Goal: Task Accomplishment & Management: Manage account settings

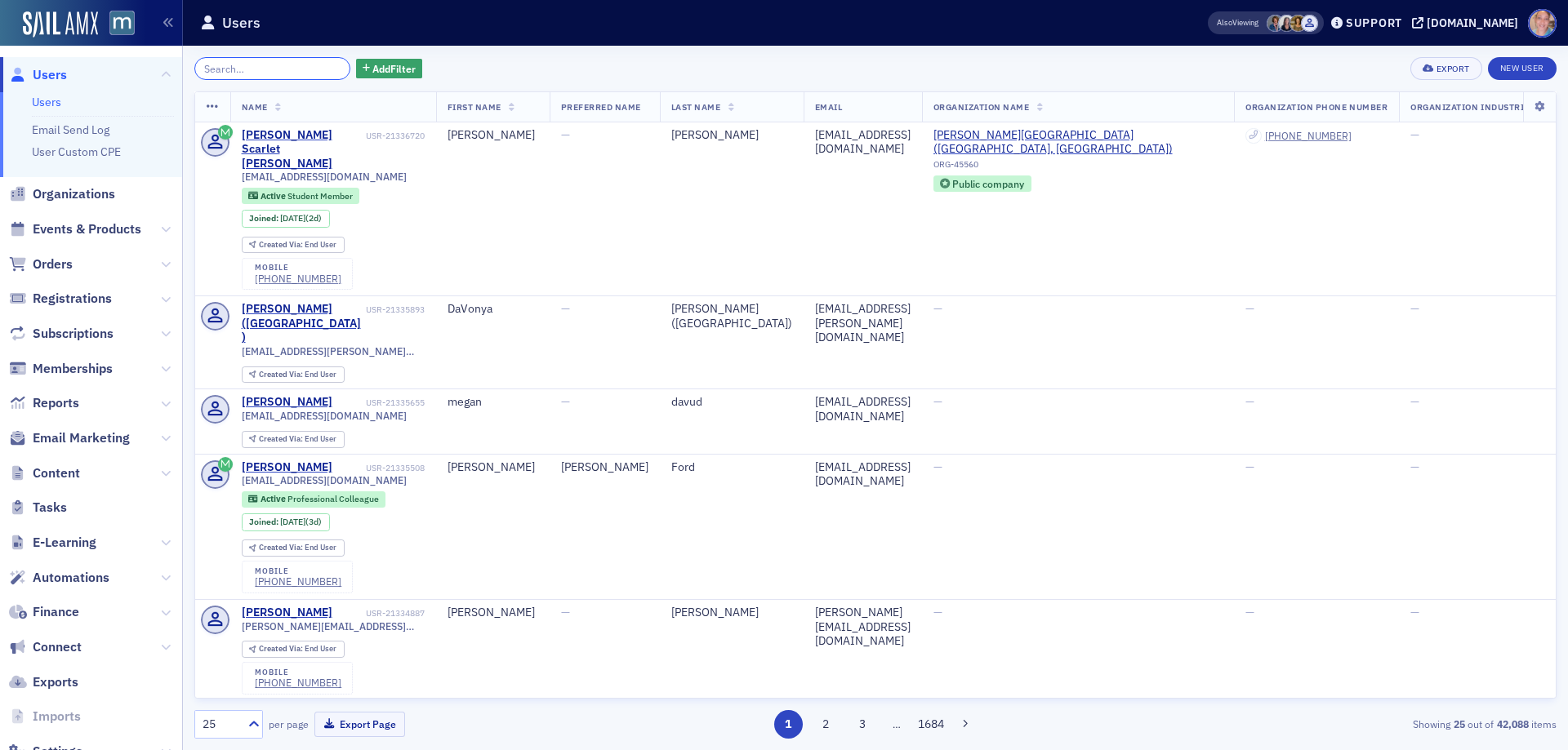
scroll to position [53, 0]
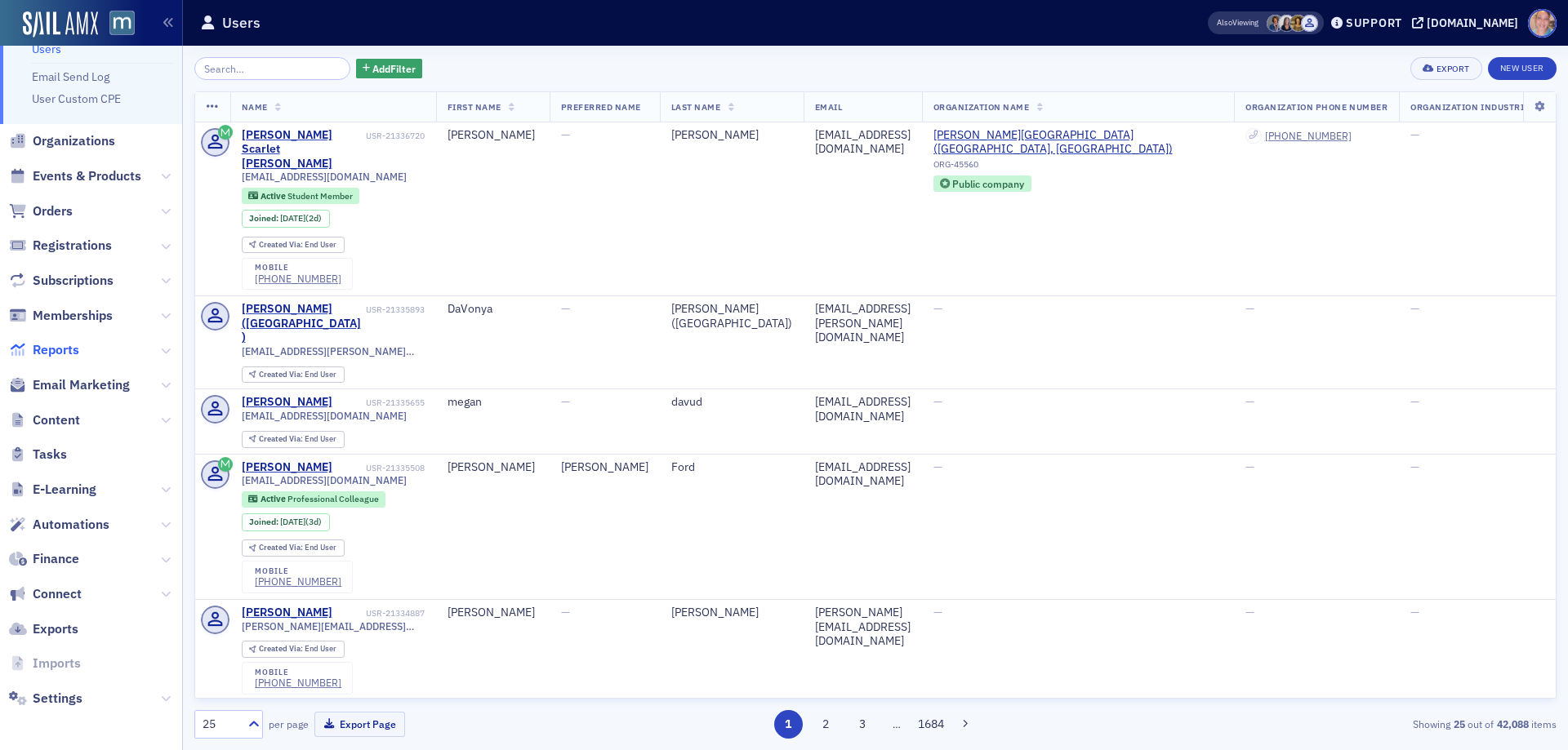
click at [69, 348] on span "Reports" at bounding box center [56, 350] width 46 height 18
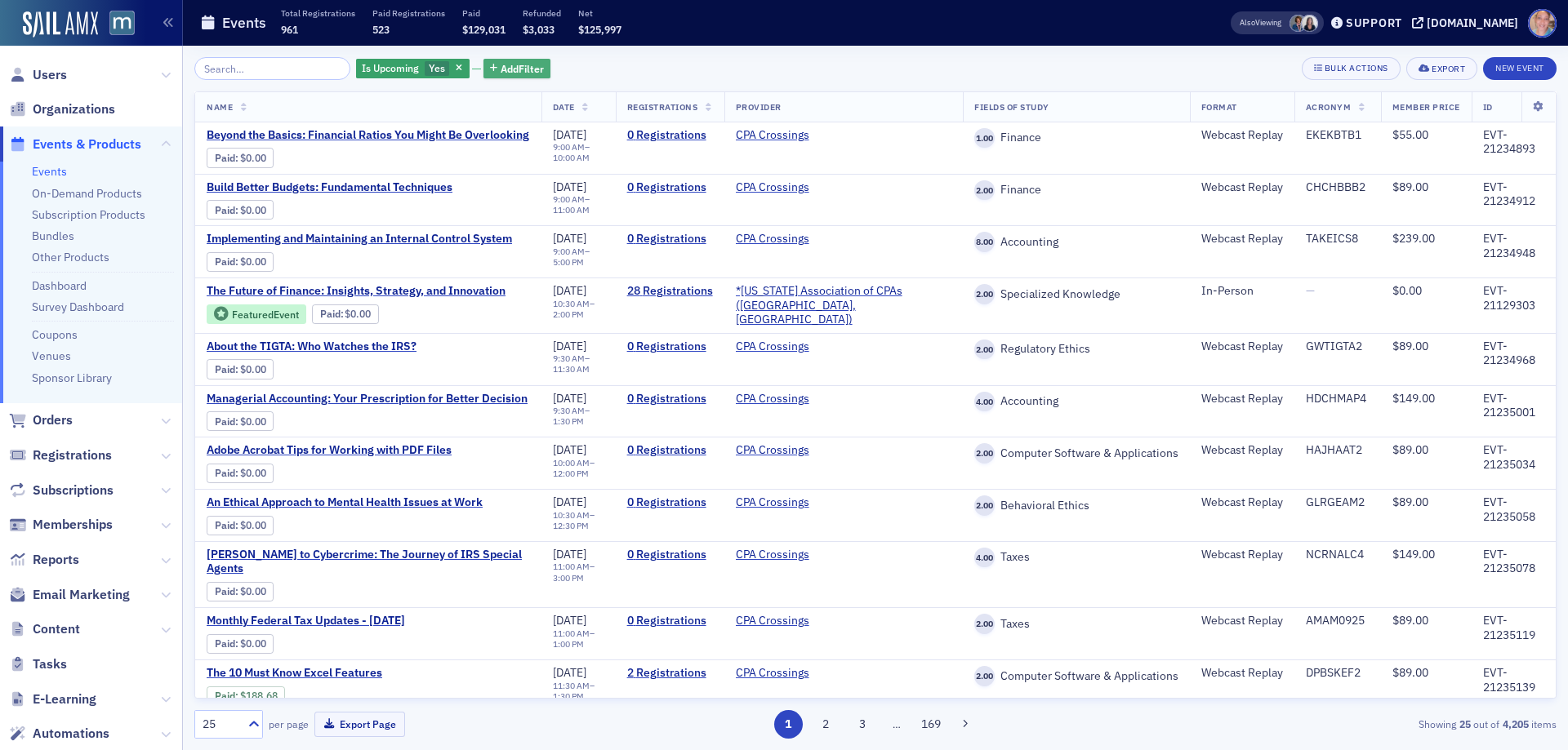
click at [508, 72] on span "Add Filter" at bounding box center [522, 68] width 44 height 14
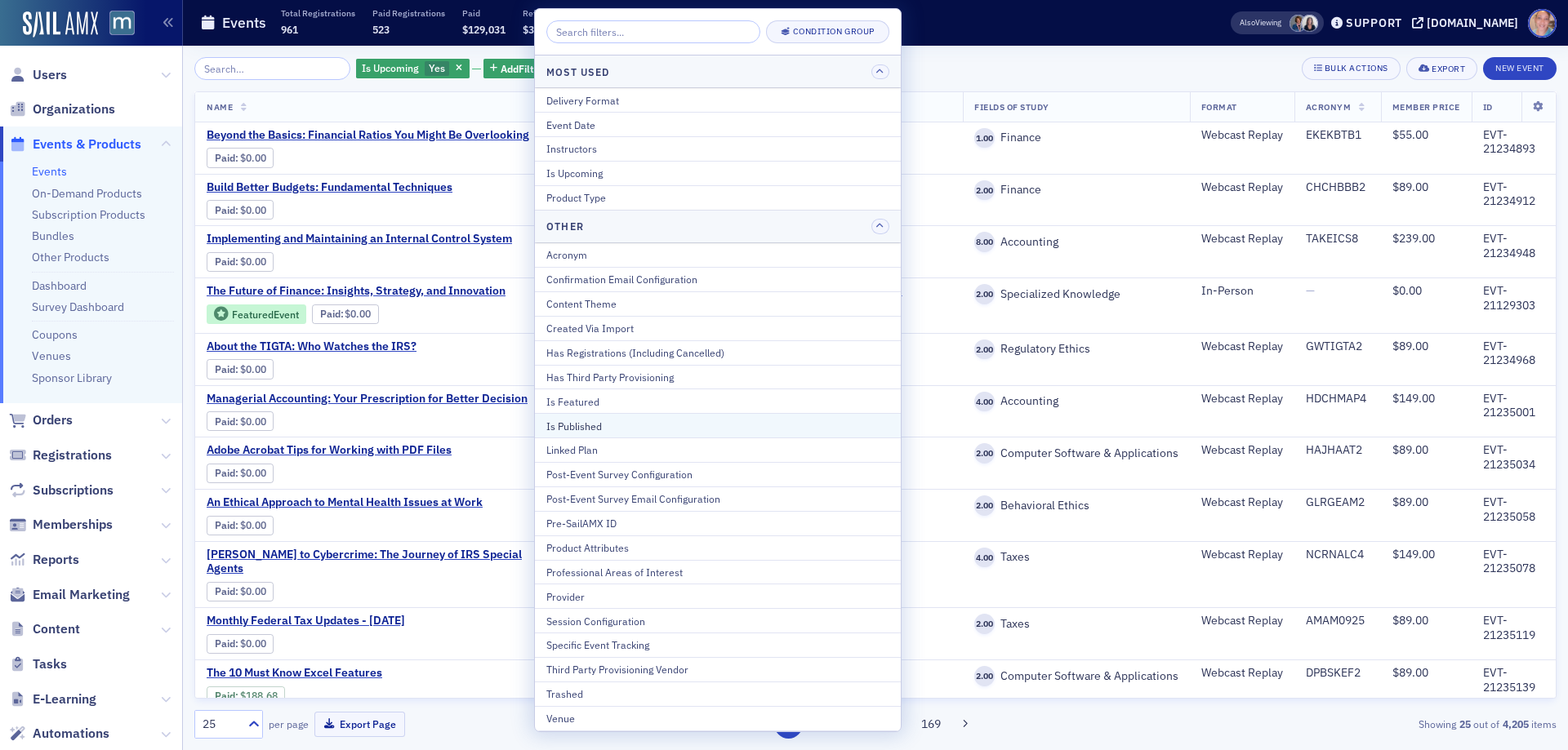
click at [593, 419] on div "Is Published" at bounding box center [717, 425] width 343 height 14
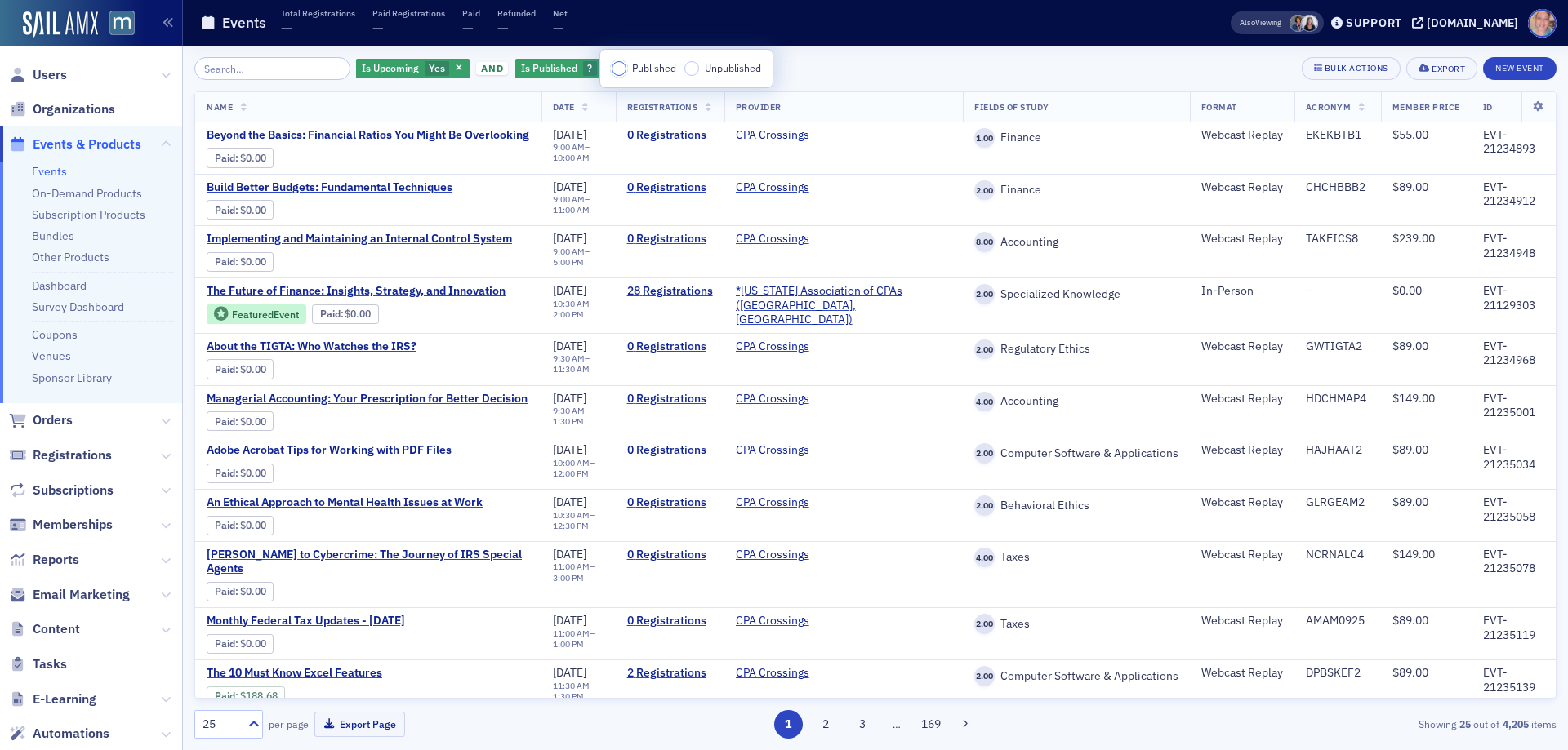
click at [624, 72] on input "Published" at bounding box center [619, 68] width 15 height 14
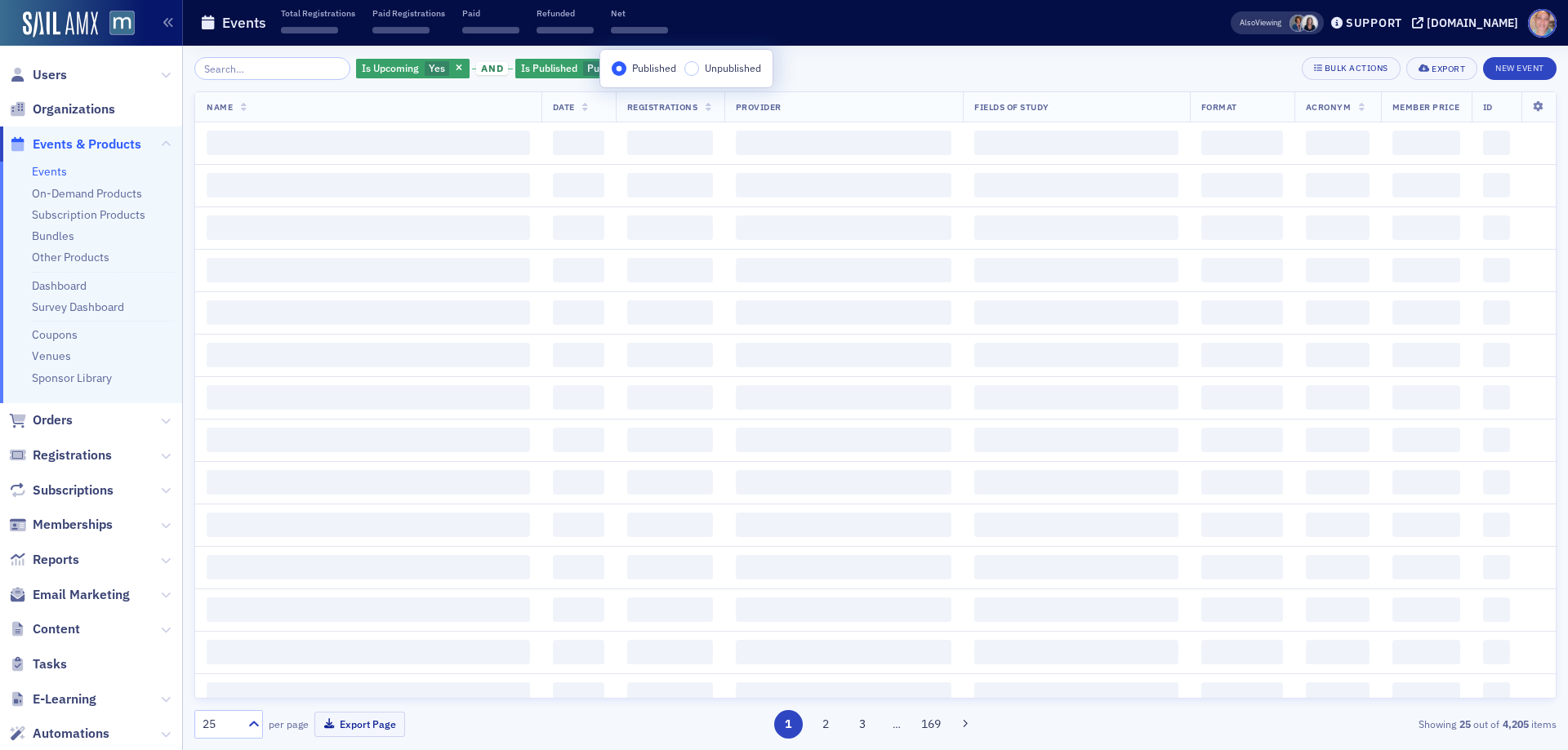
click at [875, 78] on div "Is Upcoming Yes and Is Published Published Add Filter Bulk Actions Export New E…" at bounding box center [875, 69] width 1362 height 23
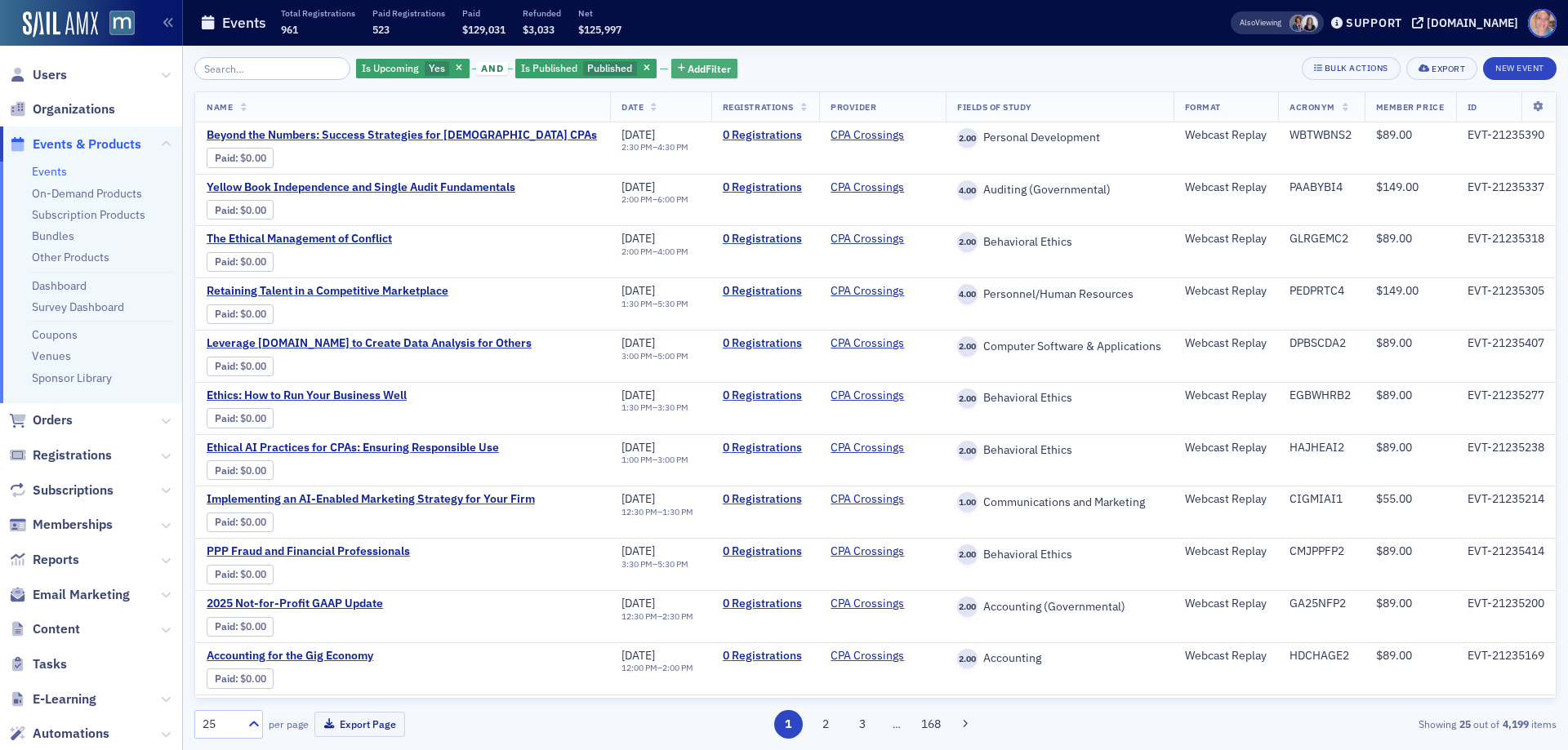
click at [708, 72] on span "Add Filter" at bounding box center [709, 68] width 44 height 14
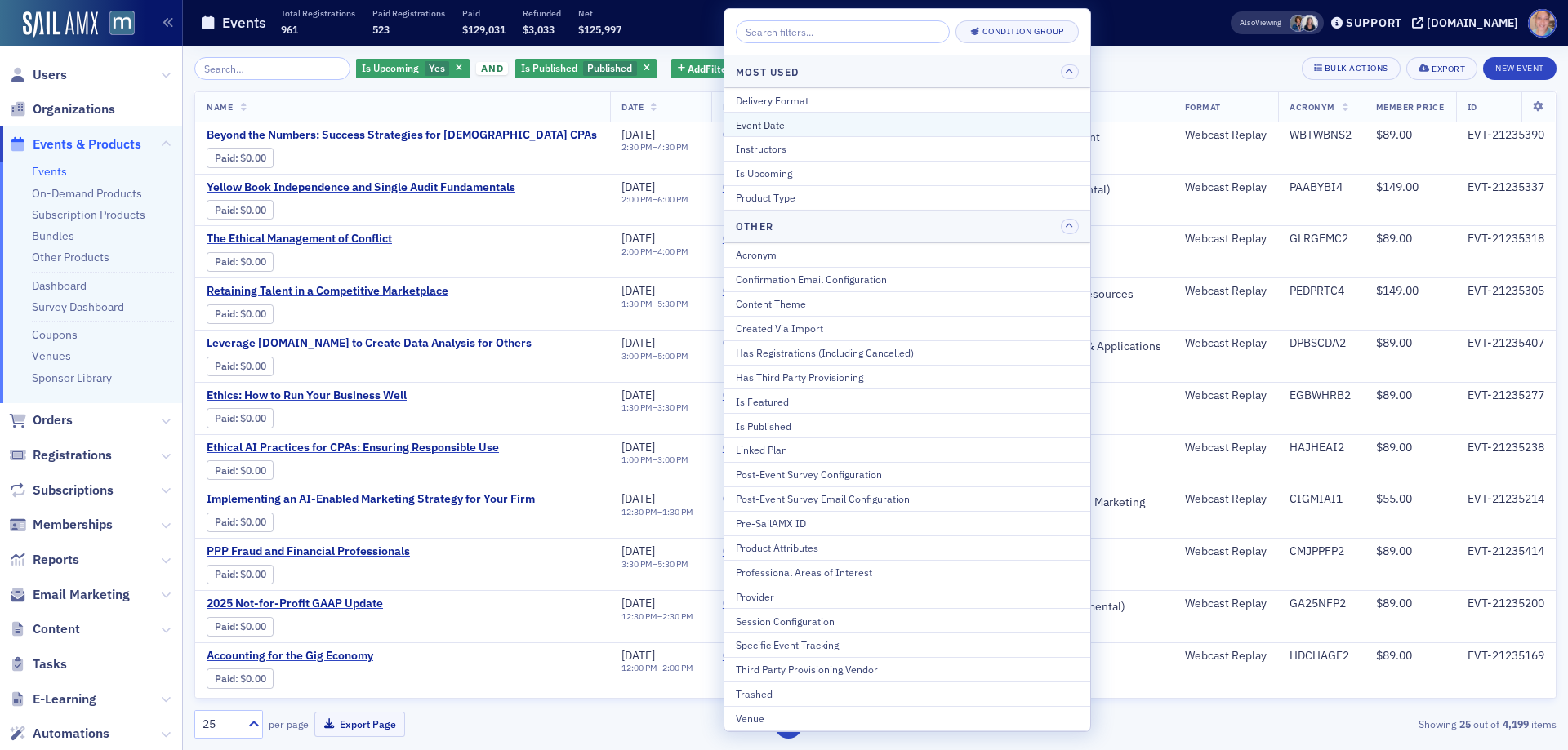
click at [812, 130] on div "Event Date" at bounding box center [907, 125] width 343 height 14
select select "8"
select select "2025"
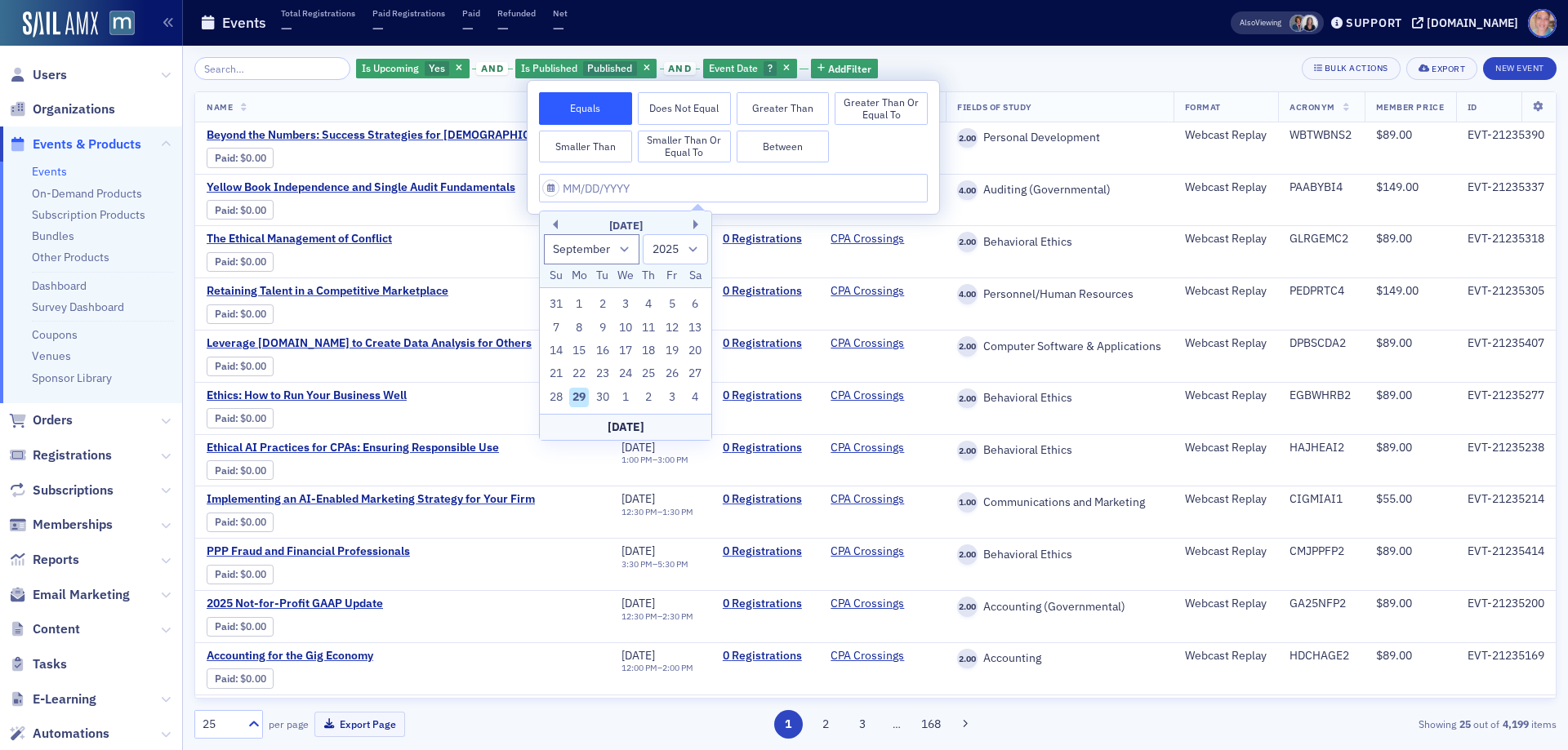
click at [781, 145] on button "Between" at bounding box center [783, 147] width 93 height 33
select select "8"
select select "2025"
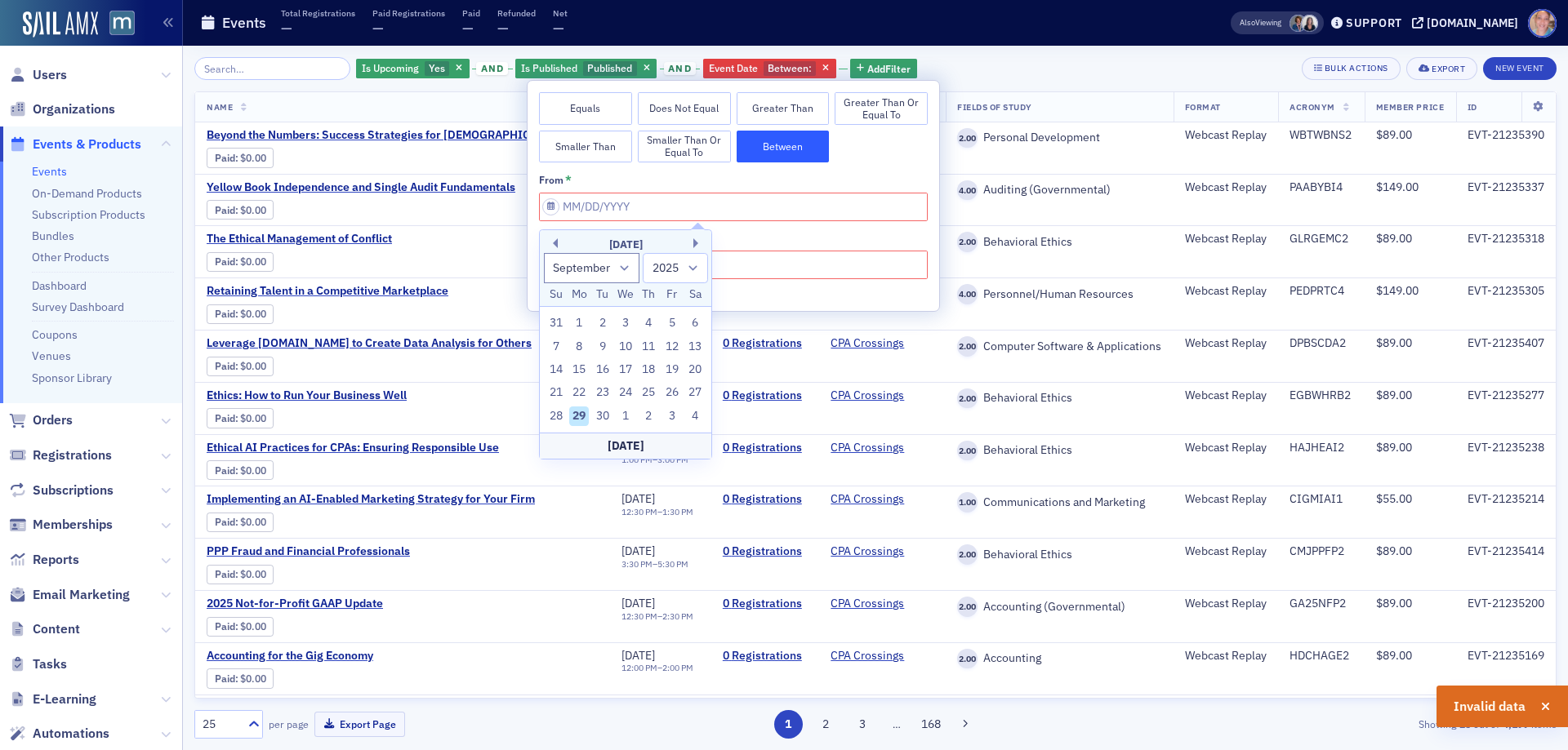
click at [624, 445] on div "Today" at bounding box center [624, 446] width 171 height 26
type input "09/29/2025"
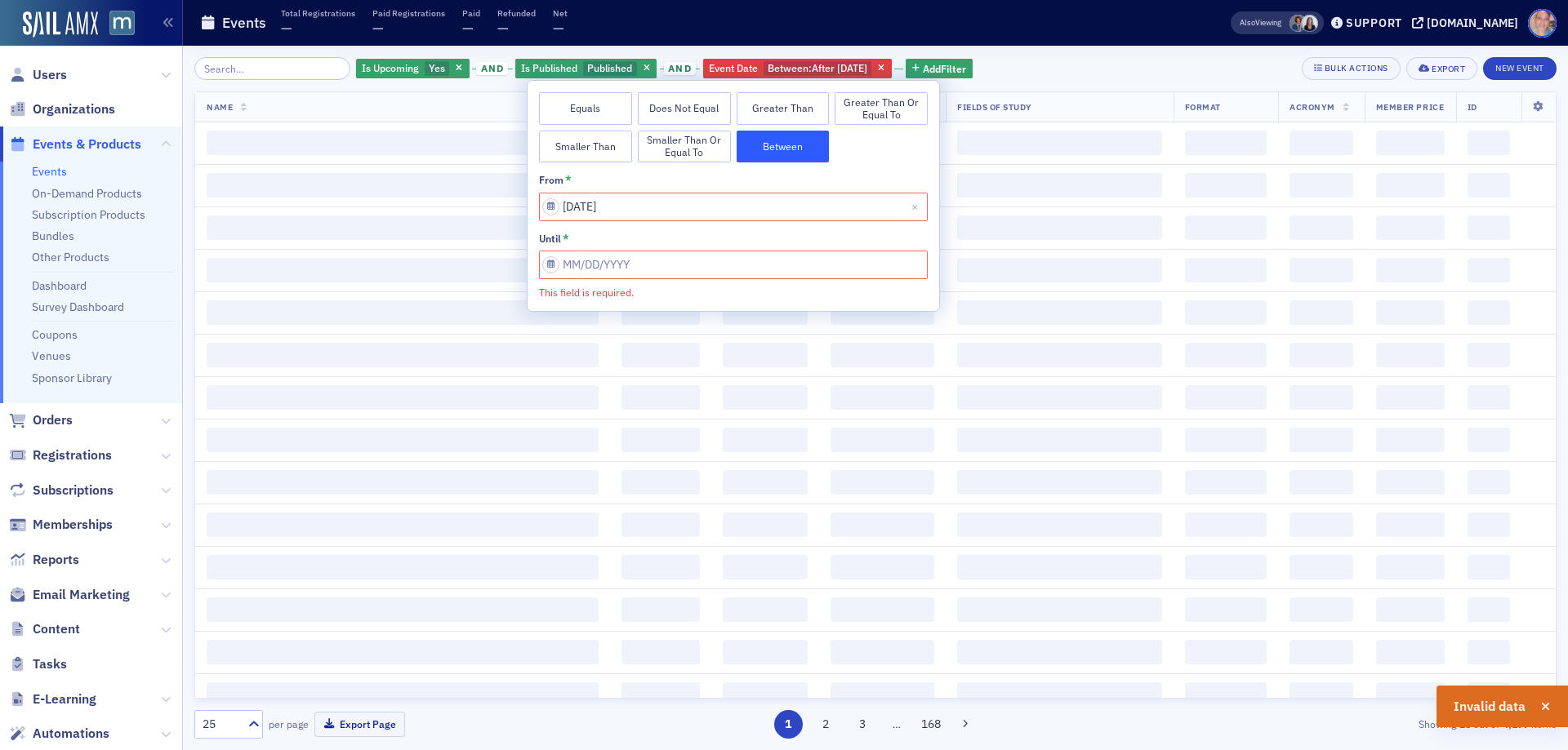
click at [711, 266] on input "This field is required." at bounding box center [734, 265] width 389 height 29
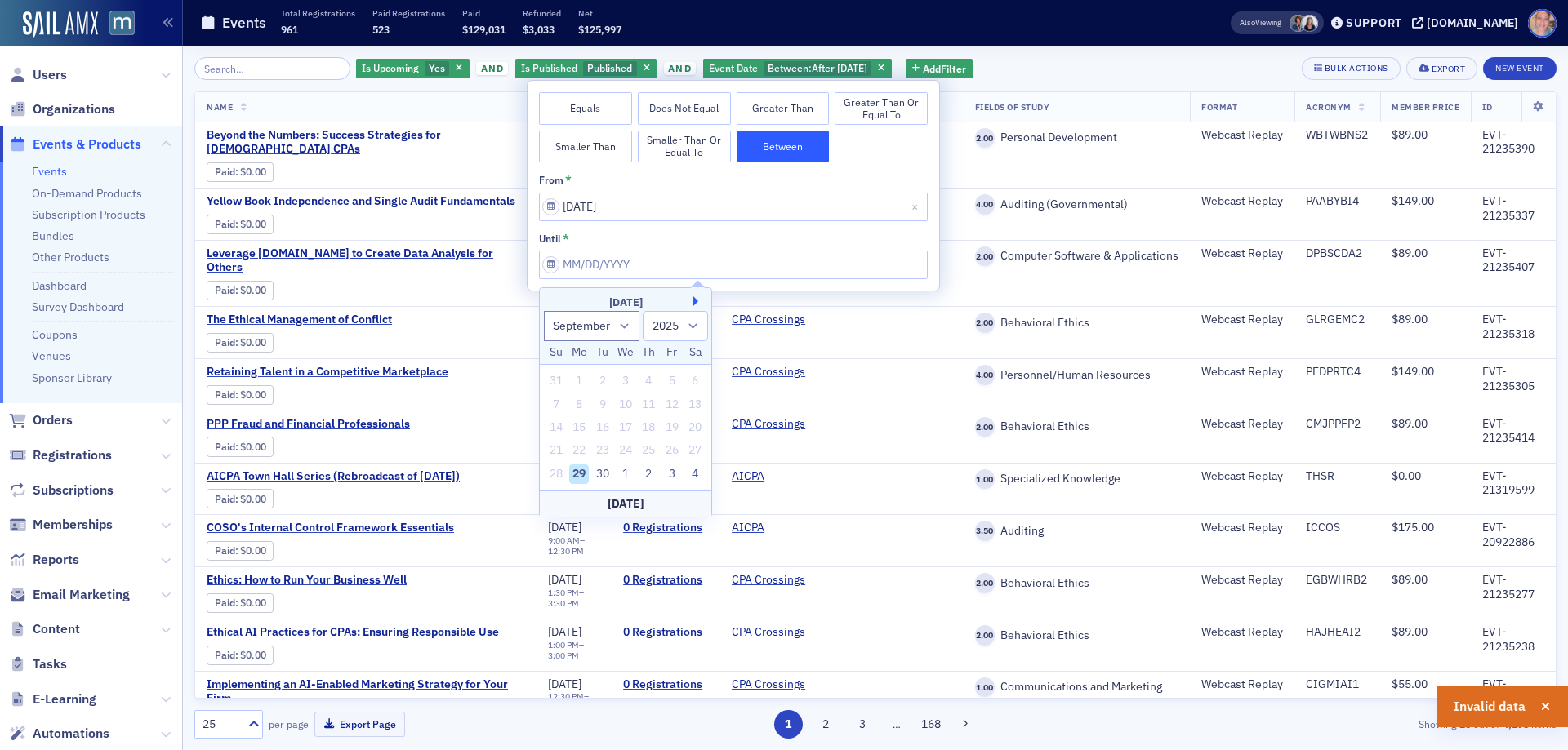
click at [694, 300] on button "Next Month" at bounding box center [698, 302] width 10 height 10
select select "9"
click at [625, 472] on div "29" at bounding box center [625, 475] width 19 height 19
type input "[DATE]"
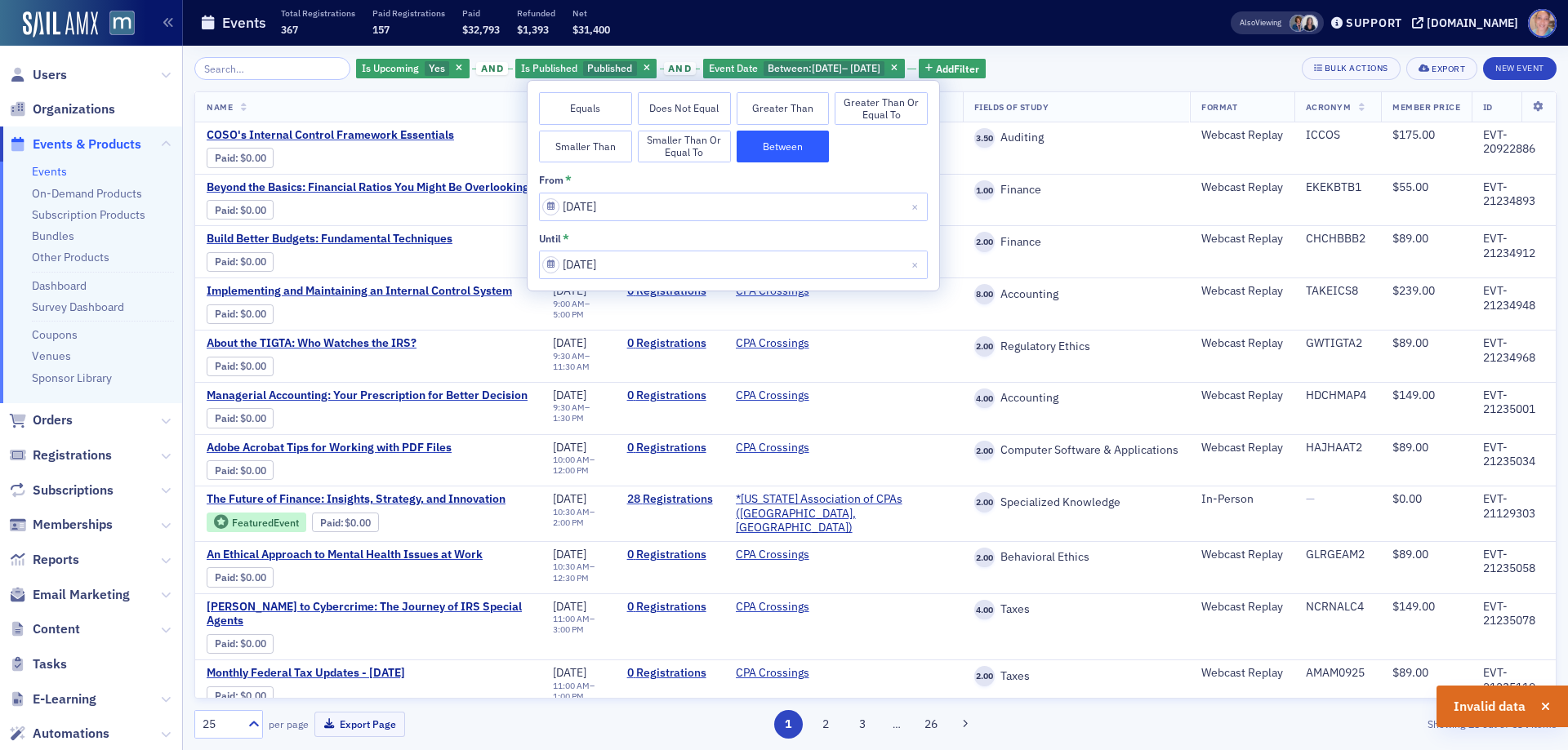
click at [1142, 72] on div "Is Upcoming Yes and Is Published Published and Event Date Between : 9/29/2025 –…" at bounding box center [875, 69] width 1362 height 23
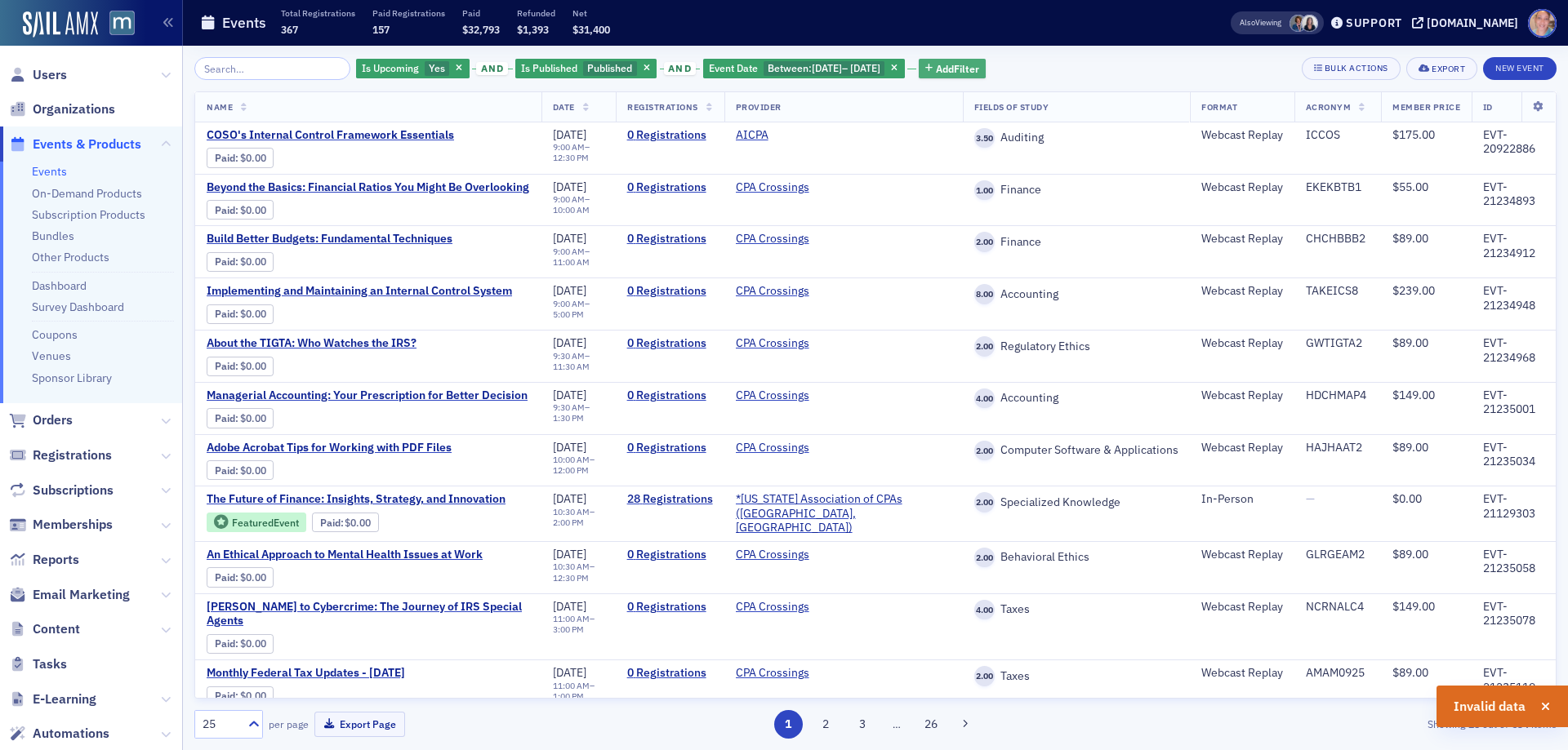
click at [979, 71] on span "Add Filter" at bounding box center [957, 68] width 44 height 14
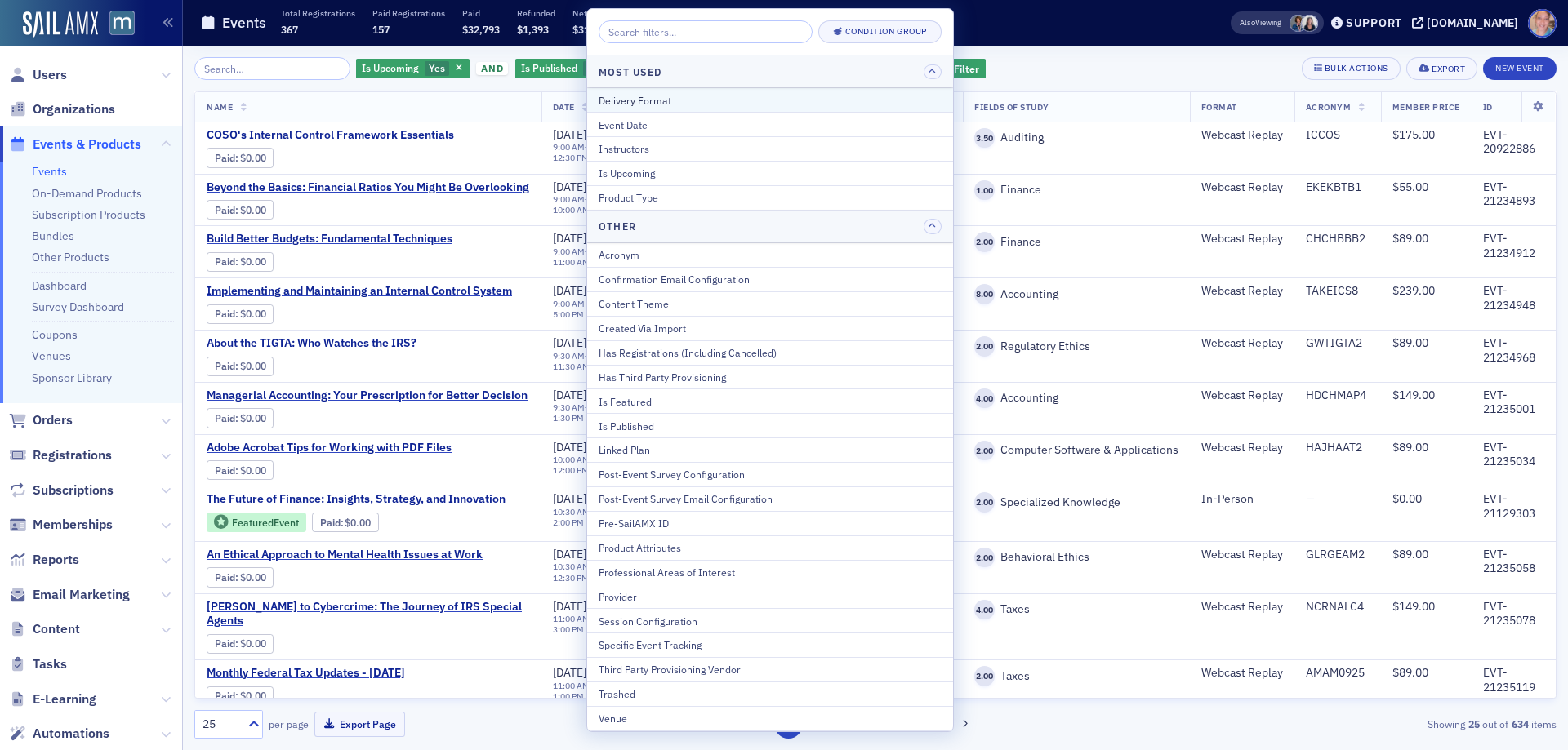
click at [735, 95] on div "Delivery Format" at bounding box center [769, 100] width 343 height 14
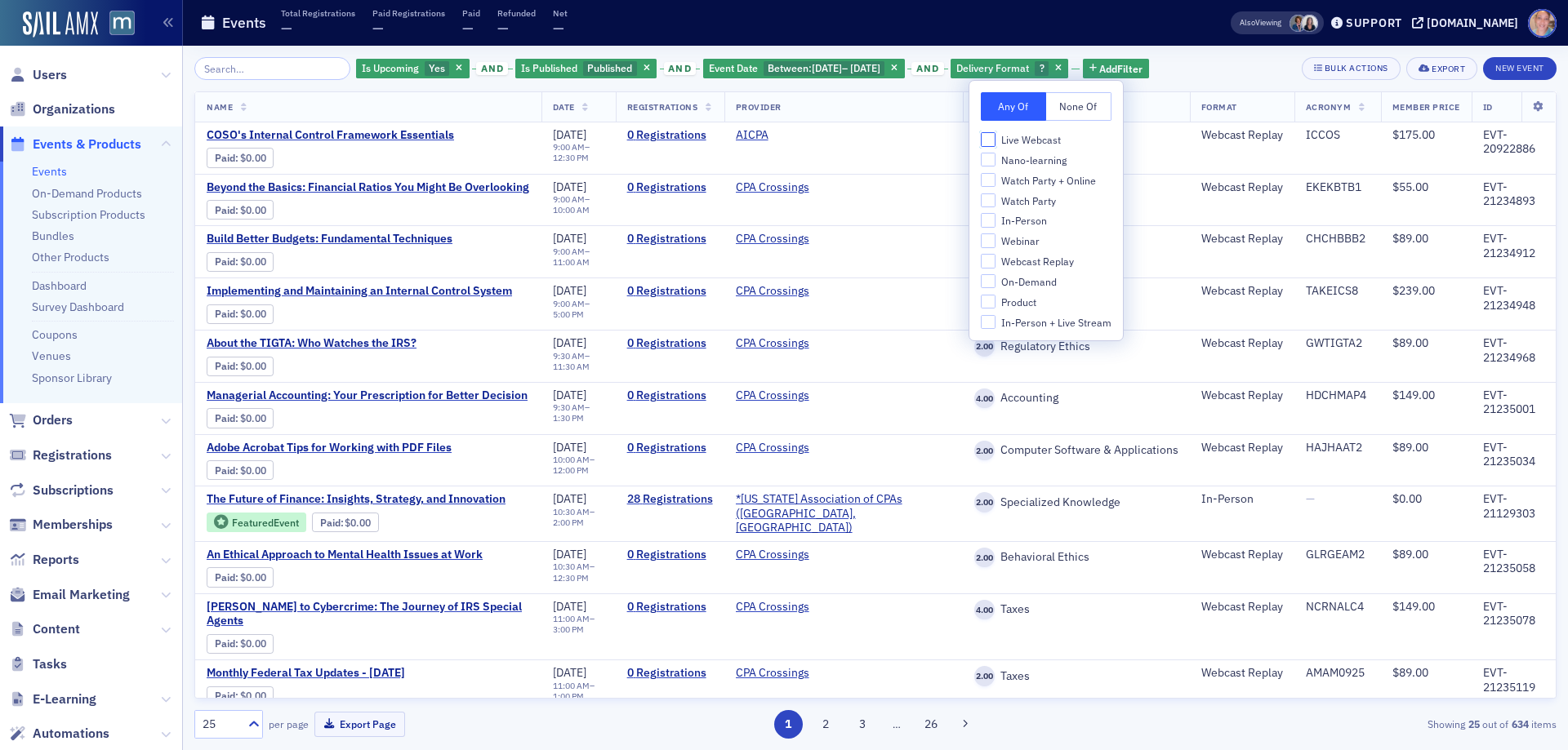
click at [987, 139] on input "Live Webcast" at bounding box center [988, 139] width 15 height 14
checkbox input "true"
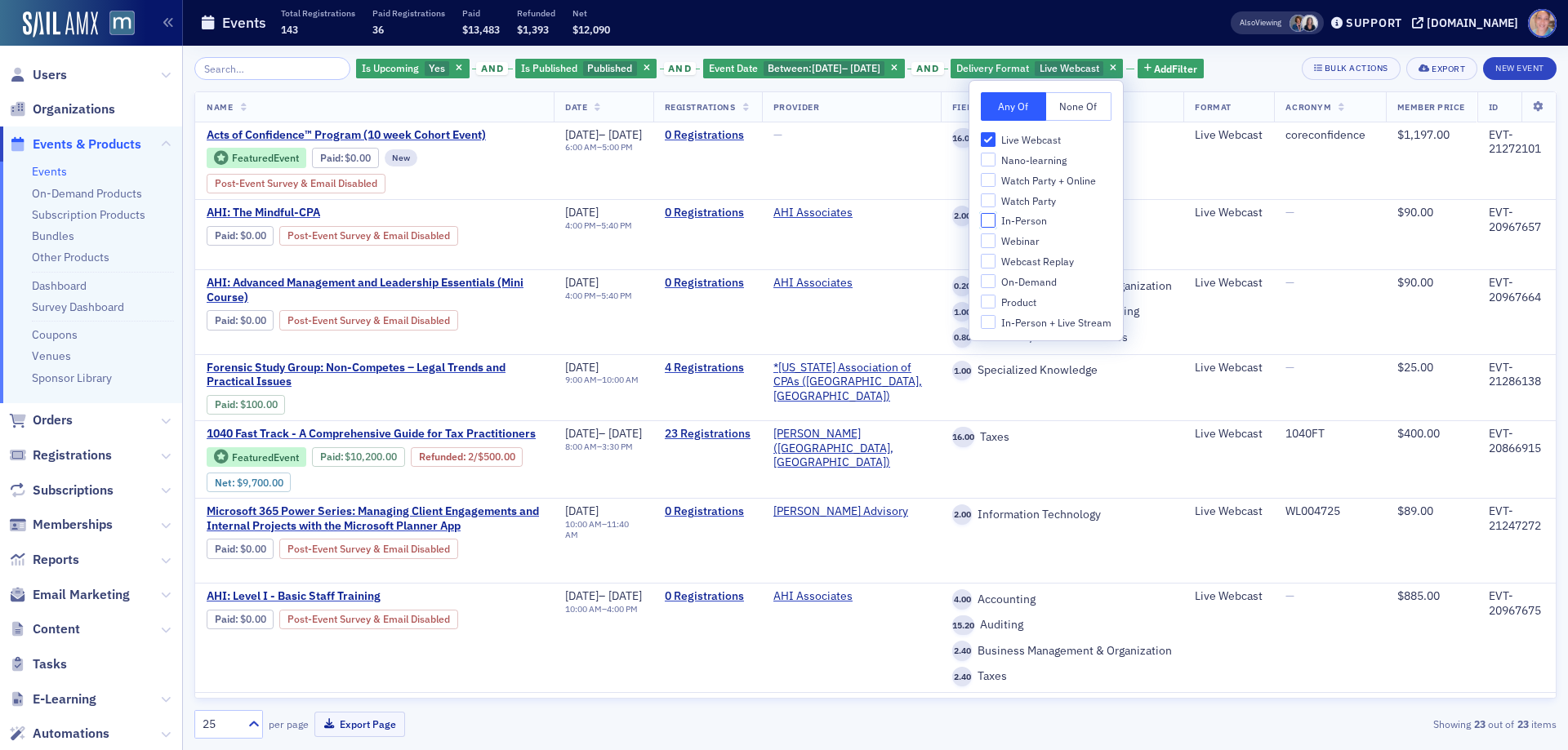
click at [988, 222] on input "In-Person" at bounding box center [988, 220] width 15 height 14
checkbox input "true"
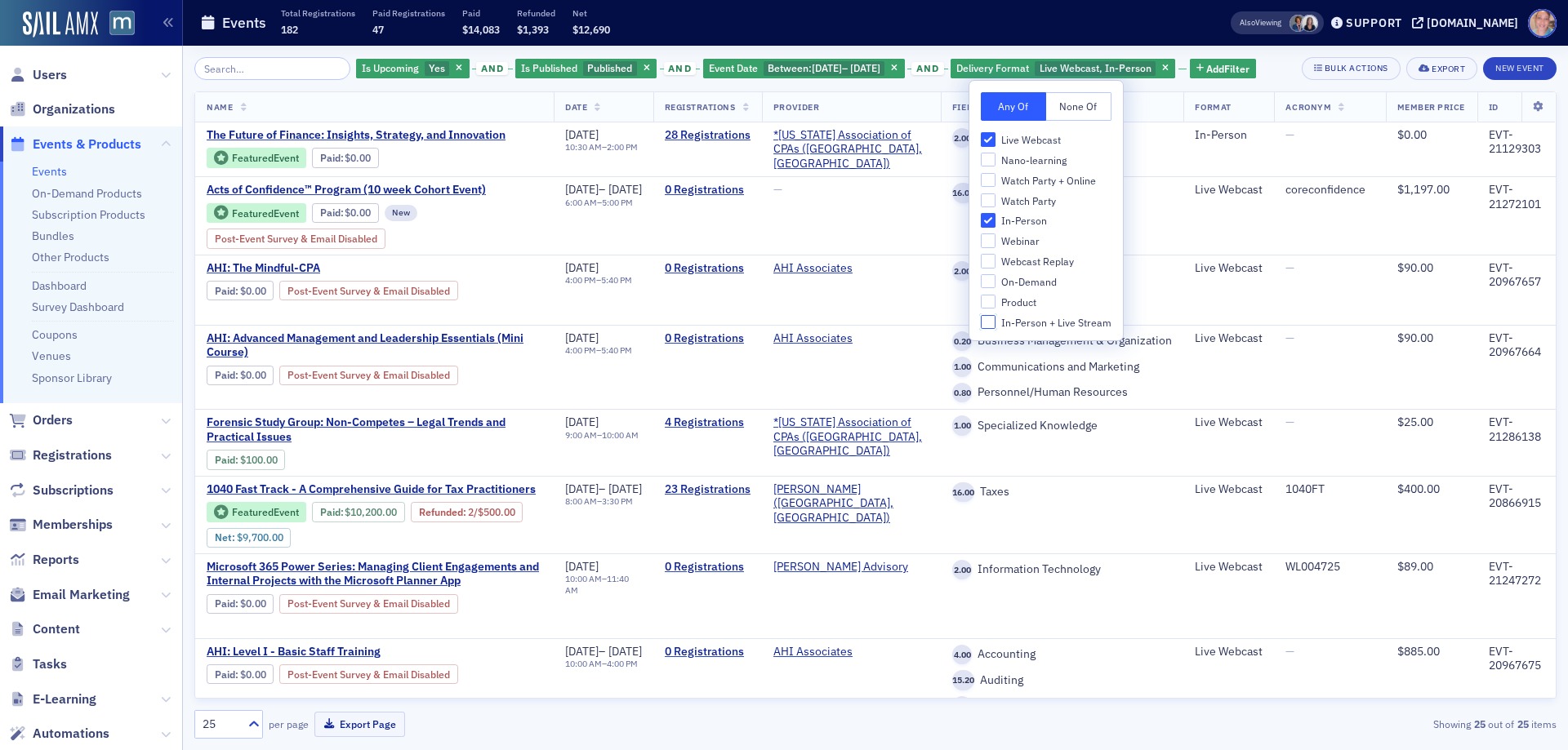
click at [993, 325] on input "In-Person + Live Stream" at bounding box center [988, 322] width 15 height 14
checkbox input "true"
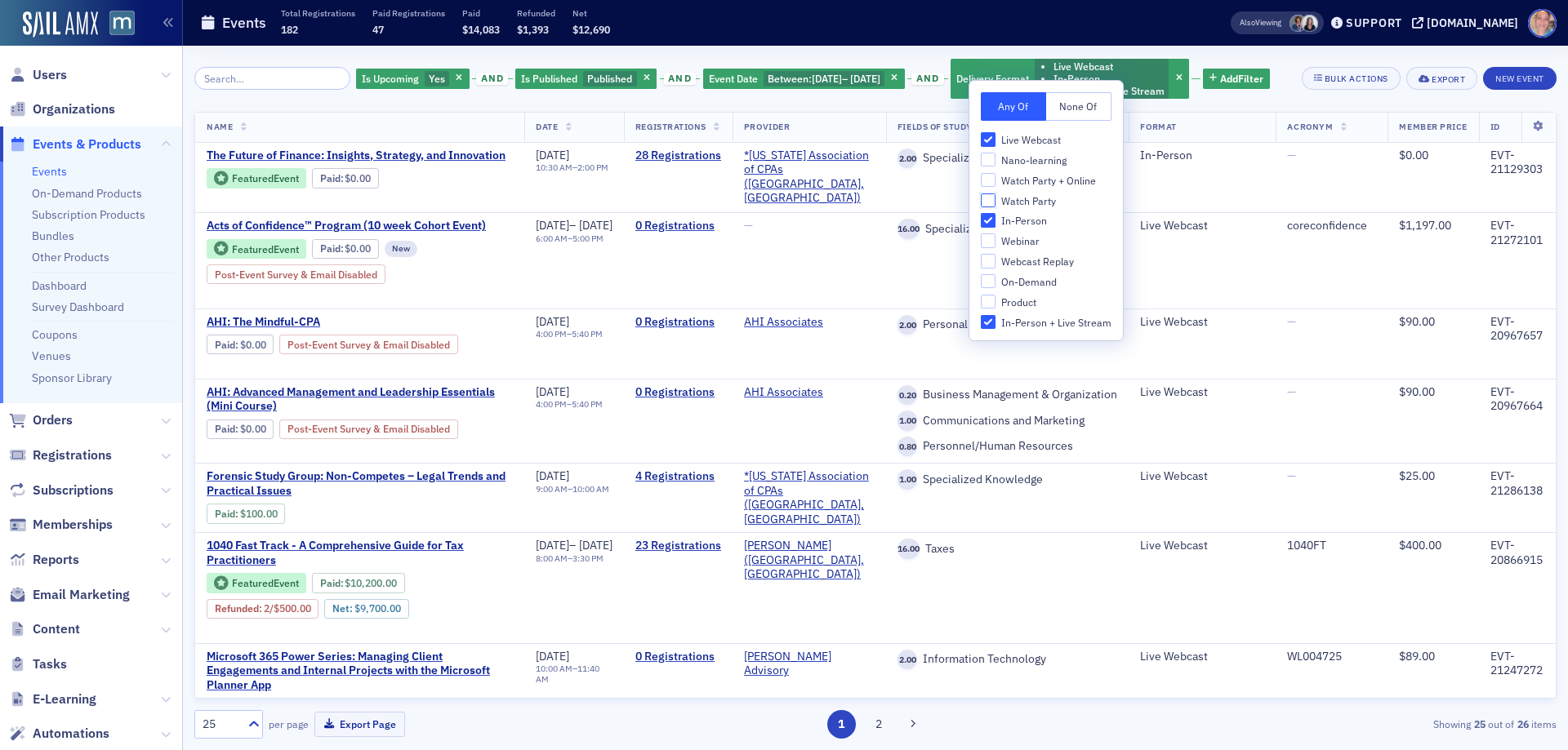
click at [987, 197] on input "Watch Party" at bounding box center [988, 200] width 15 height 14
checkbox input "true"
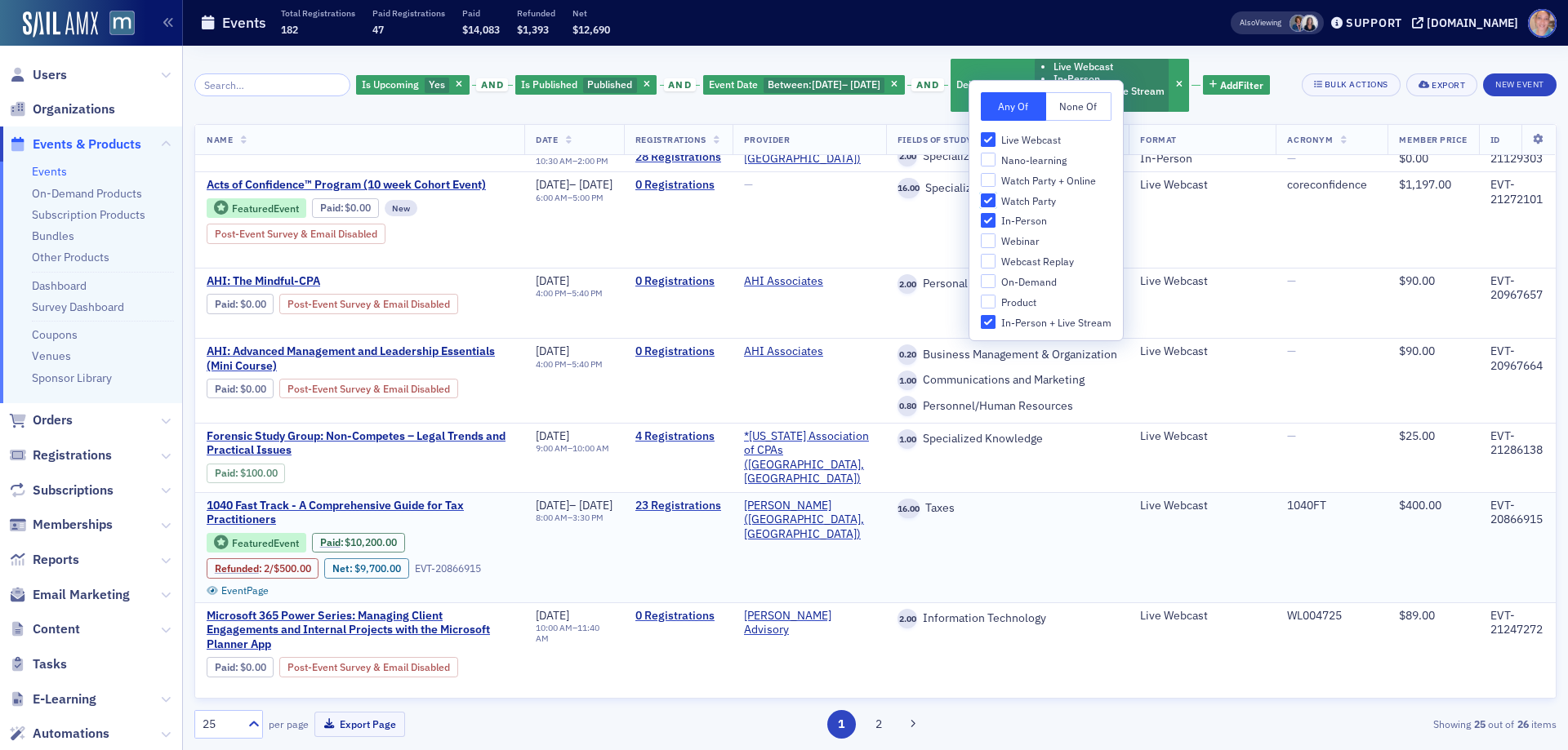
scroll to position [81, 0]
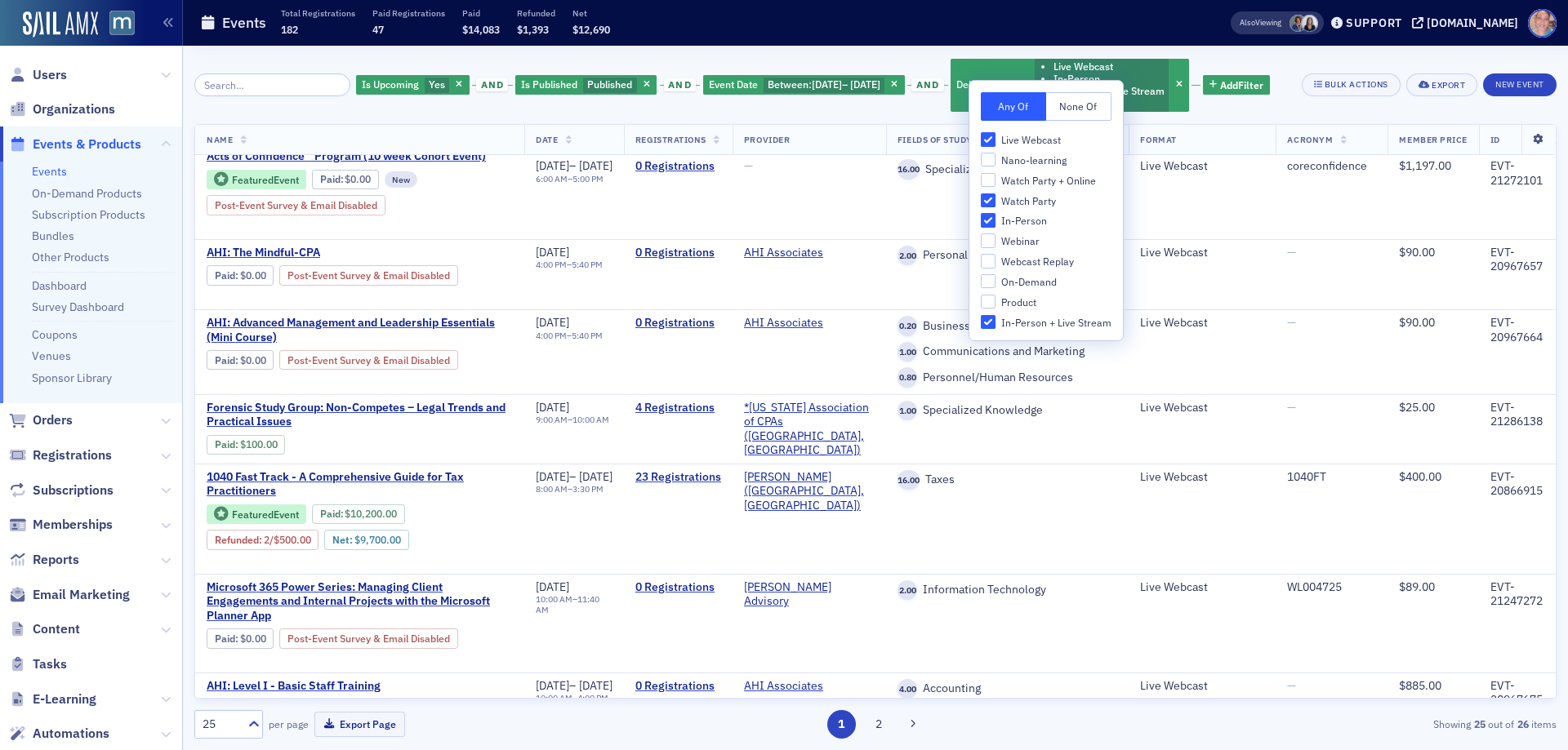
click at [1525, 145] on icon at bounding box center [1538, 139] width 34 height 10
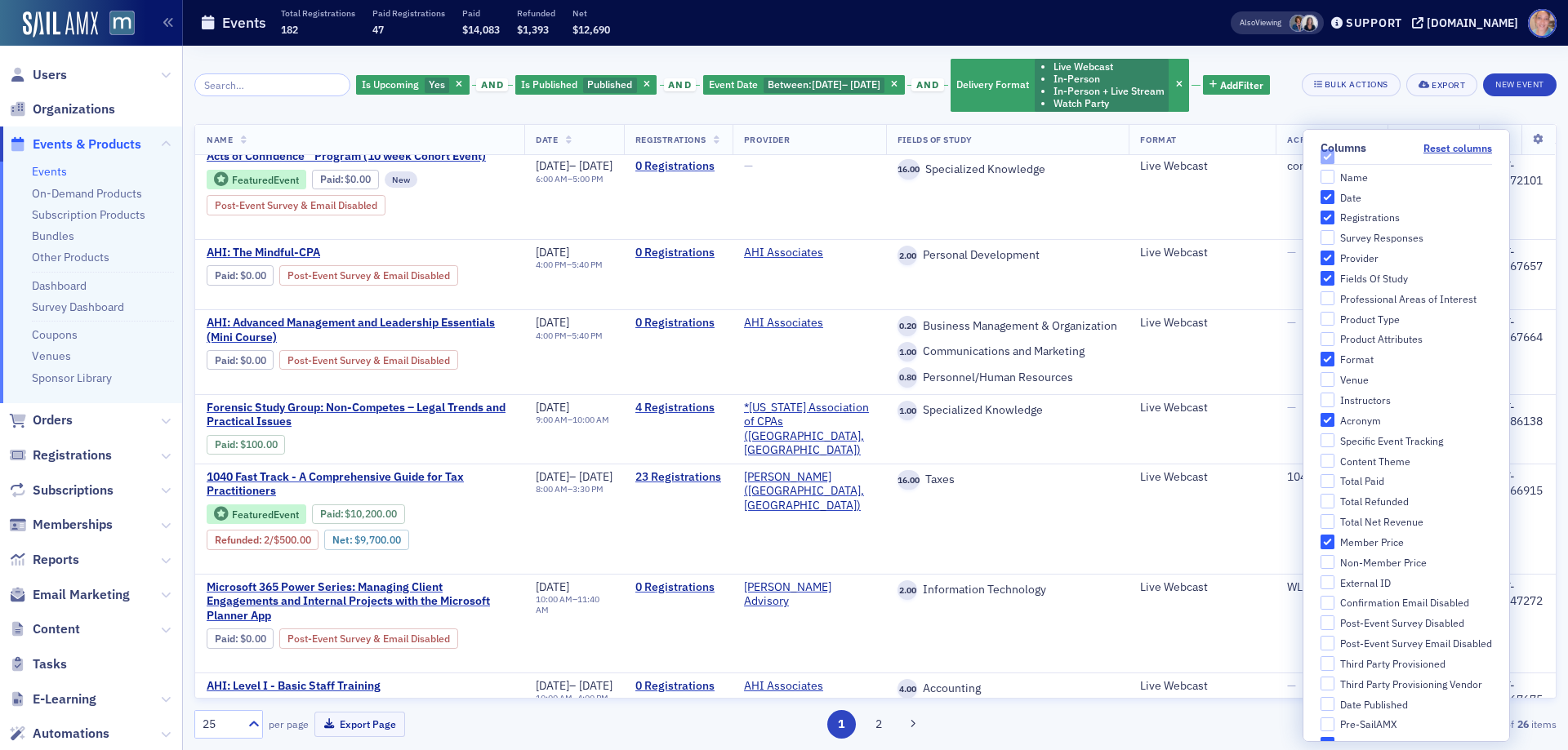
scroll to position [0, 0]
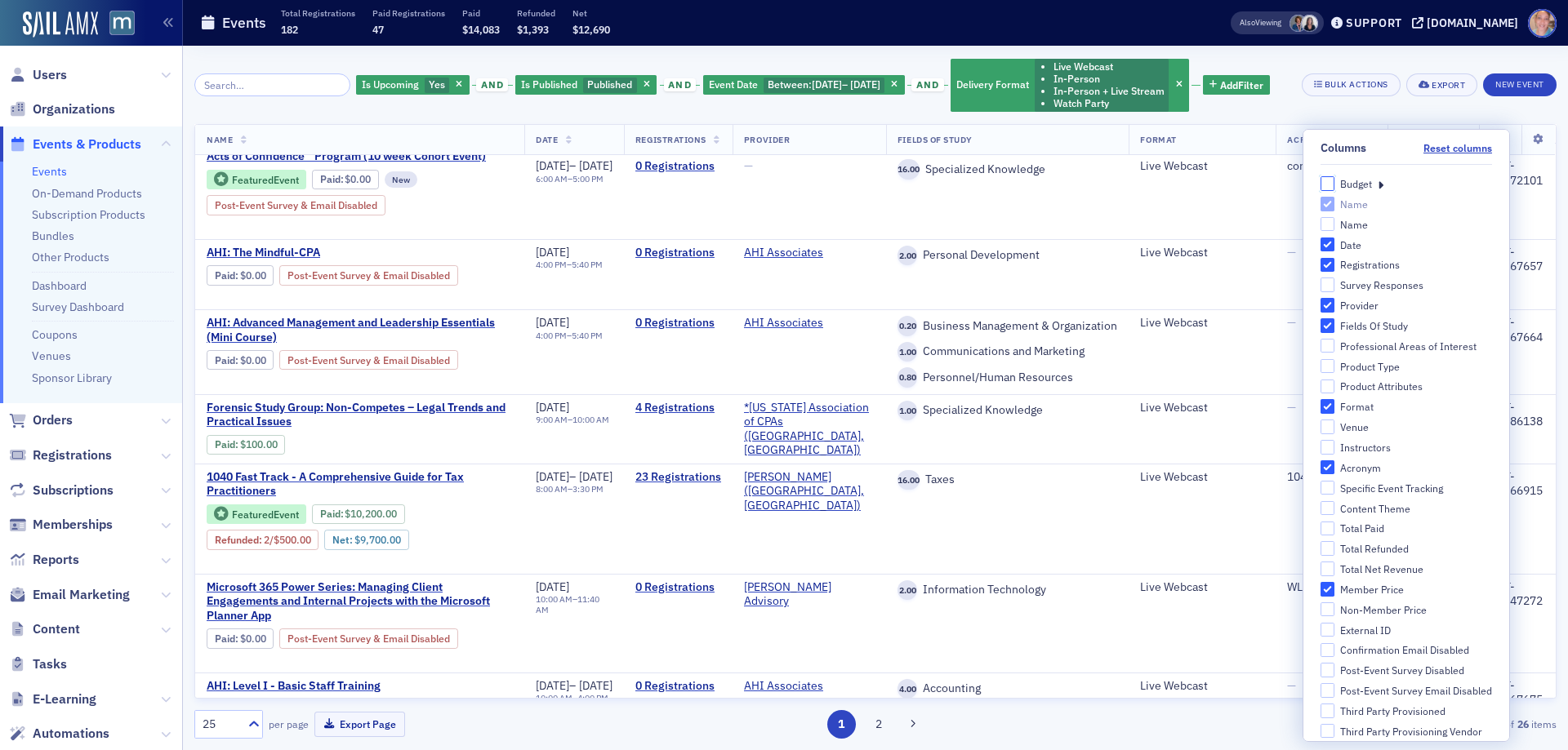
click at [1321, 187] on input "Budget" at bounding box center [1327, 183] width 15 height 14
checkbox input "true"
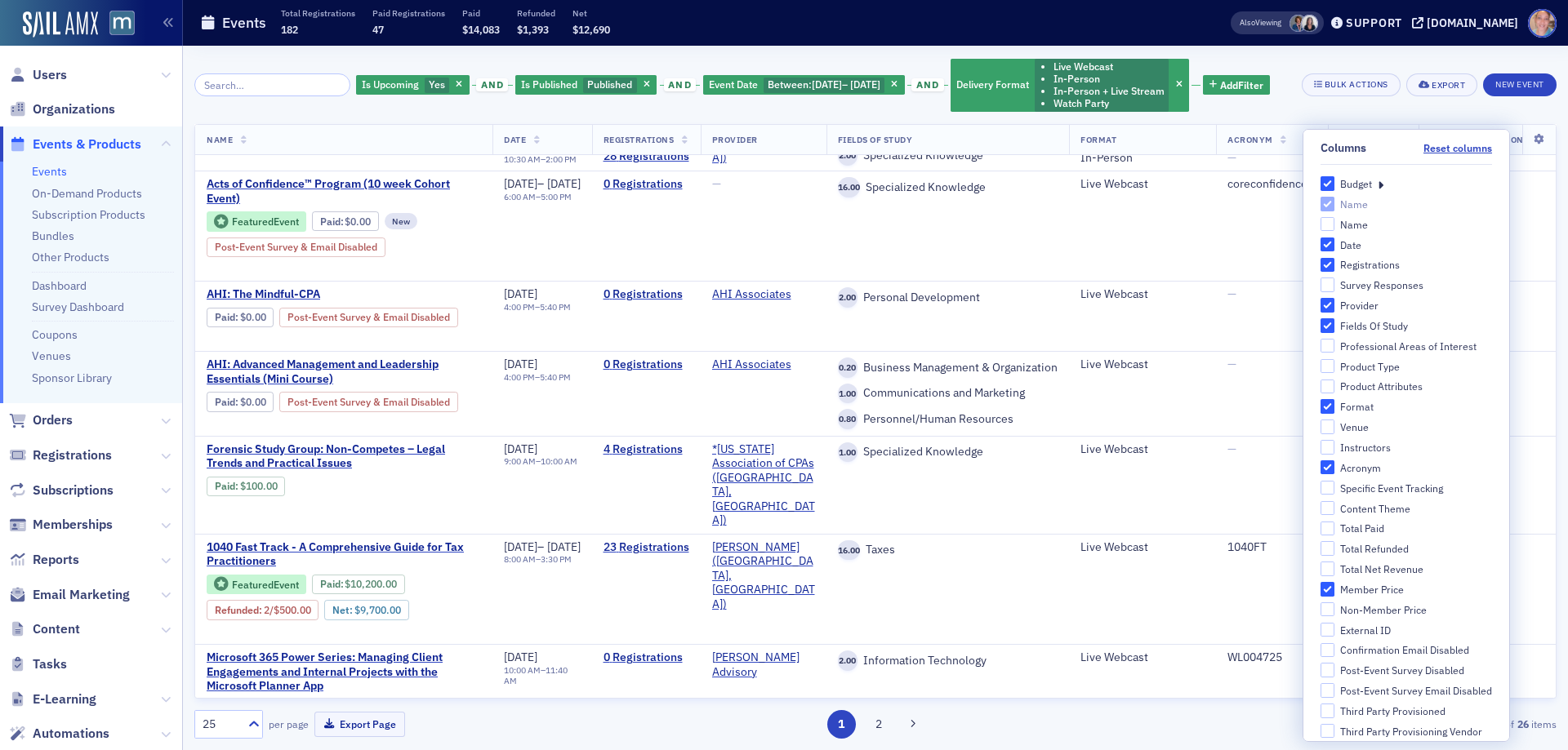
click at [1259, 48] on div "Is Upcoming Yes and Is Published Published and Event Date Between : 9/29/2025 –…" at bounding box center [875, 397] width 1362 height 705
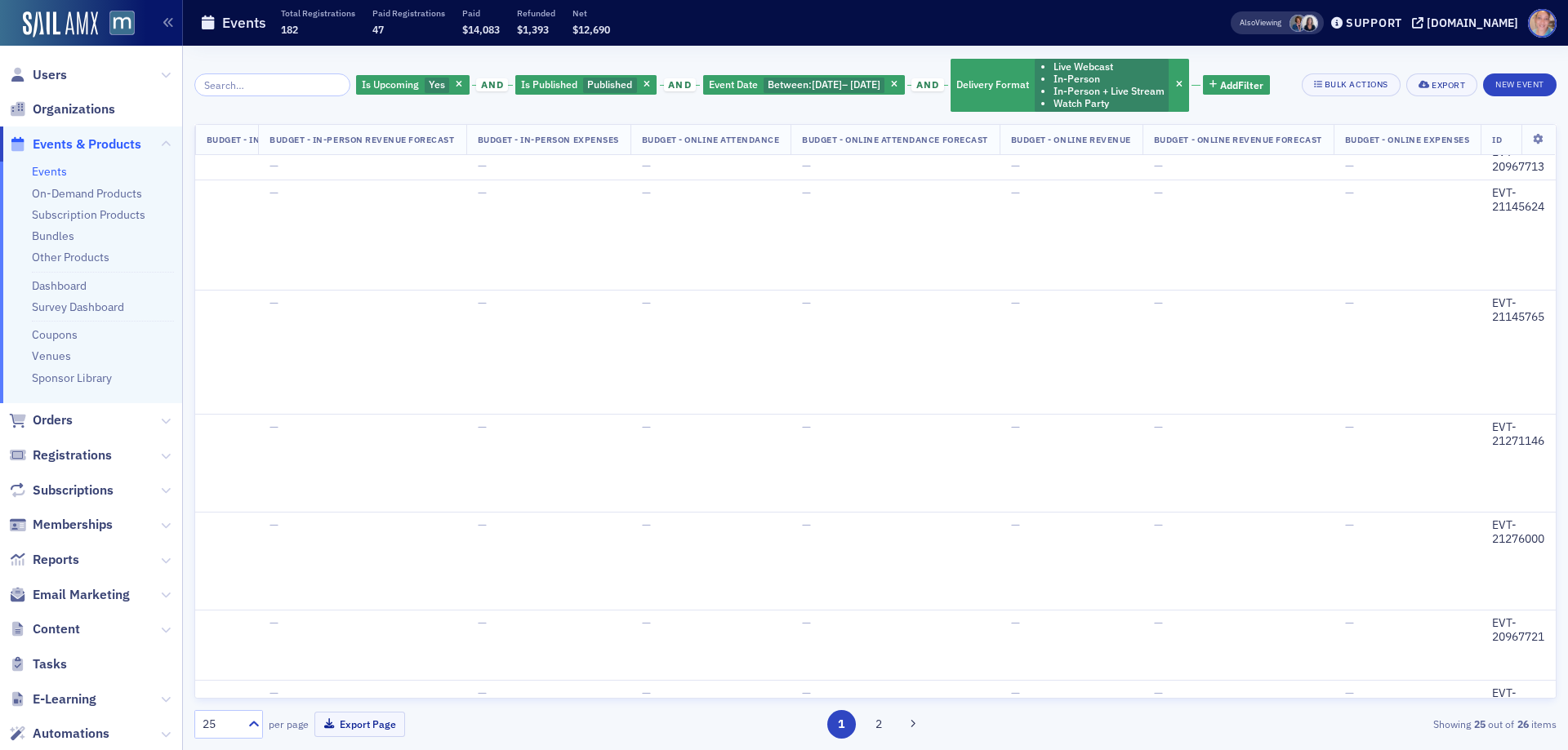
scroll to position [1741, 0]
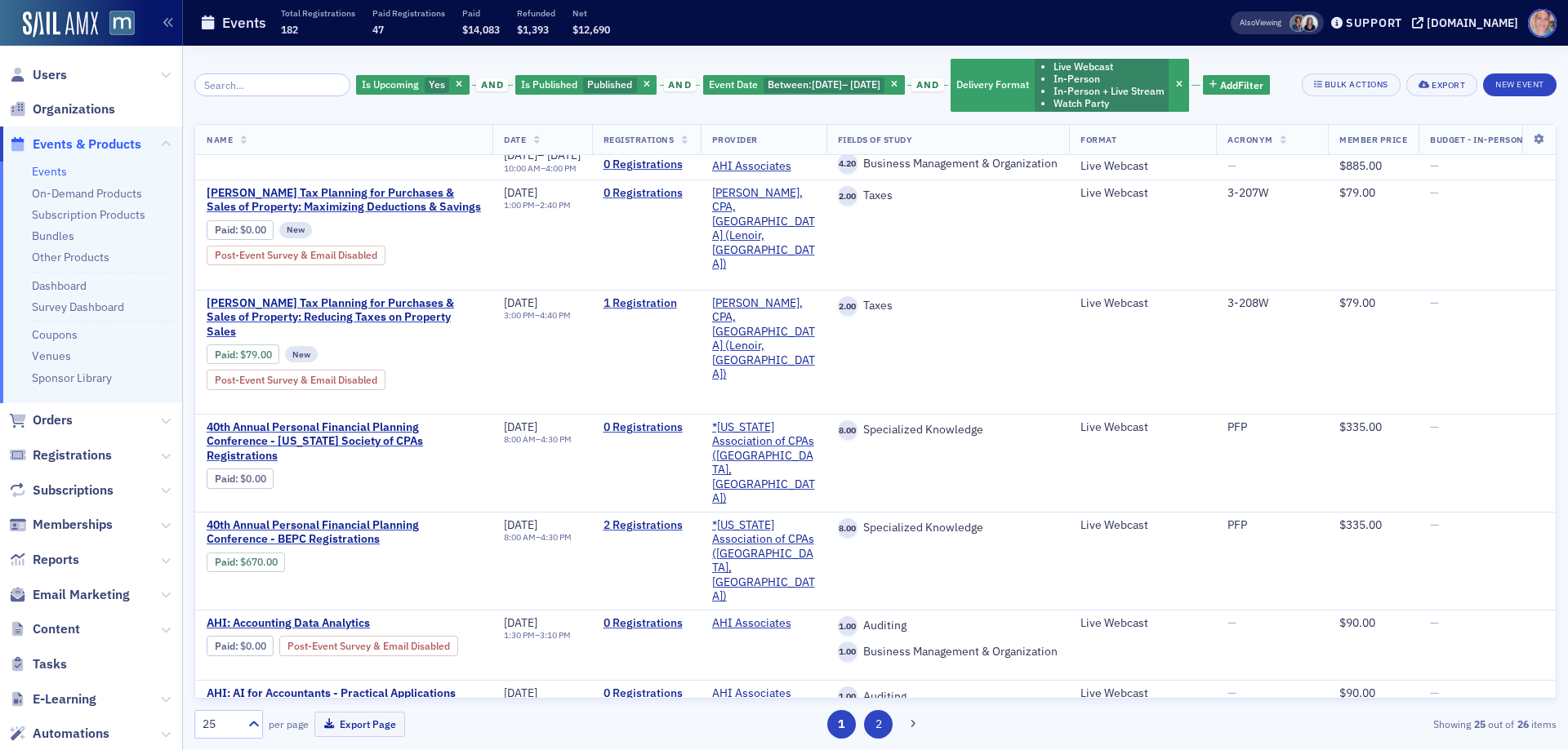
click at [886, 722] on button "2" at bounding box center [879, 725] width 29 height 29
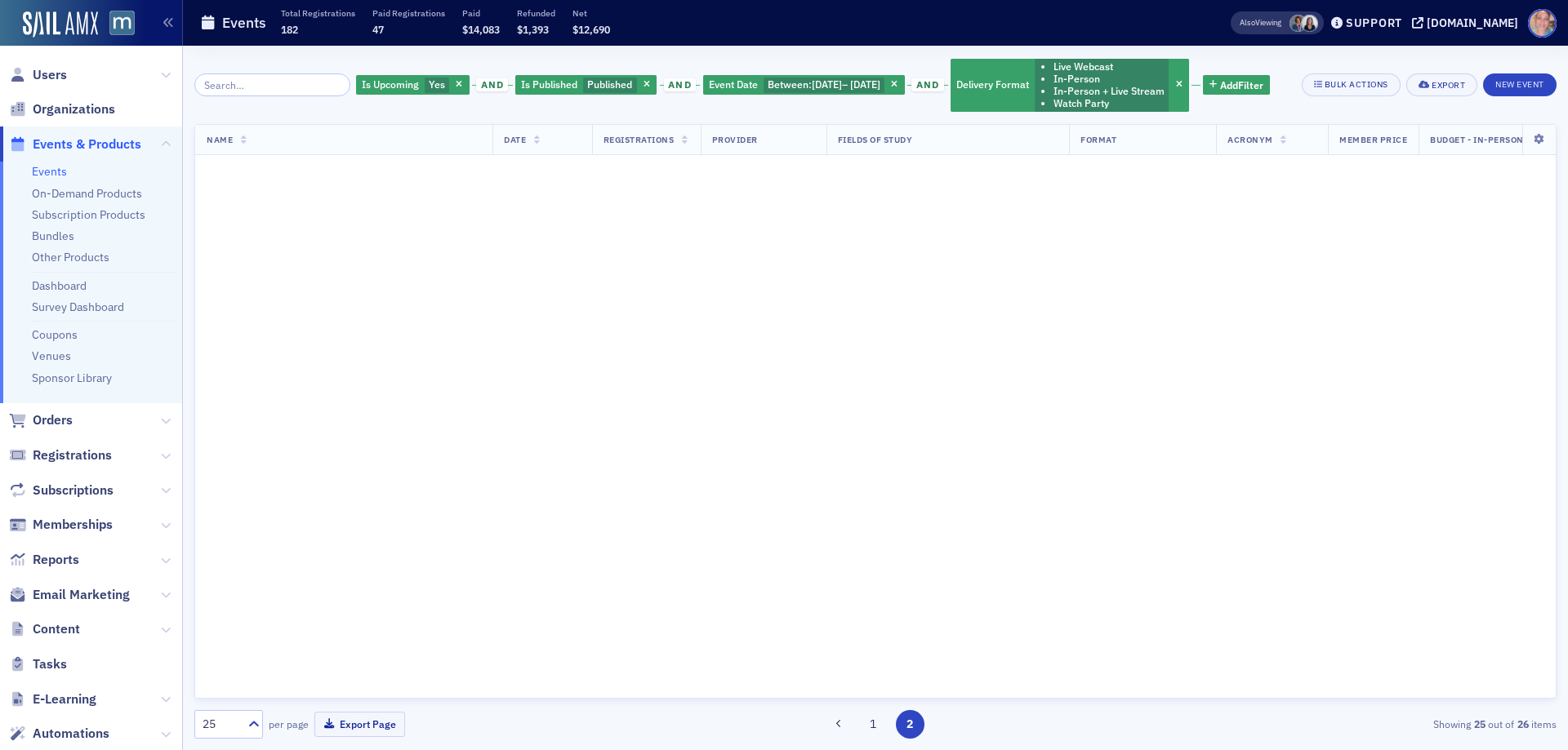
scroll to position [0, 0]
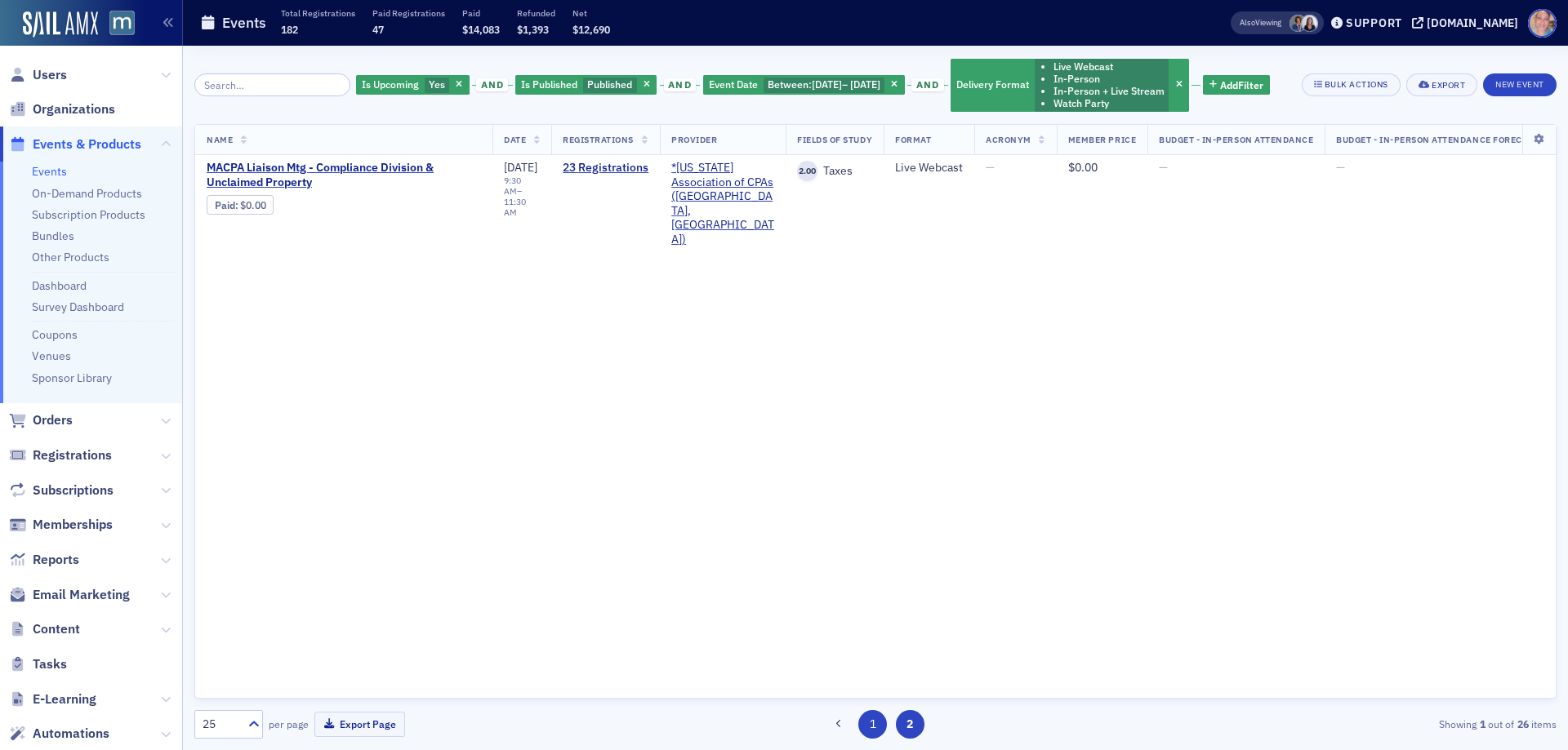
click at [877, 727] on button "1" at bounding box center [873, 725] width 29 height 29
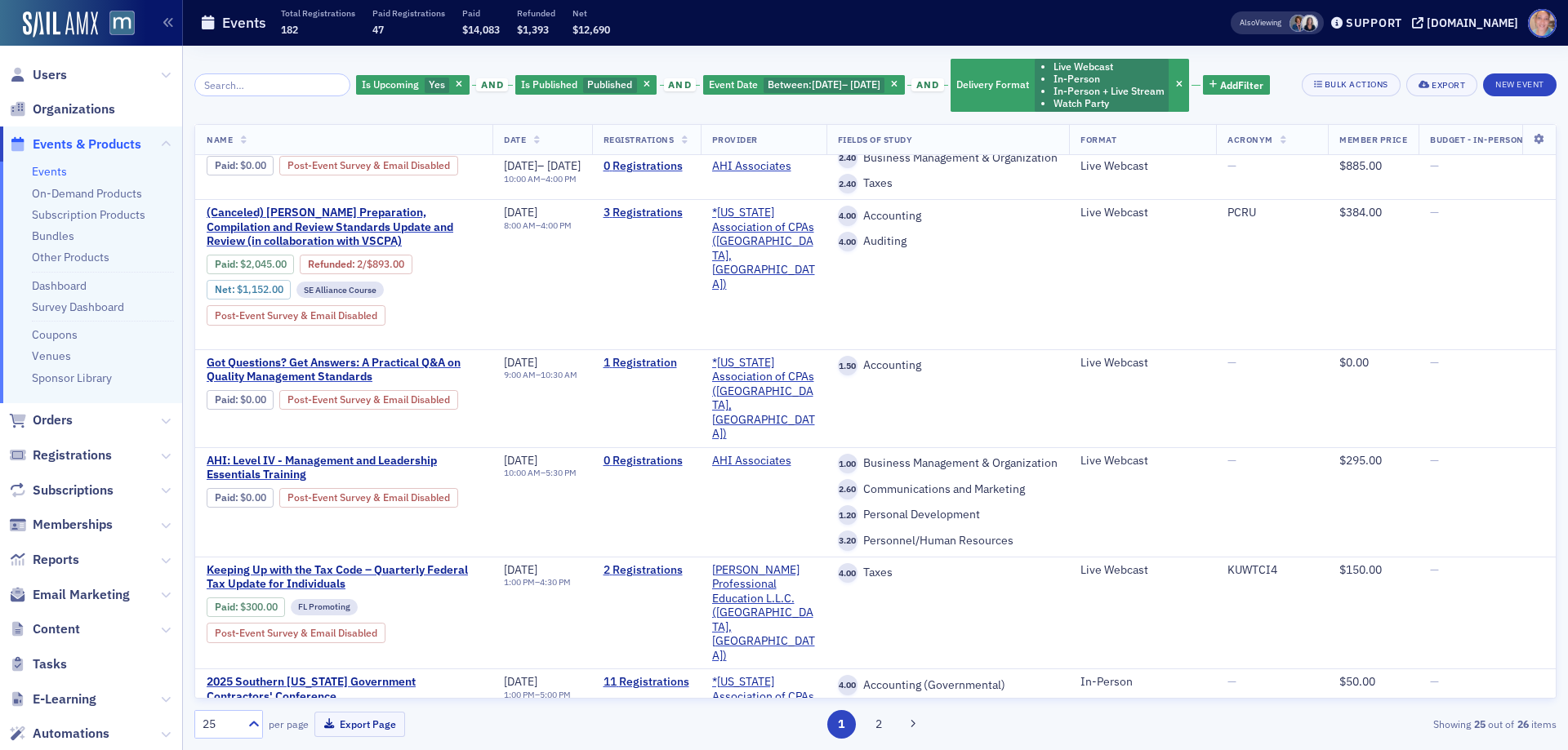
scroll to position [210, 0]
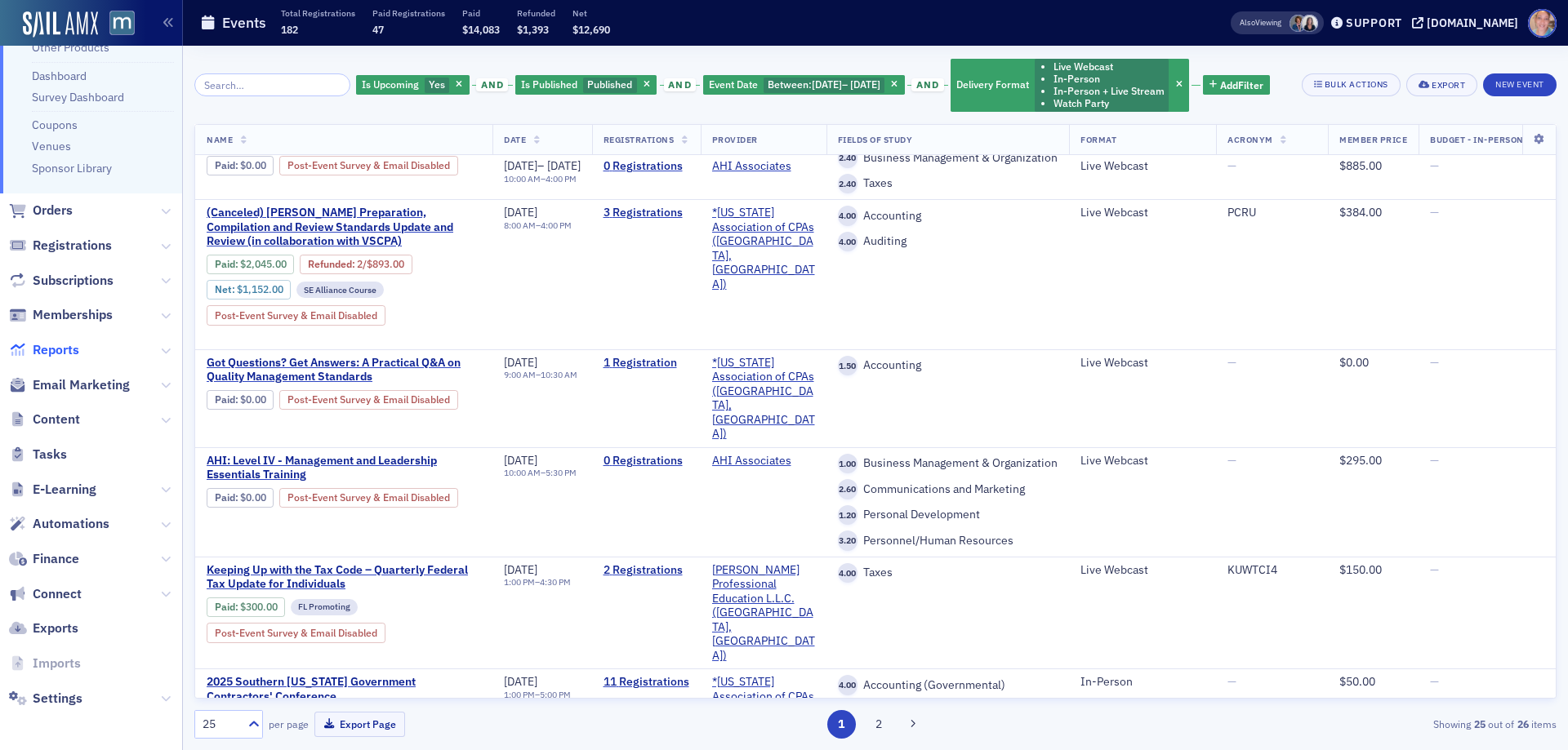
click at [66, 350] on span "Reports" at bounding box center [56, 350] width 46 height 18
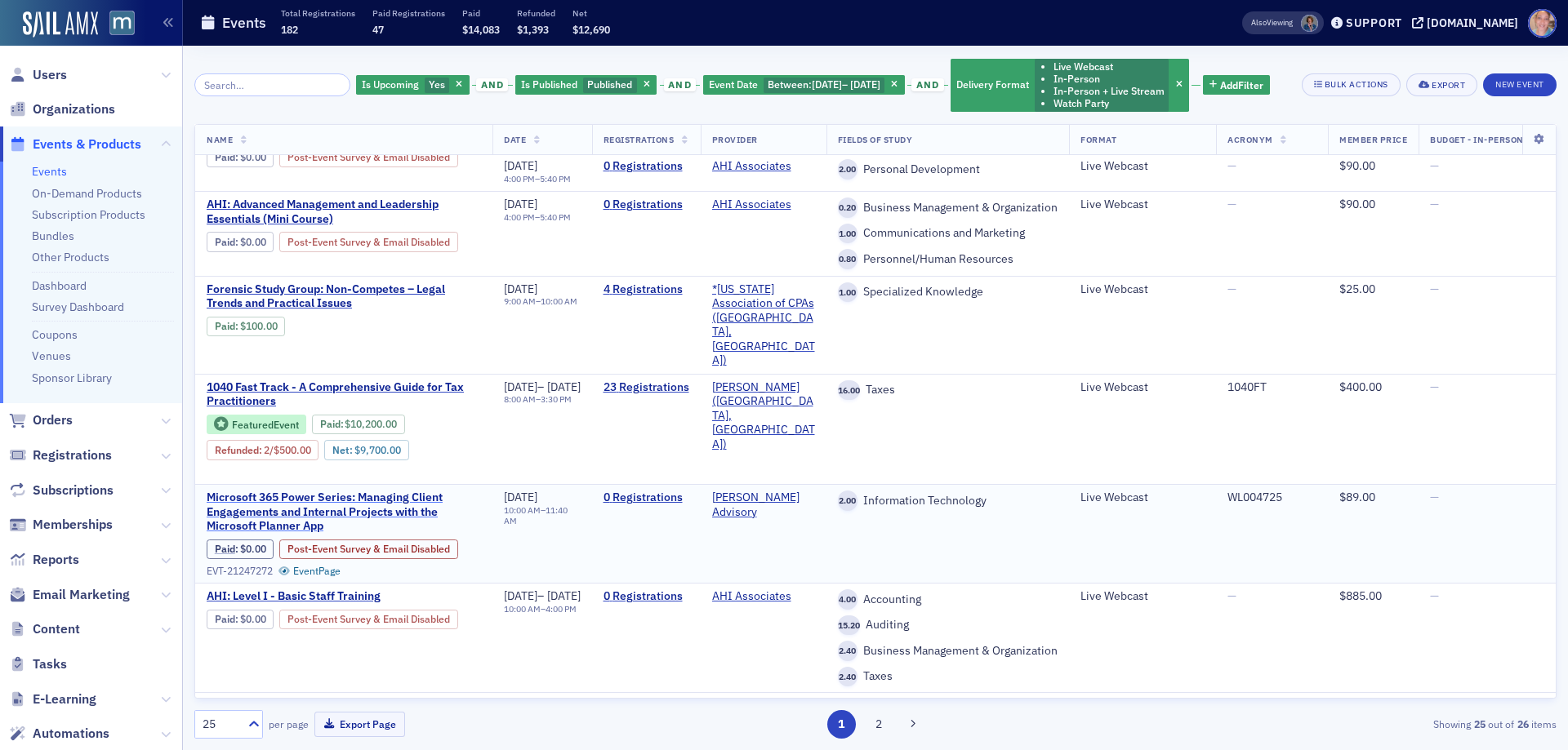
scroll to position [245, 0]
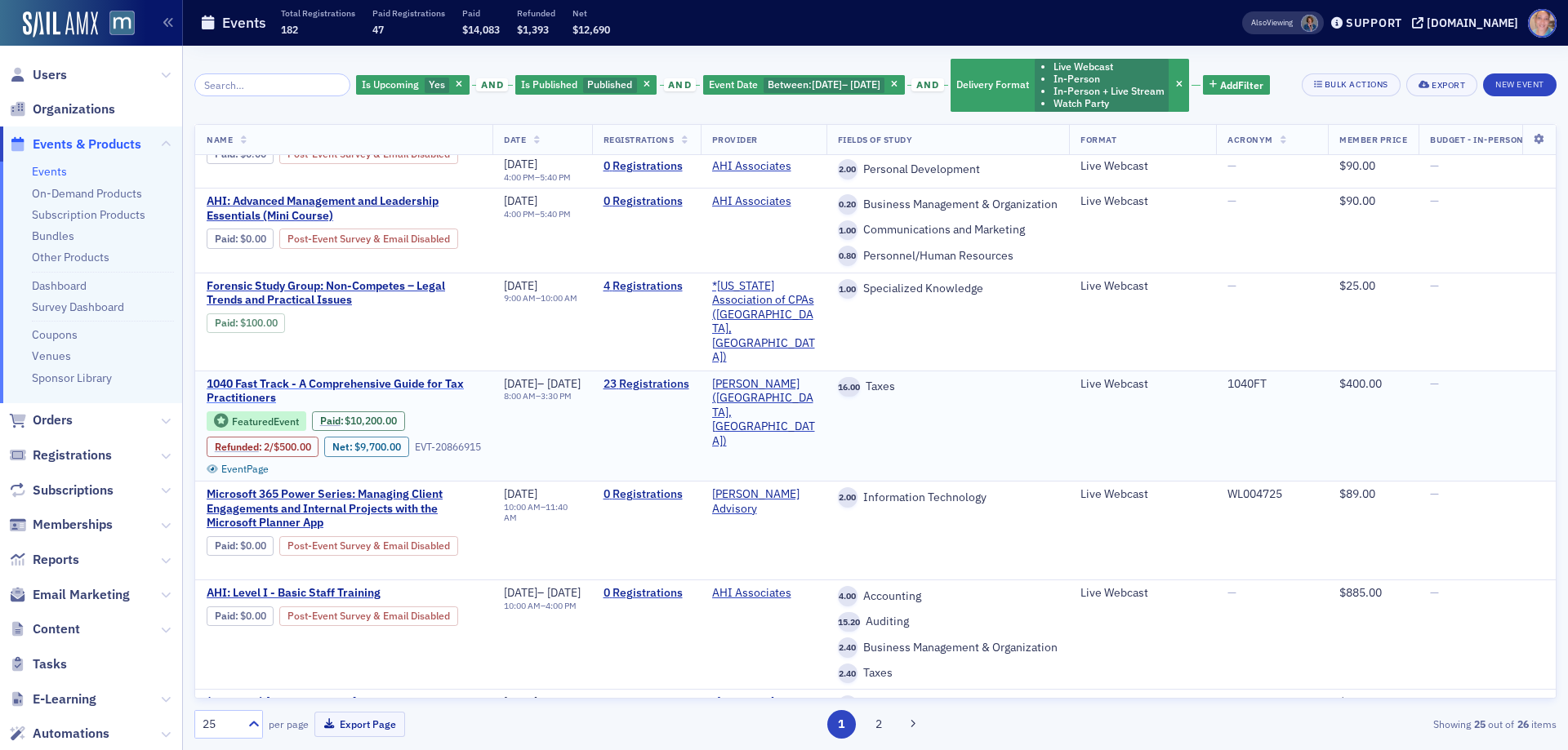
click at [270, 377] on span "1040 Fast Track - A Comprehensive Guide for Tax Practitioners" at bounding box center [344, 391] width 275 height 29
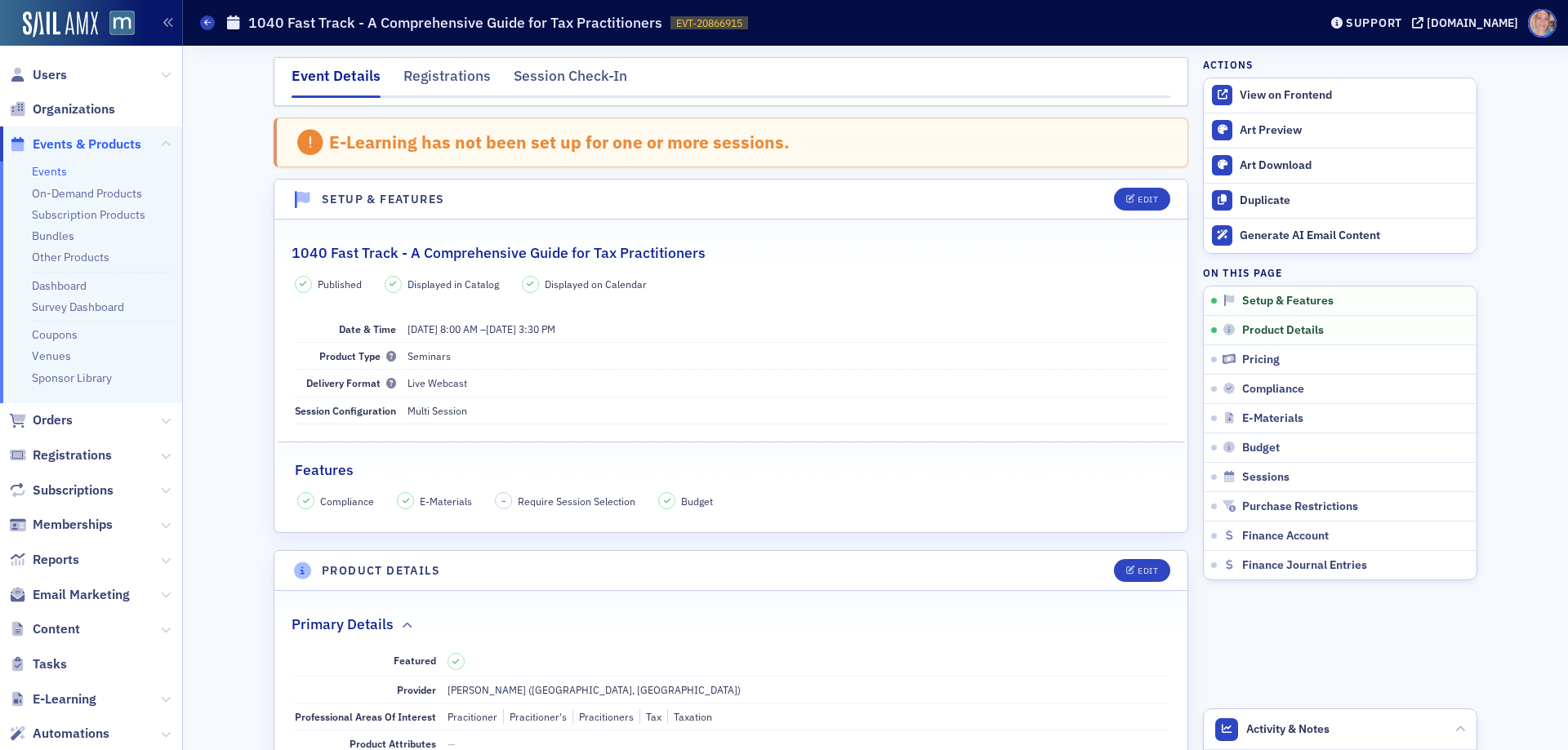
scroll to position [245, 0]
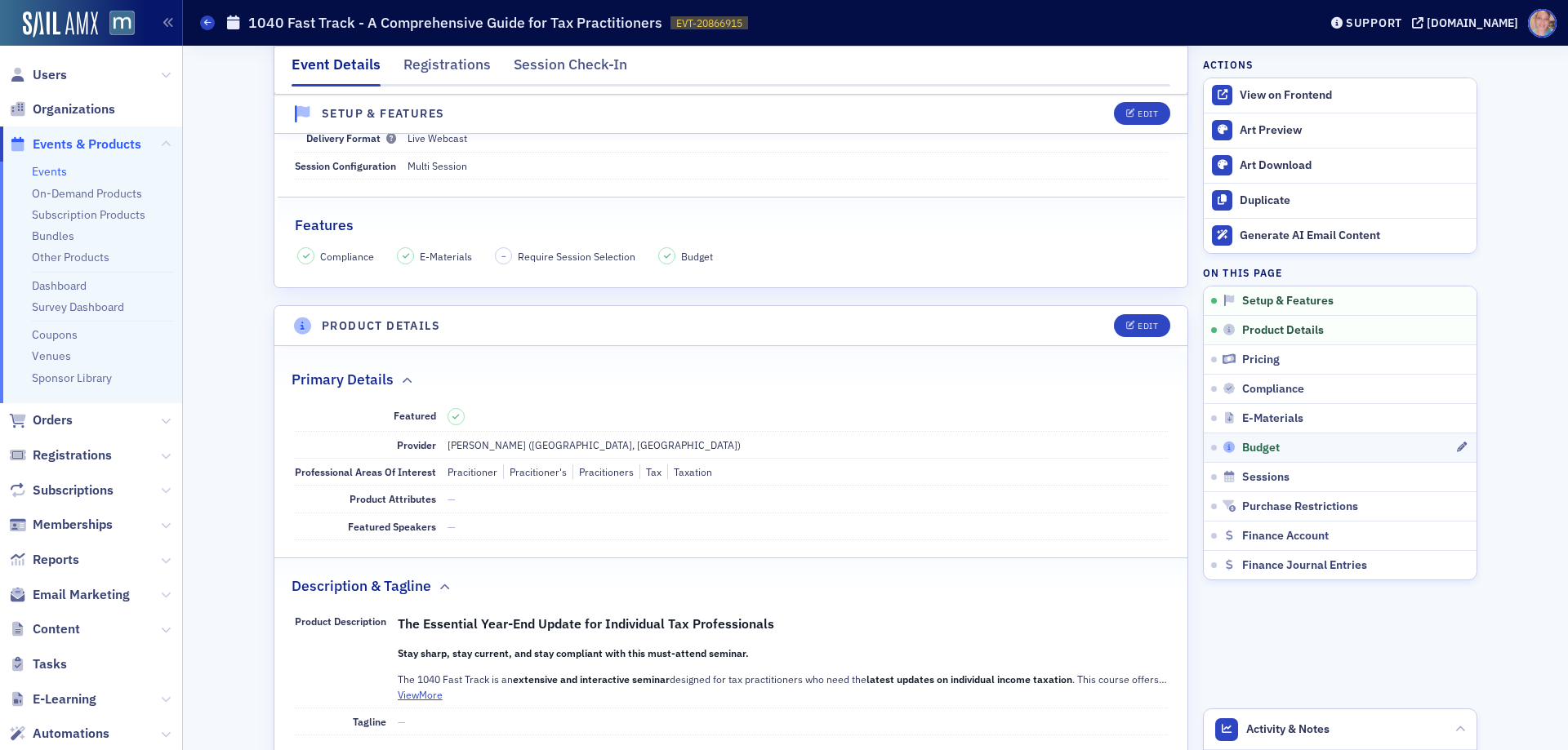
click at [1299, 443] on div "Budget" at bounding box center [1339, 447] width 233 height 14
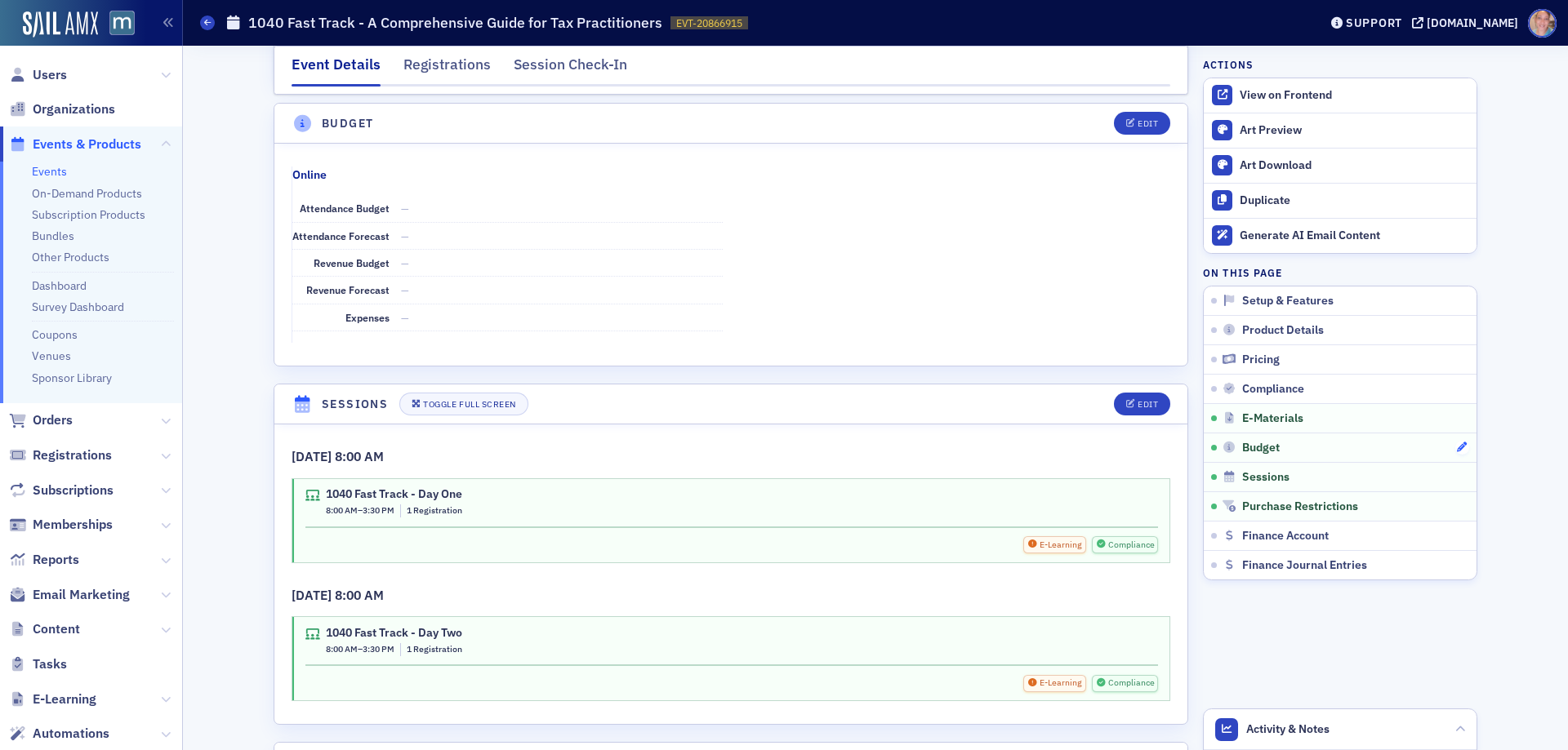
scroll to position [2473, 0]
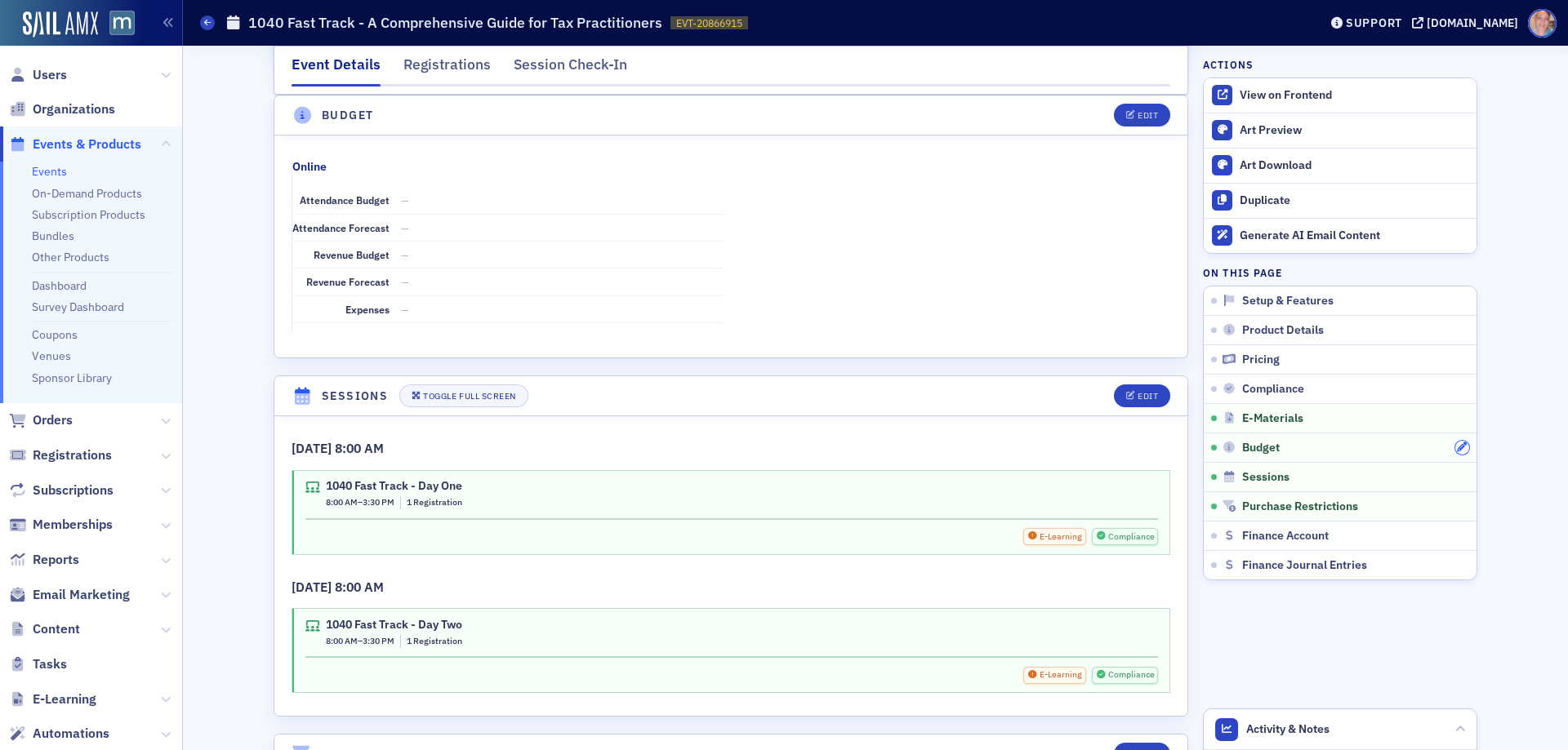
click at [1457, 449] on icon "button" at bounding box center [1462, 447] width 10 height 10
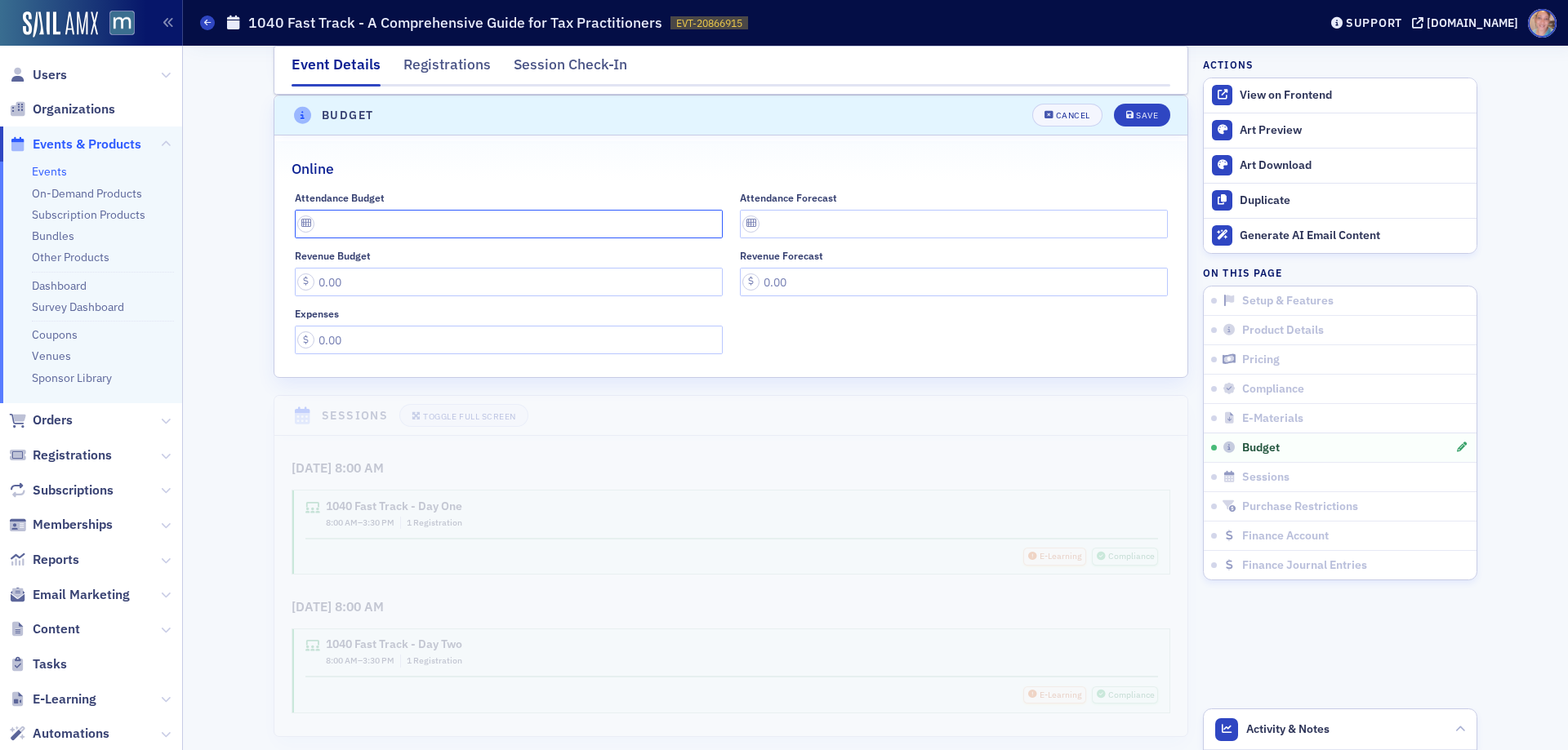
click at [357, 229] on input "Attendance Budget" at bounding box center [508, 224] width 428 height 29
type input "40"
click at [421, 279] on input "Revenue Budget" at bounding box center [508, 282] width 428 height 29
click at [1120, 120] on button "Save" at bounding box center [1142, 115] width 56 height 23
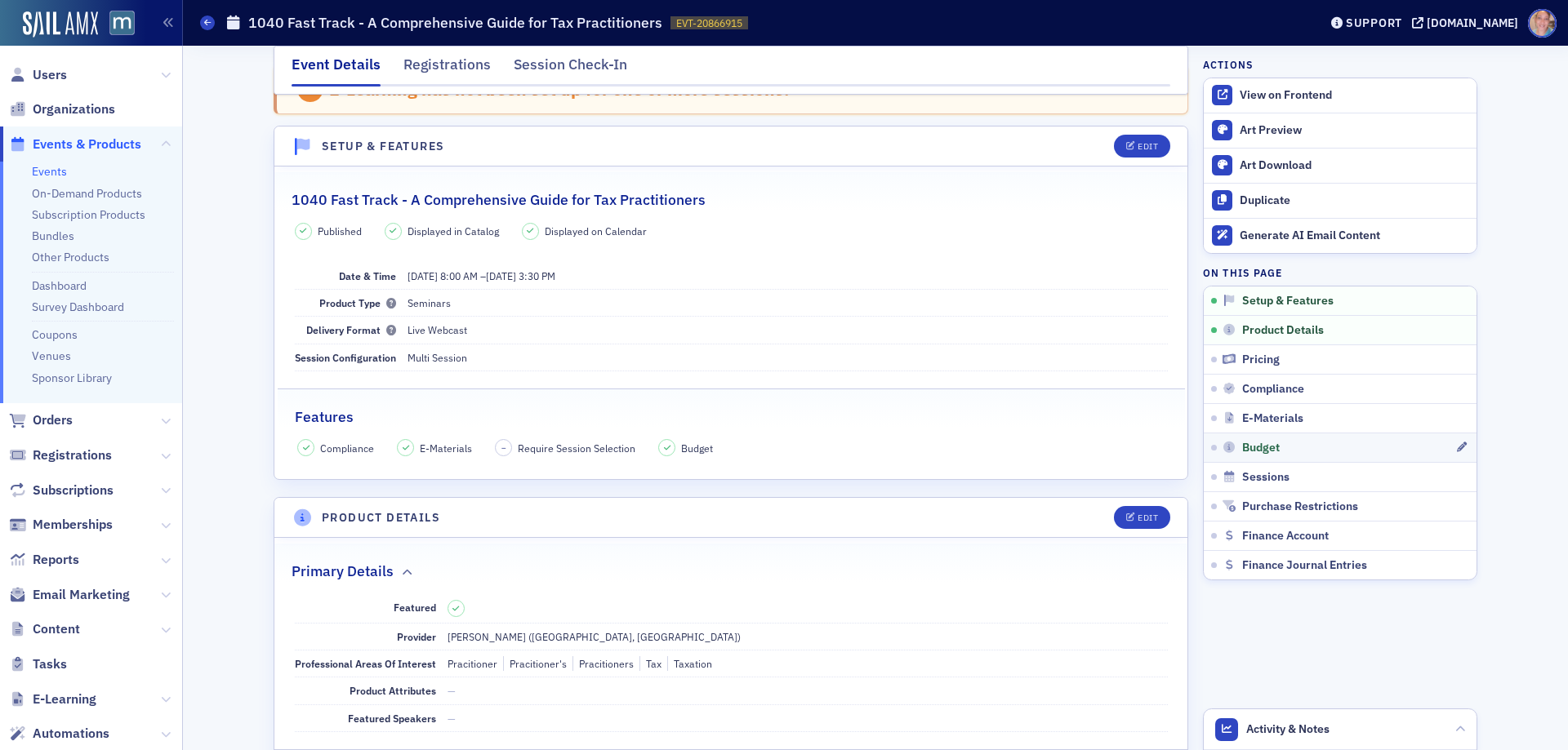
scroll to position [0, 0]
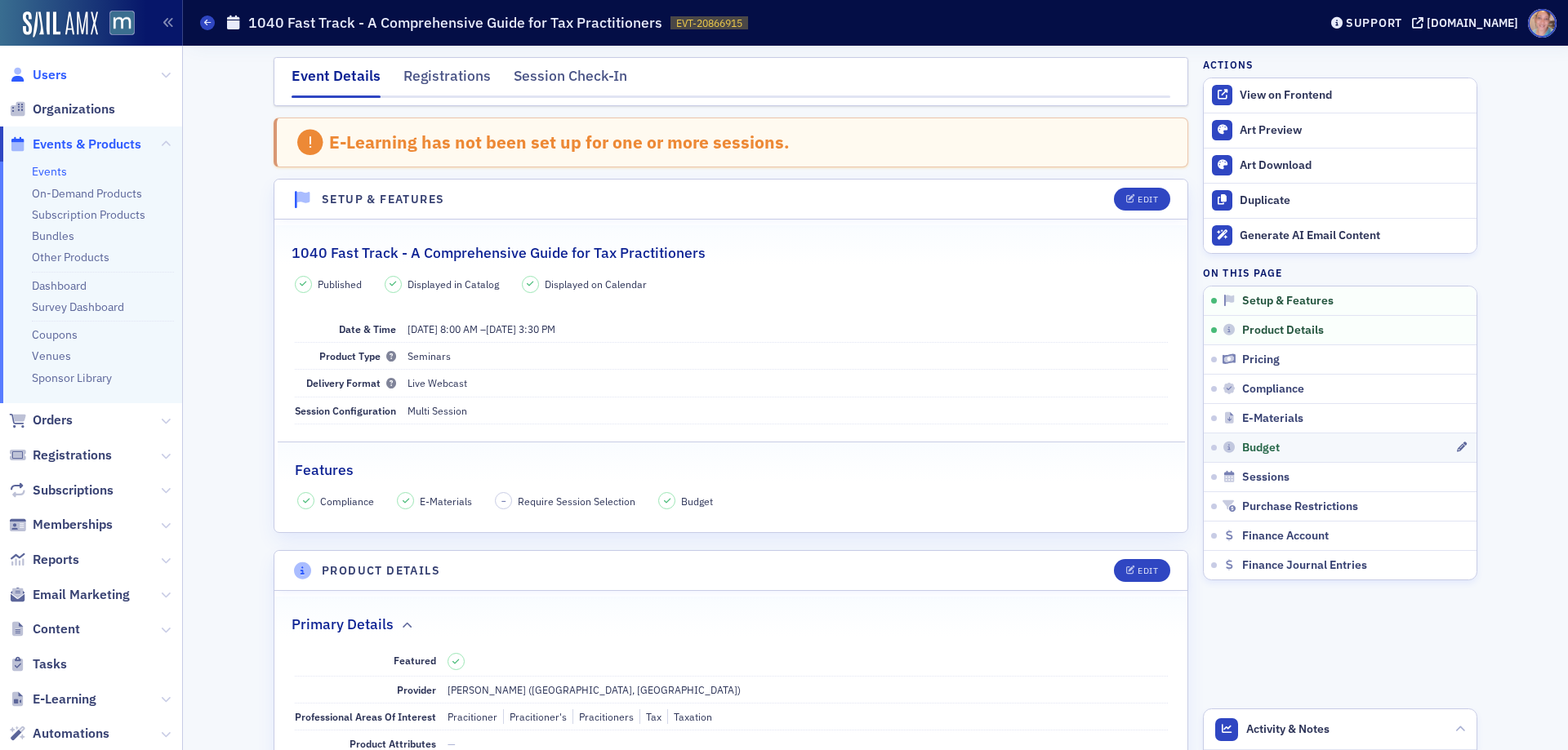
click at [46, 74] on span "Users" at bounding box center [49, 74] width 34 height 18
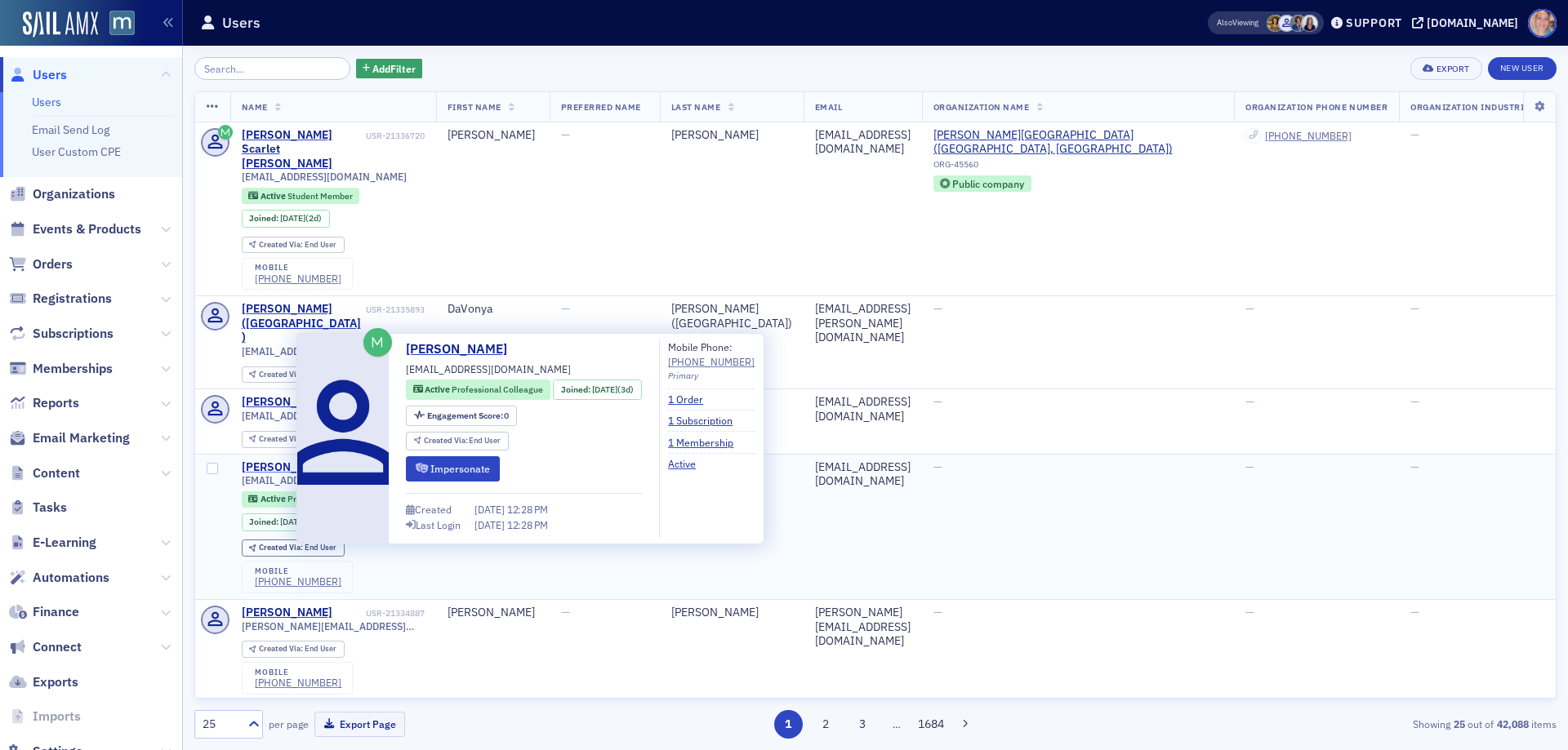
click at [263, 461] on div "[PERSON_NAME]" at bounding box center [287, 468] width 91 height 14
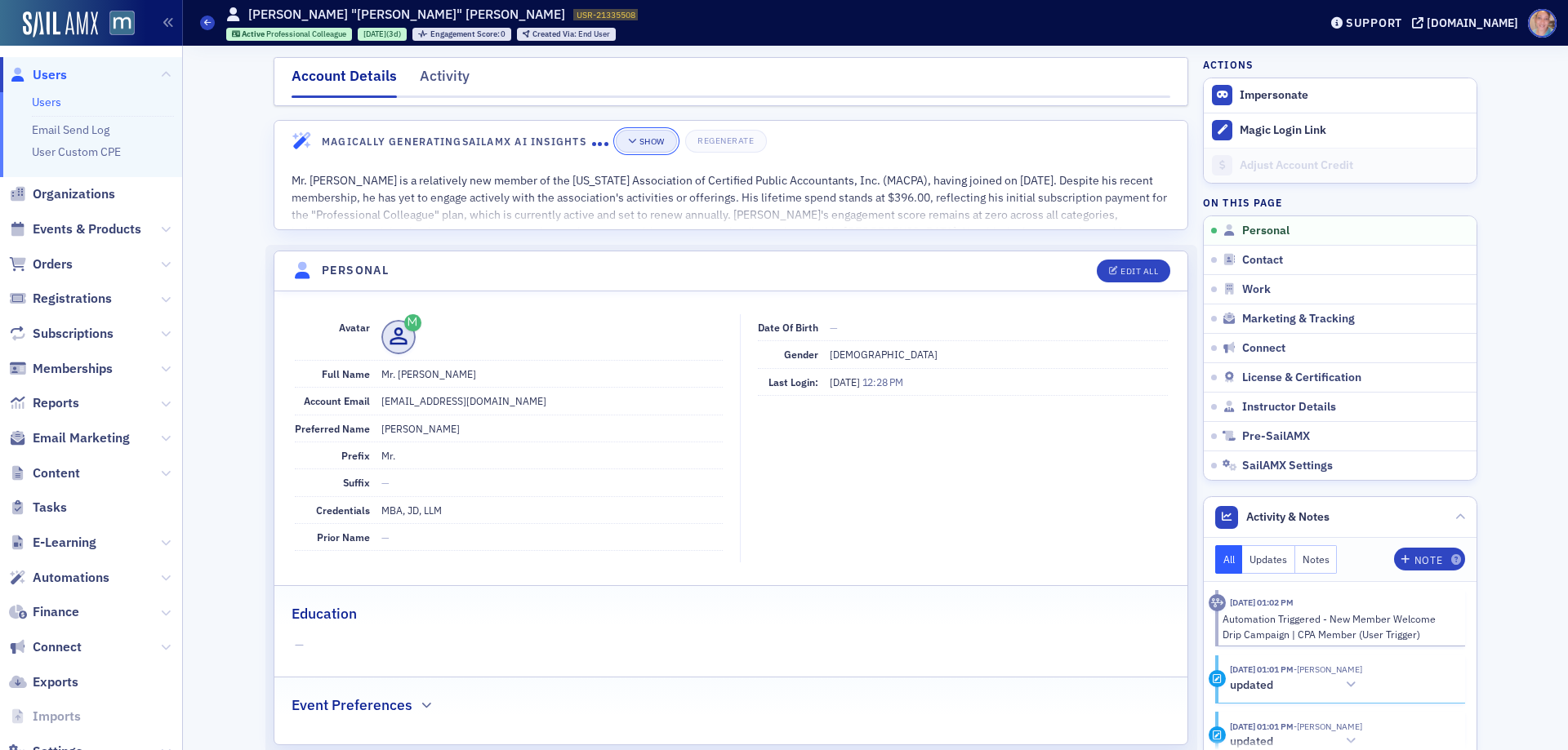
click at [649, 140] on div "Show" at bounding box center [653, 141] width 25 height 9
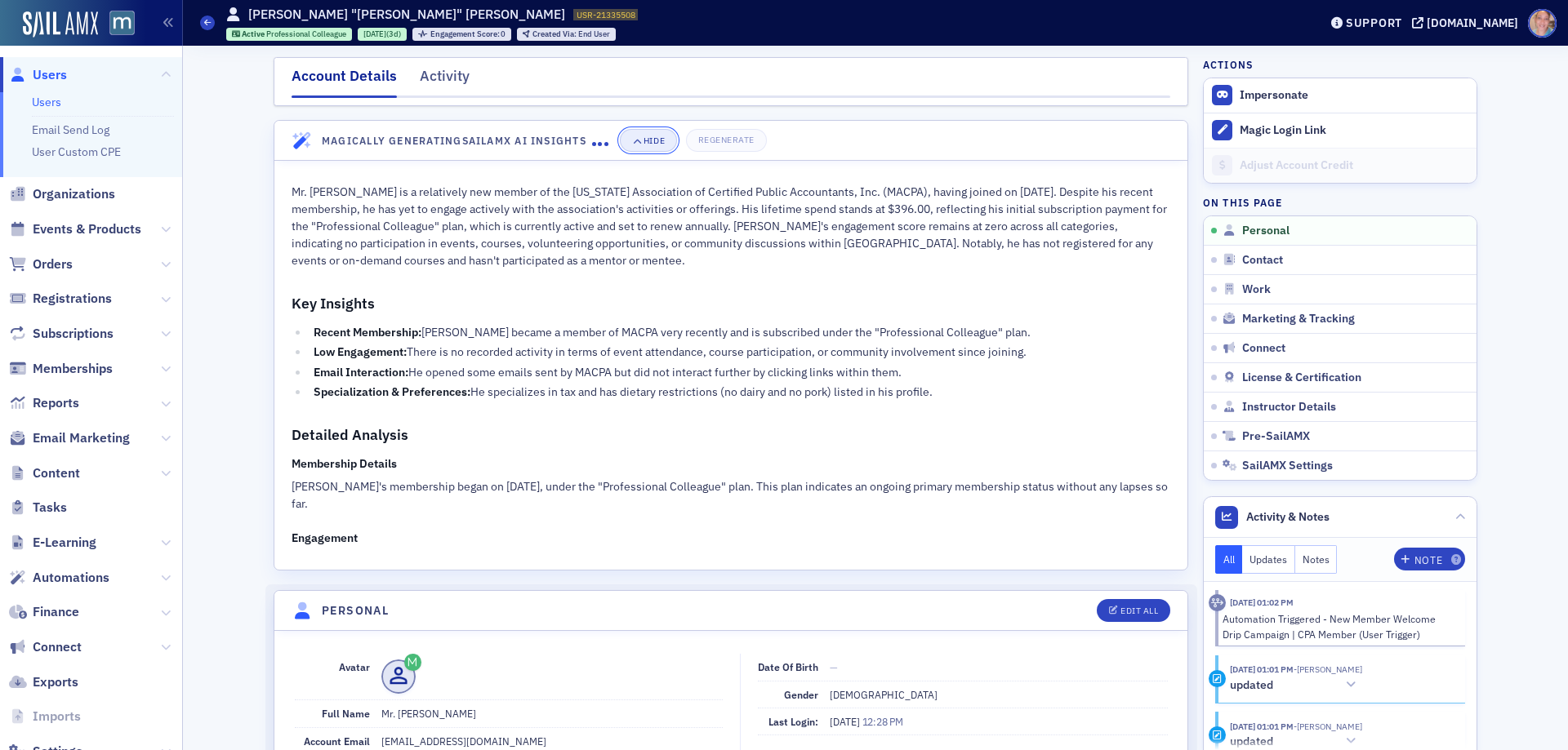
click at [646, 141] on div "Hide" at bounding box center [654, 140] width 21 height 9
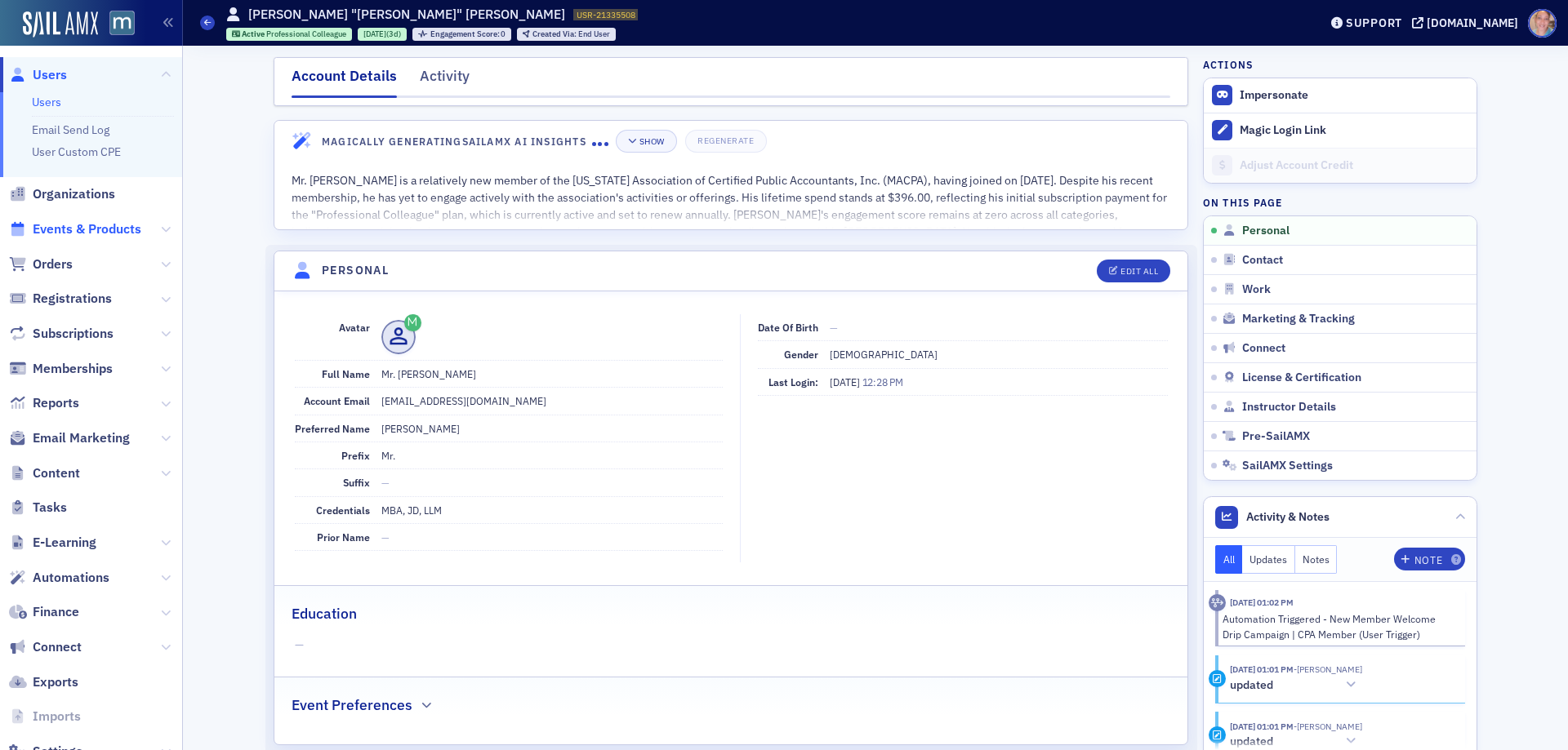
click at [66, 226] on span "Events & Products" at bounding box center [87, 229] width 108 height 18
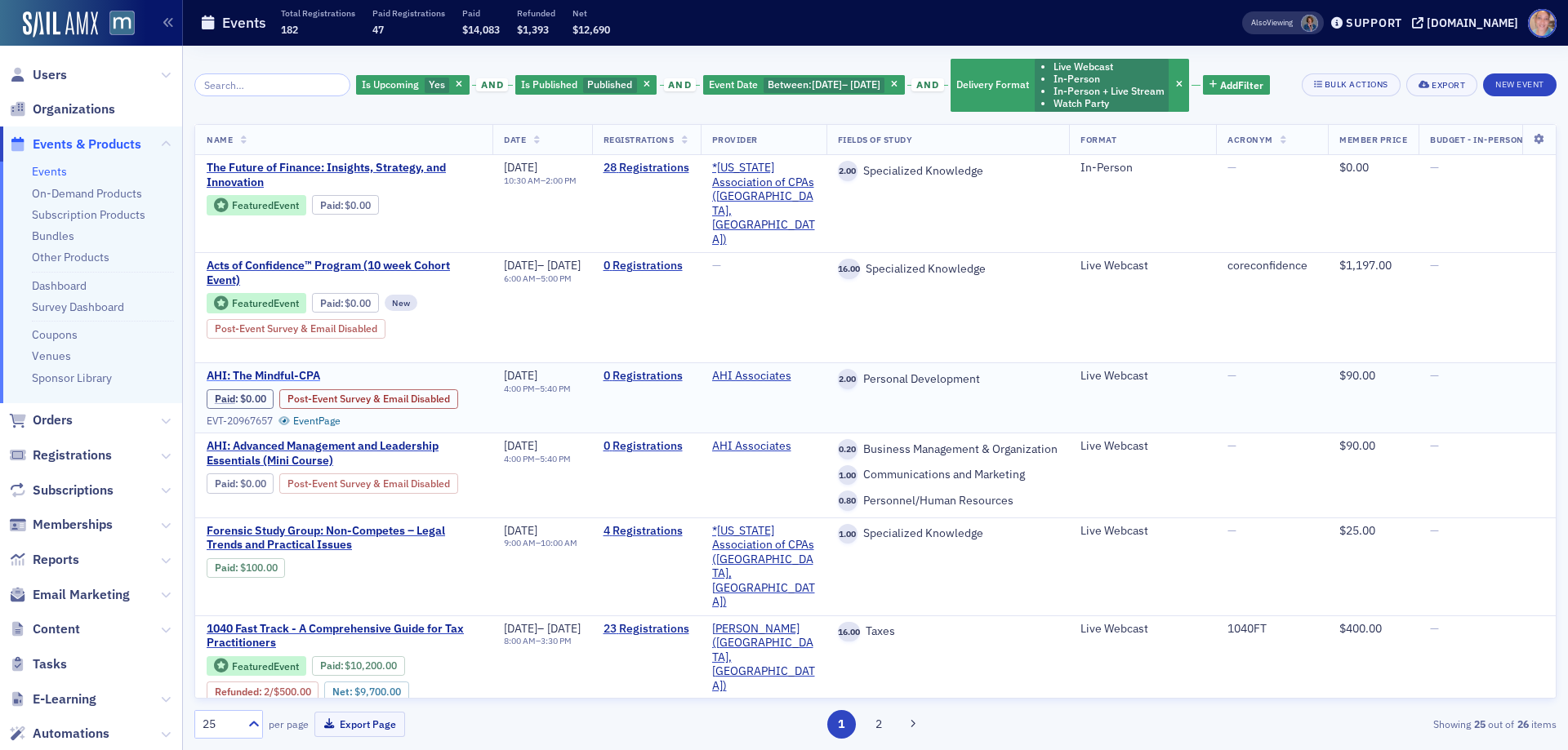
click at [281, 384] on span "AHI: The Mindful-CPA" at bounding box center [344, 376] width 275 height 14
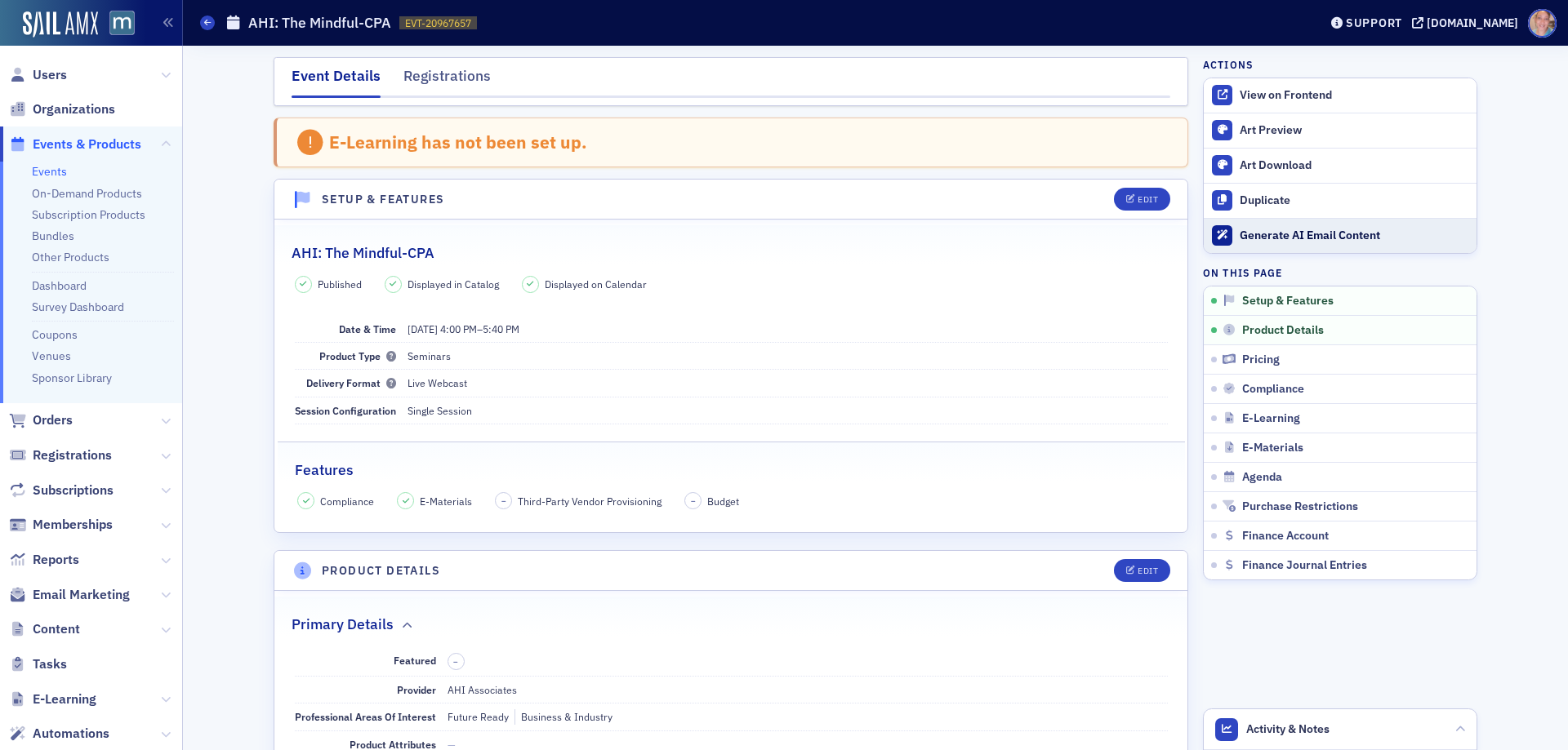
click at [1316, 244] on button "Generate AI Email Content" at bounding box center [1340, 236] width 273 height 35
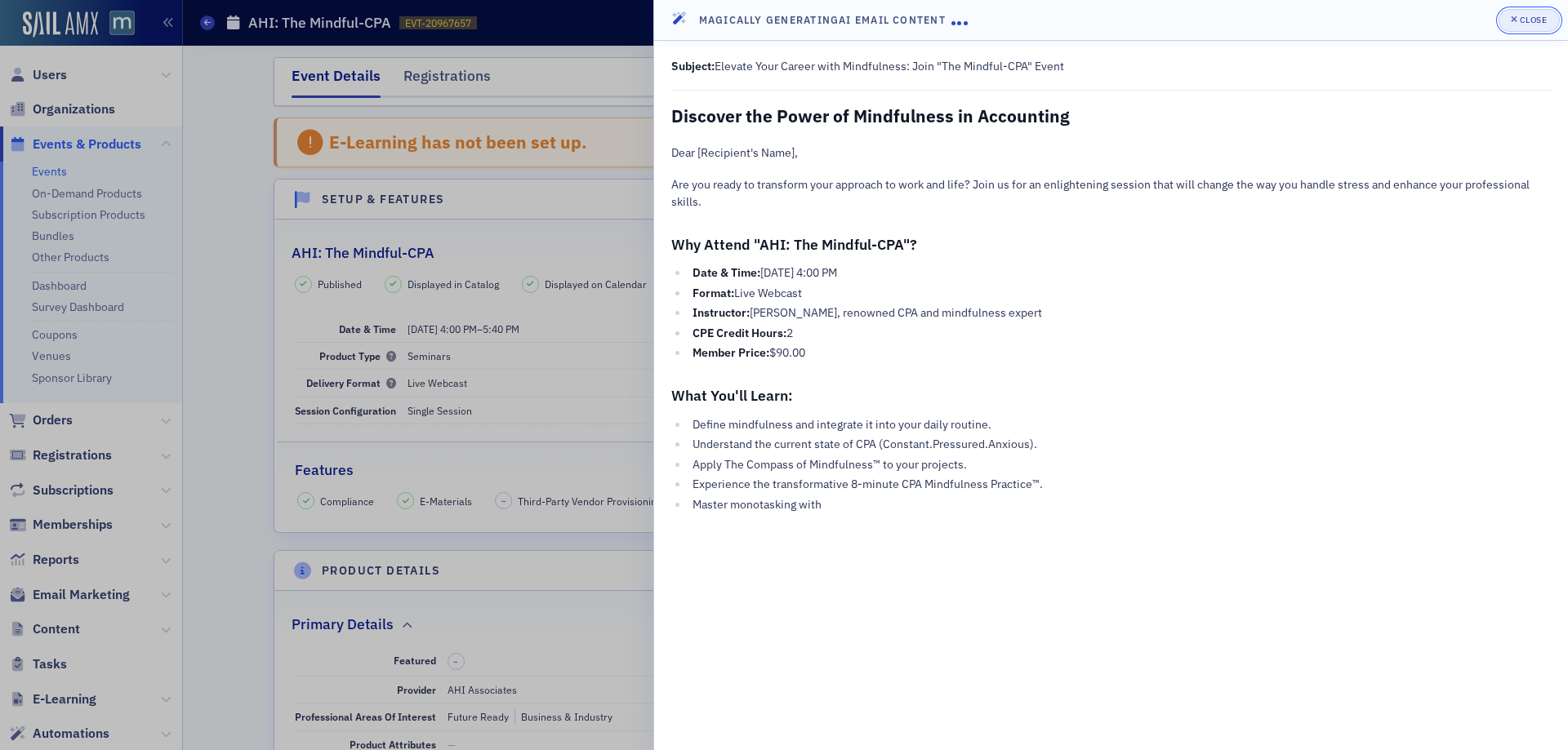
click at [1521, 16] on div "Close" at bounding box center [1533, 19] width 28 height 9
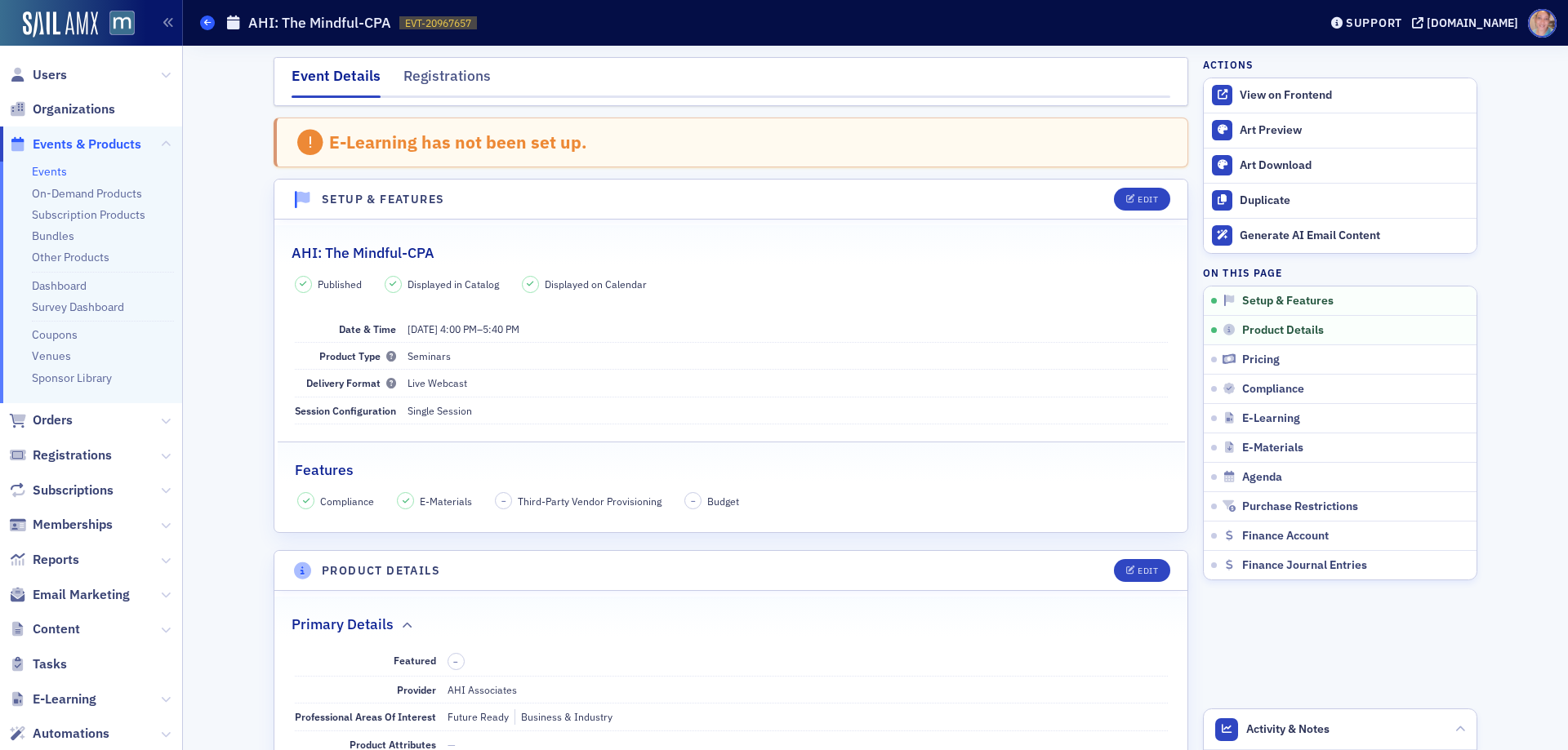
click at [202, 23] on span at bounding box center [207, 22] width 15 height 14
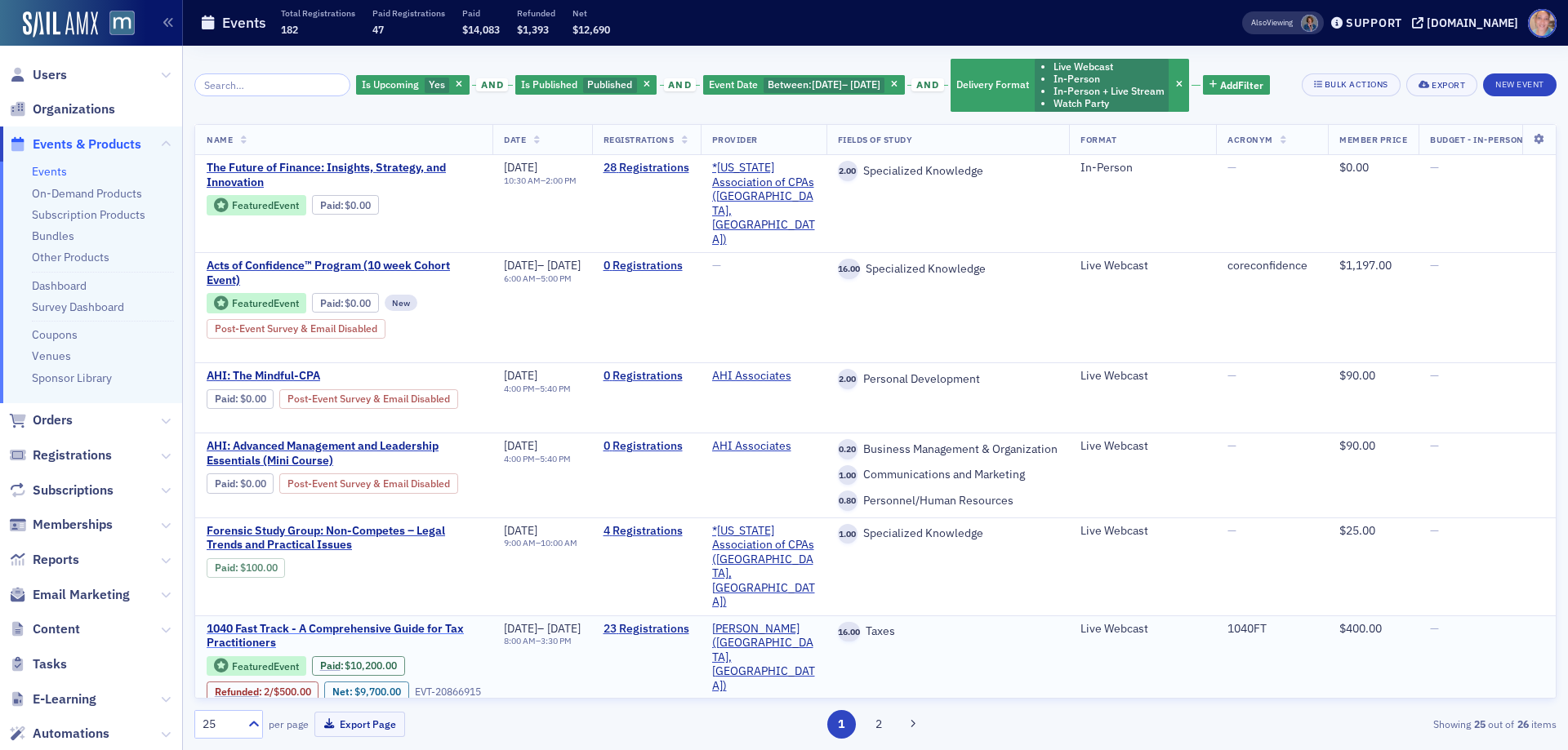
click at [259, 622] on span "1040 Fast Track - A Comprehensive Guide for Tax Practitioners" at bounding box center [344, 637] width 275 height 29
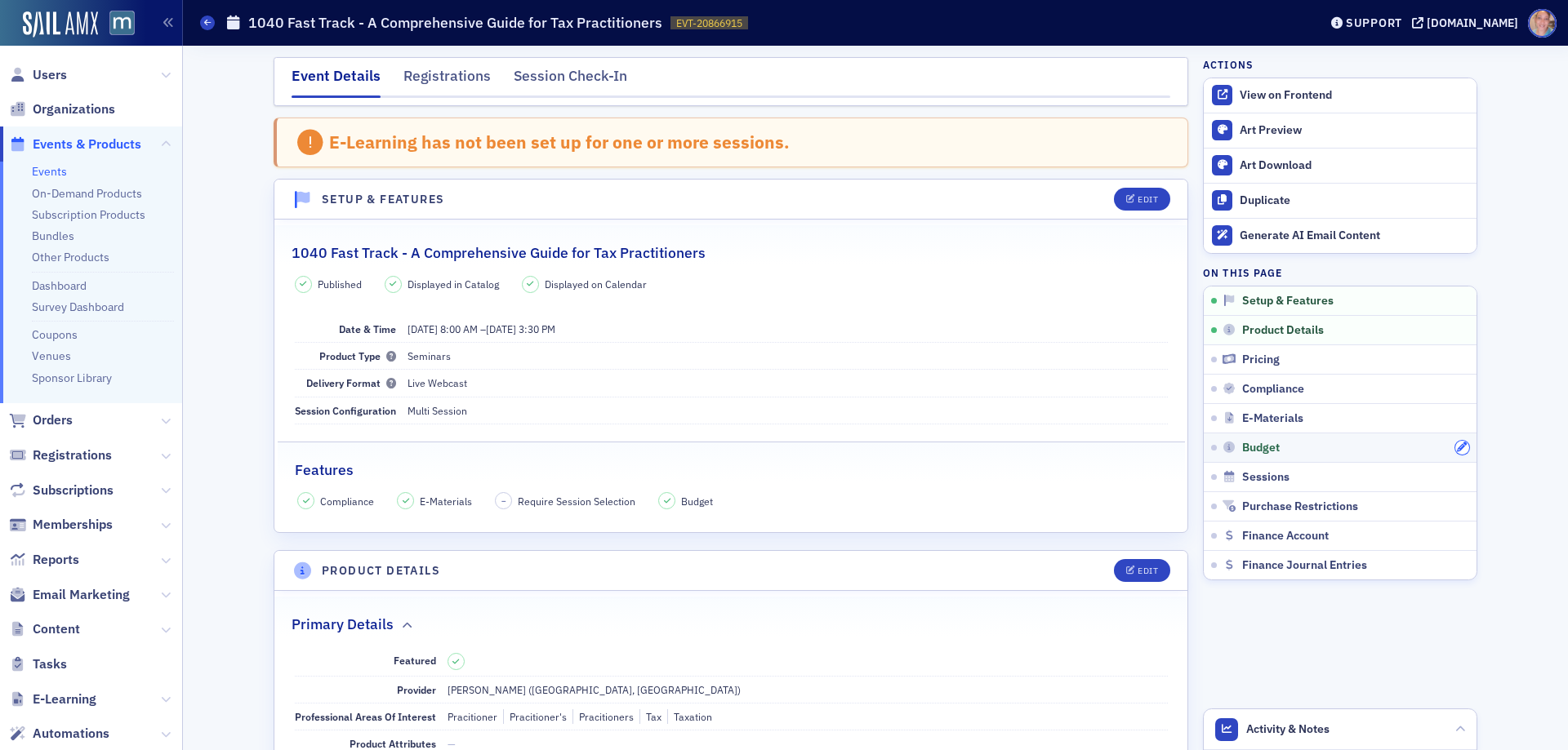
click at [1459, 446] on icon "button" at bounding box center [1462, 447] width 10 height 10
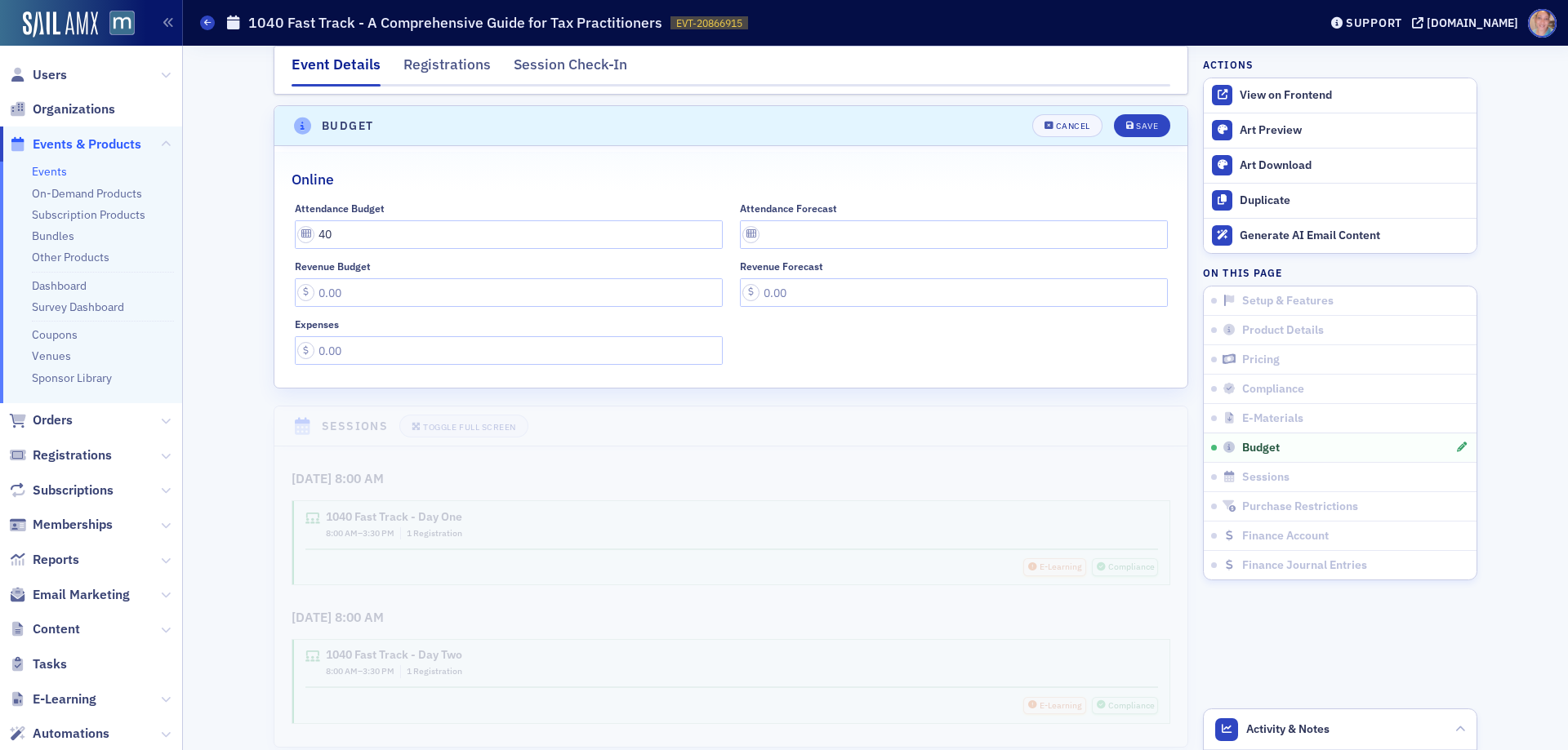
scroll to position [2473, 0]
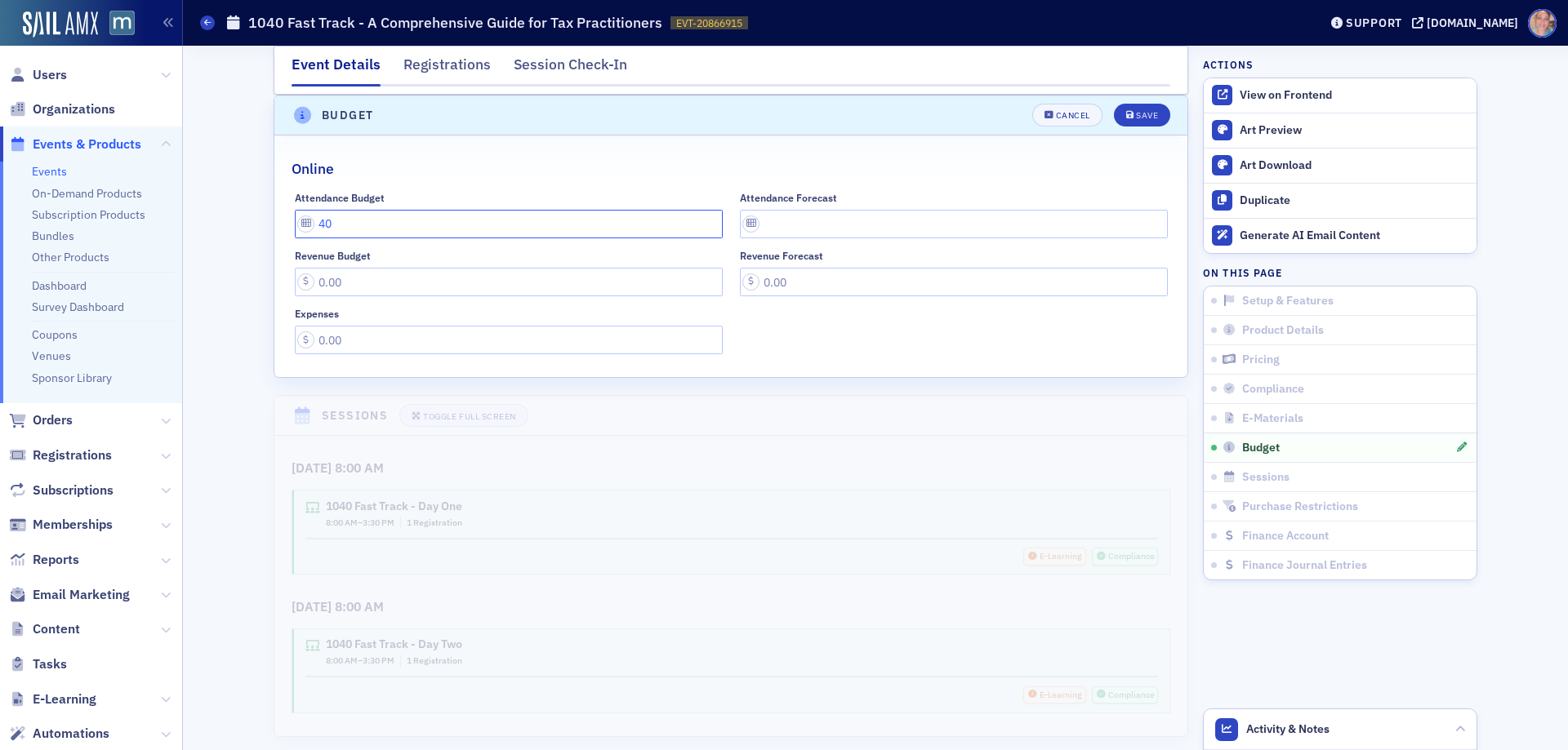
drag, startPoint x: 355, startPoint y: 223, endPoint x: 304, endPoint y: 216, distance: 51.5
click at [304, 216] on input "40" at bounding box center [508, 224] width 428 height 29
drag, startPoint x: 1144, startPoint y: 111, endPoint x: 1135, endPoint y: 116, distance: 10.3
click at [1143, 111] on div "Save" at bounding box center [1147, 115] width 22 height 9
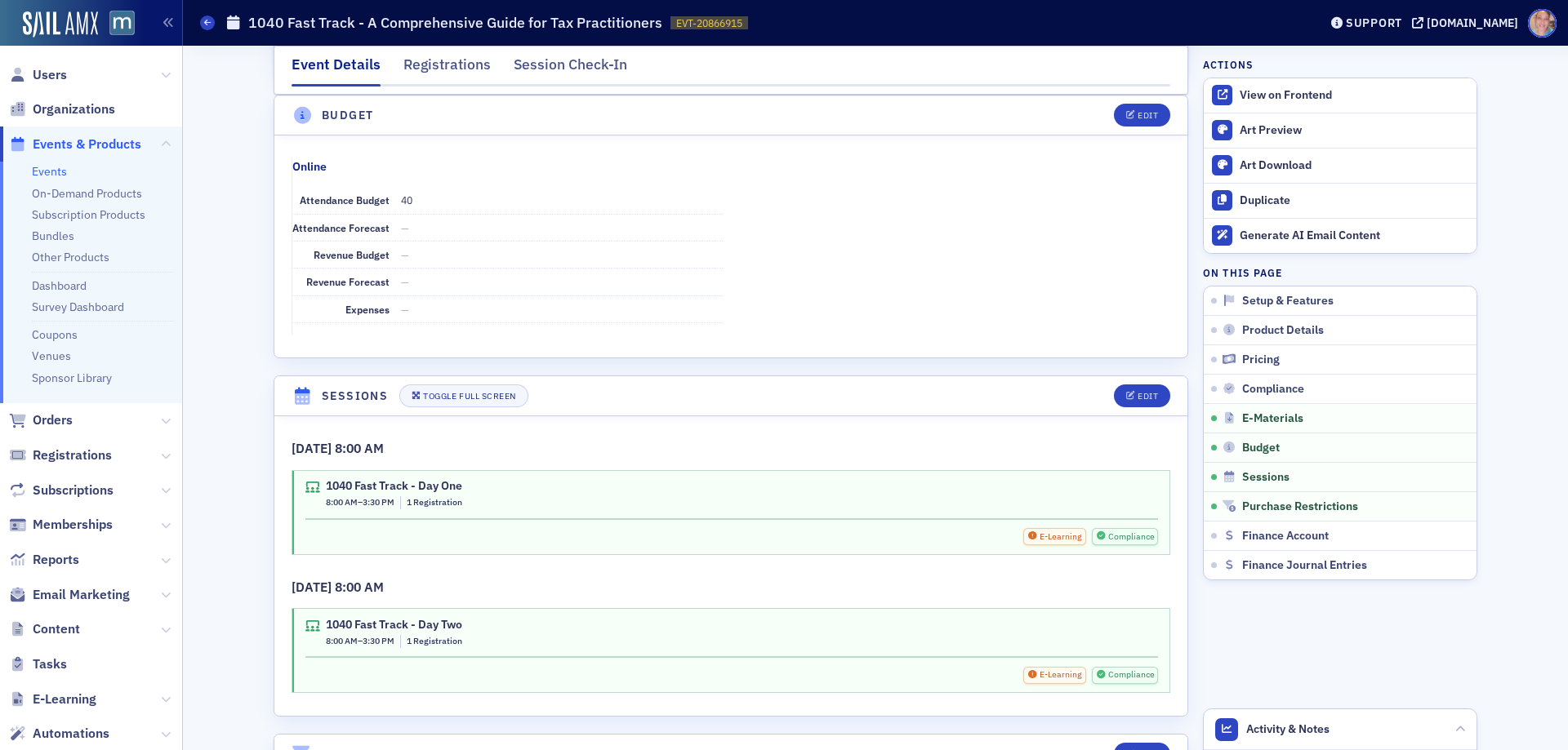
click at [45, 175] on link "Events" at bounding box center [49, 171] width 35 height 14
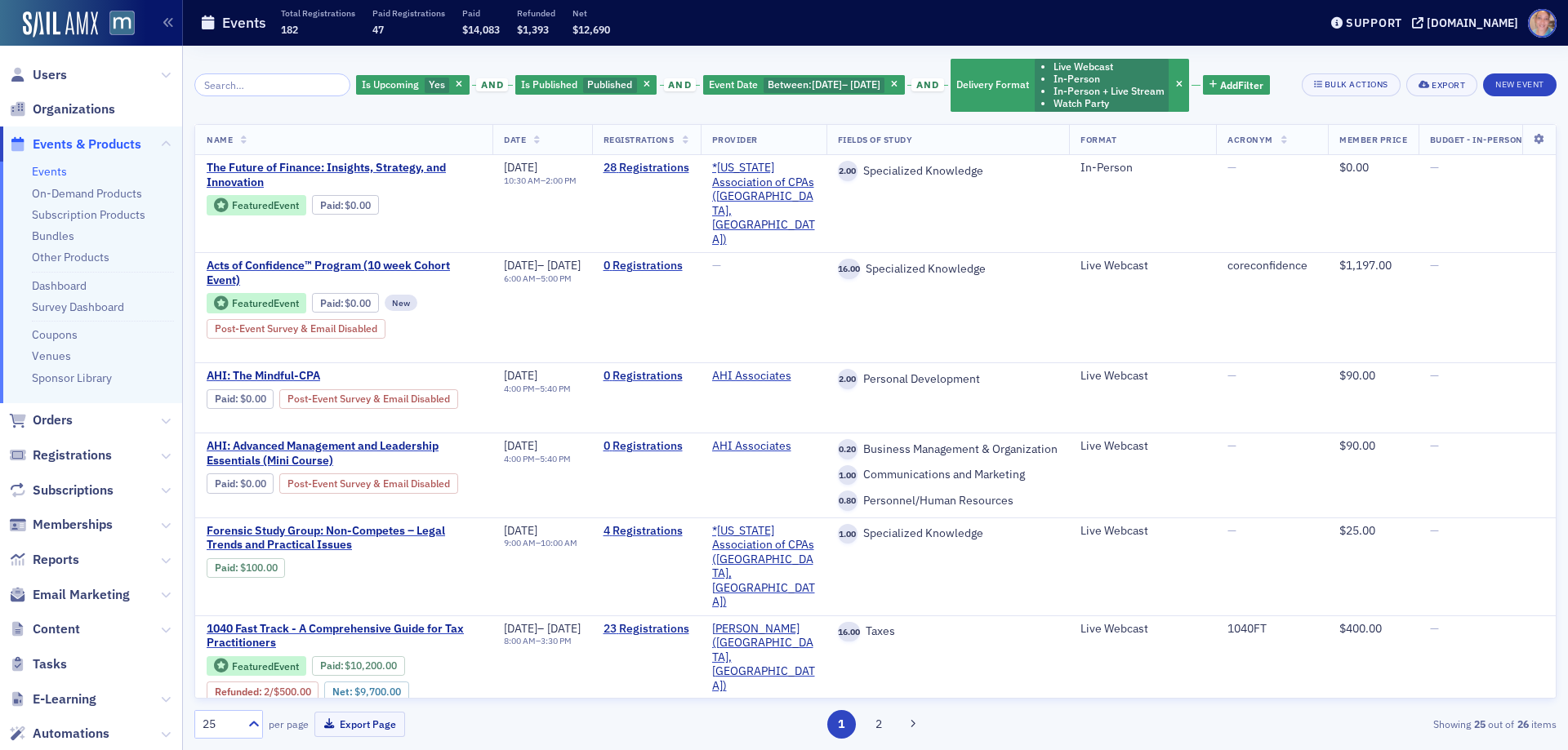
click at [1182, 83] on icon "button" at bounding box center [1179, 85] width 7 height 9
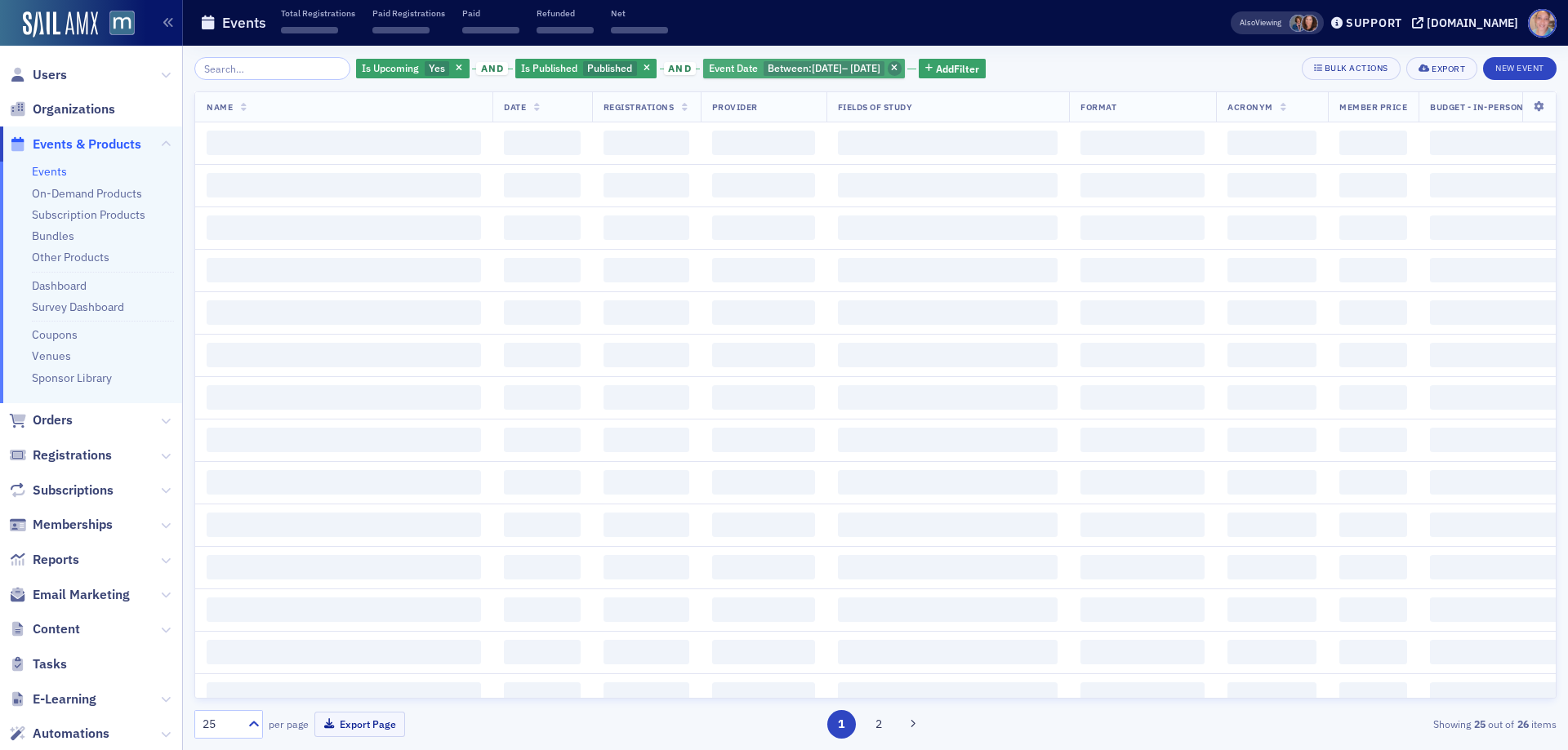
click at [898, 65] on icon "button" at bounding box center [894, 69] width 7 height 9
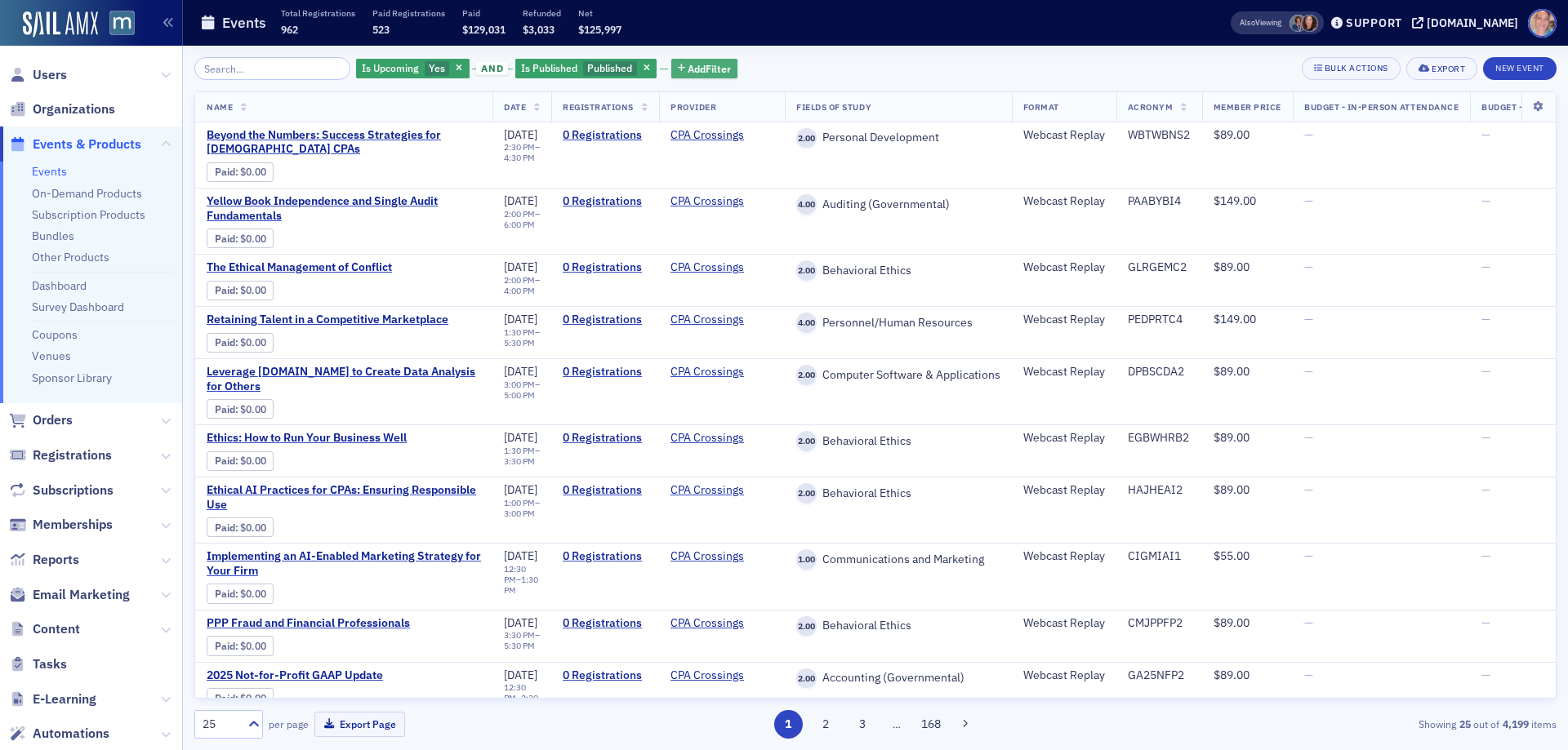
click at [698, 70] on span "Add Filter" at bounding box center [709, 68] width 44 height 14
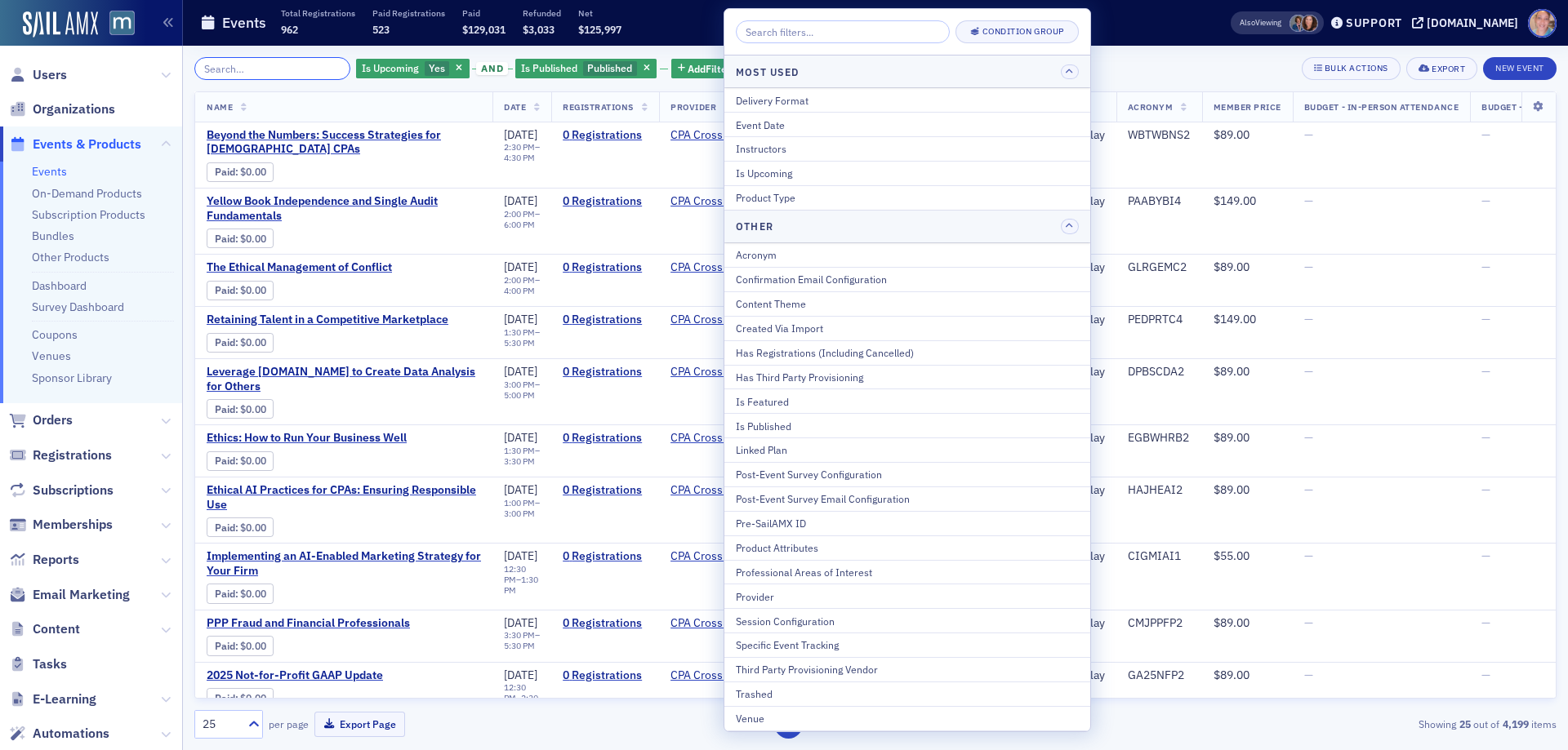
click at [234, 71] on input "search" at bounding box center [272, 69] width 156 height 23
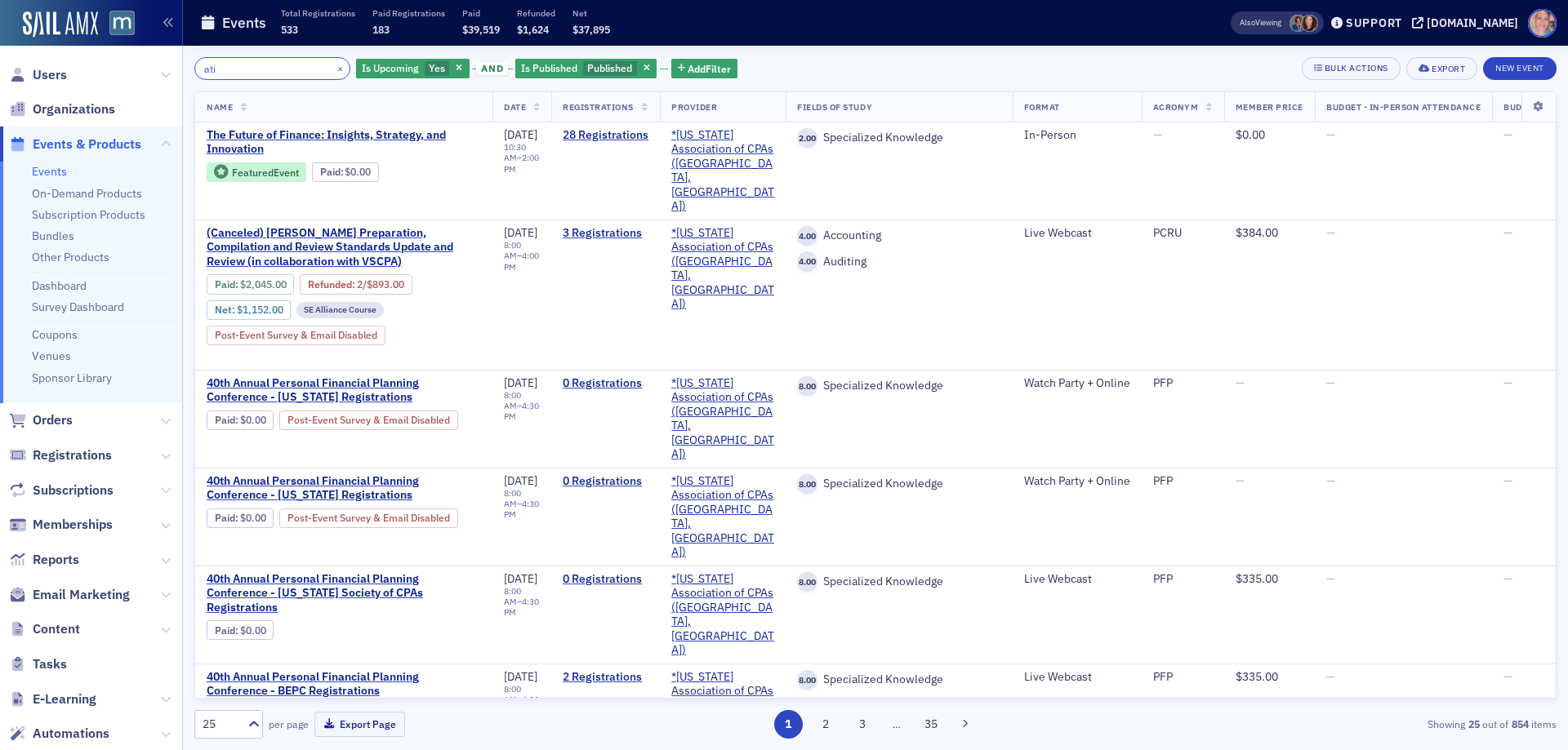
drag, startPoint x: 250, startPoint y: 68, endPoint x: 90, endPoint y: 67, distance: 160.0
click at [90, 67] on div "Users Organizations Events & Products Events On-Demand Products Subscription Pr…" at bounding box center [784, 375] width 1568 height 750
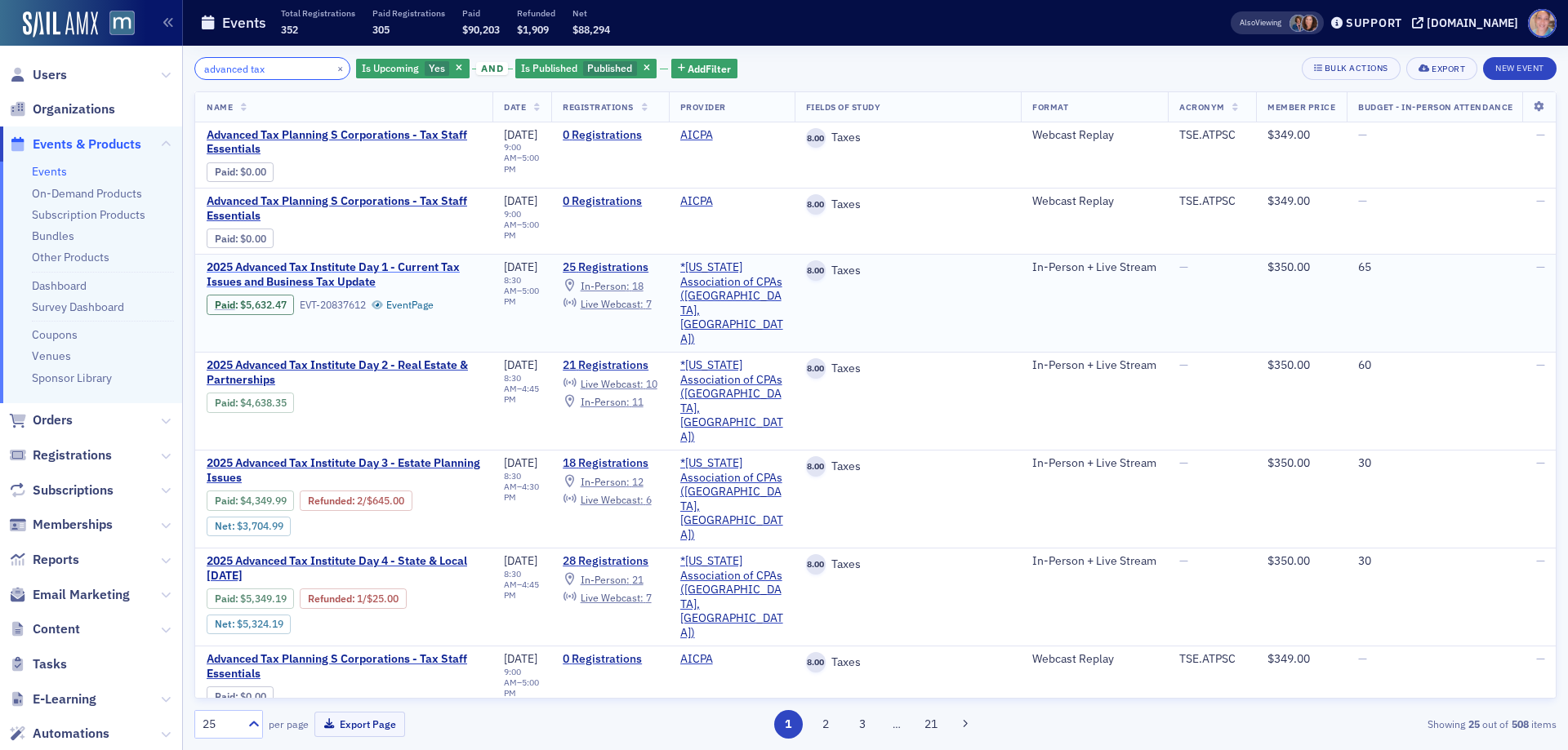
type input "advanced tax"
click at [261, 280] on span "2025 Advanced Tax Institute Day 1 - Current Tax Issues and Business Tax Update" at bounding box center [344, 275] width 275 height 29
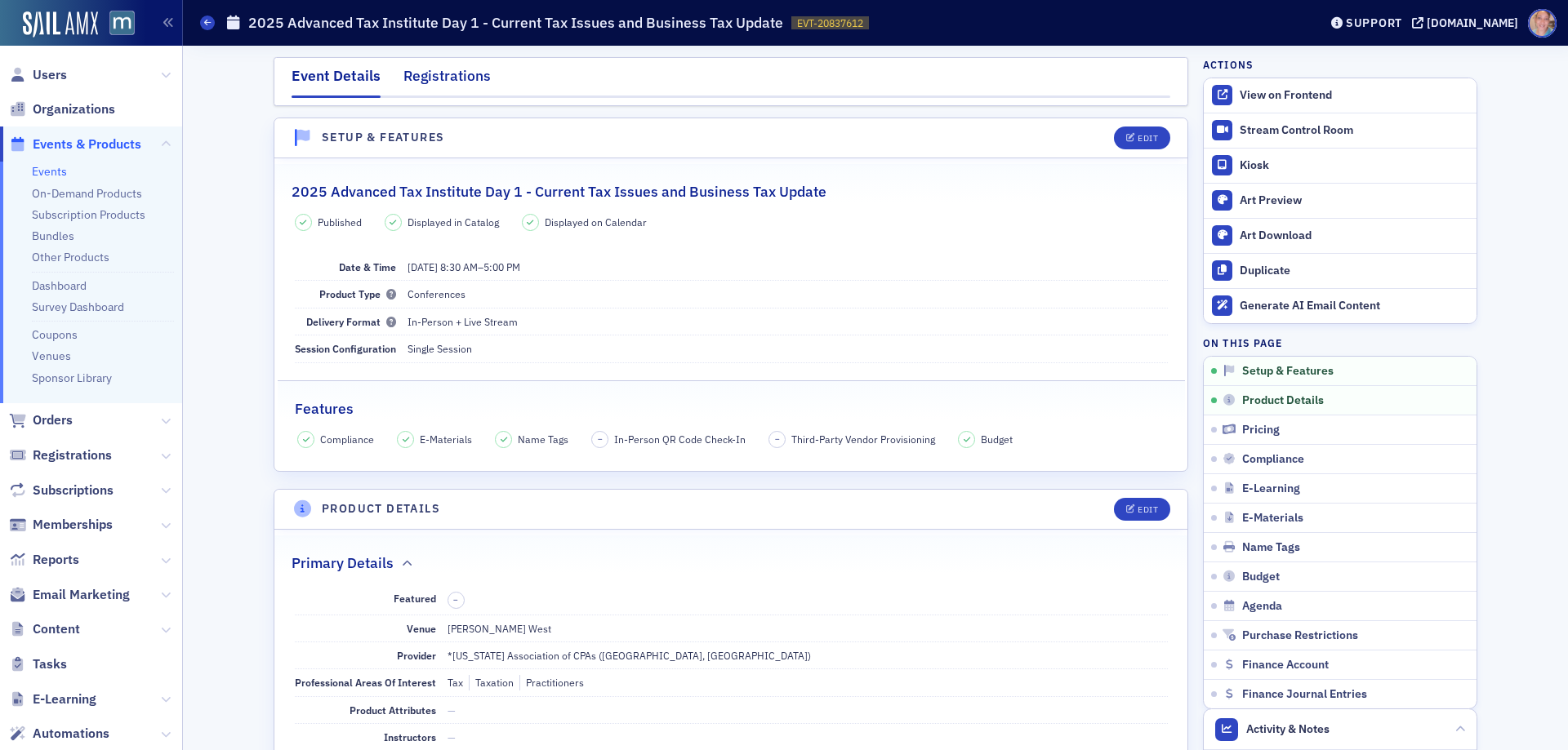
click at [452, 84] on div "Registrations" at bounding box center [447, 80] width 87 height 30
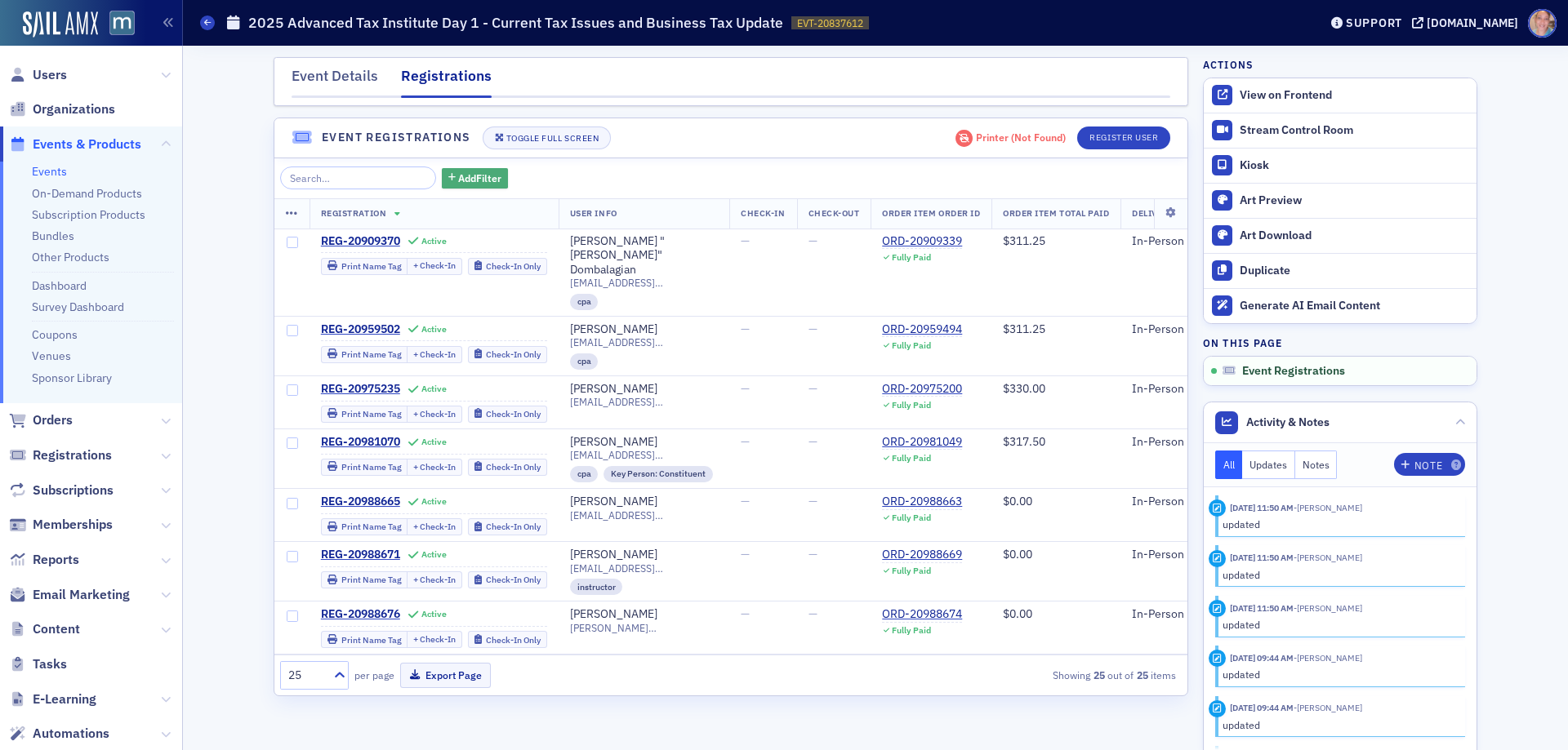
click at [459, 180] on span "Add Filter" at bounding box center [479, 178] width 44 height 14
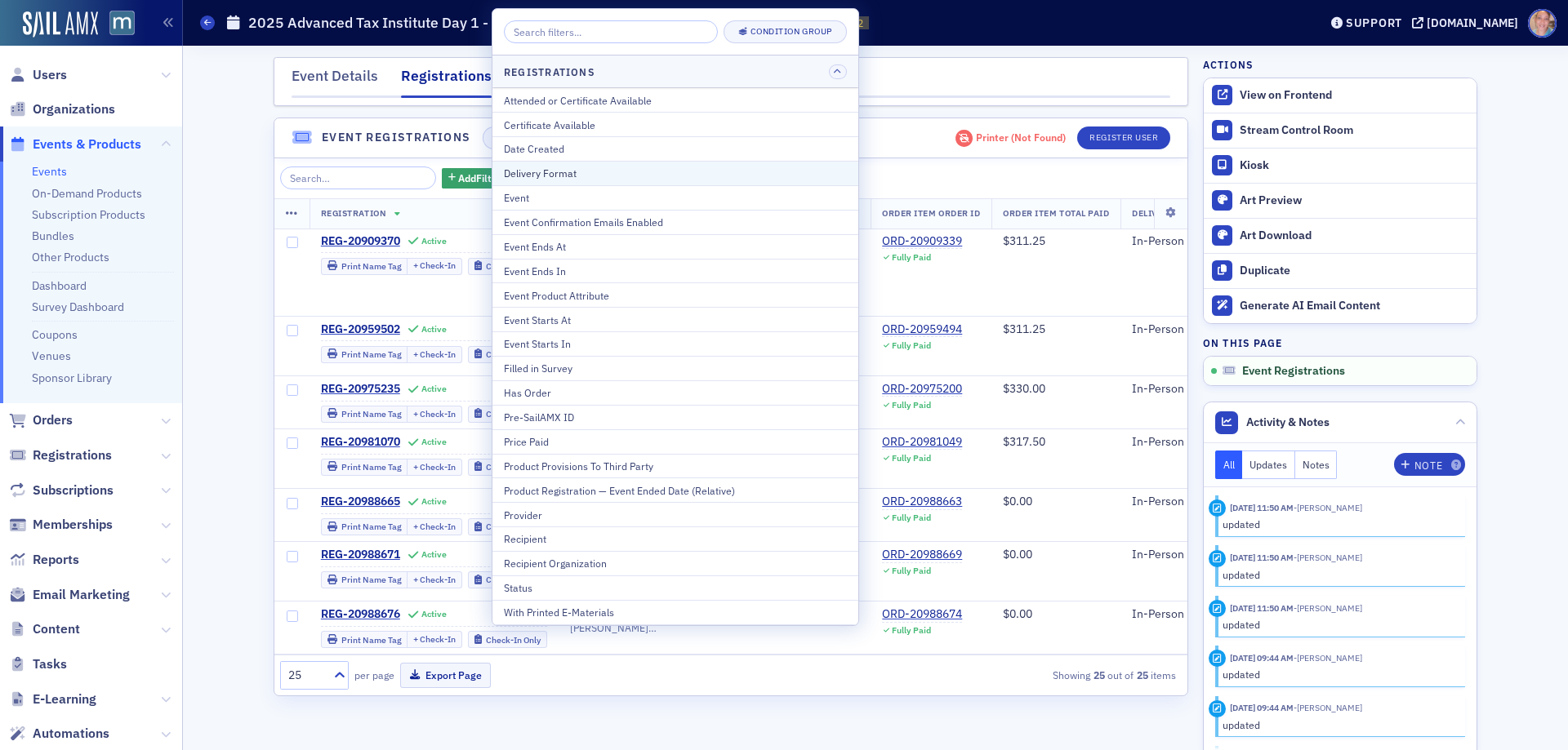
click at [560, 167] on div "Delivery Format" at bounding box center [675, 173] width 343 height 14
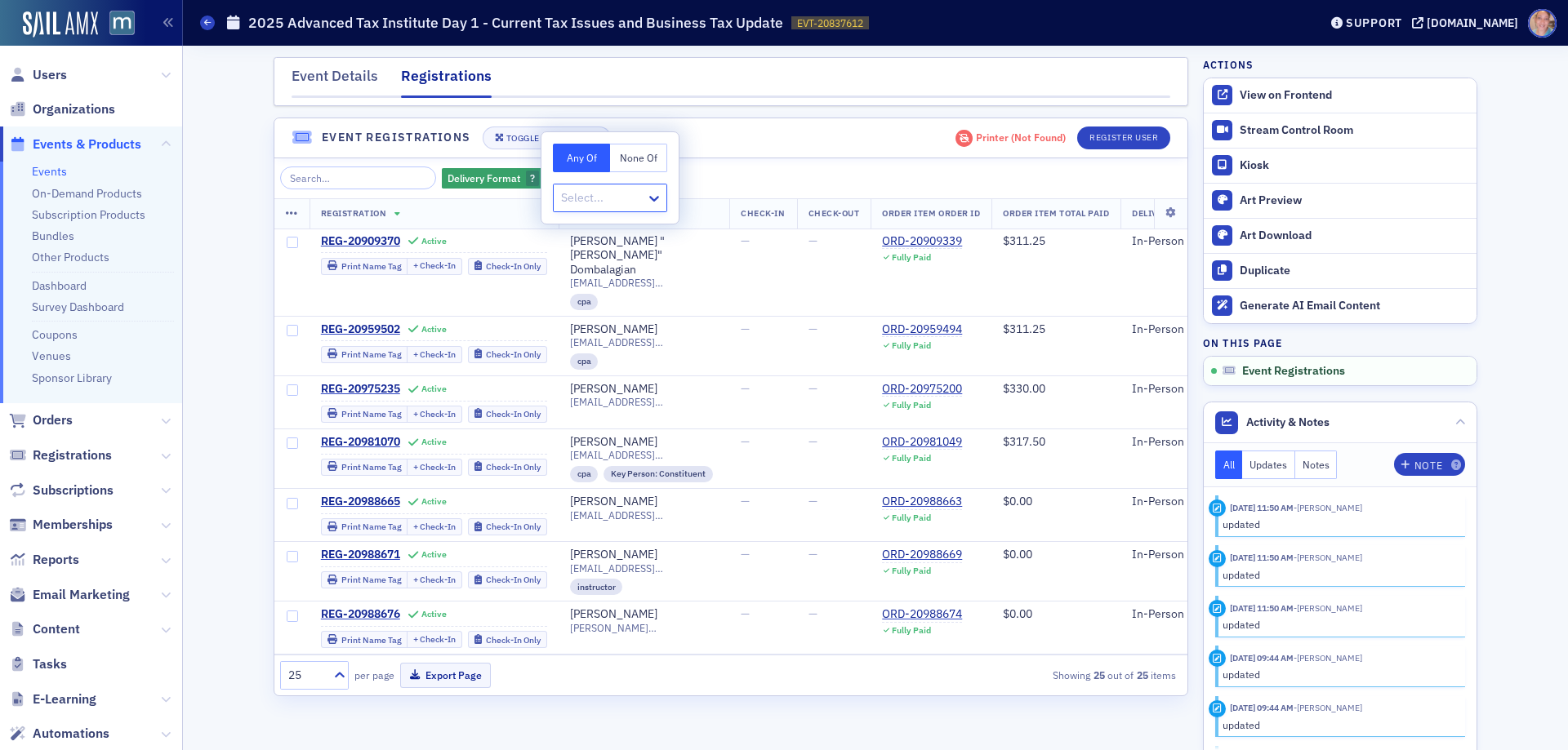
click at [626, 187] on div "Select..." at bounding box center [599, 198] width 92 height 24
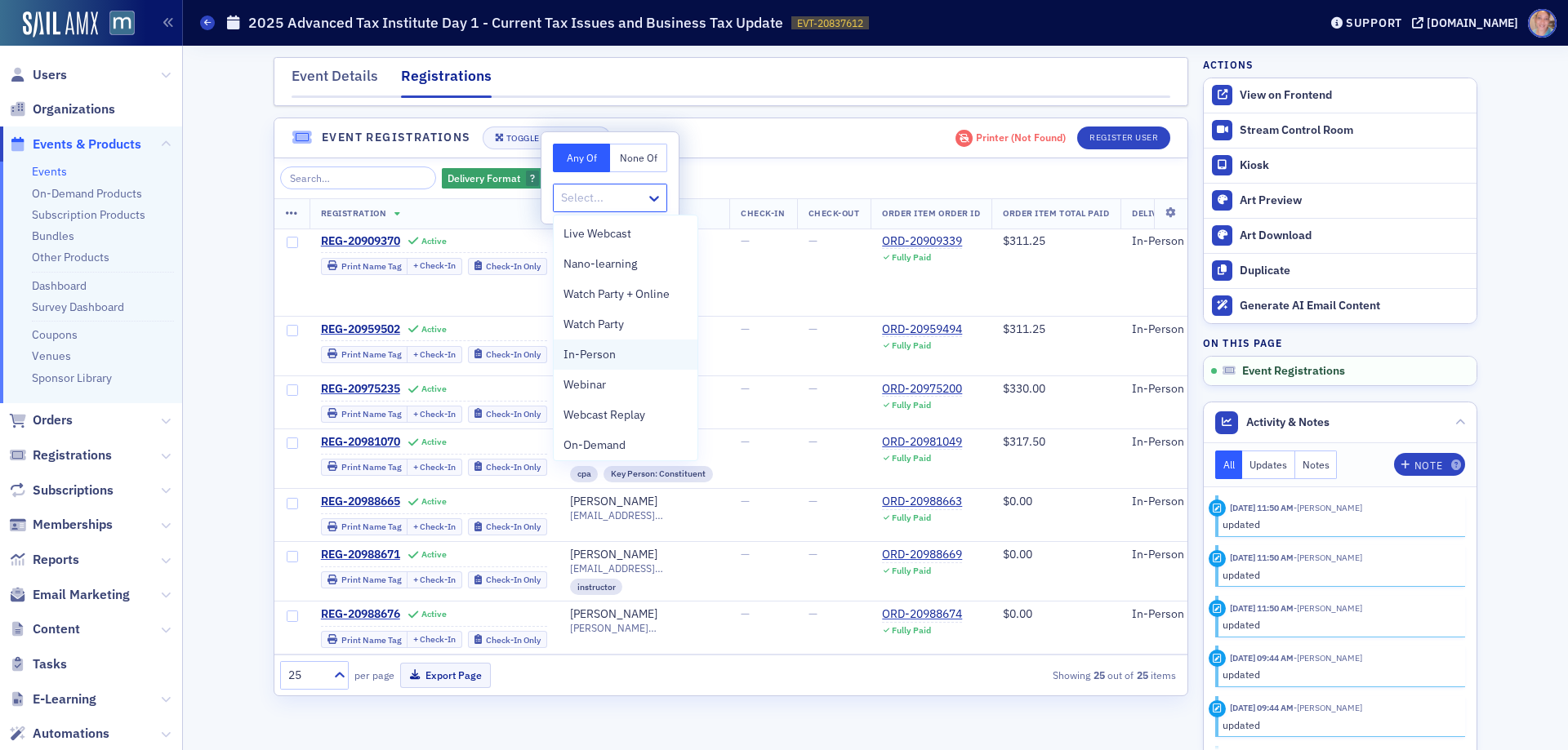
click at [616, 360] on div "In-Person" at bounding box center [625, 355] width 124 height 17
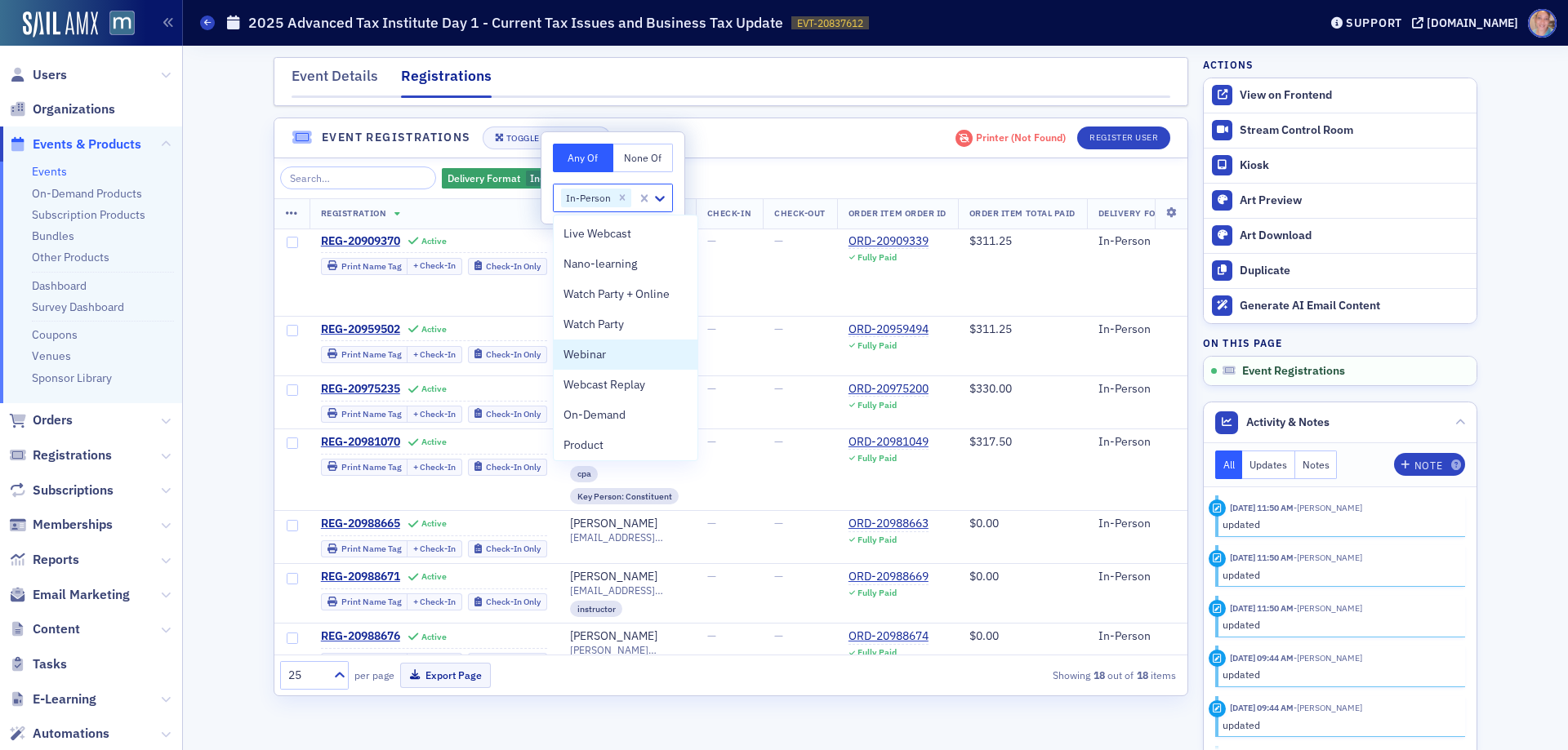
click at [790, 148] on header "Event Registrations Toggle Full Screen Printer ( Not Found ) Register User" at bounding box center [731, 138] width 914 height 40
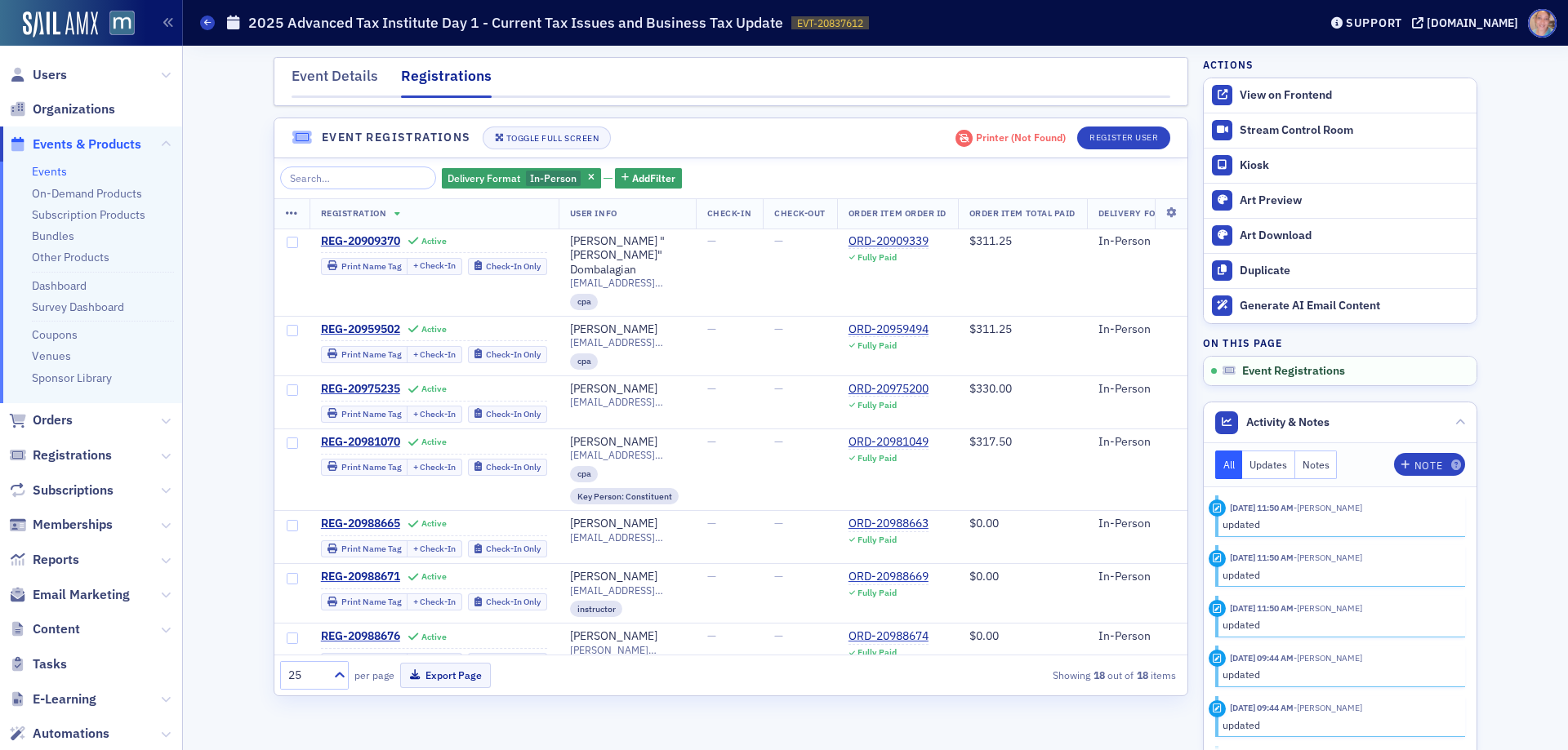
click at [296, 214] on icon at bounding box center [292, 215] width 13 height 14
click at [336, 215] on div "Select All Rows on Page" at bounding box center [381, 214] width 113 height 9
click at [324, 212] on span "Deselect All Rows on Page" at bounding box center [380, 214] width 139 height 10
click at [833, 146] on header "Event Registrations Toggle Full Screen Printer ( Not Found ) Register User" at bounding box center [731, 138] width 914 height 40
click at [588, 174] on icon "button" at bounding box center [591, 178] width 7 height 9
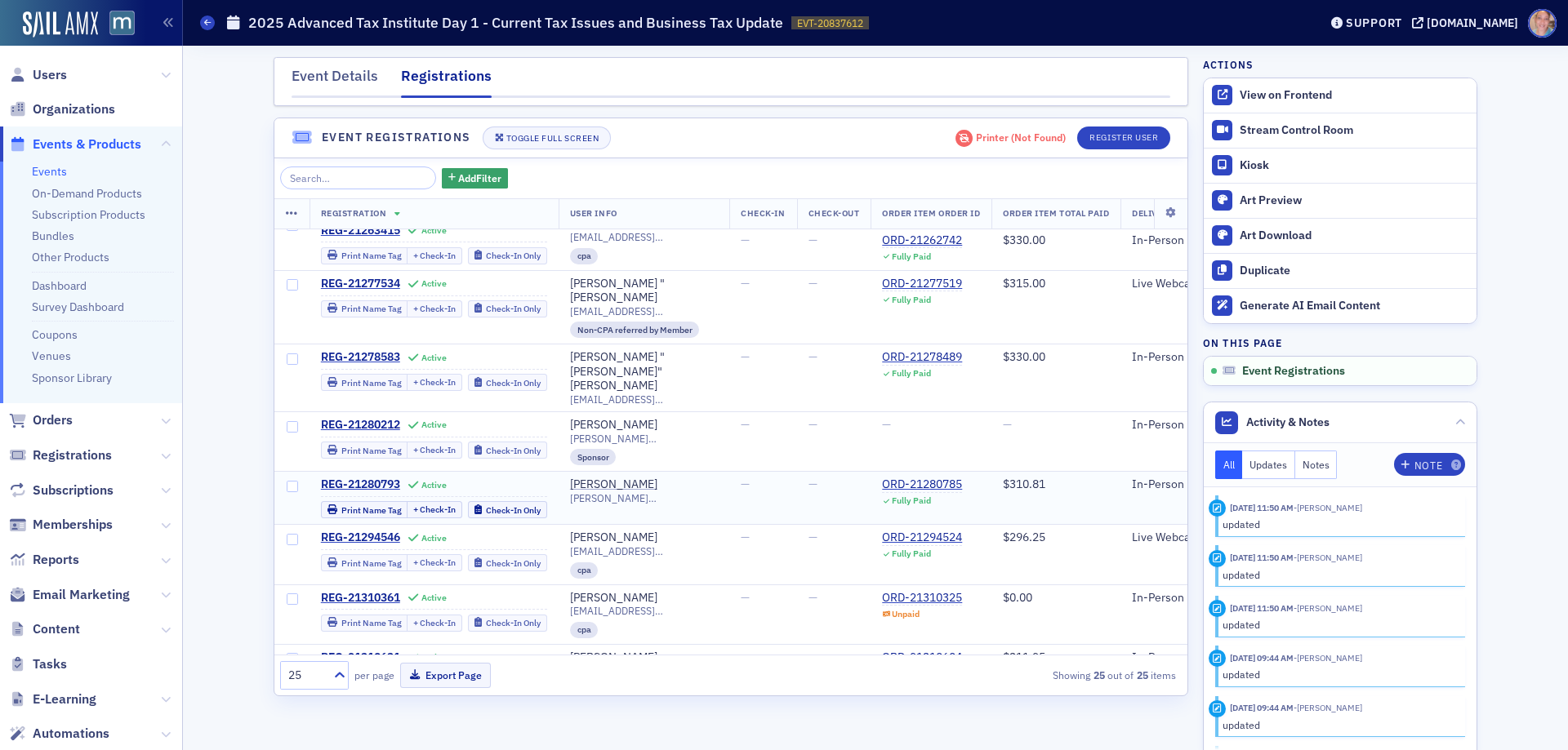
scroll to position [980, 0]
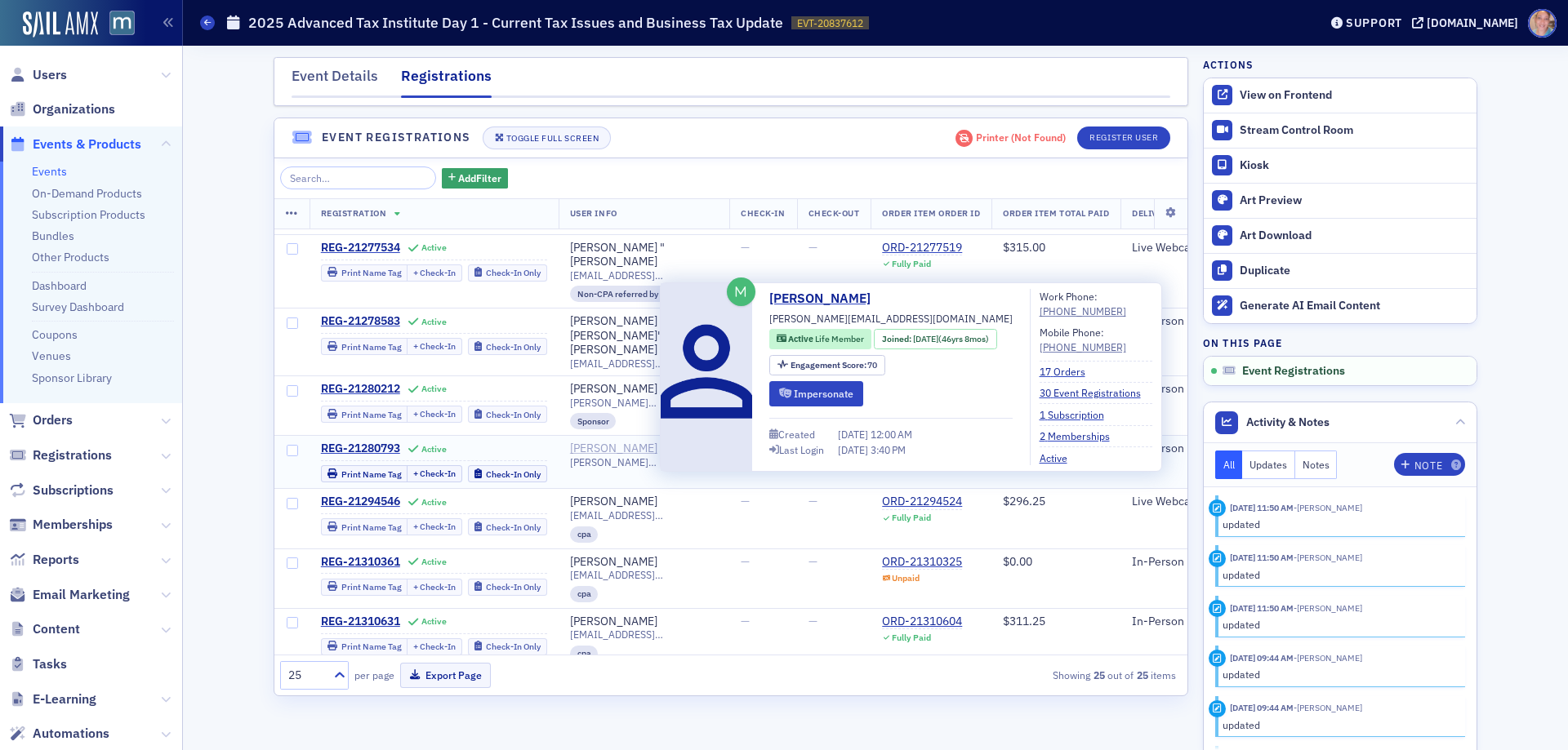
click at [606, 442] on div "michael mcginley" at bounding box center [614, 448] width 87 height 14
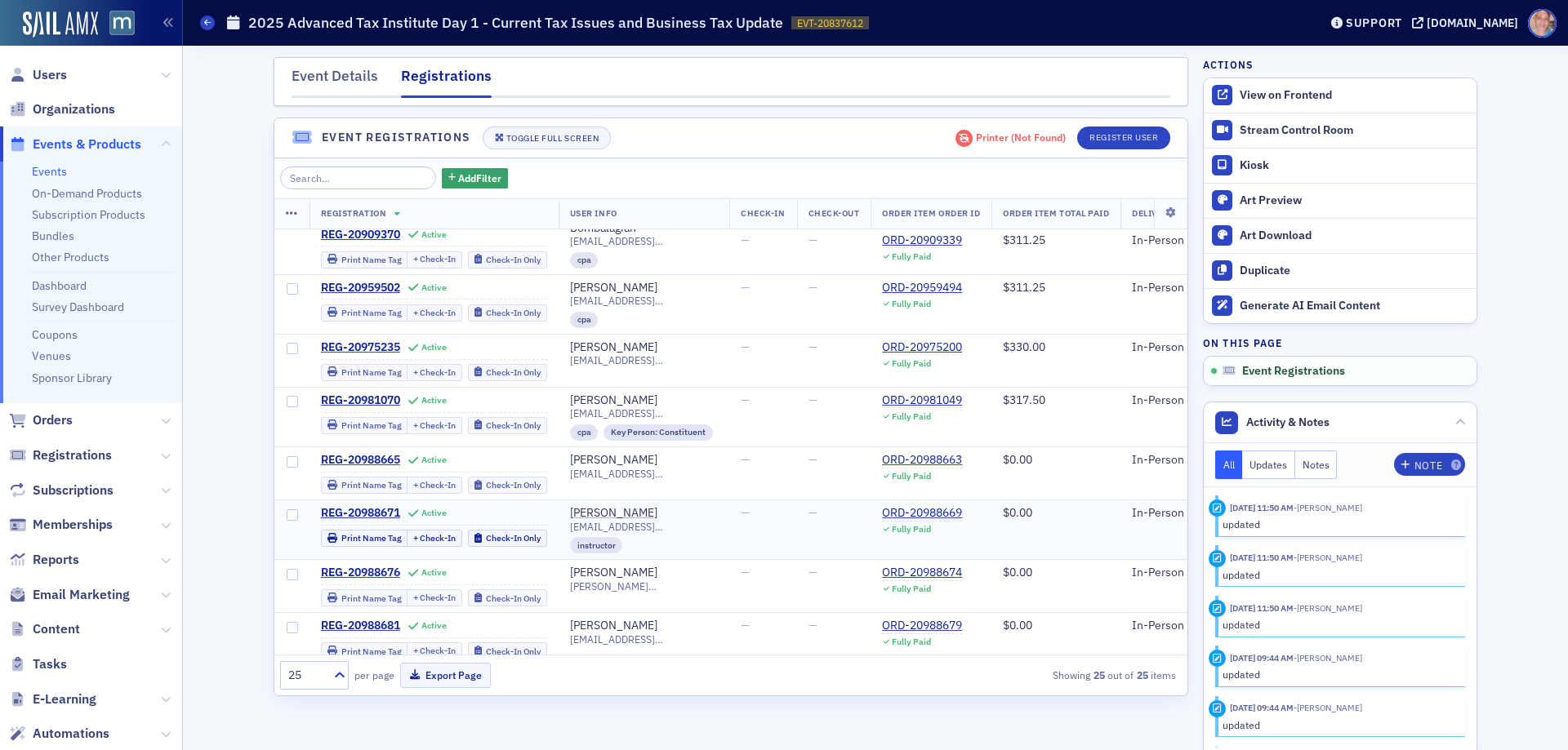
scroll to position [0, 0]
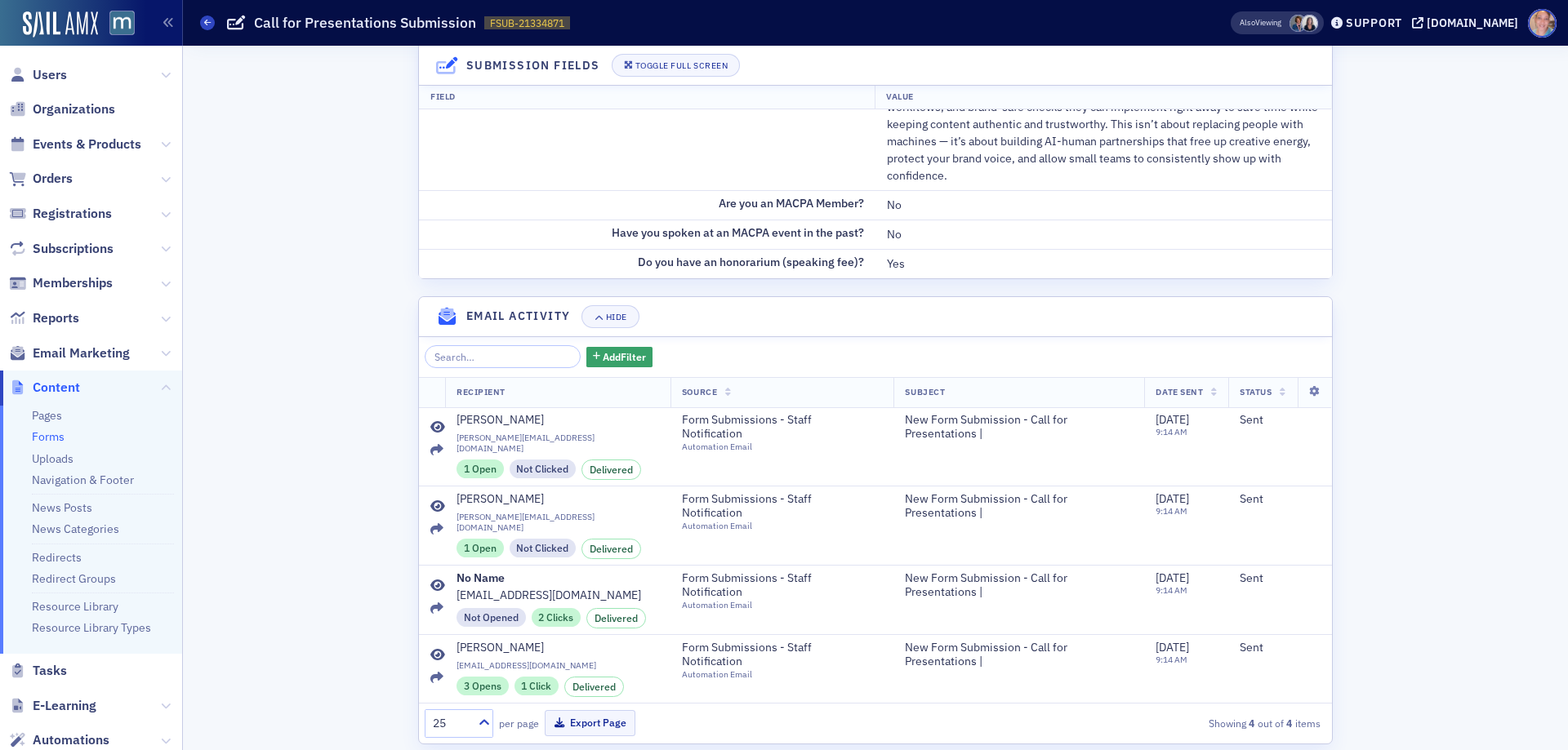
scroll to position [756, 0]
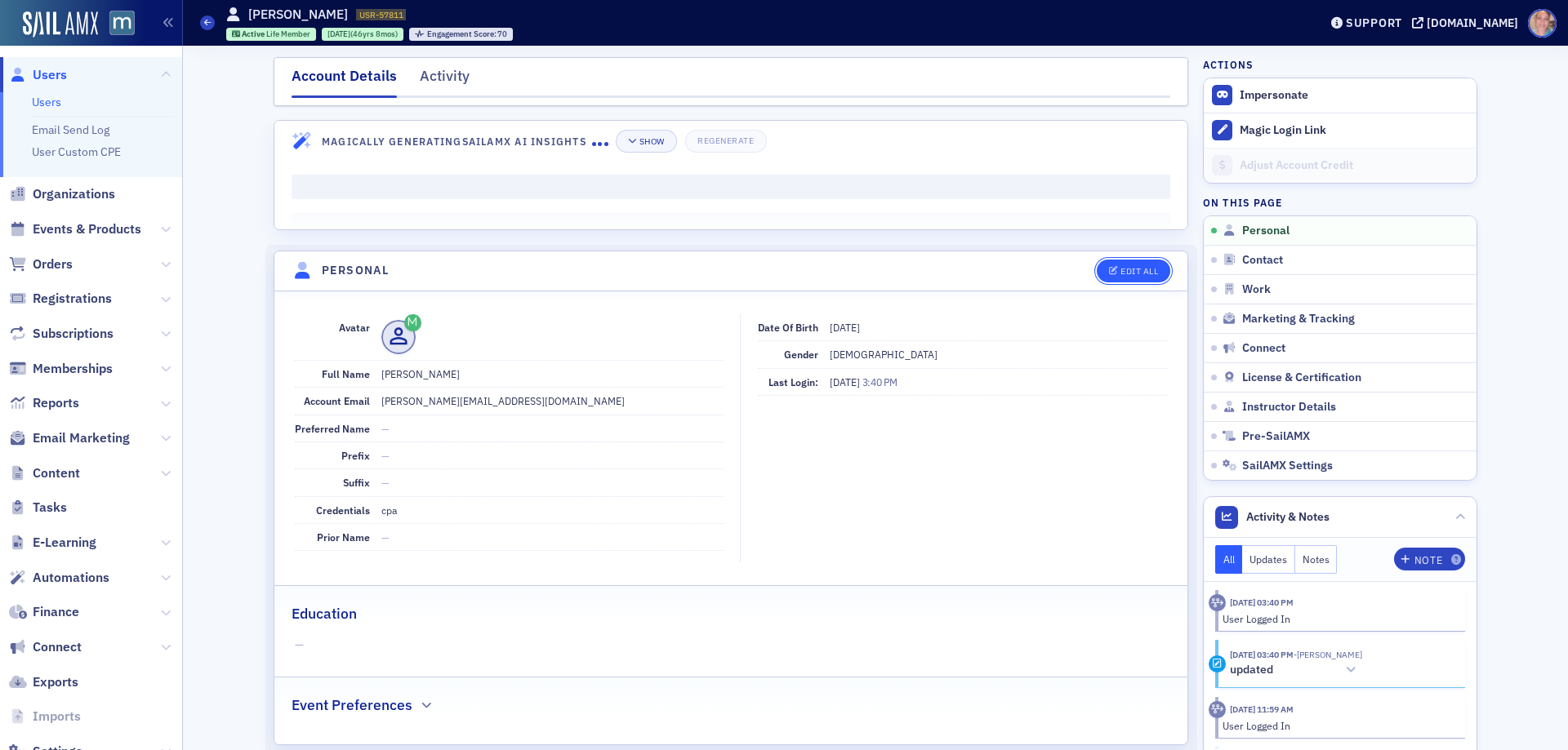
click at [1128, 264] on button "Edit All" at bounding box center [1134, 272] width 73 height 23
select select "US"
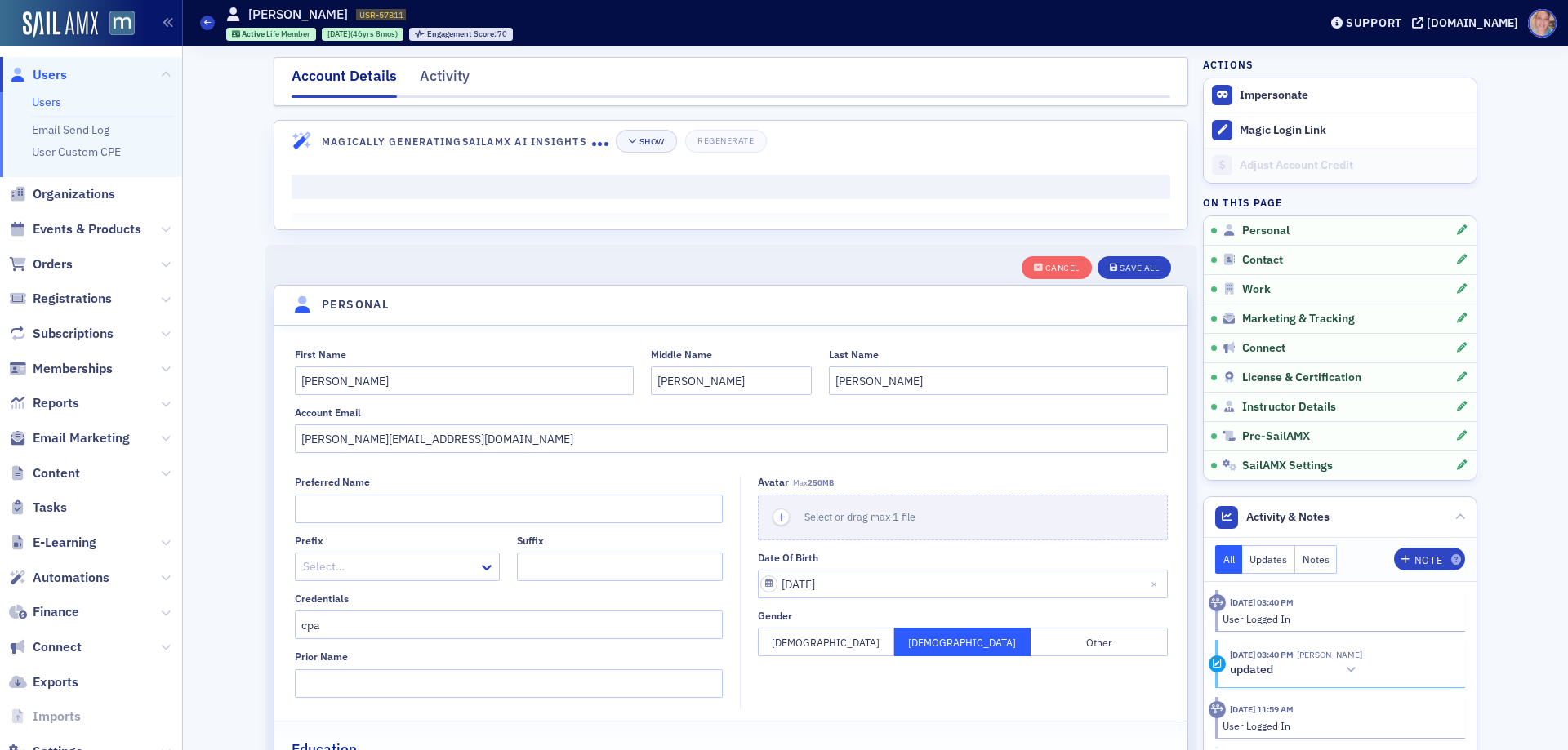
scroll to position [190, 0]
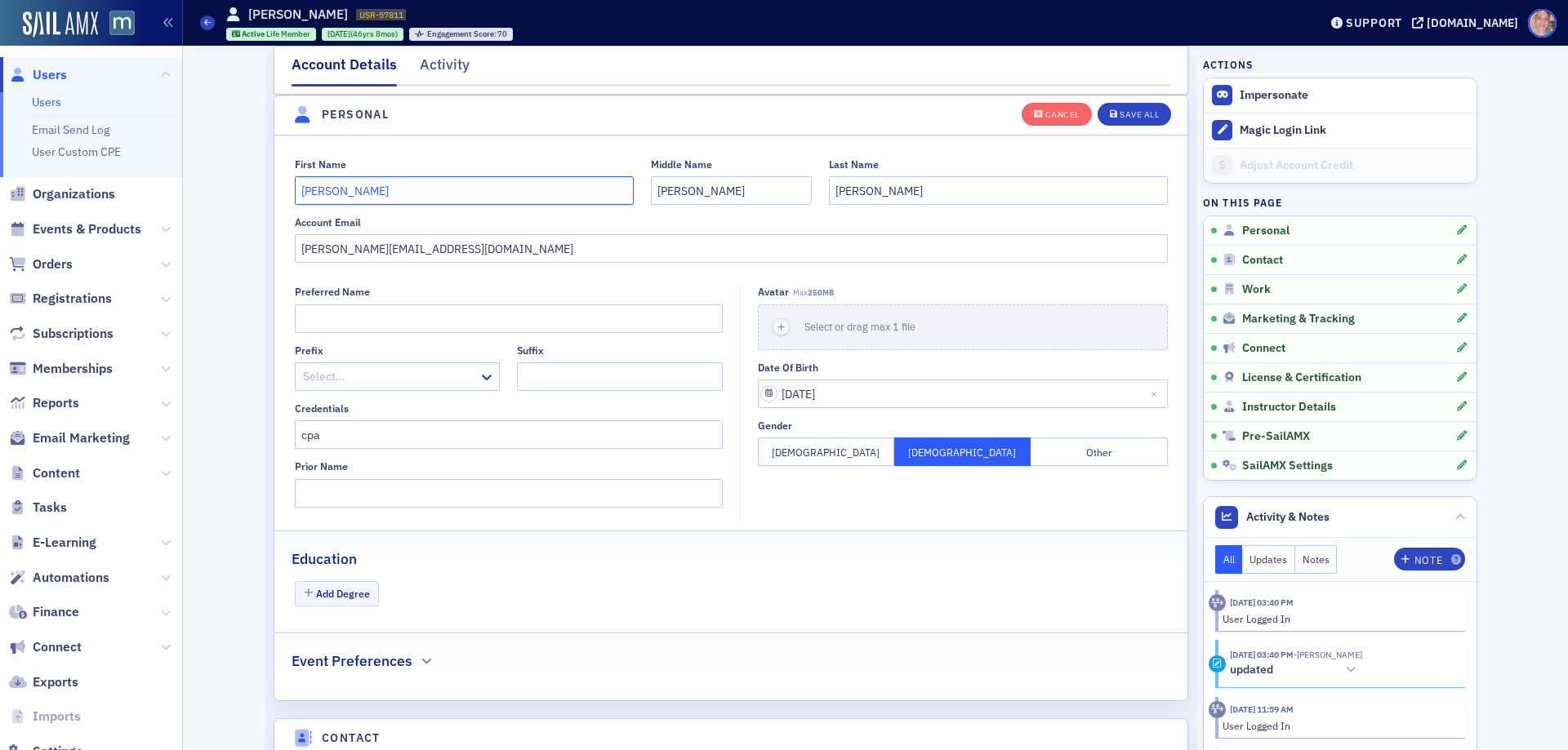
click at [298, 192] on input "michael" at bounding box center [464, 190] width 339 height 29
type input "[PERSON_NAME]"
click at [830, 197] on input "mcginley" at bounding box center [999, 190] width 339 height 29
type input "McGinley"
click at [1135, 110] on div "Save All" at bounding box center [1139, 114] width 40 height 9
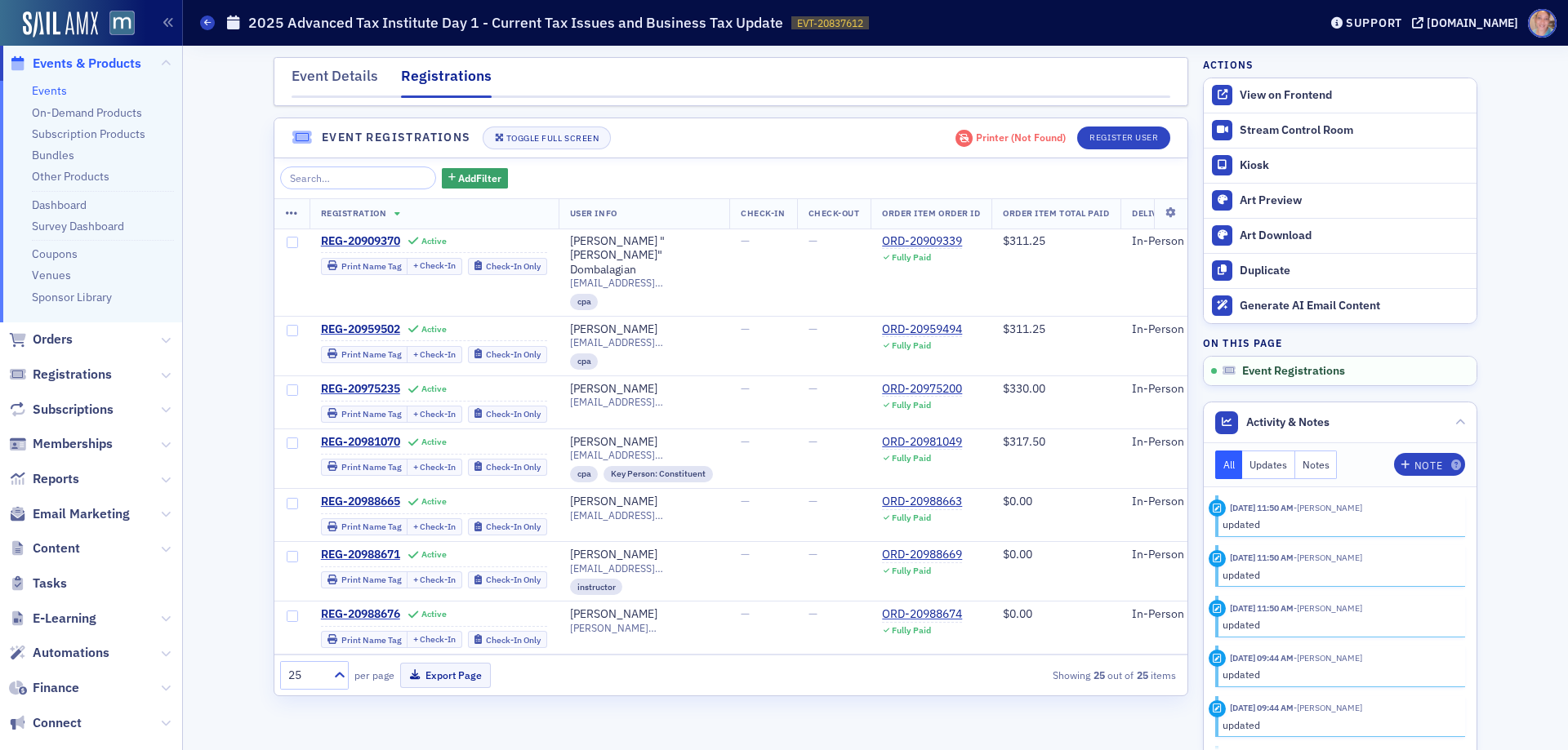
scroll to position [210, 0]
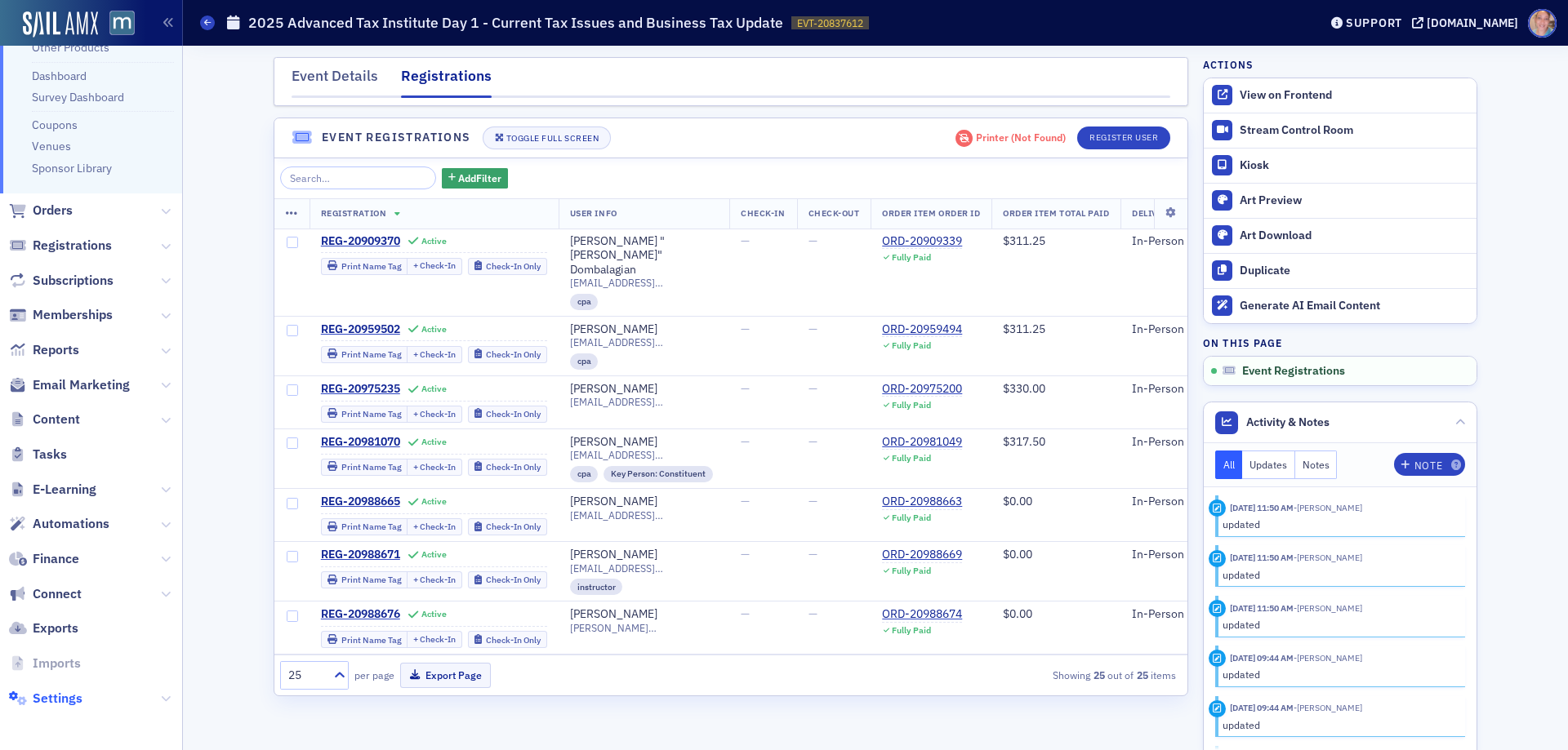
click at [51, 698] on span "Settings" at bounding box center [58, 699] width 50 height 18
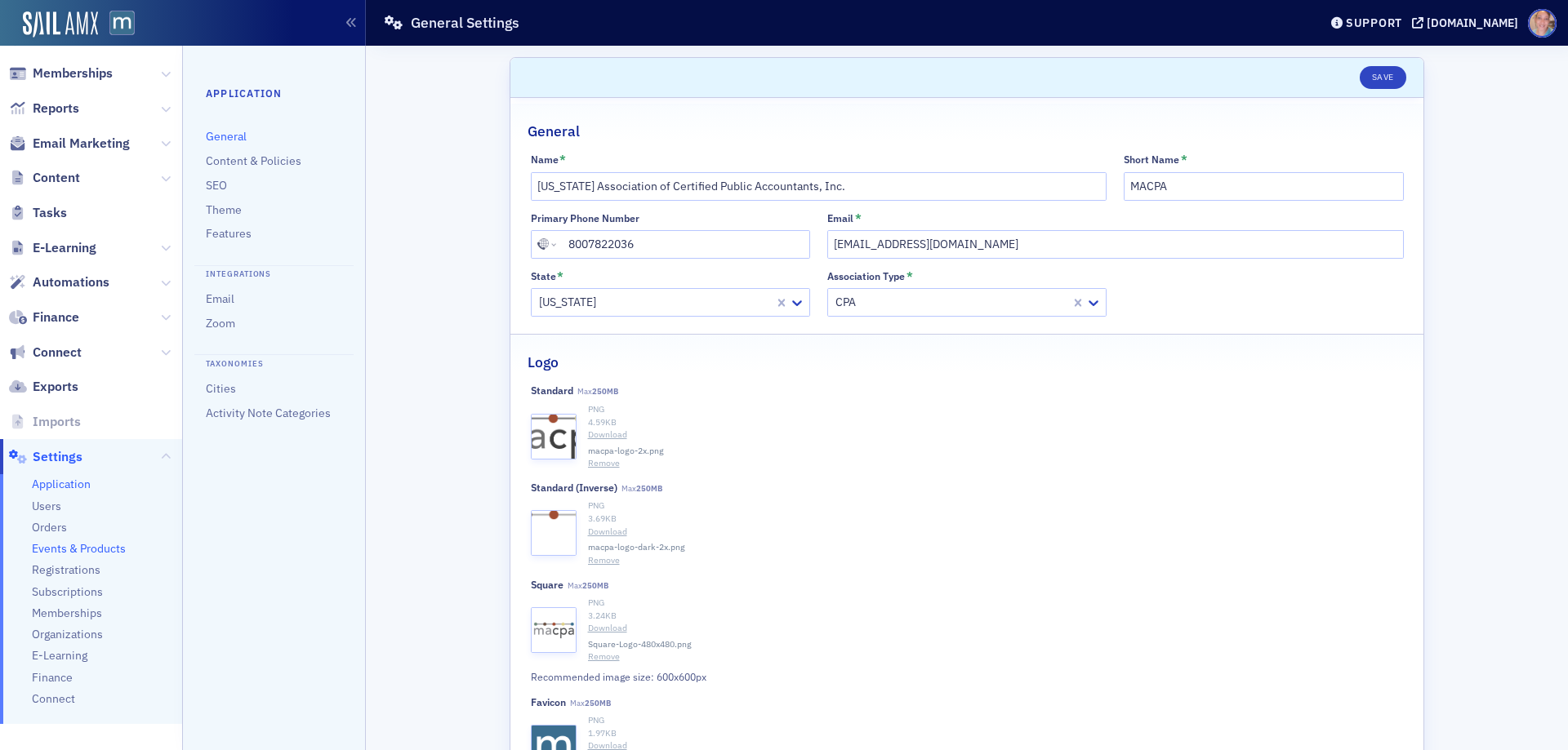
click at [72, 546] on span "Events & Products" at bounding box center [78, 549] width 94 height 15
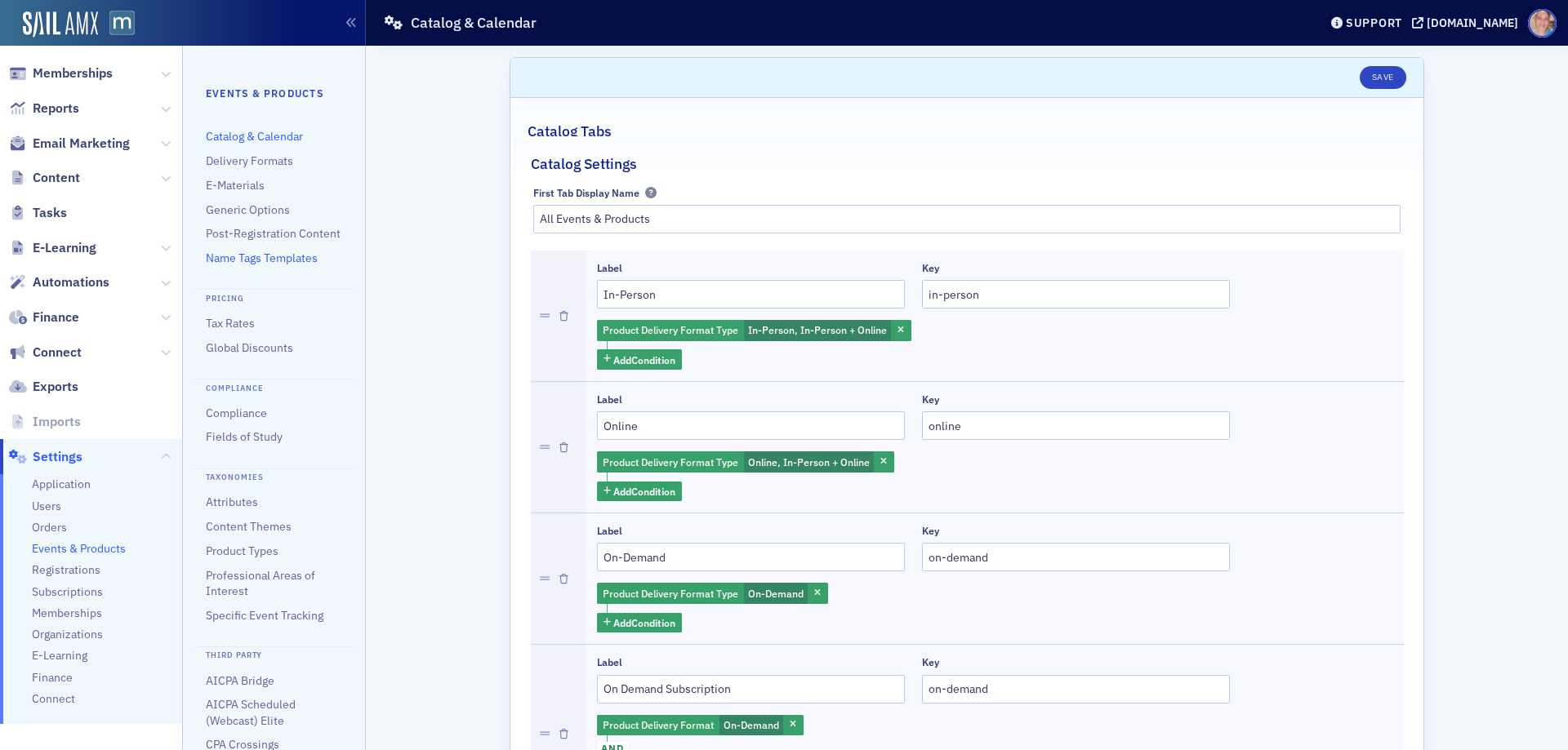
click at [246, 266] on link "Name Tags Templates" at bounding box center [262, 257] width 112 height 14
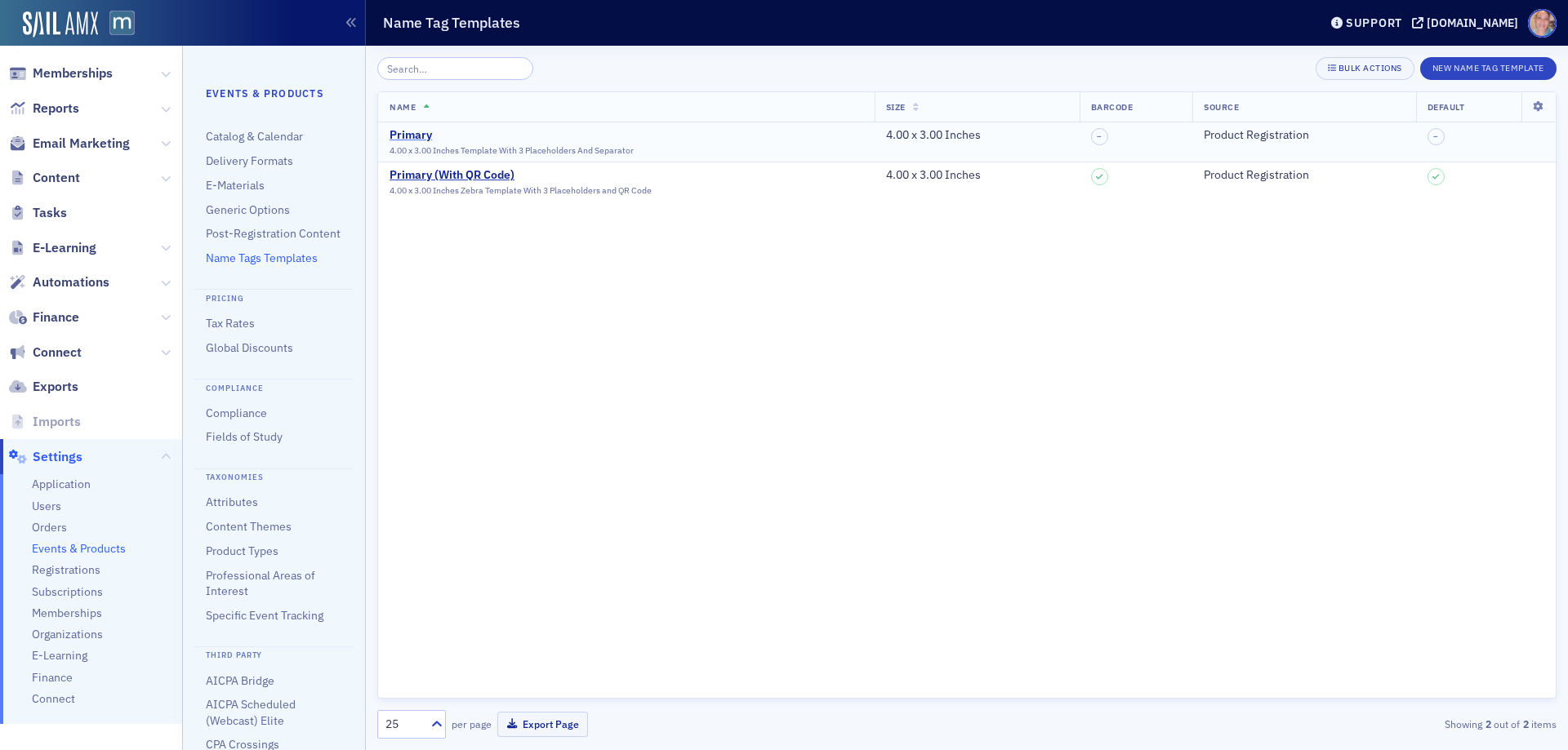
click at [414, 132] on div "Primary" at bounding box center [511, 135] width 245 height 14
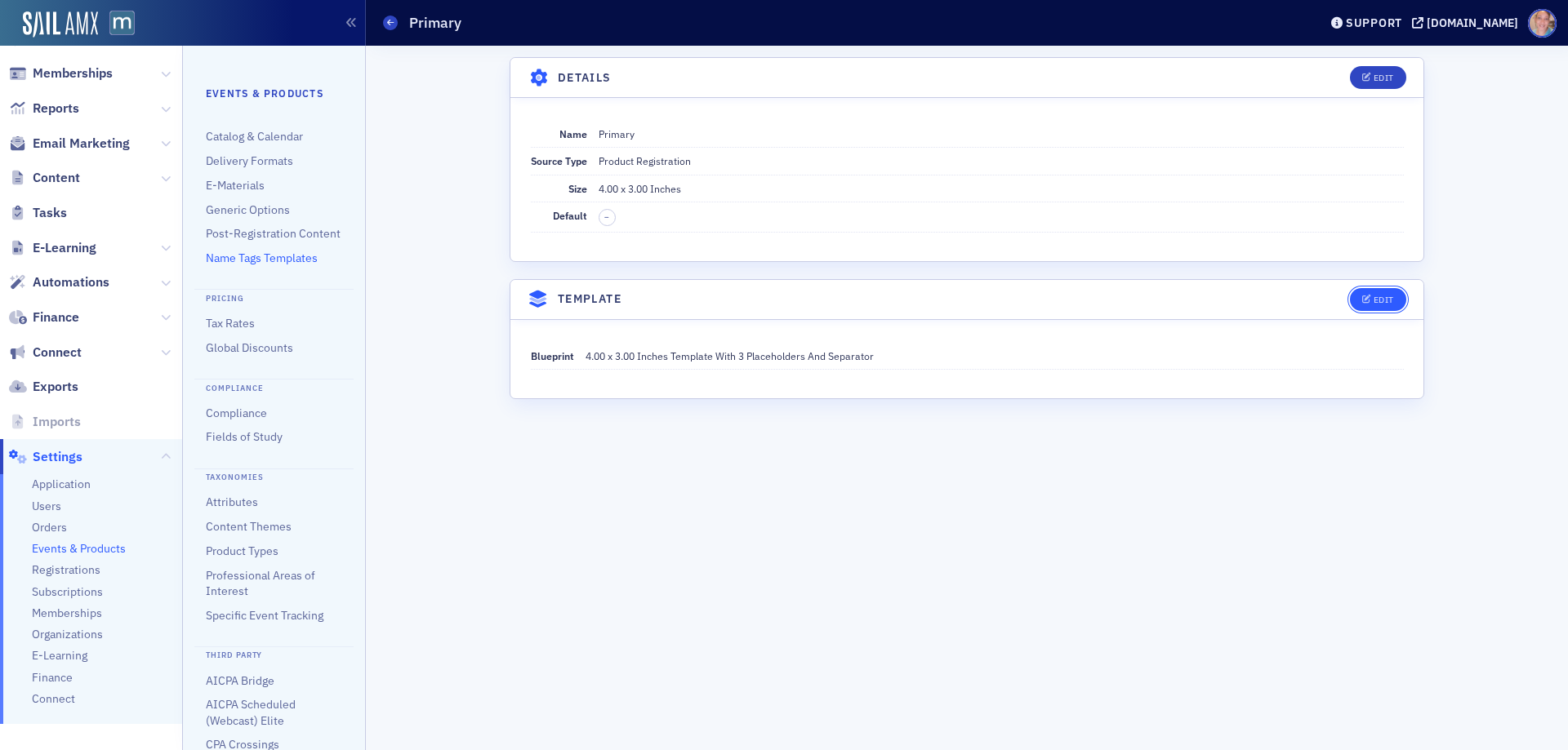
click at [1374, 296] on div "Edit" at bounding box center [1383, 300] width 20 height 9
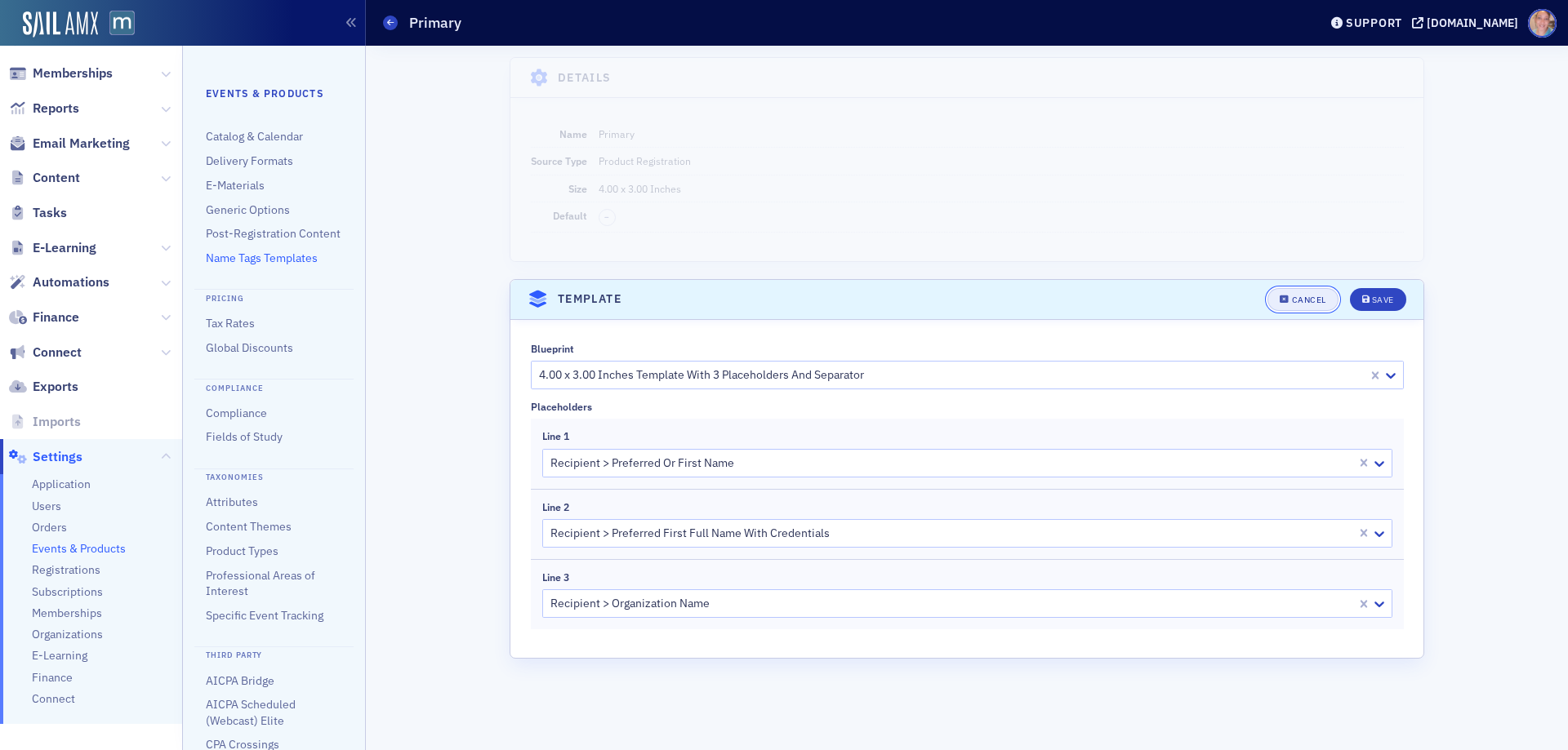
click at [1290, 299] on icon "button" at bounding box center [1285, 300] width 10 height 9
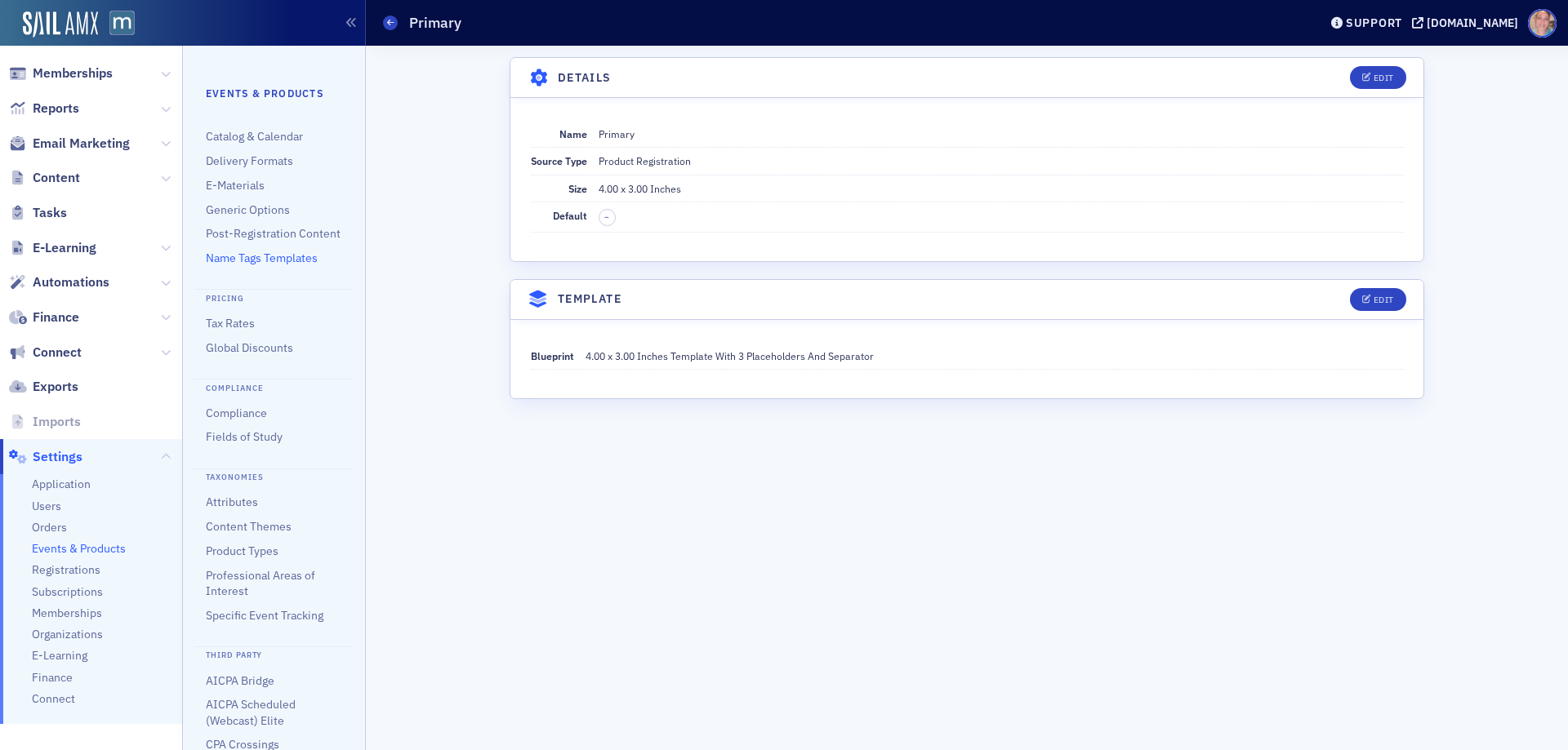
click at [235, 266] on link "Name Tags Templates" at bounding box center [262, 257] width 112 height 14
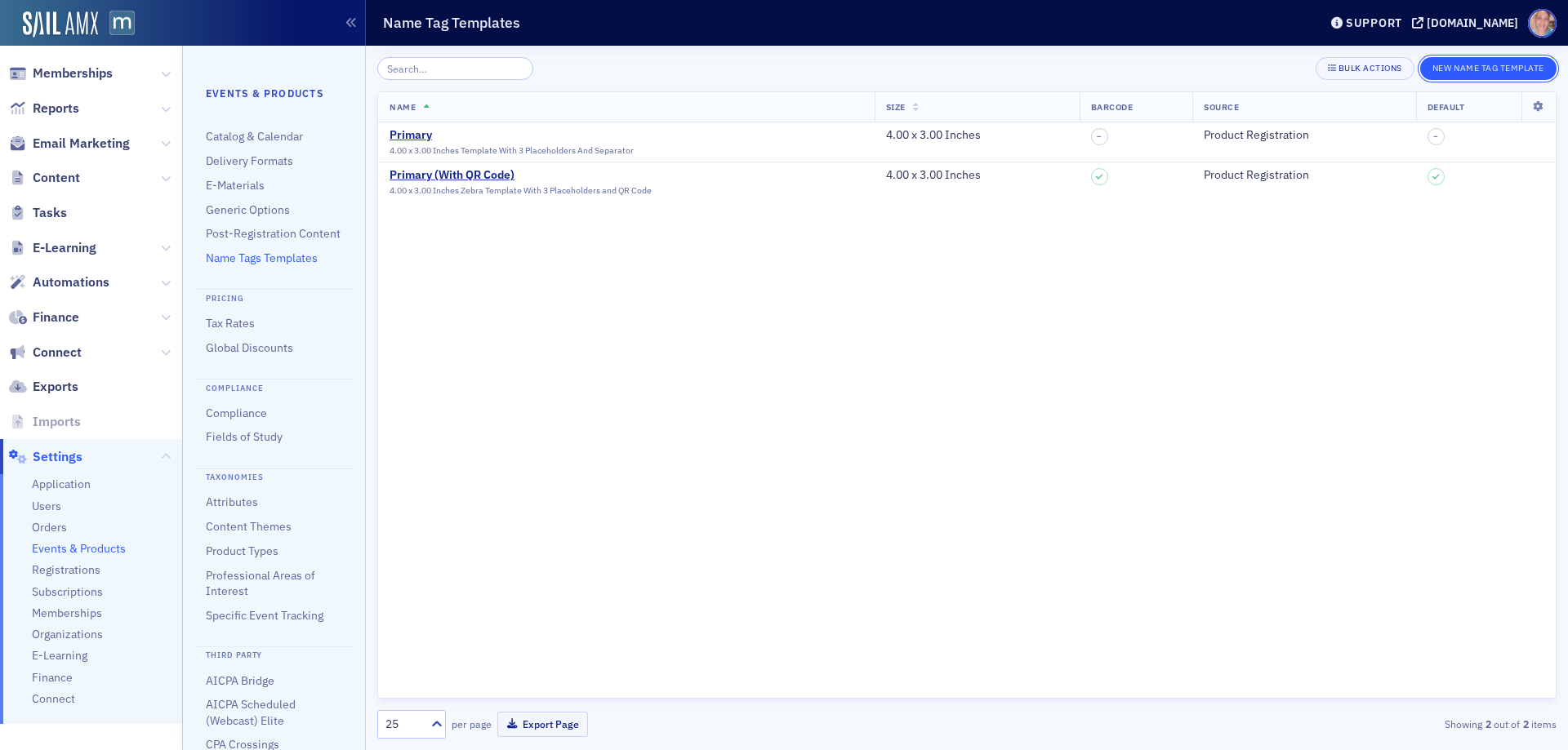
click at [1457, 66] on button "New Name Tag Template" at bounding box center [1488, 69] width 136 height 23
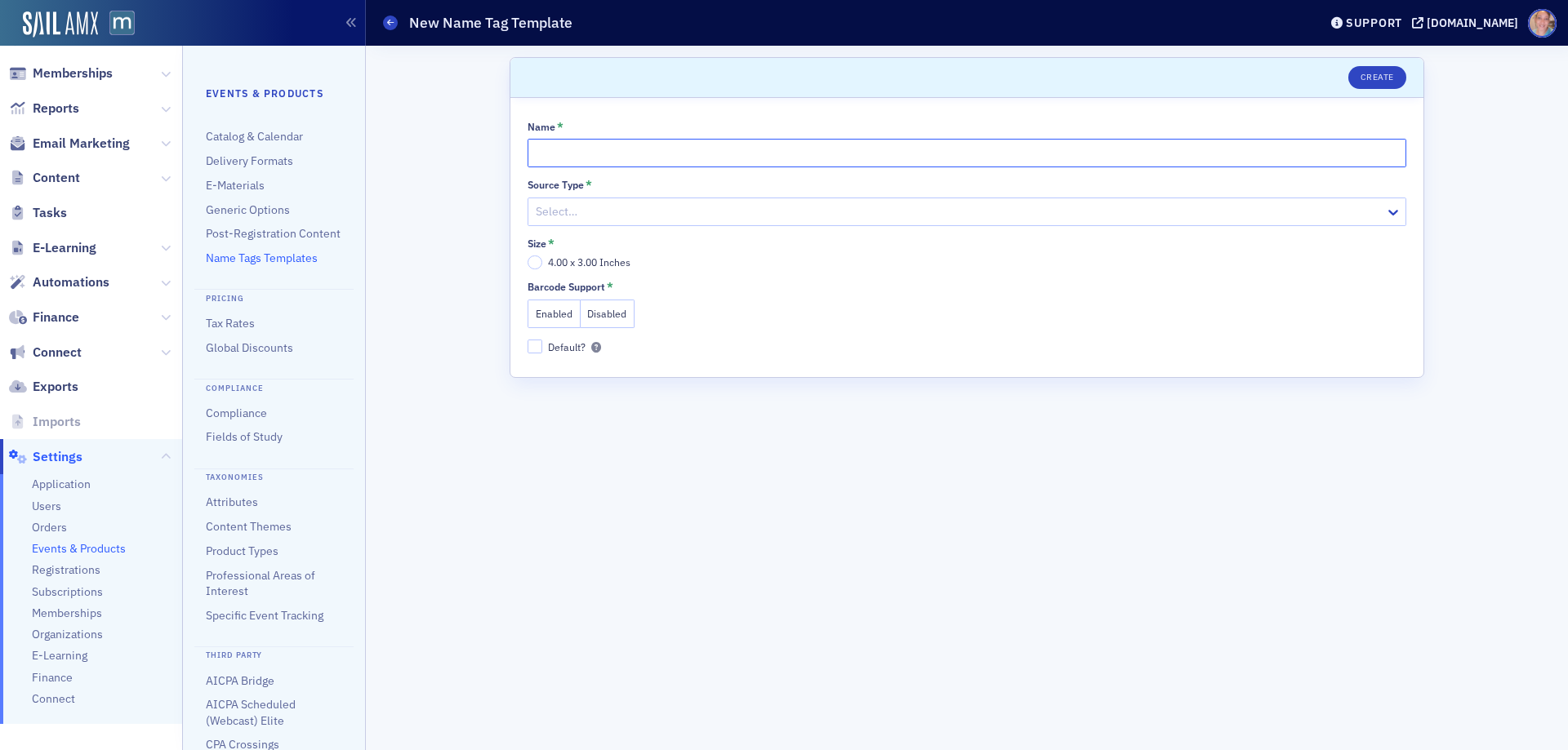
click at [593, 150] on input "Name *" at bounding box center [967, 154] width 879 height 29
type input "t"
type input "Dee test"
click at [630, 210] on div at bounding box center [959, 212] width 850 height 20
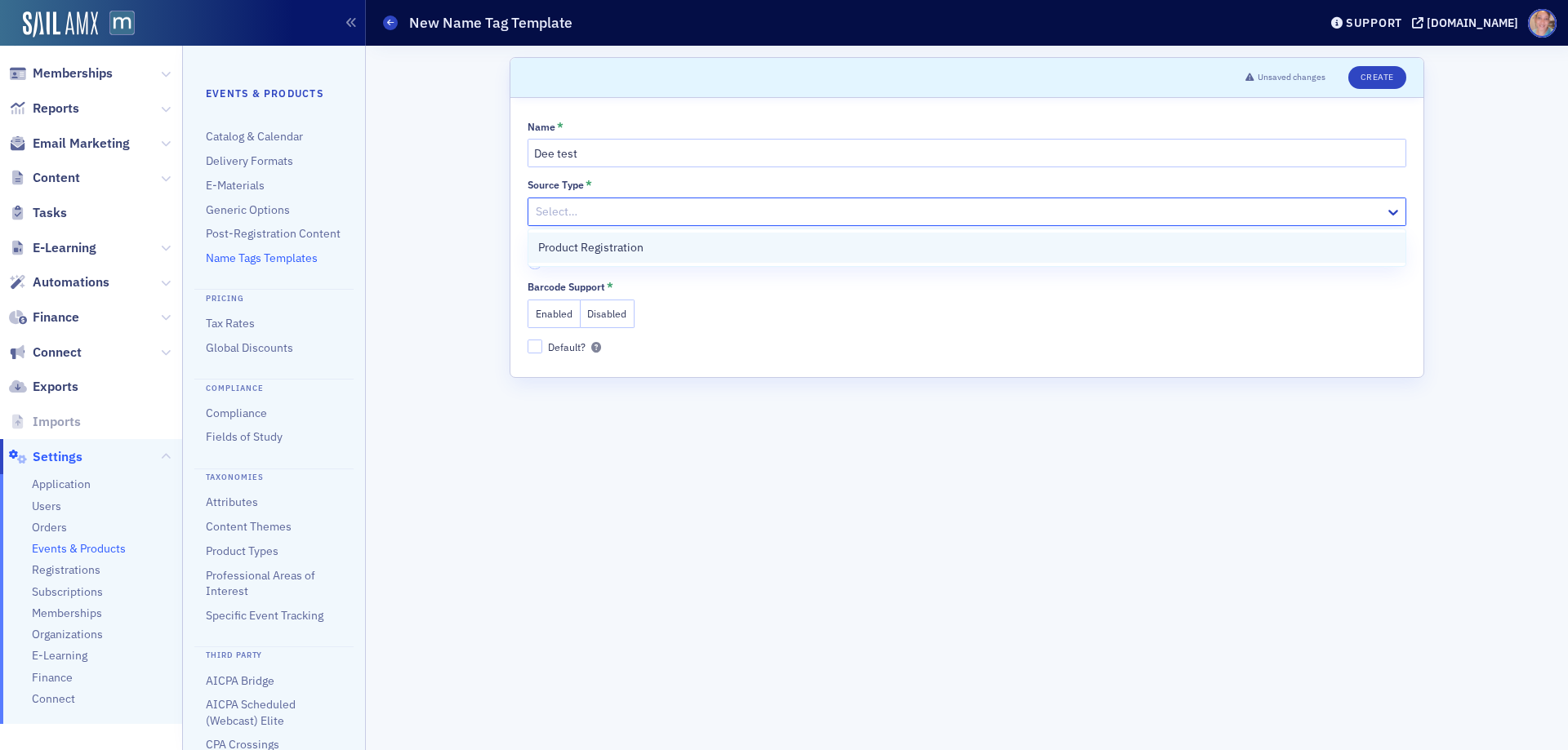
click at [633, 254] on span "Product Registration" at bounding box center [591, 248] width 105 height 17
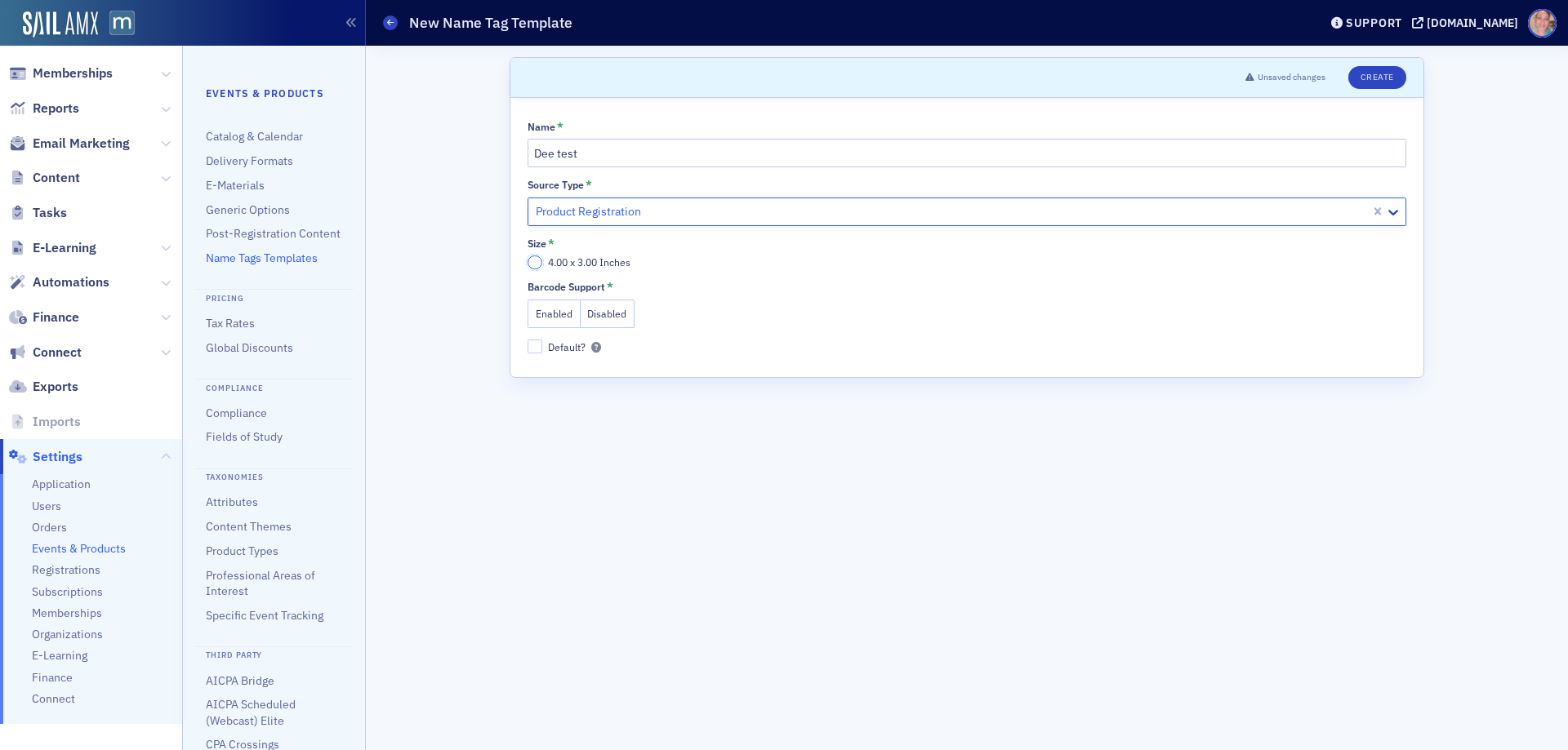
click at [536, 267] on input "4.00 x 3.00 Inches" at bounding box center [535, 262] width 15 height 14
click at [610, 318] on button "Disabled" at bounding box center [608, 314] width 55 height 29
click at [1372, 73] on button "Create" at bounding box center [1378, 77] width 58 height 23
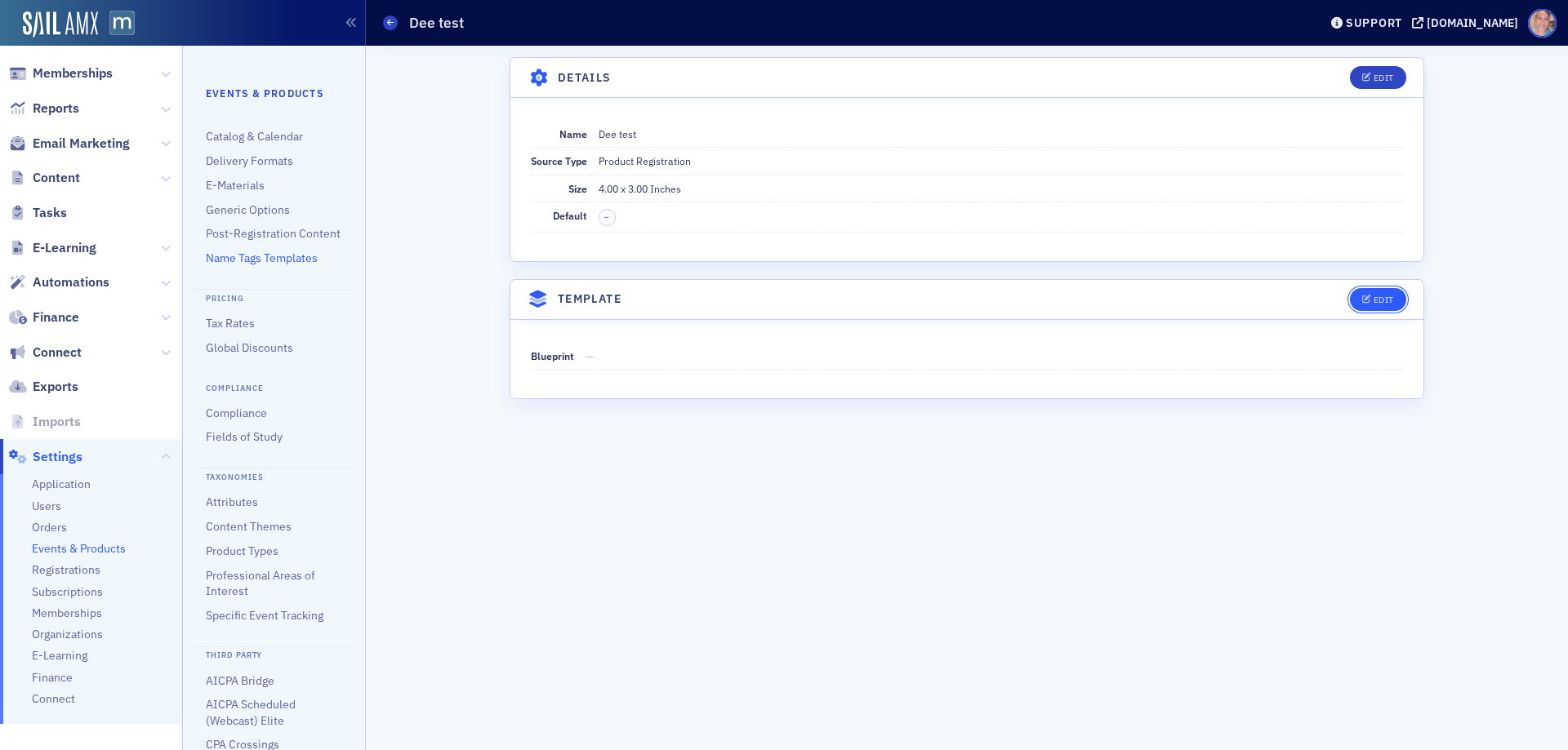
click at [1376, 298] on div "Edit" at bounding box center [1383, 300] width 20 height 9
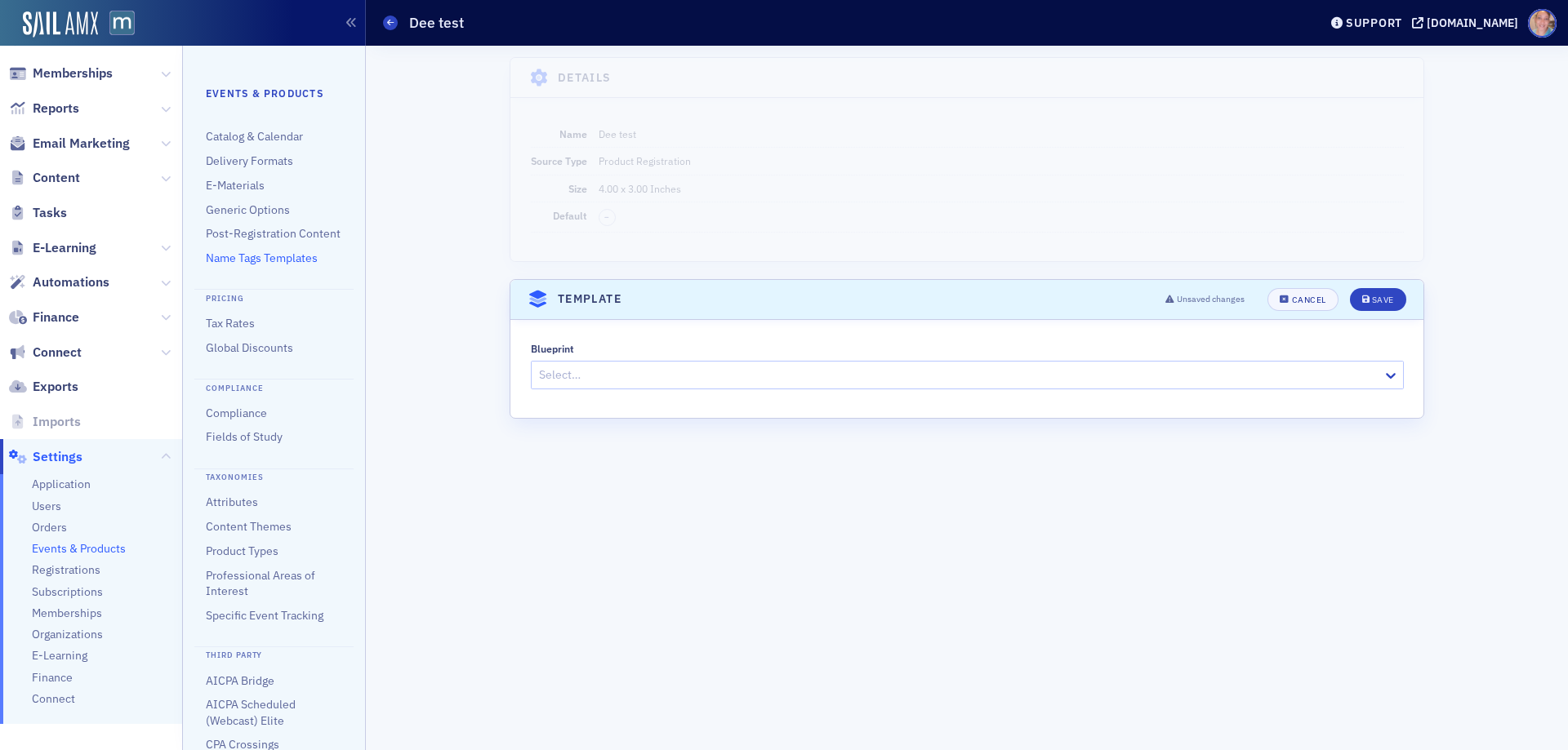
click at [595, 378] on div at bounding box center [959, 375] width 844 height 20
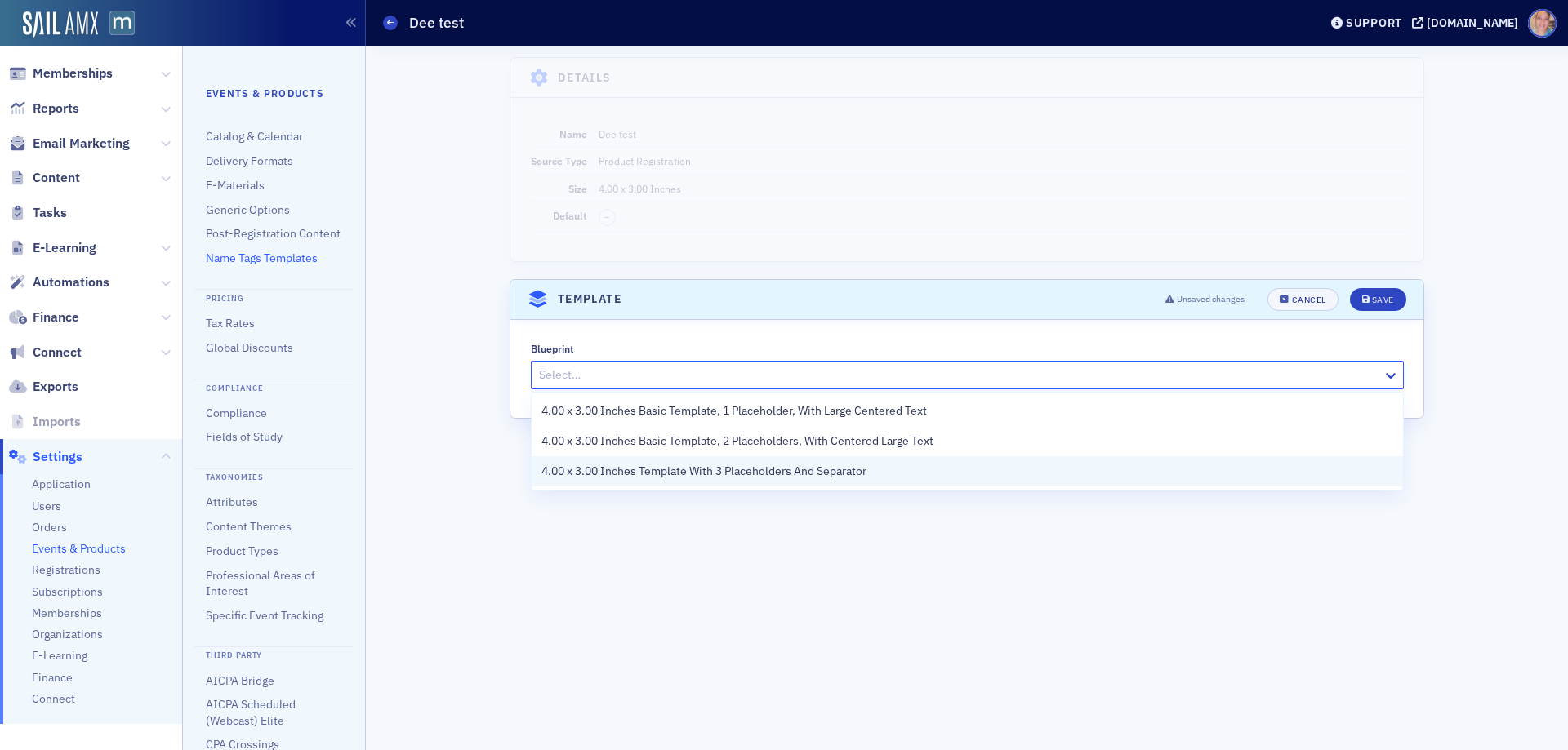
click at [619, 466] on span "4.00 x 3.00 Inches Template With 3 Placeholders And Separator" at bounding box center [704, 472] width 325 height 17
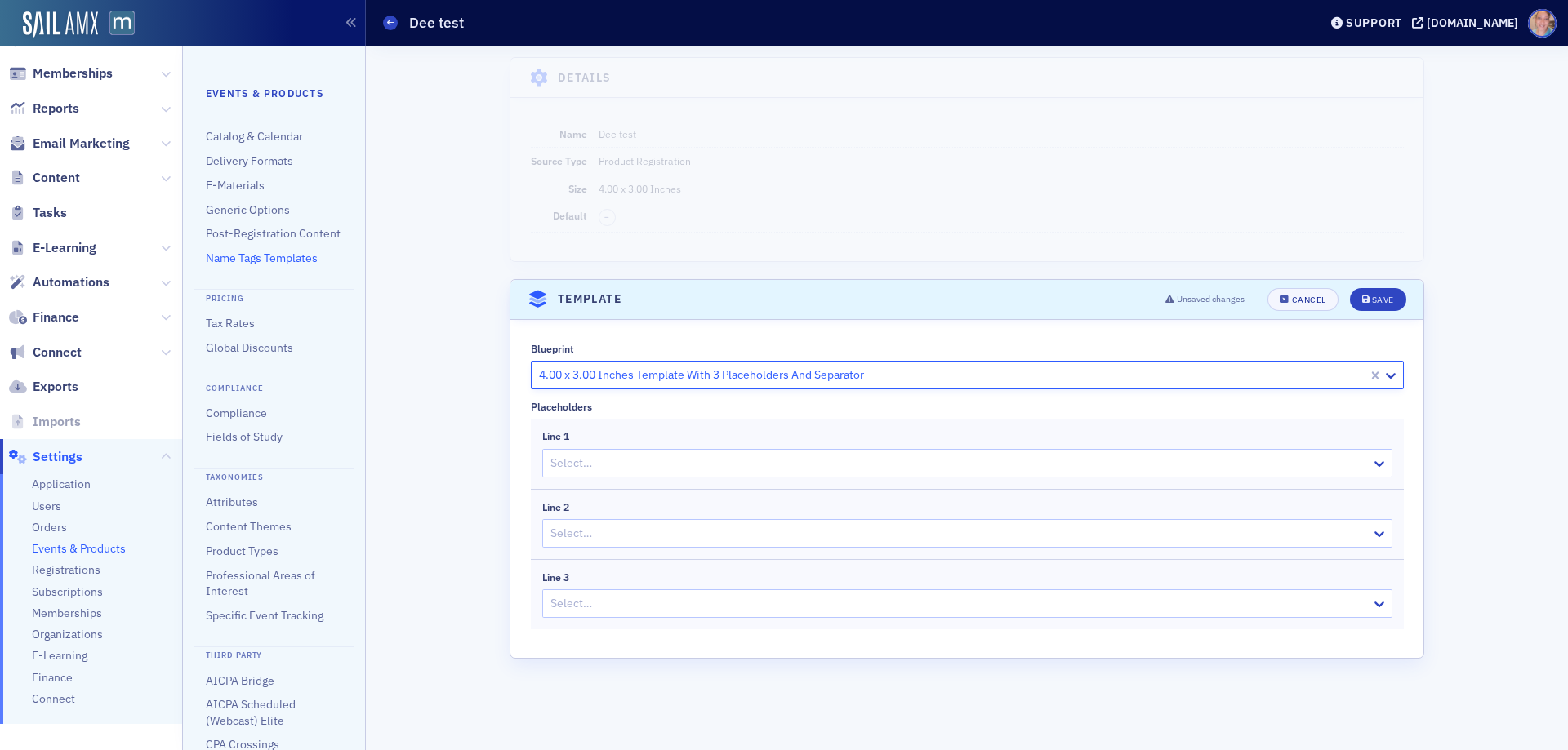
click at [693, 464] on div at bounding box center [959, 463] width 821 height 20
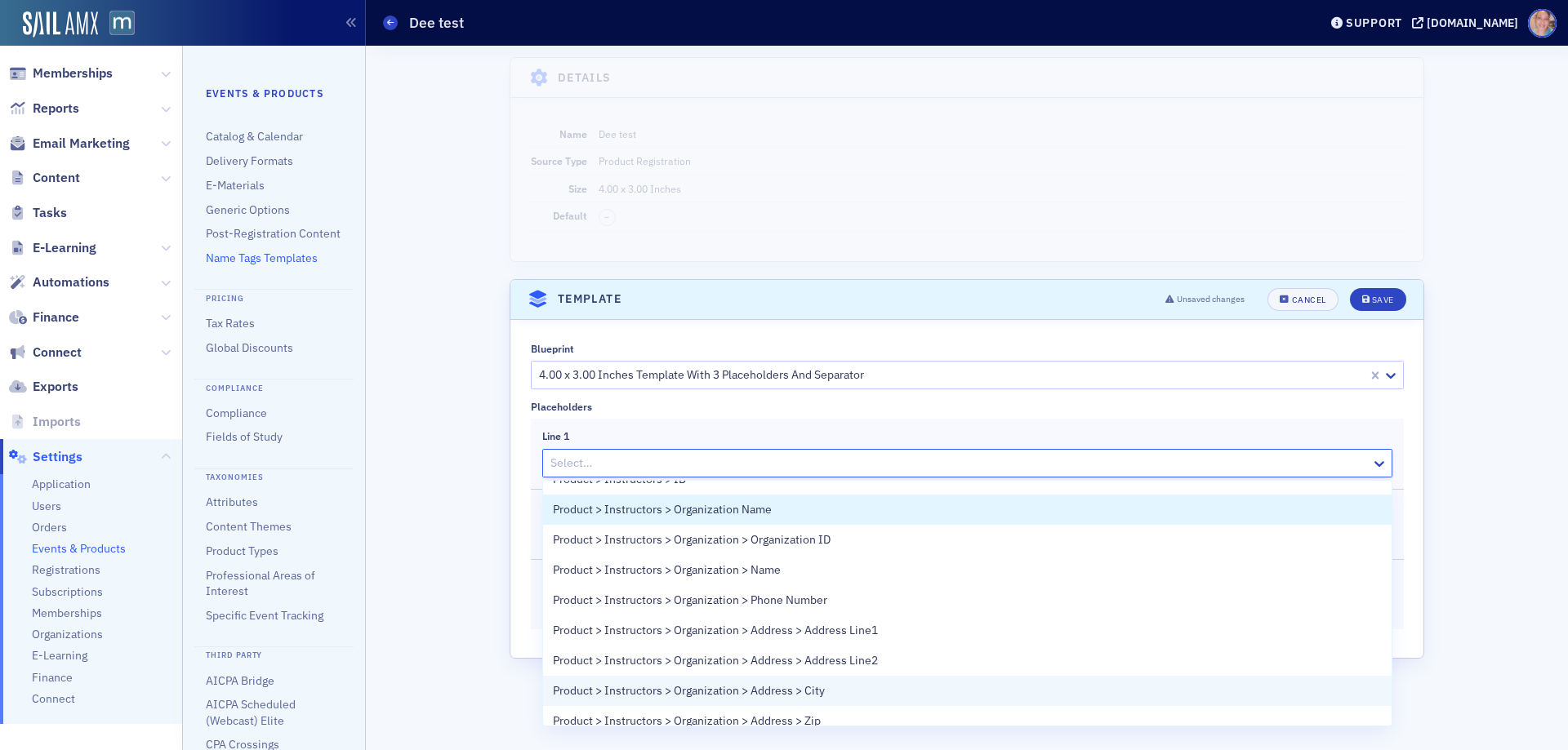
scroll to position [1225, 0]
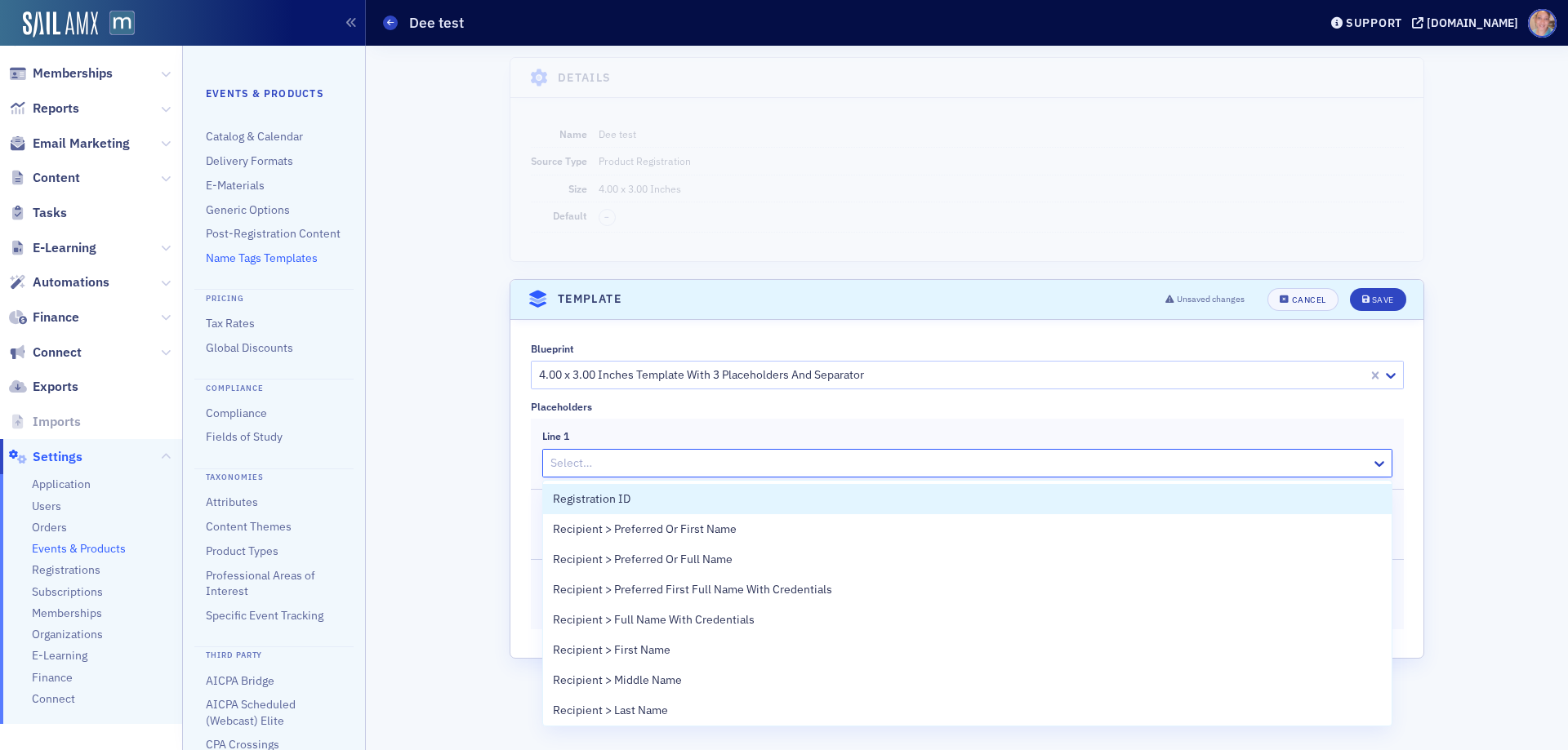
click at [747, 466] on div at bounding box center [959, 463] width 821 height 20
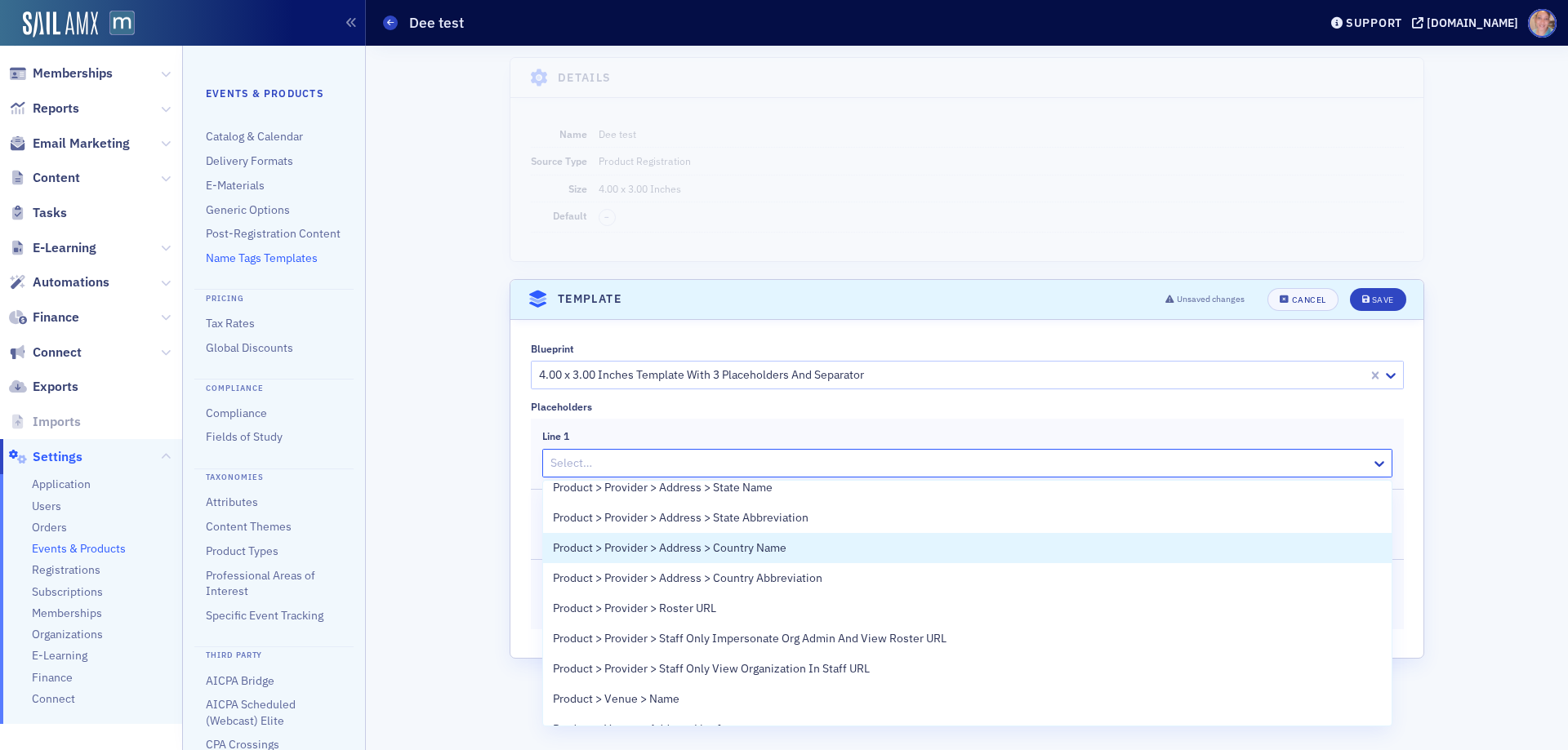
scroll to position [2450, 0]
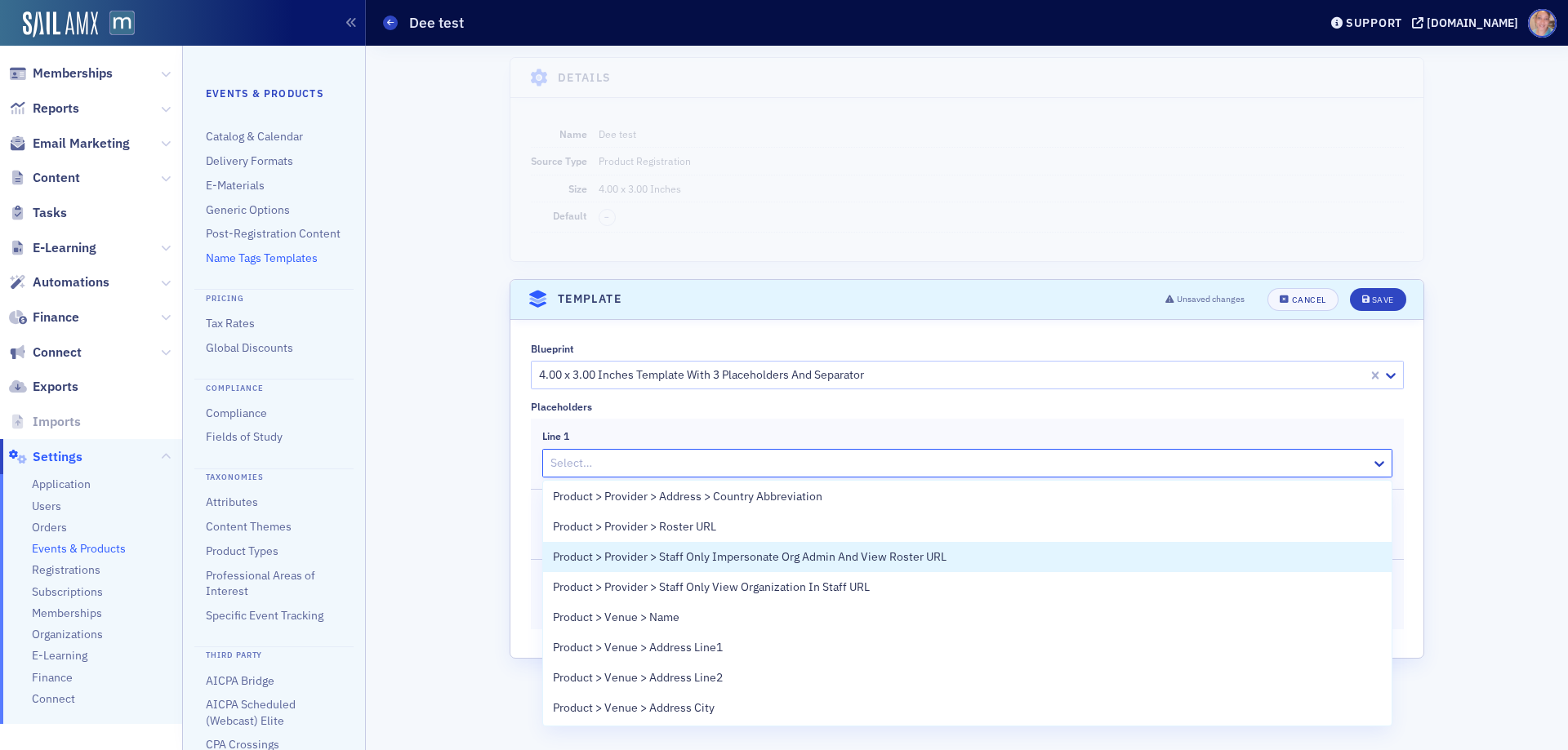
click at [445, 534] on div "Details Name Dee test Source Type Product Registration Size 4.00 x 3.00 Inches …" at bounding box center [967, 397] width 1179 height 705
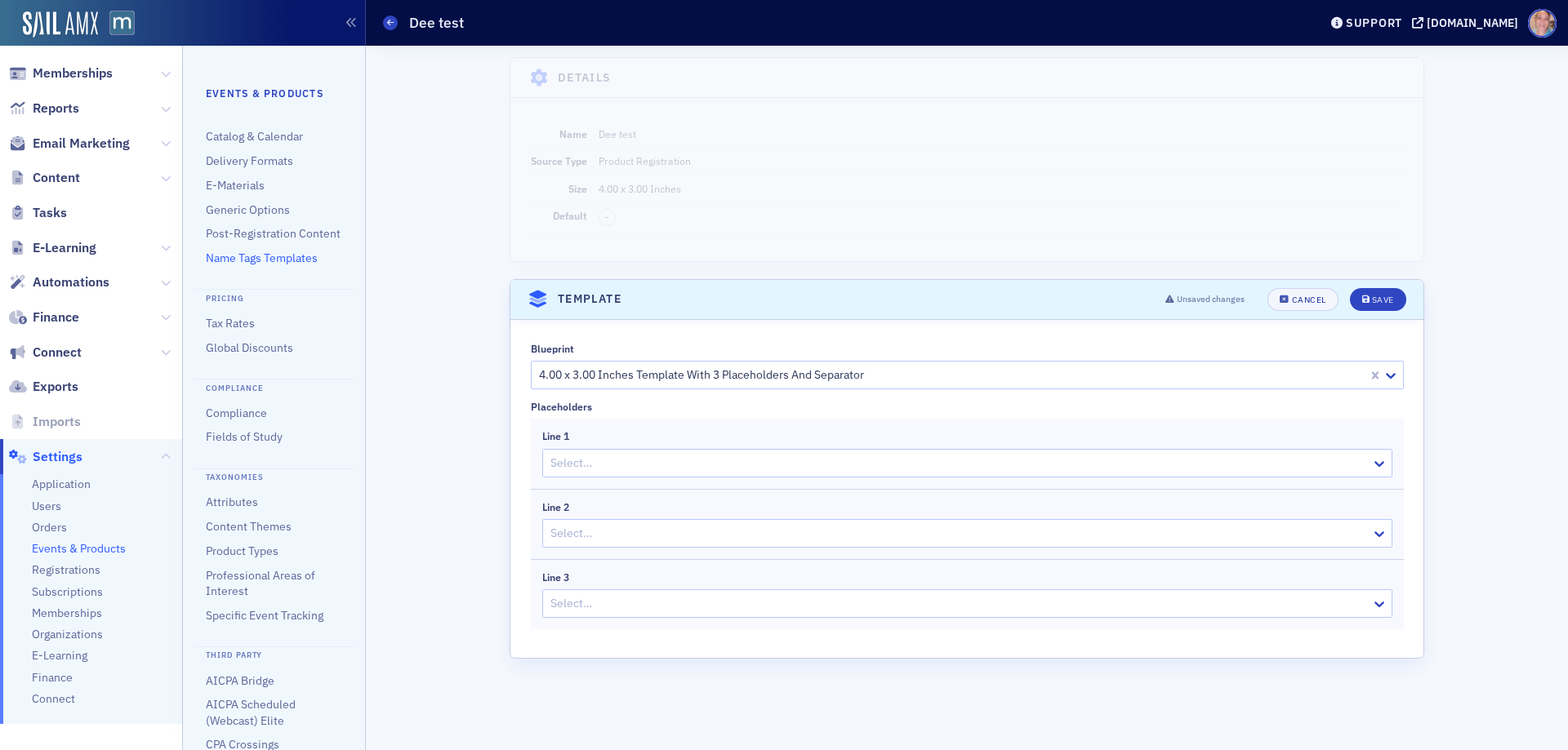
click at [727, 537] on div at bounding box center [959, 534] width 821 height 20
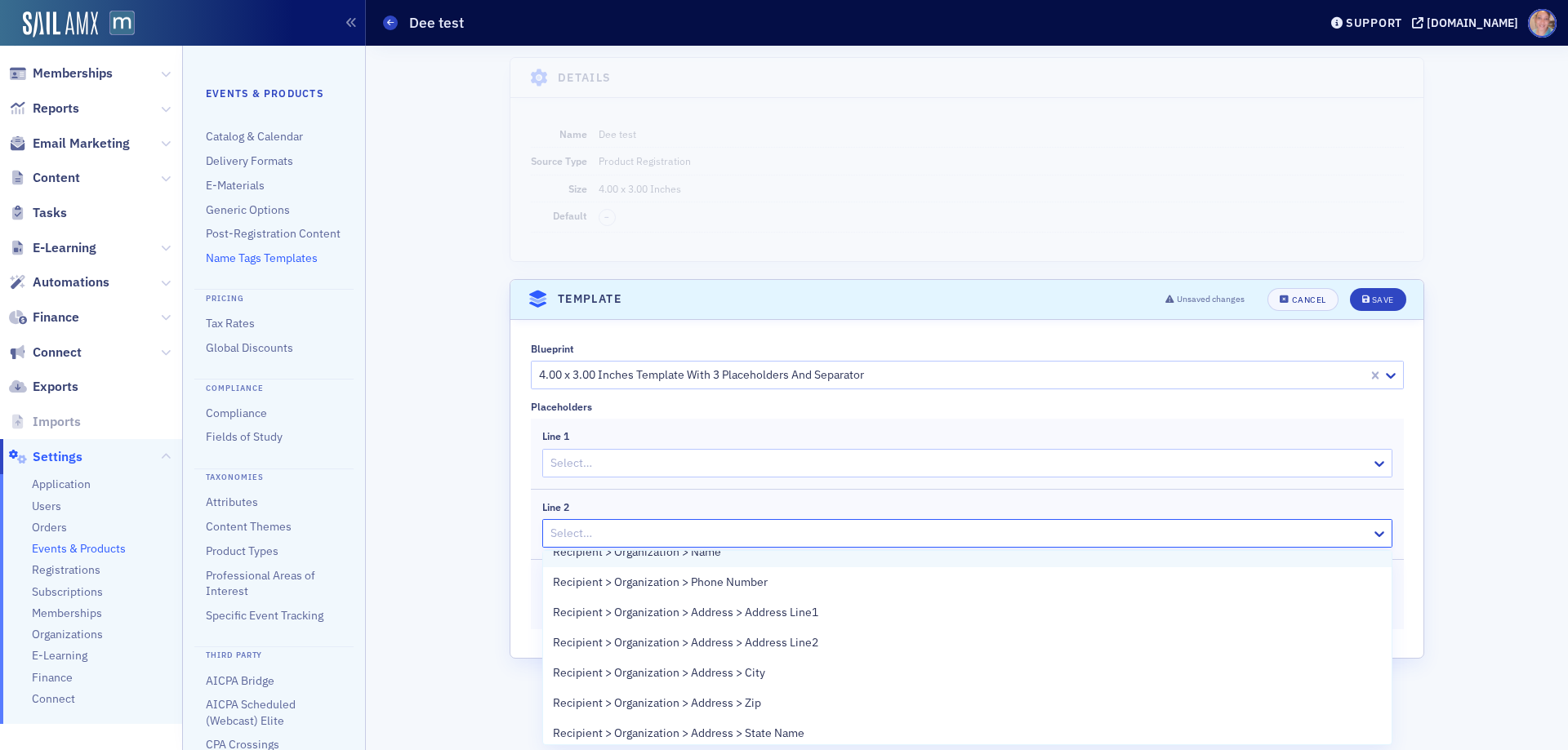
scroll to position [408, 0]
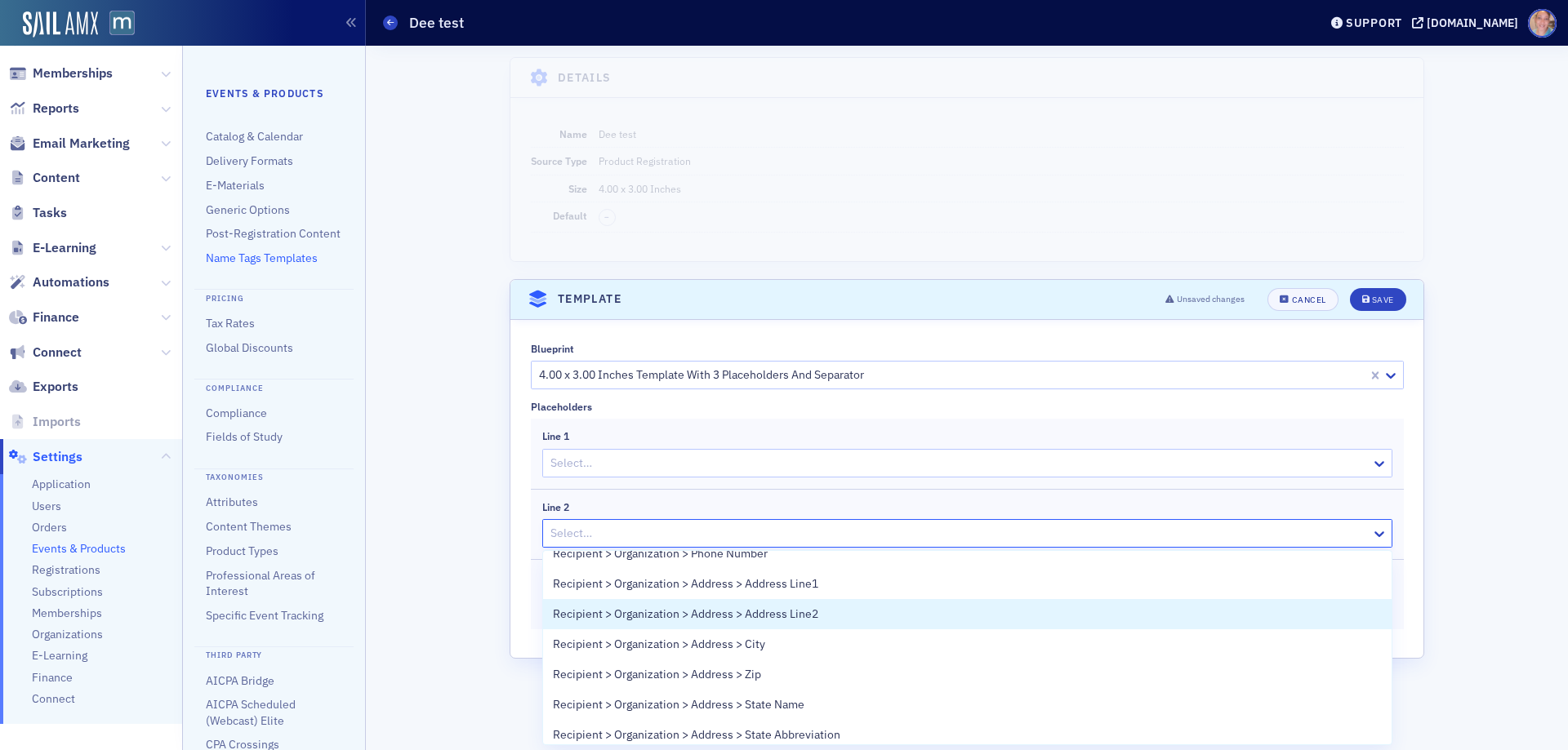
click at [432, 596] on div "Details Name Dee test Source Type Product Registration Size 4.00 x 3.00 Inches …" at bounding box center [967, 397] width 1179 height 705
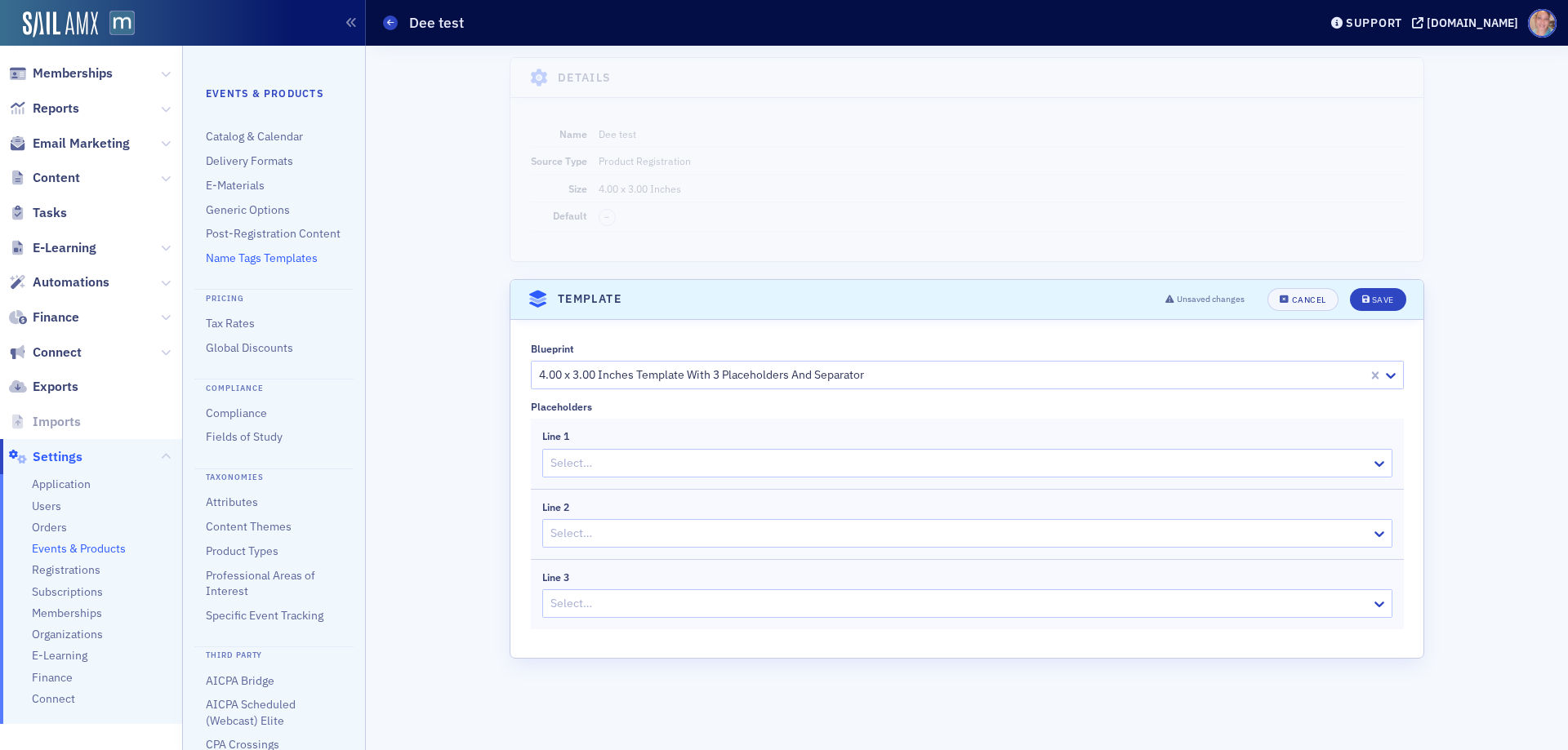
click at [1231, 383] on div at bounding box center [952, 375] width 829 height 20
click at [1303, 293] on button "Cancel" at bounding box center [1302, 300] width 71 height 23
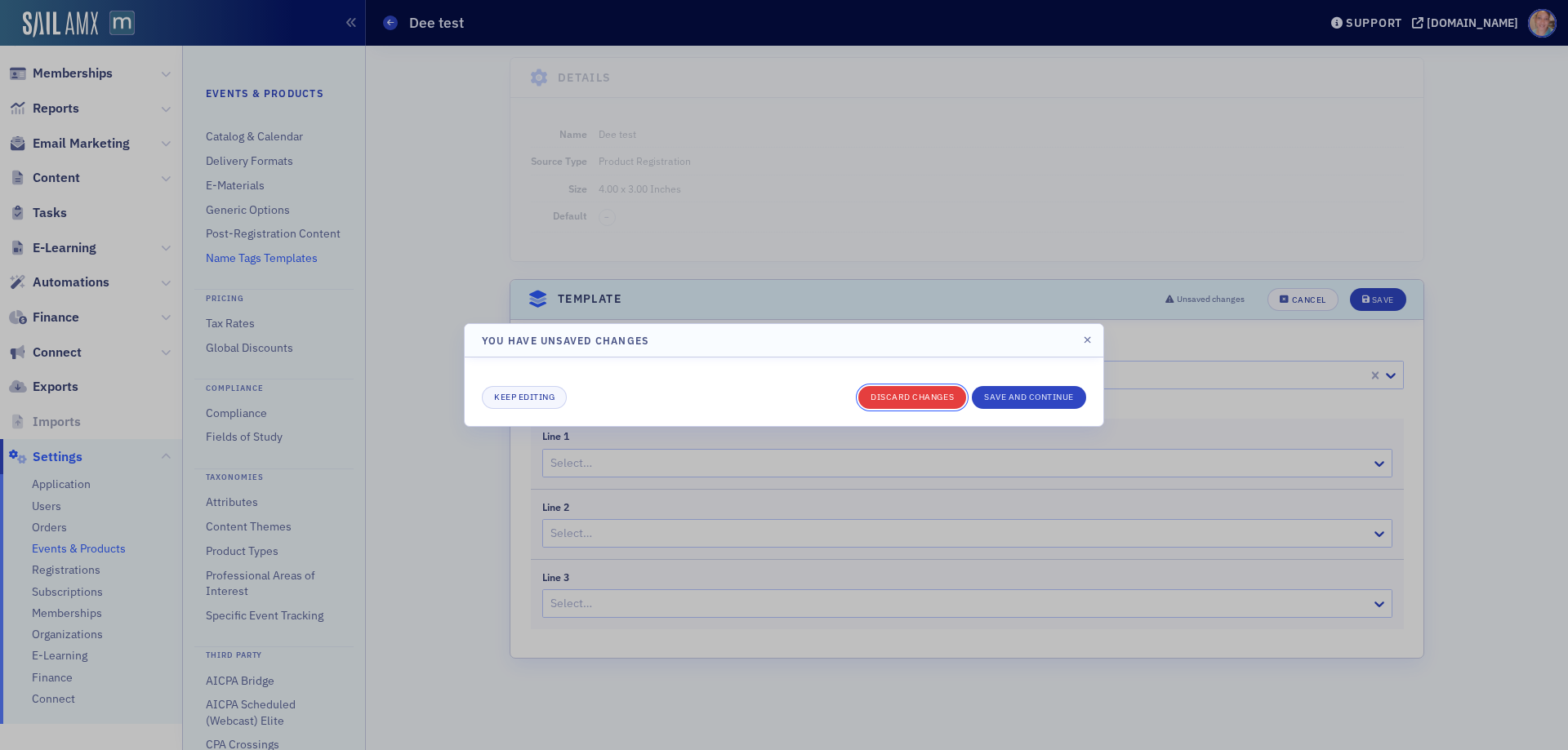
click at [906, 388] on button "Discard changes" at bounding box center [913, 398] width 108 height 23
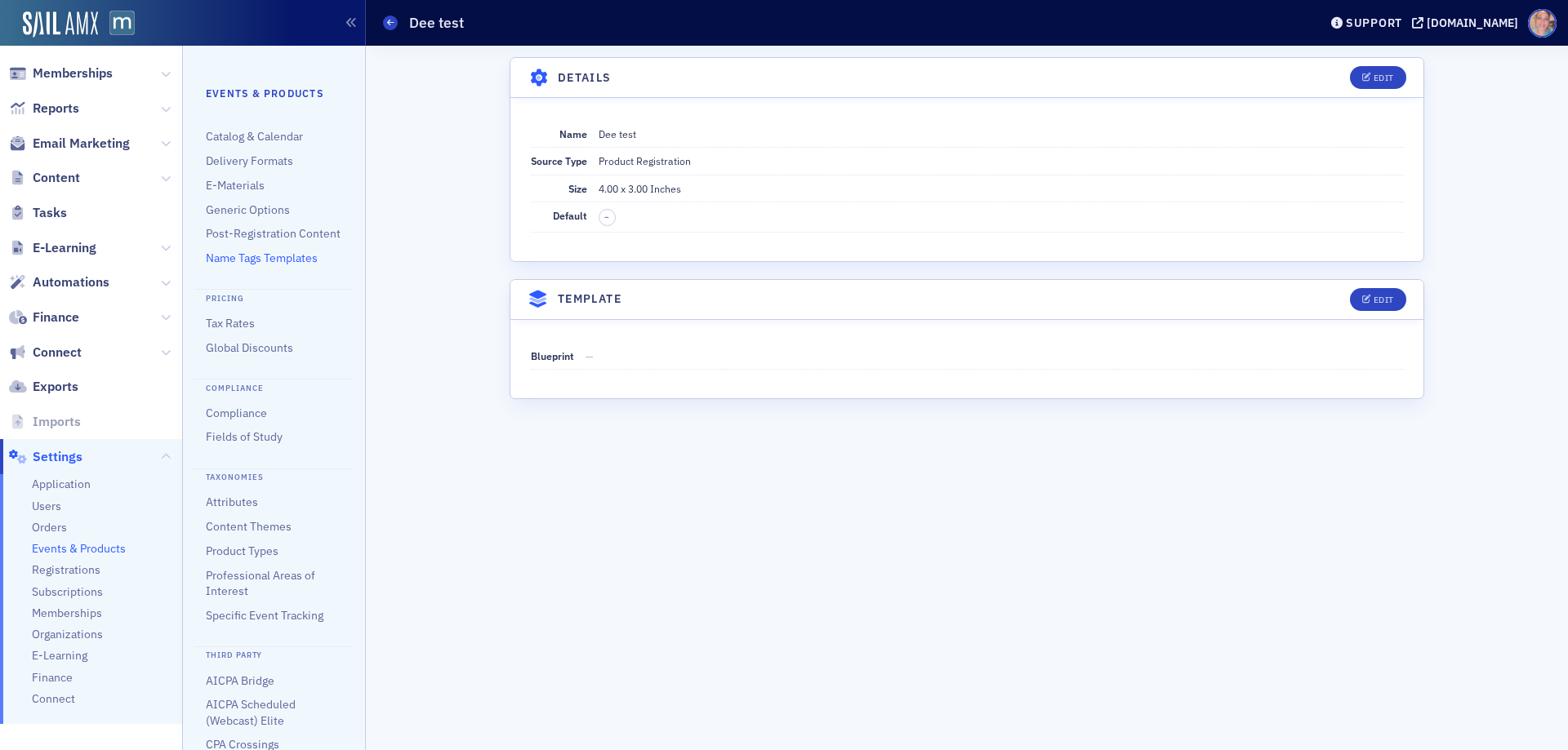
click at [260, 266] on link "Name Tags Templates" at bounding box center [262, 257] width 112 height 14
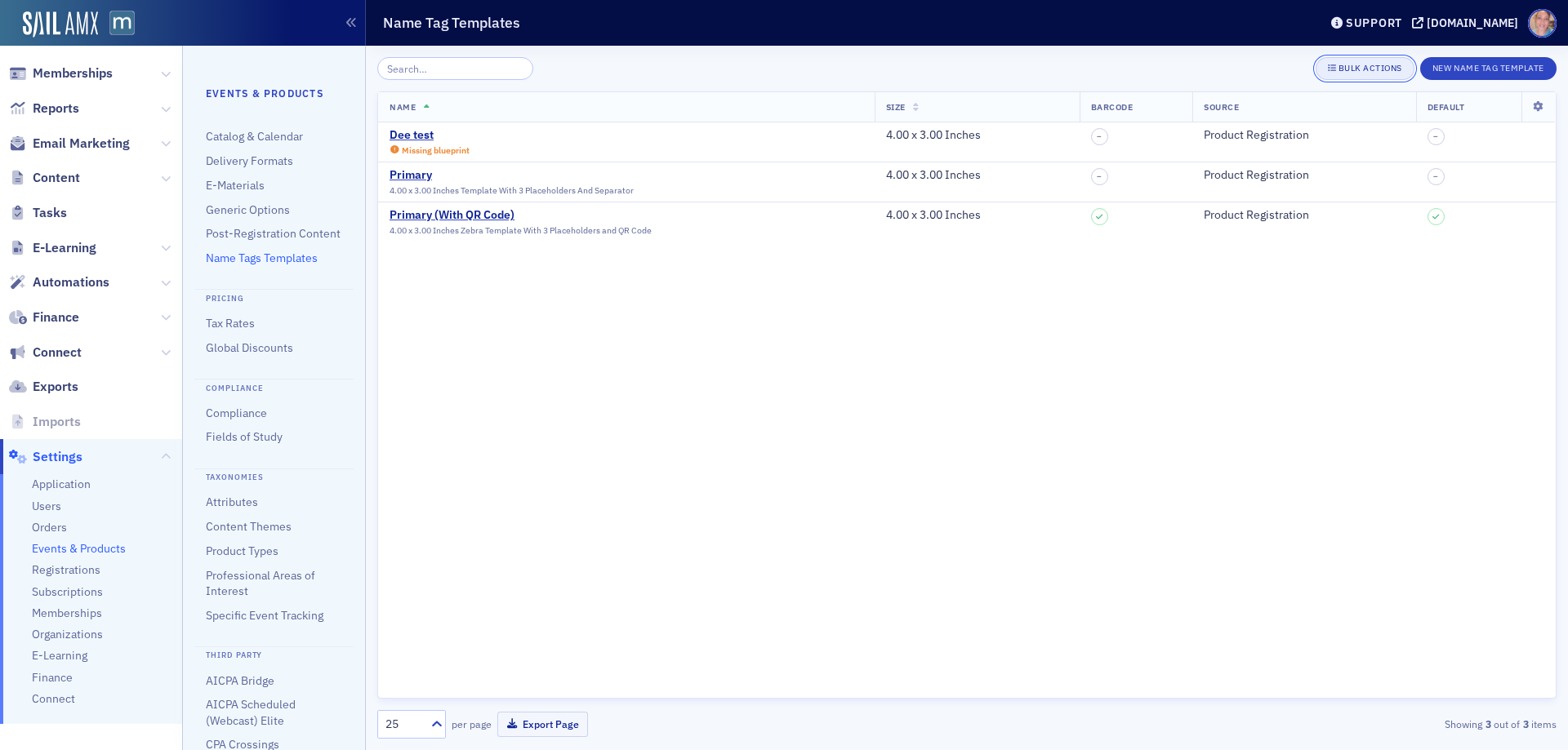
click at [1361, 69] on div "Bulk Actions" at bounding box center [1371, 68] width 64 height 9
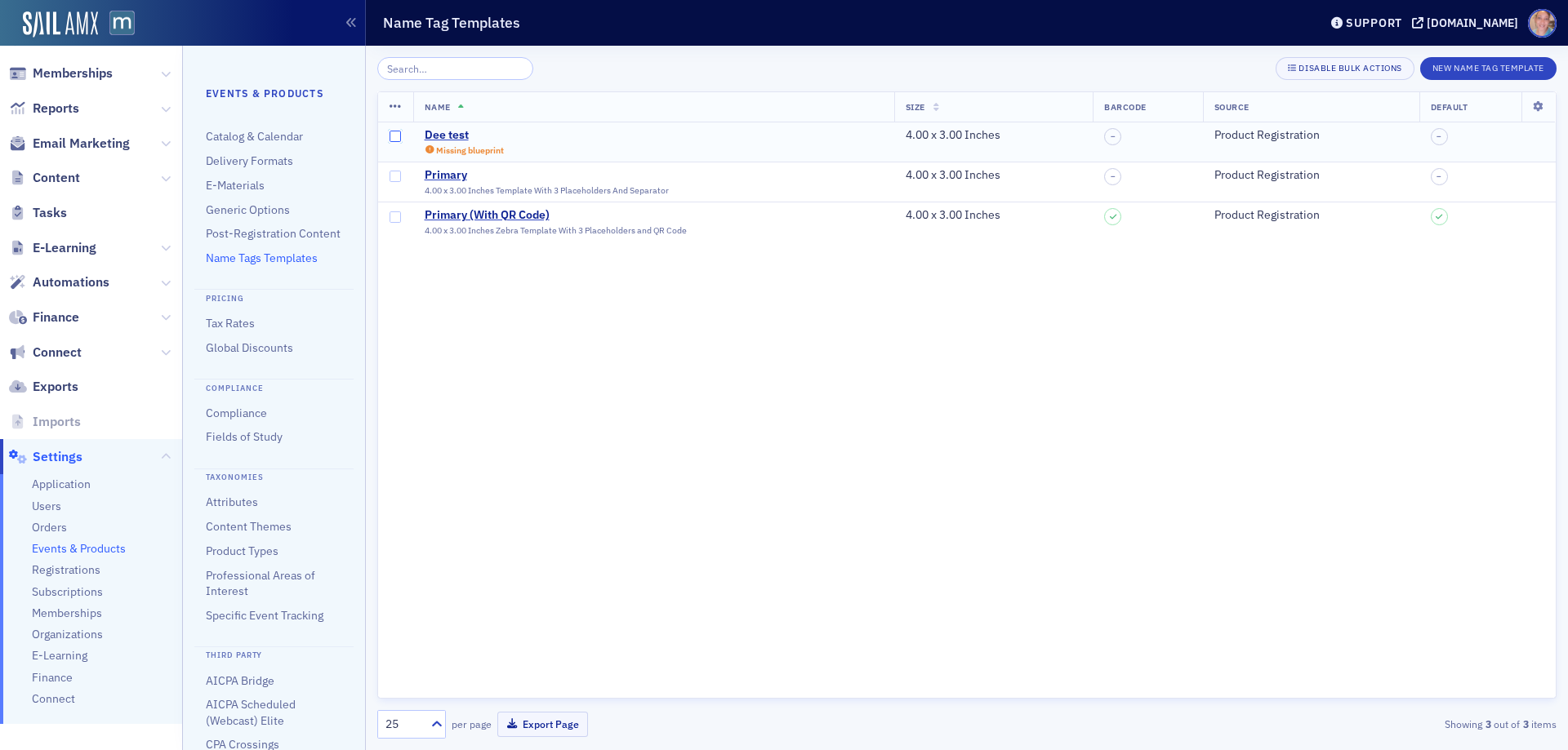
click at [393, 136] on input "checkbox" at bounding box center [395, 136] width 12 height 12
checkbox input "true"
click at [399, 105] on icon at bounding box center [395, 107] width 13 height 14
click at [487, 118] on div "Delete 1 row" at bounding box center [478, 120] width 128 height 14
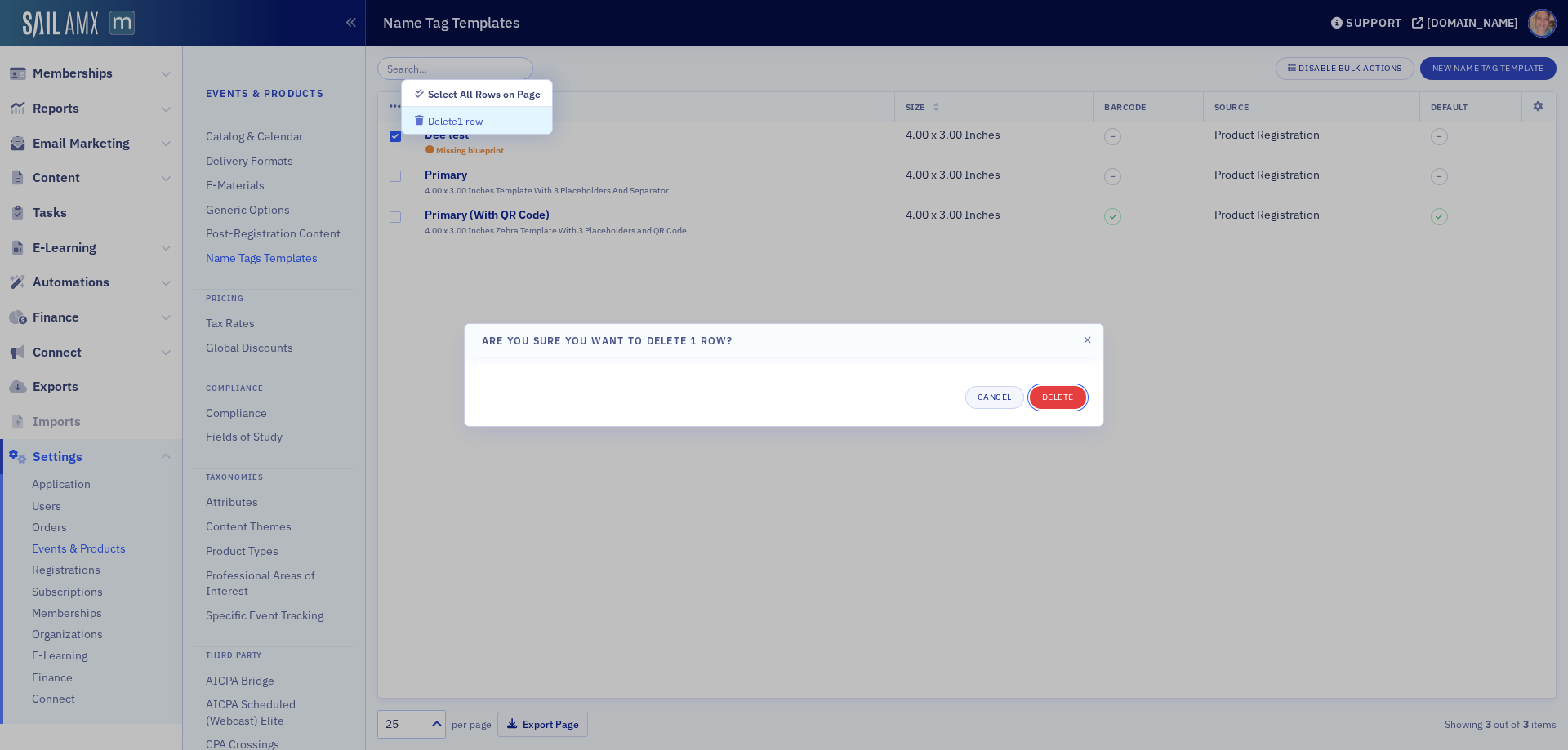
click at [1064, 400] on button "Delete" at bounding box center [1058, 398] width 56 height 23
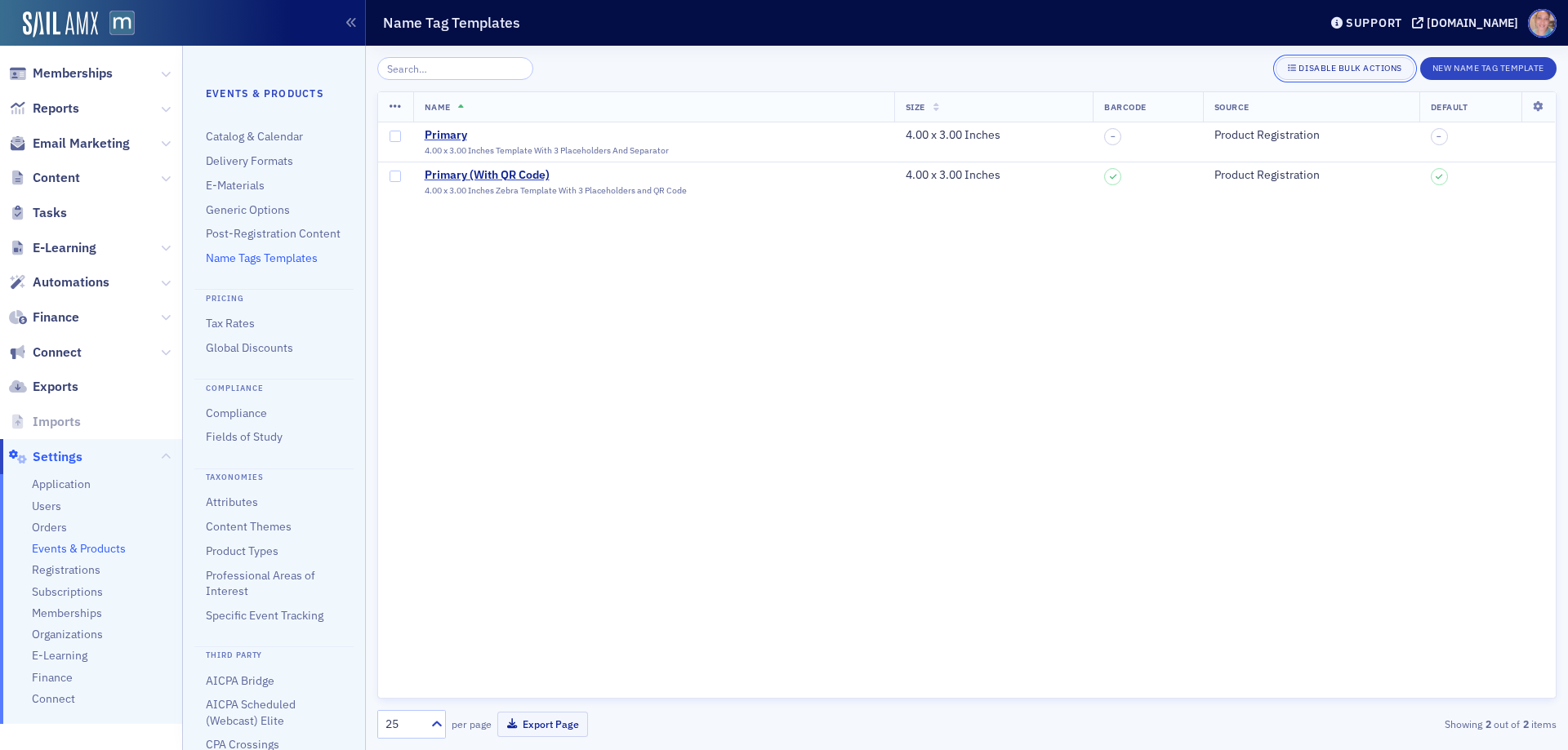
drag, startPoint x: 1329, startPoint y: 72, endPoint x: 993, endPoint y: 112, distance: 338.4
click at [1329, 72] on div "Disable Bulk Actions" at bounding box center [1350, 68] width 103 height 9
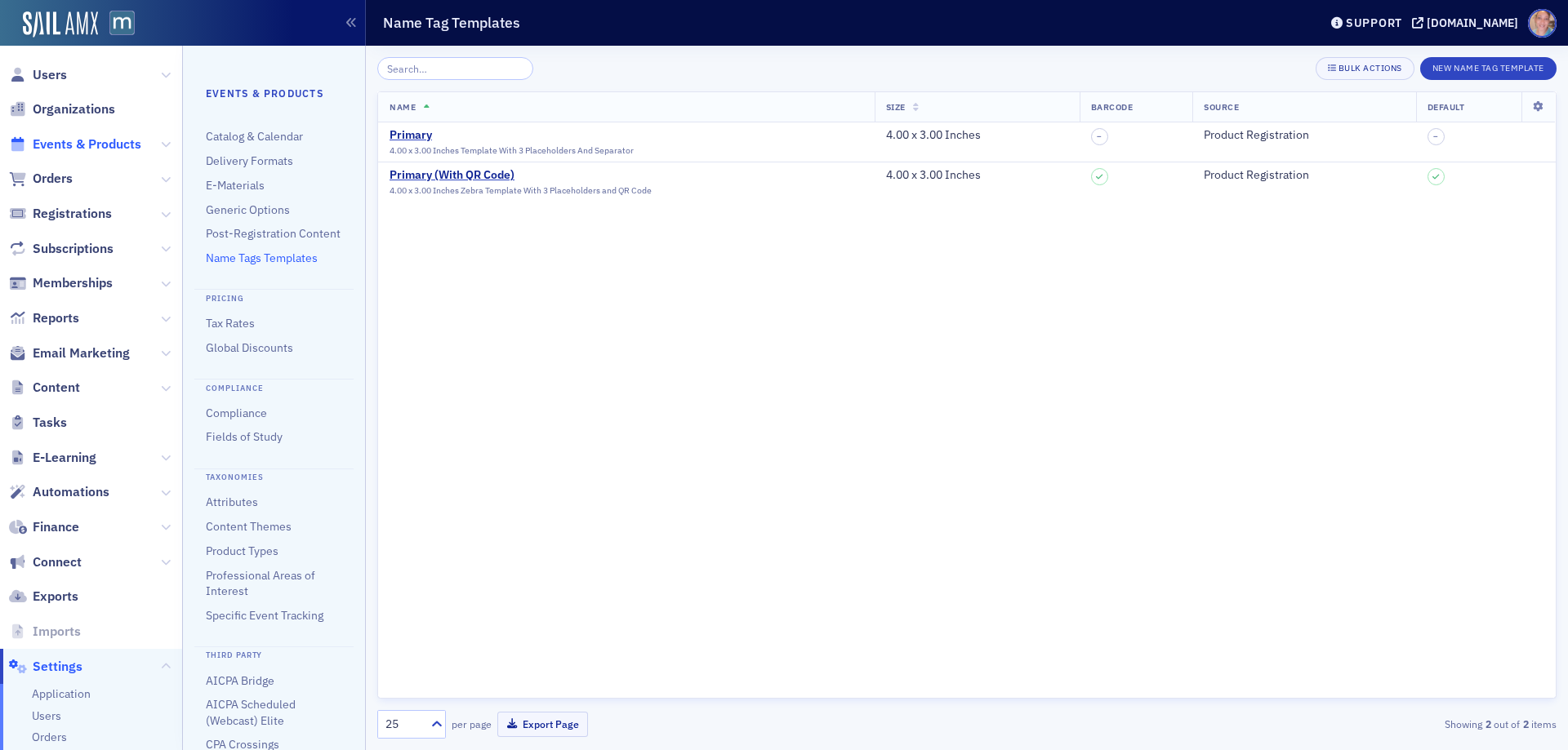
click at [65, 145] on span "Events & Products" at bounding box center [87, 144] width 108 height 18
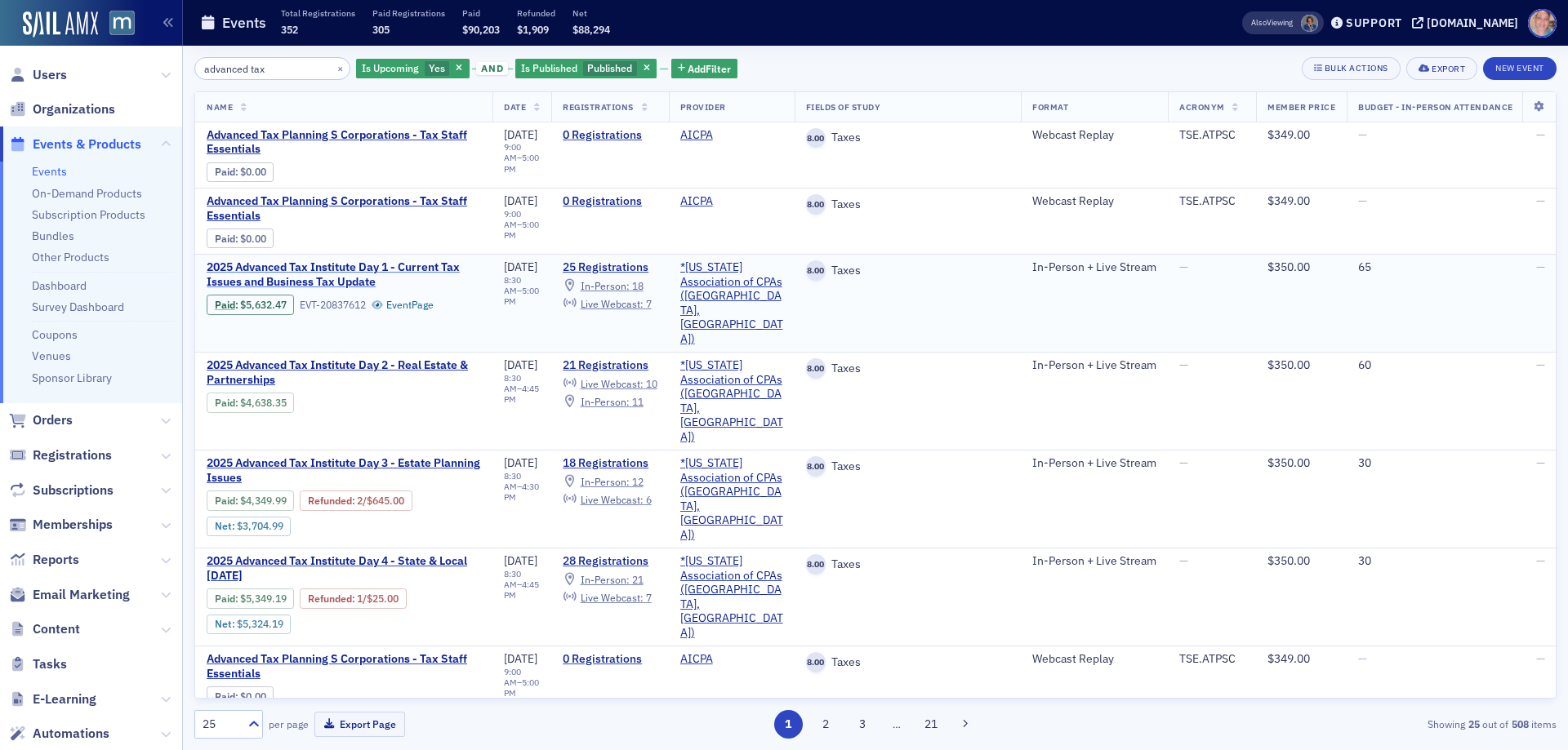
click at [296, 268] on span "2025 Advanced Tax Institute Day 1 - Current Tax Issues and Business Tax Update" at bounding box center [344, 275] width 275 height 29
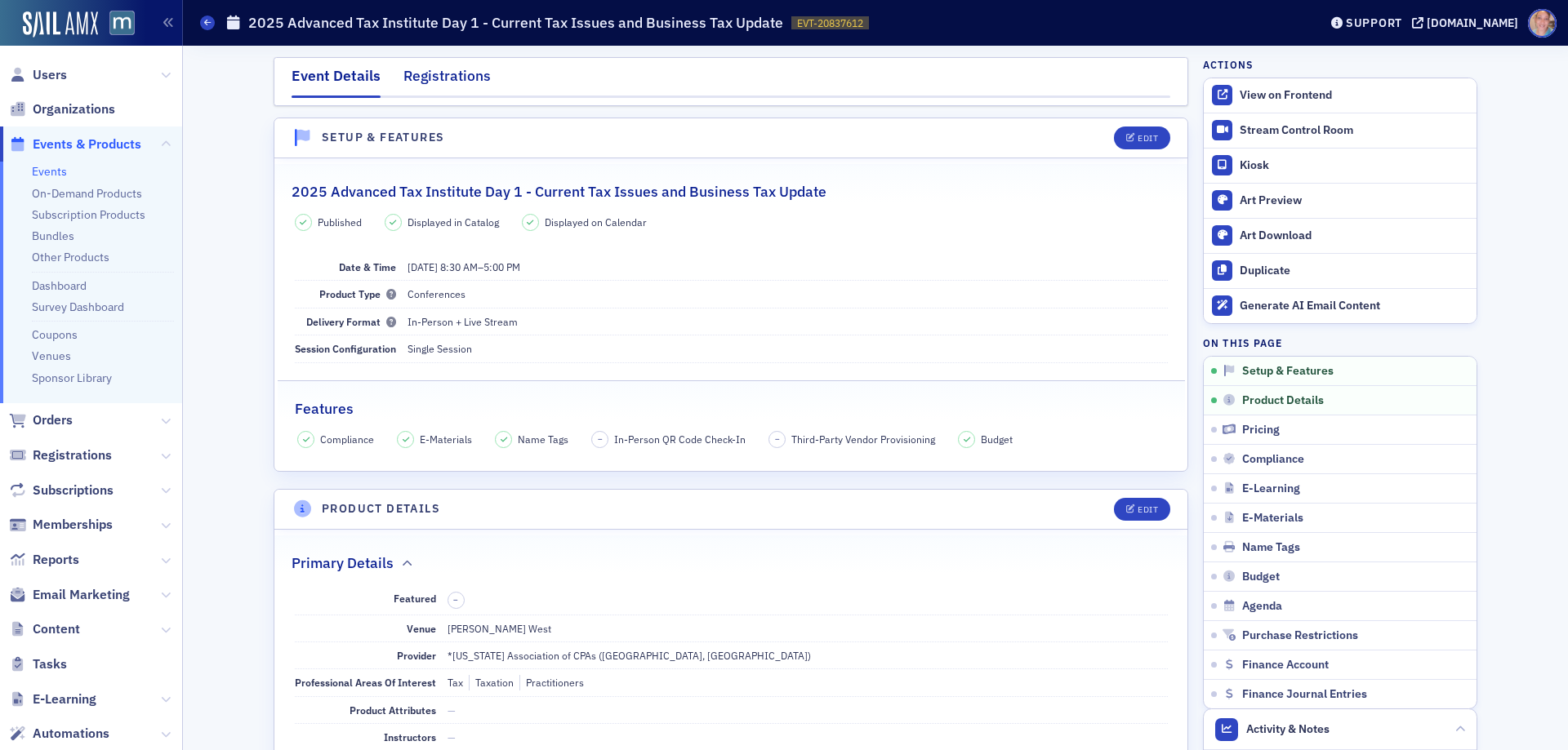
click at [448, 81] on div "Registrations" at bounding box center [447, 80] width 87 height 30
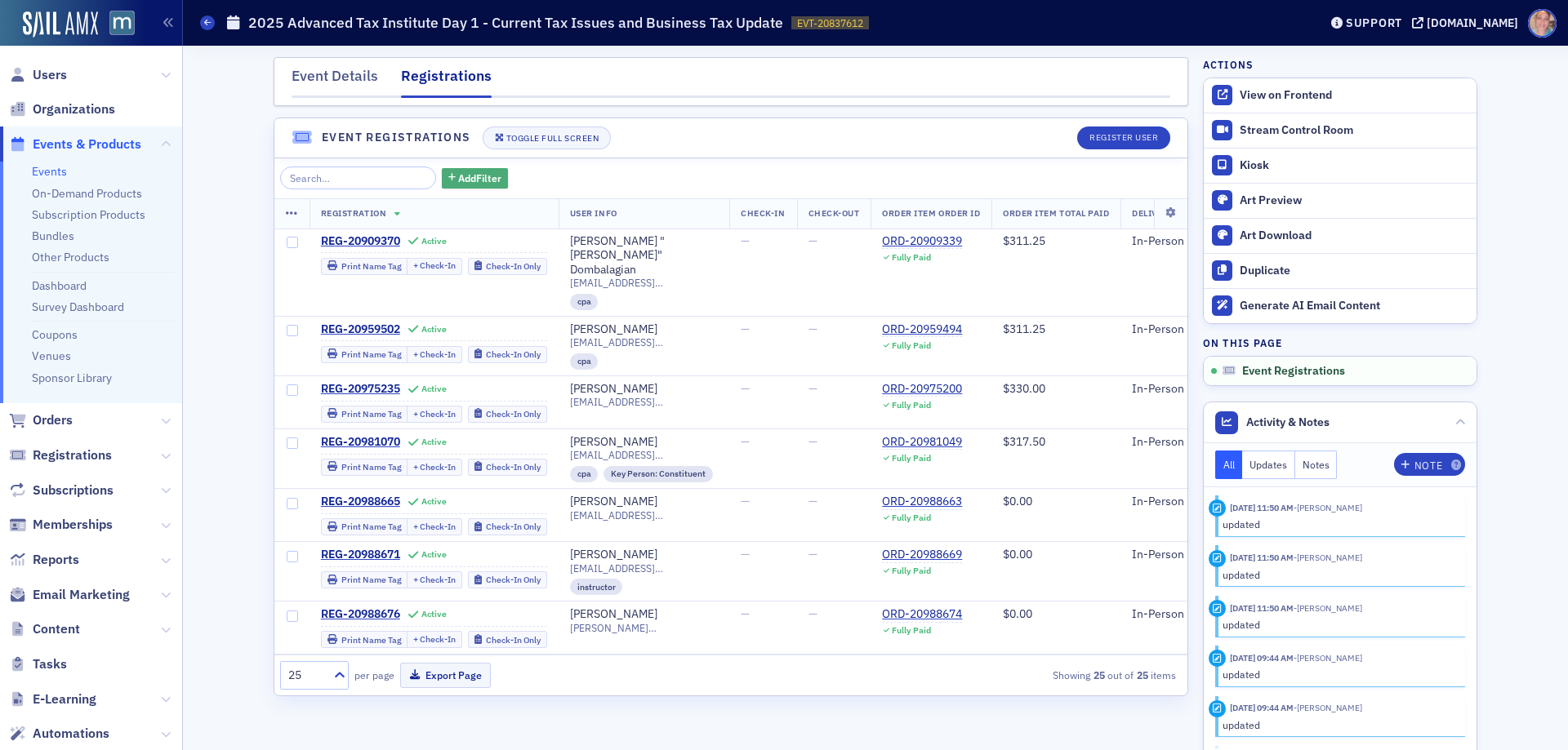
click at [464, 174] on span "Add Filter" at bounding box center [479, 178] width 44 height 14
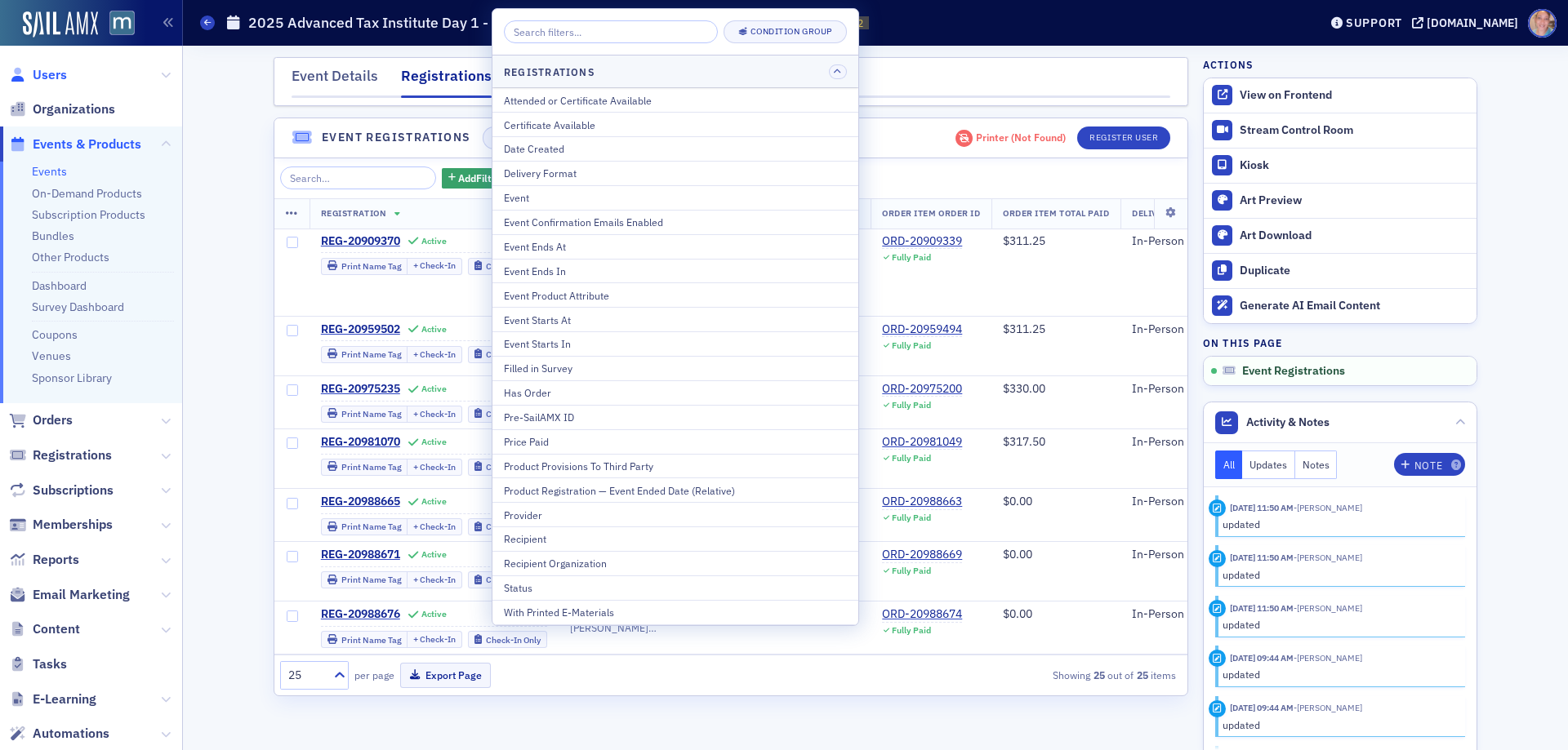
click at [45, 73] on span "Users" at bounding box center [49, 74] width 34 height 18
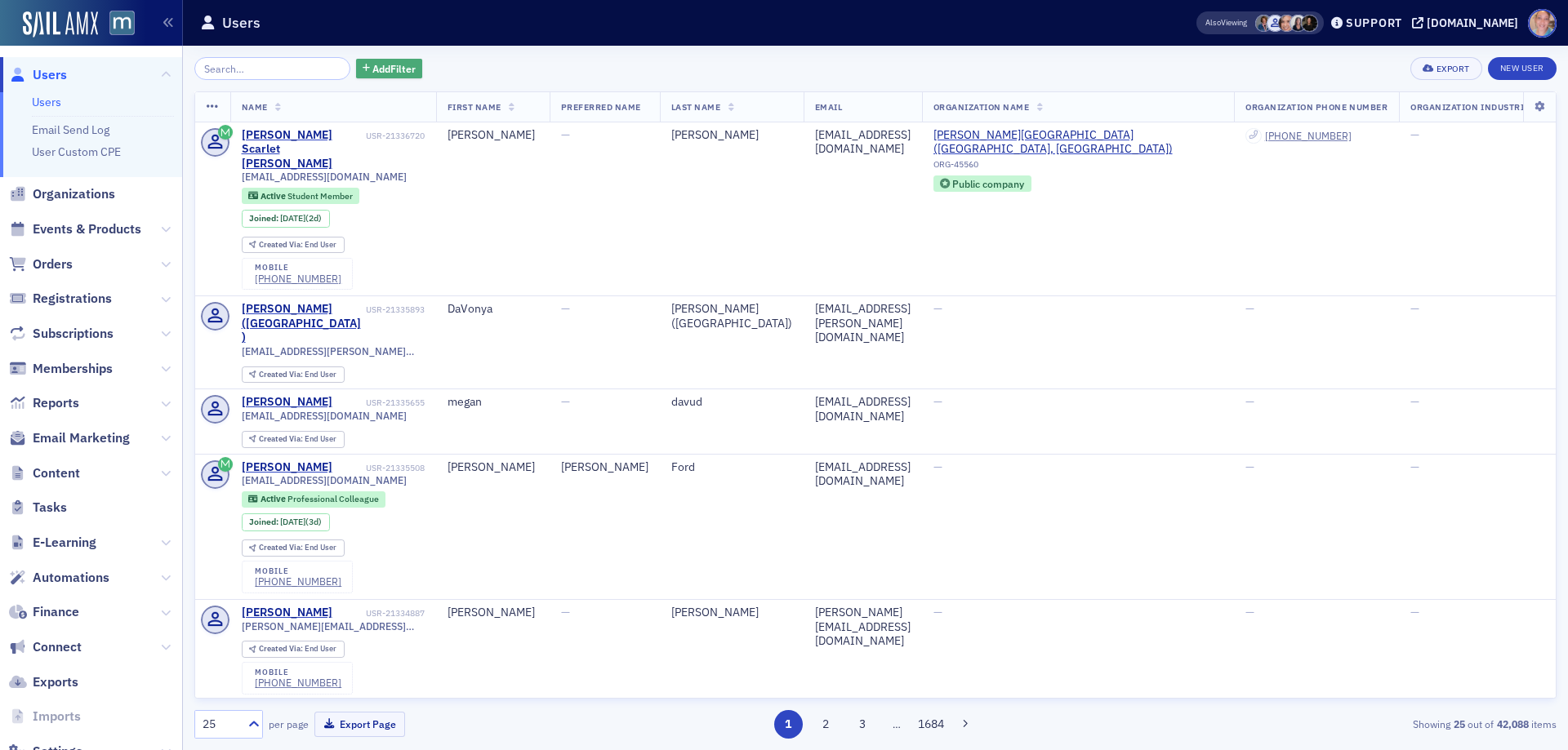
click at [372, 70] on span "Add Filter" at bounding box center [393, 68] width 44 height 14
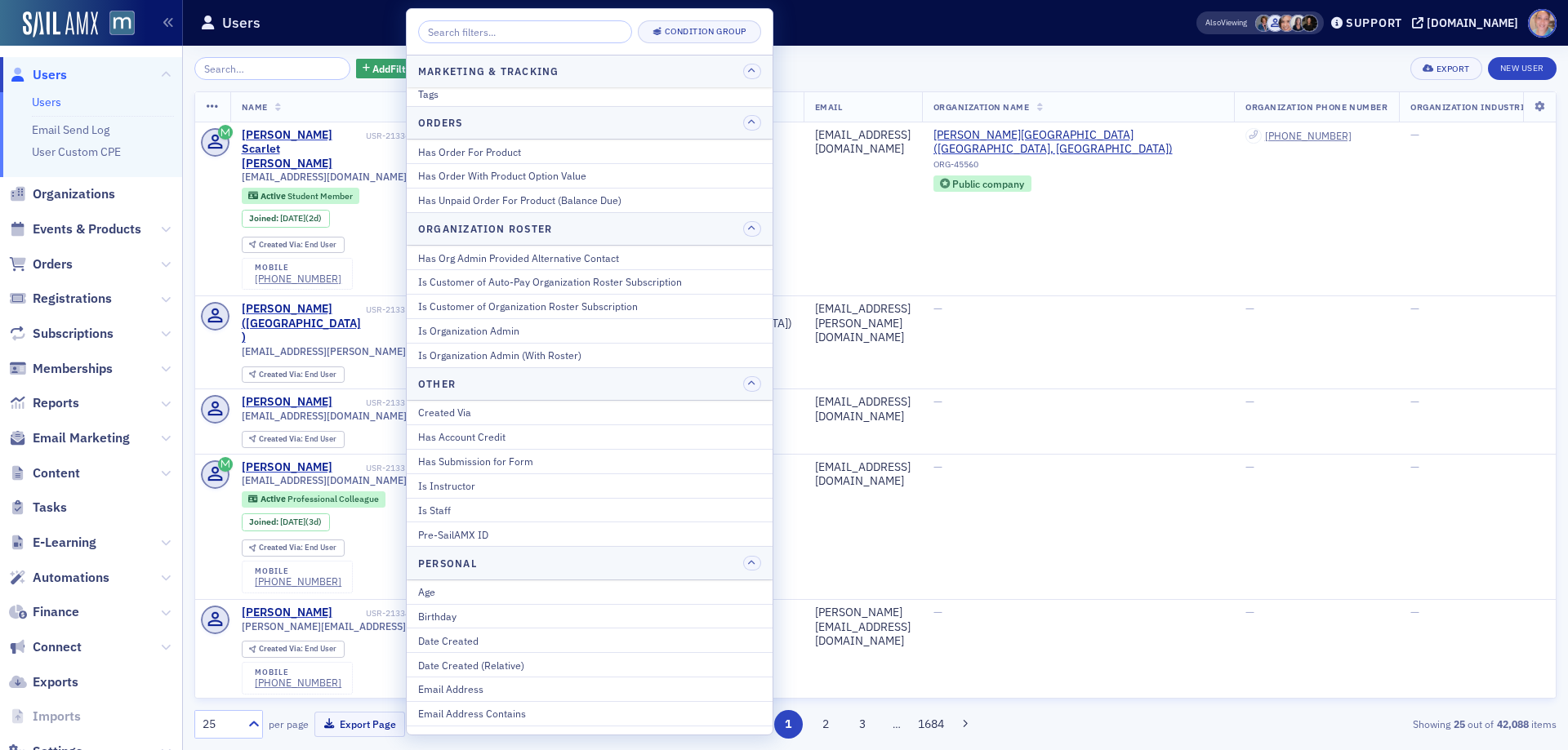
scroll to position [1307, 0]
click at [231, 66] on input "search" at bounding box center [272, 69] width 156 height 23
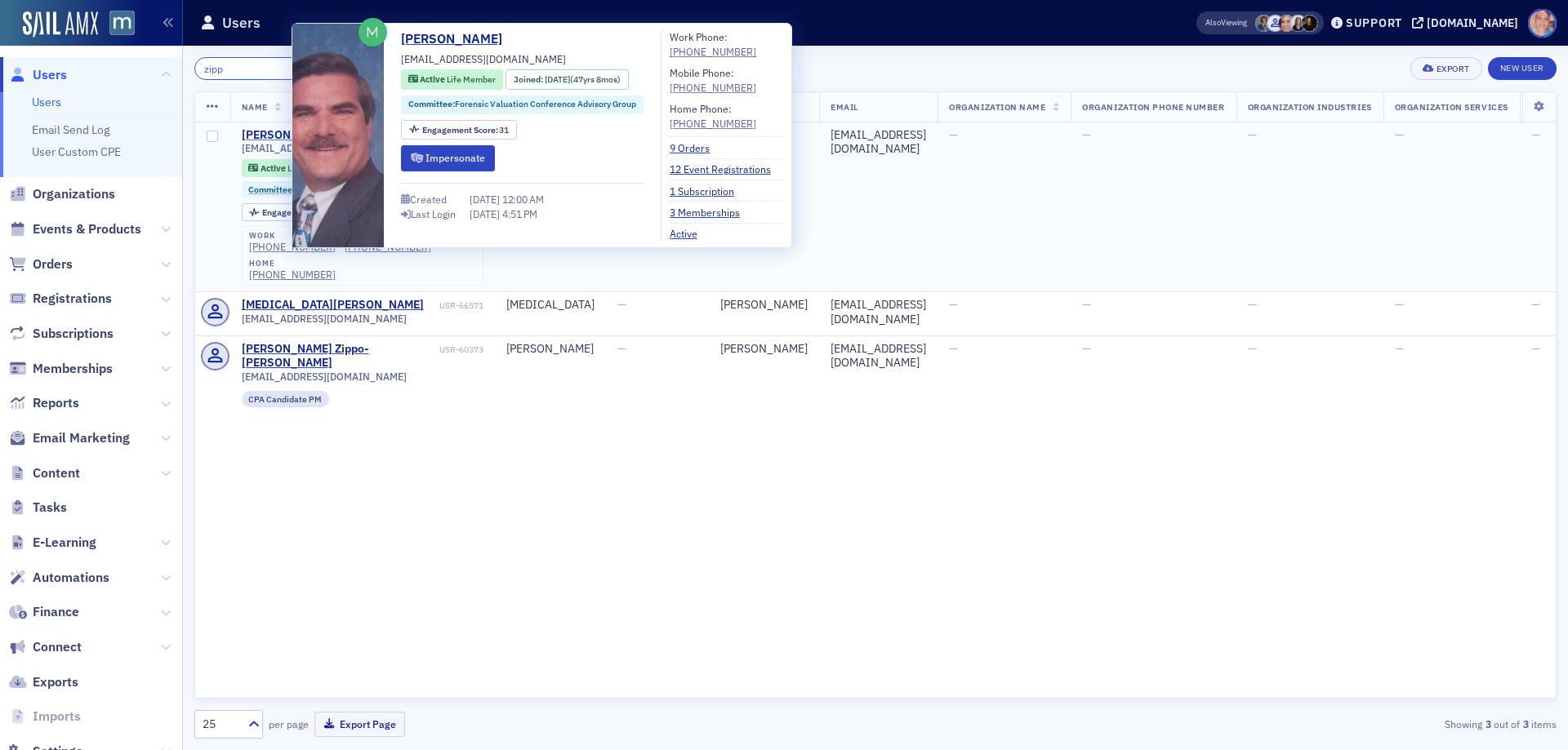
type input "zipp"
click at [261, 134] on div "[PERSON_NAME]" at bounding box center [287, 135] width 91 height 14
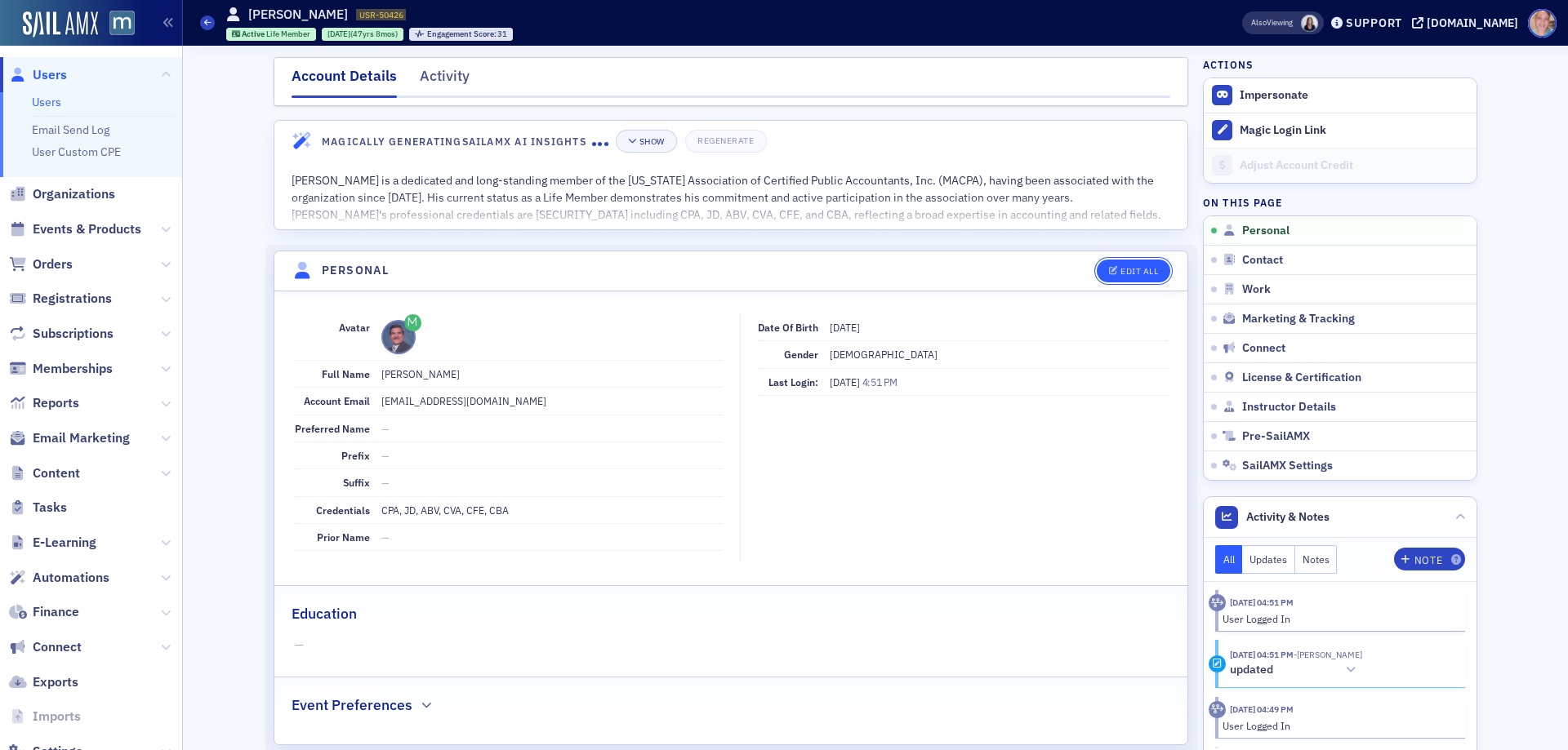
click at [1129, 267] on div "Edit All" at bounding box center [1139, 271] width 38 height 9
select select "US"
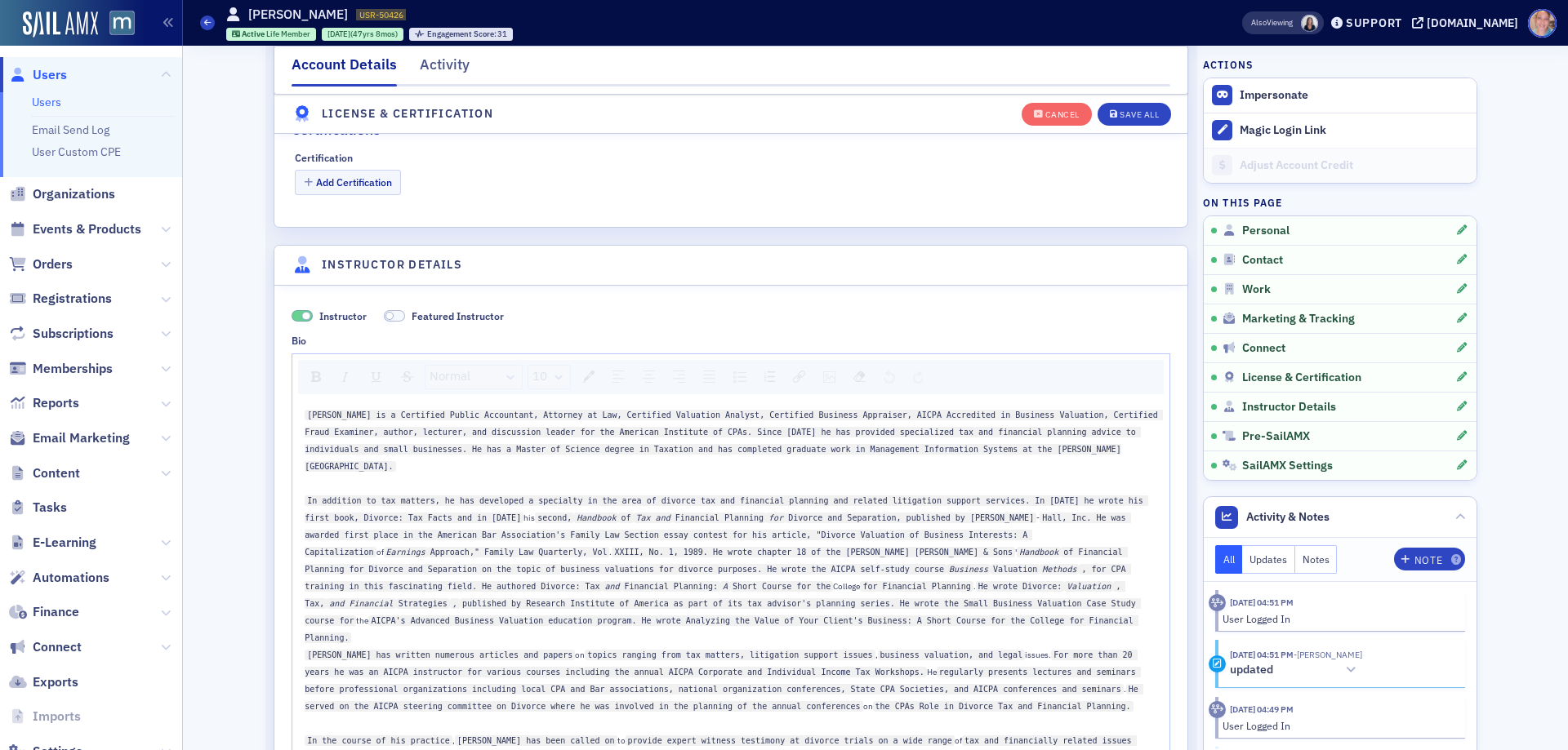
scroll to position [4028, 0]
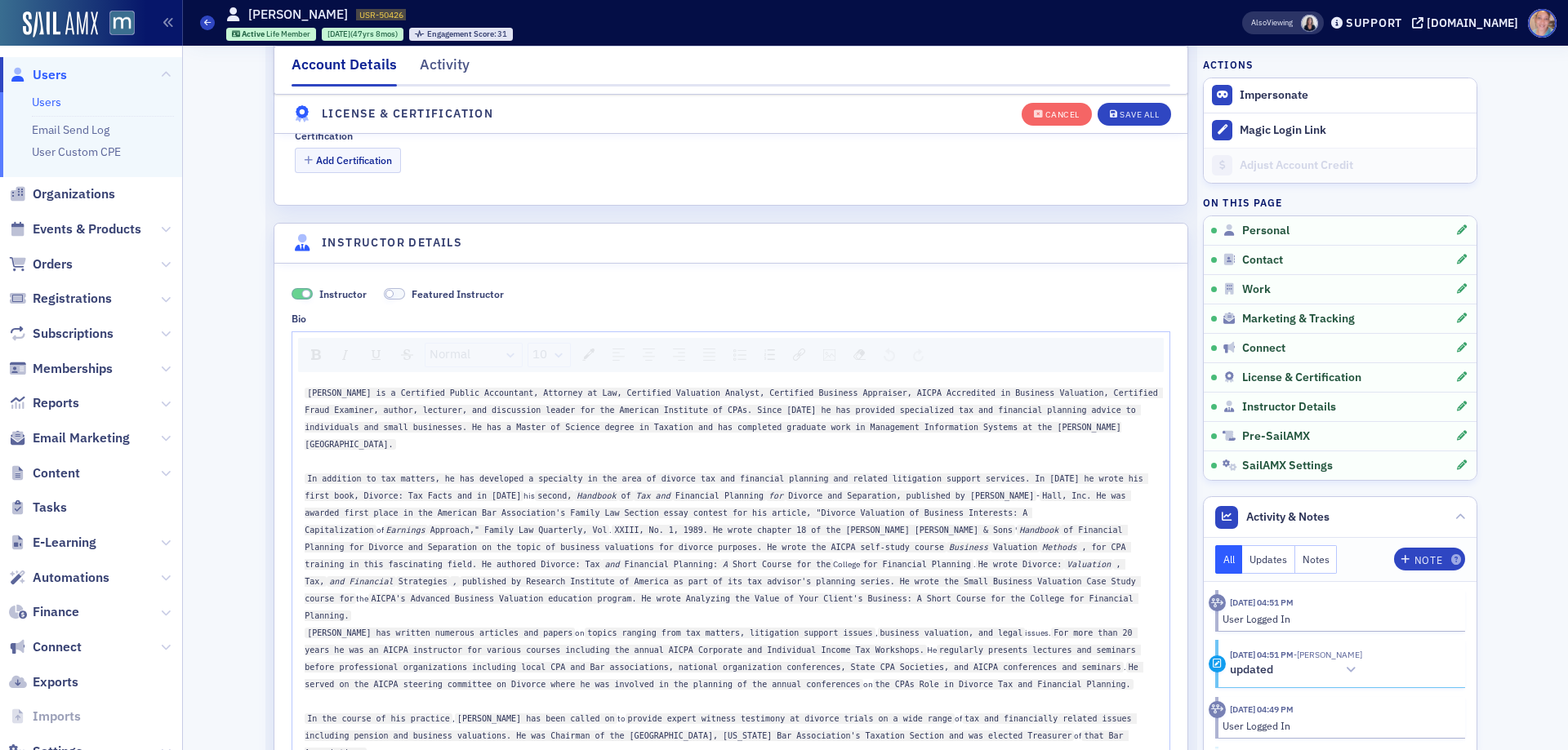
click at [414, 419] on div "Alan Zipp is a Certified Public Accountant, Attorney at Law, Certified Valuatio…" at bounding box center [731, 418] width 854 height 69
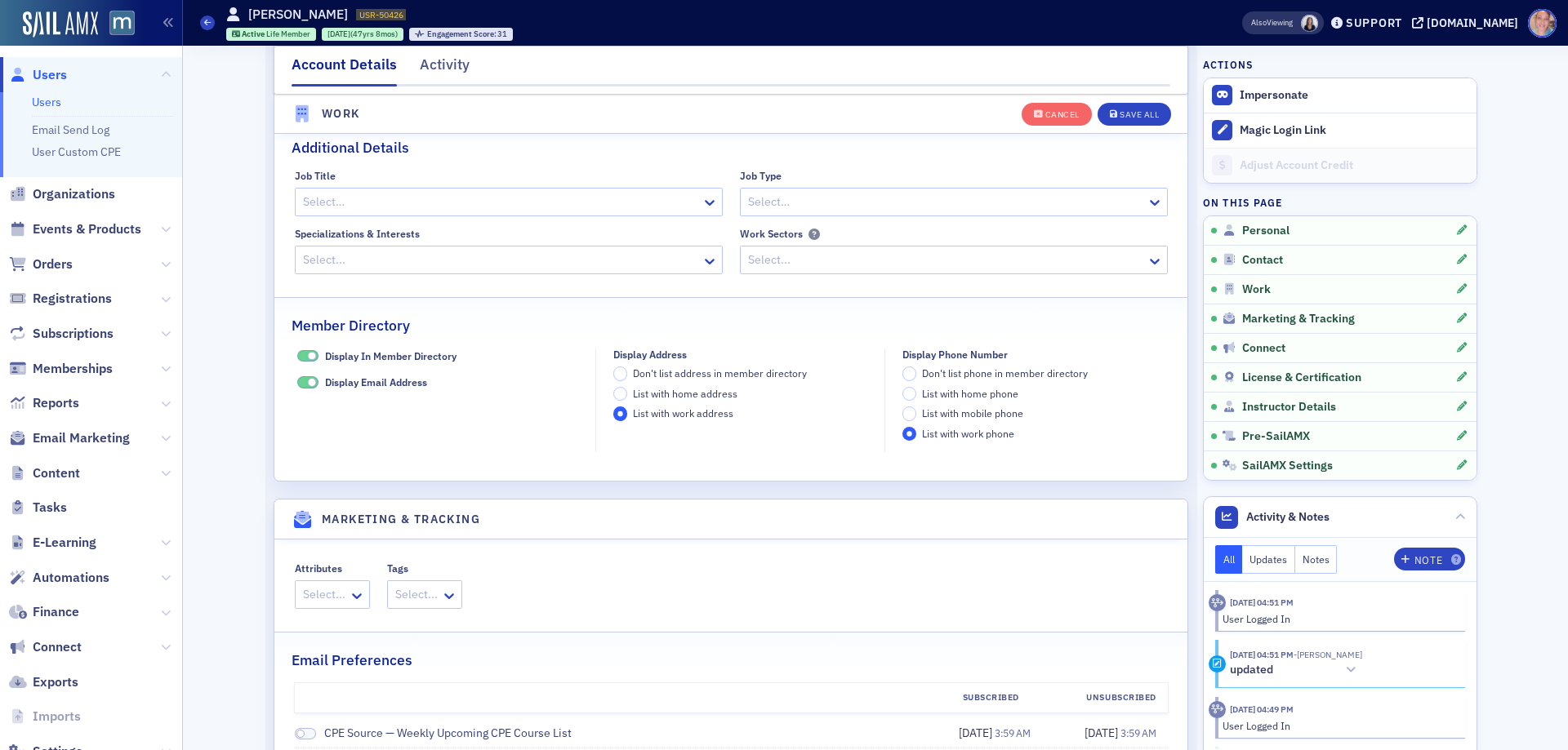
scroll to position [1775, 0]
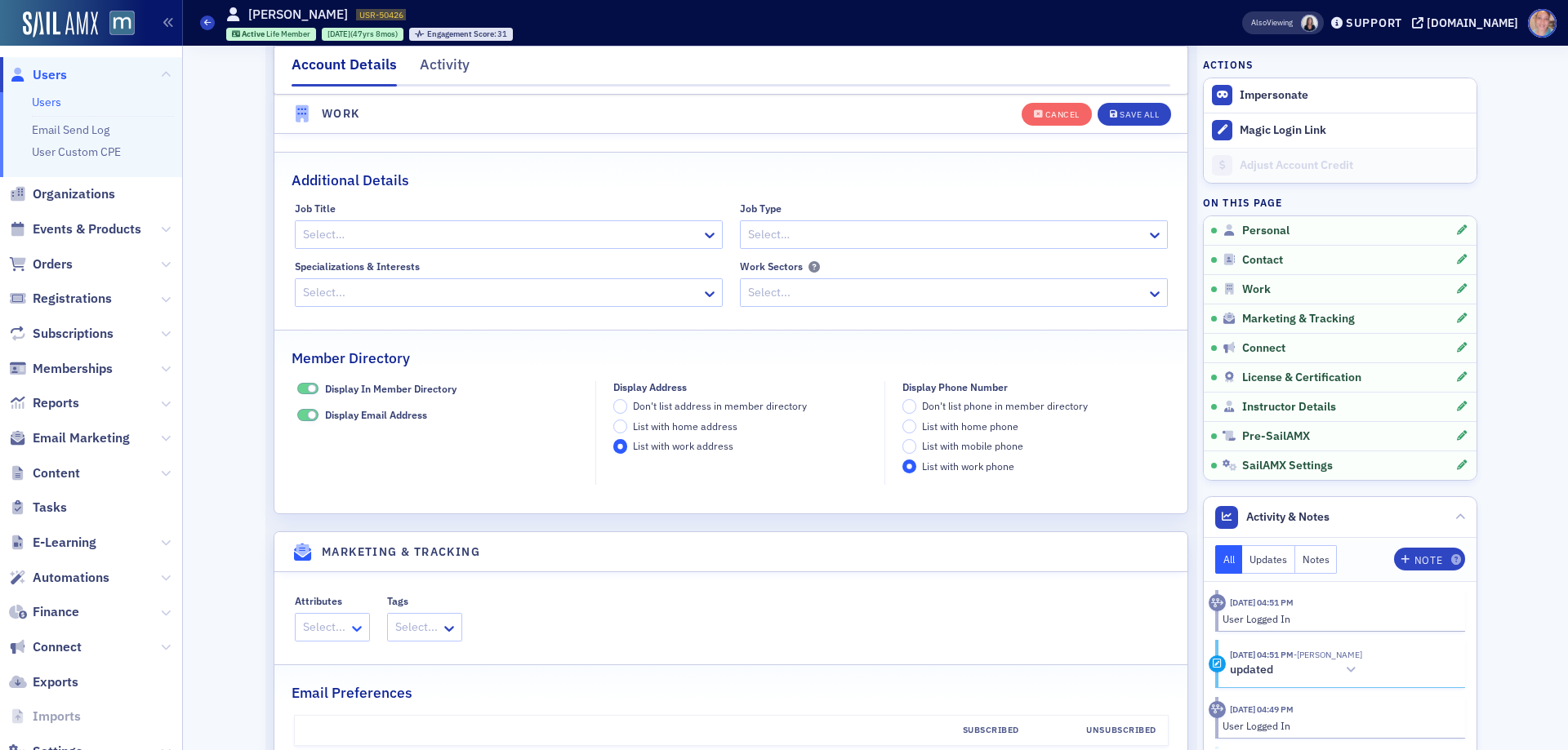
click at [349, 630] on icon at bounding box center [357, 628] width 16 height 16
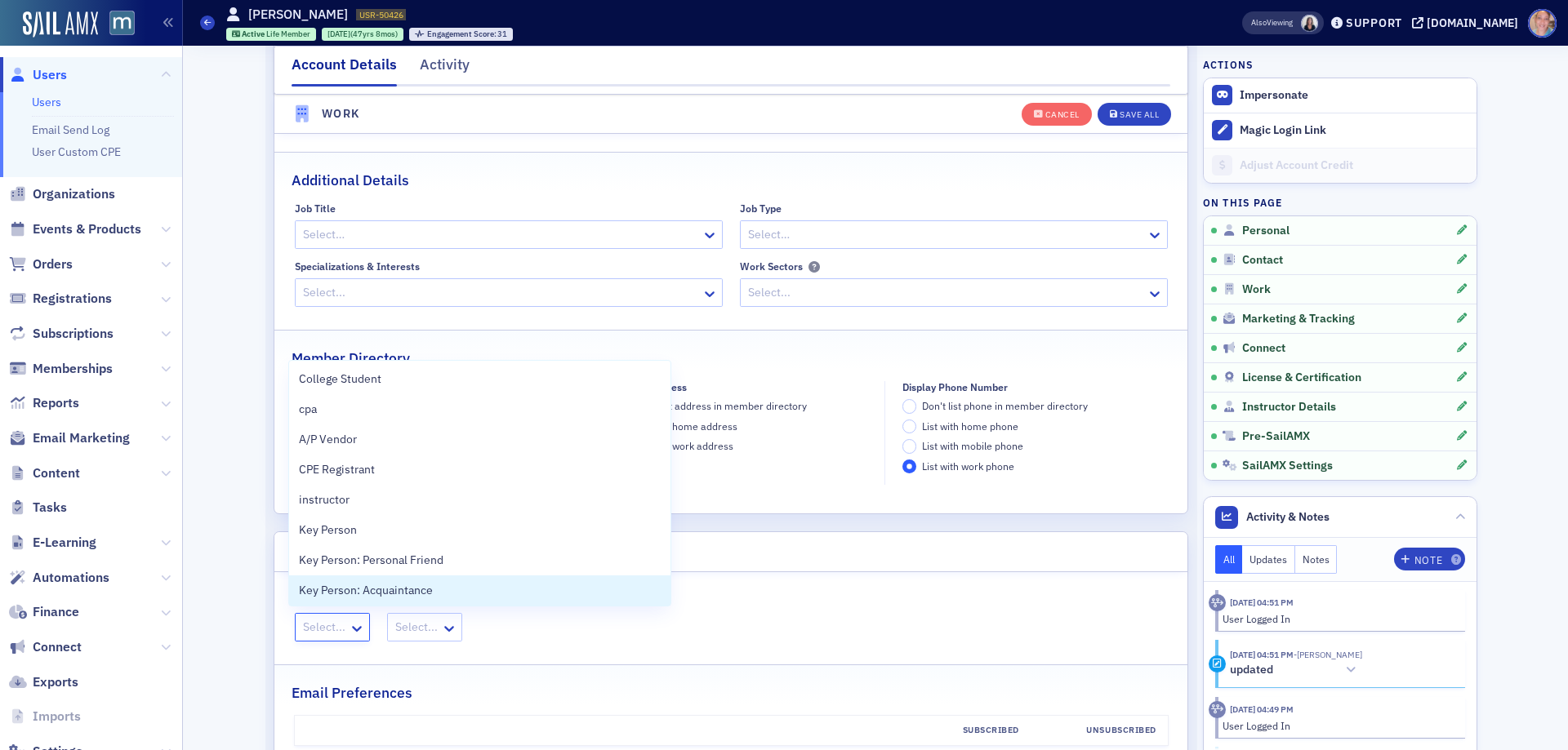
scroll to position [10, 0]
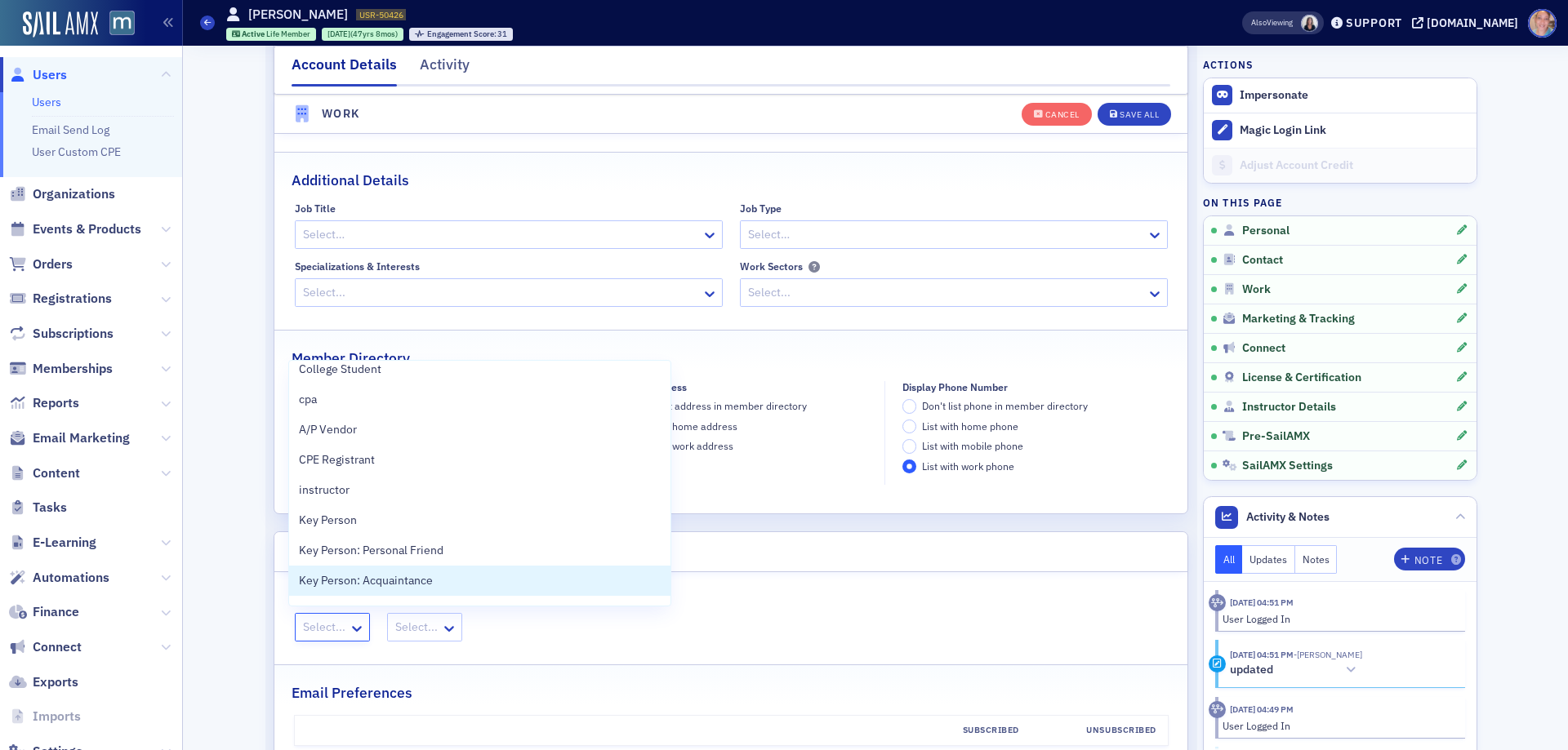
click at [776, 567] on header "Marketing & Tracking" at bounding box center [731, 552] width 914 height 40
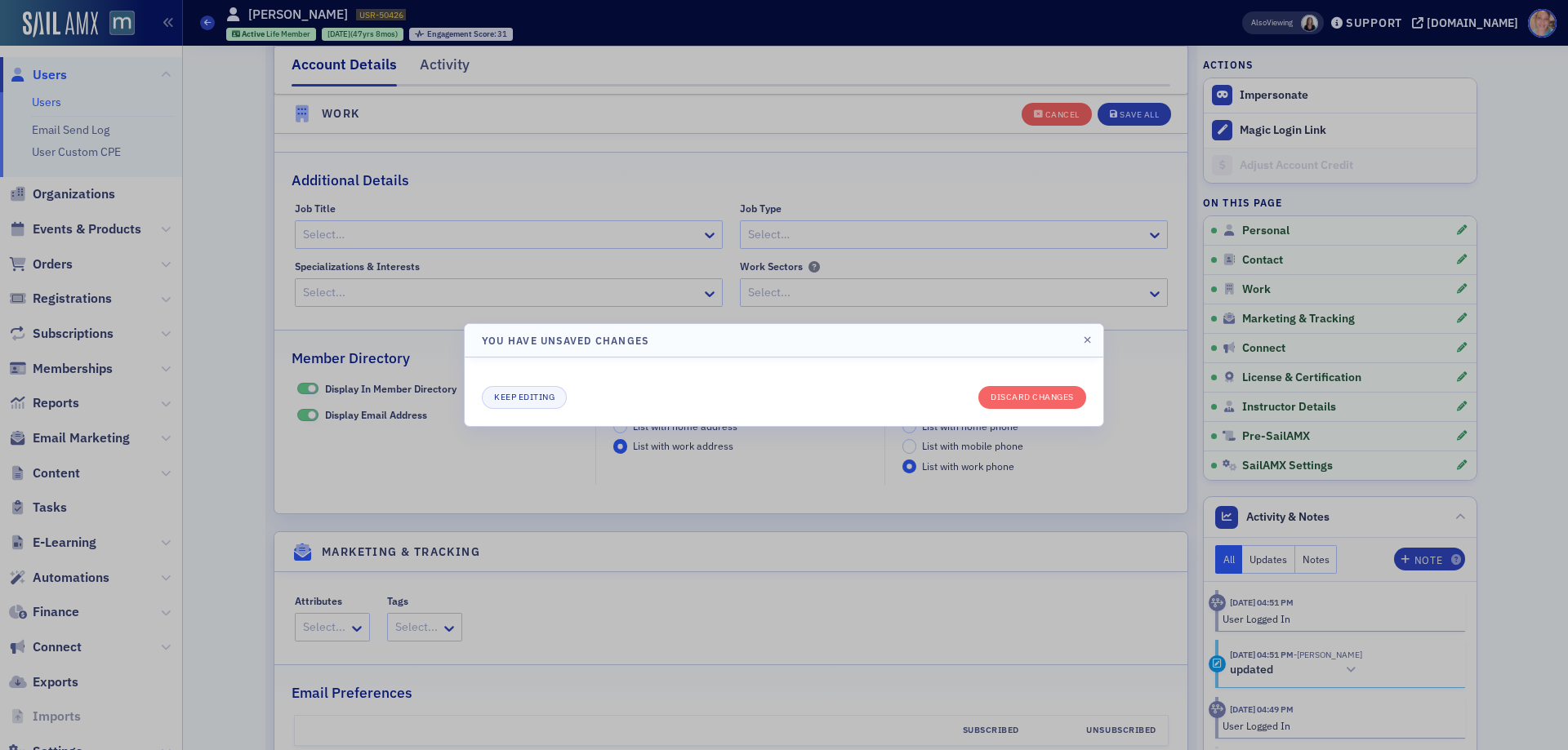
scroll to position [1530, 0]
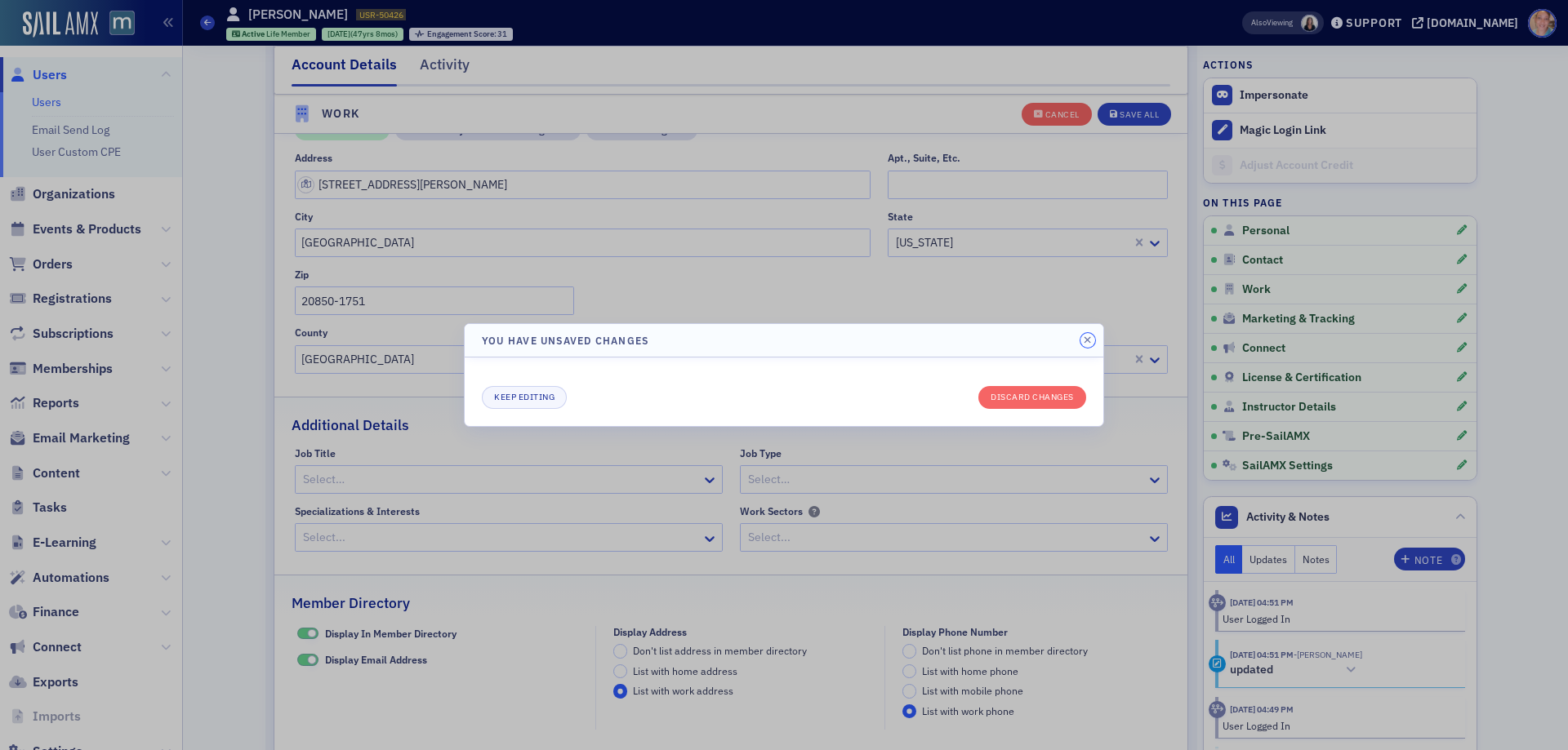
drag, startPoint x: 1089, startPoint y: 339, endPoint x: 547, endPoint y: 227, distance: 553.5
click at [1088, 340] on icon "button" at bounding box center [1088, 340] width 8 height 10
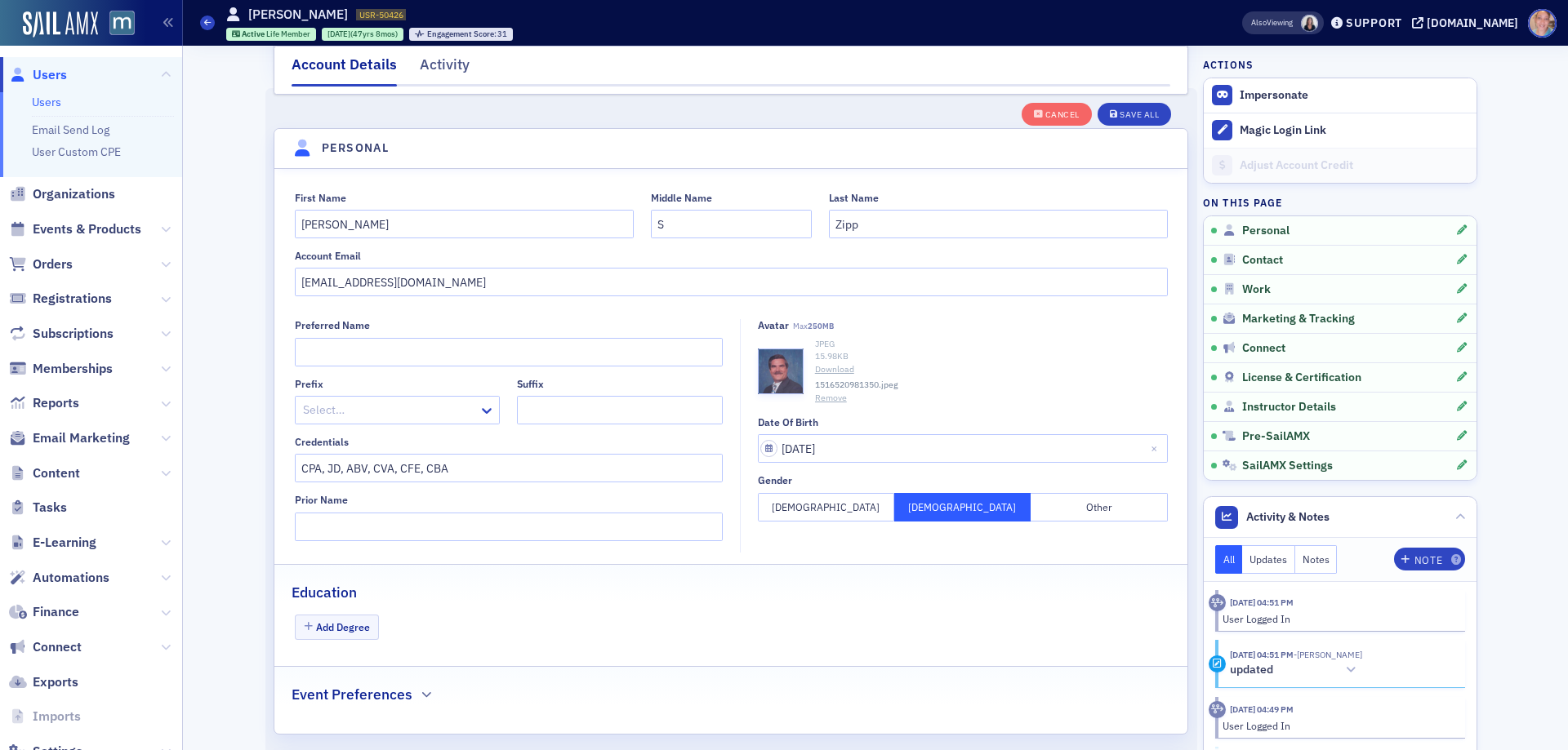
scroll to position [142, 0]
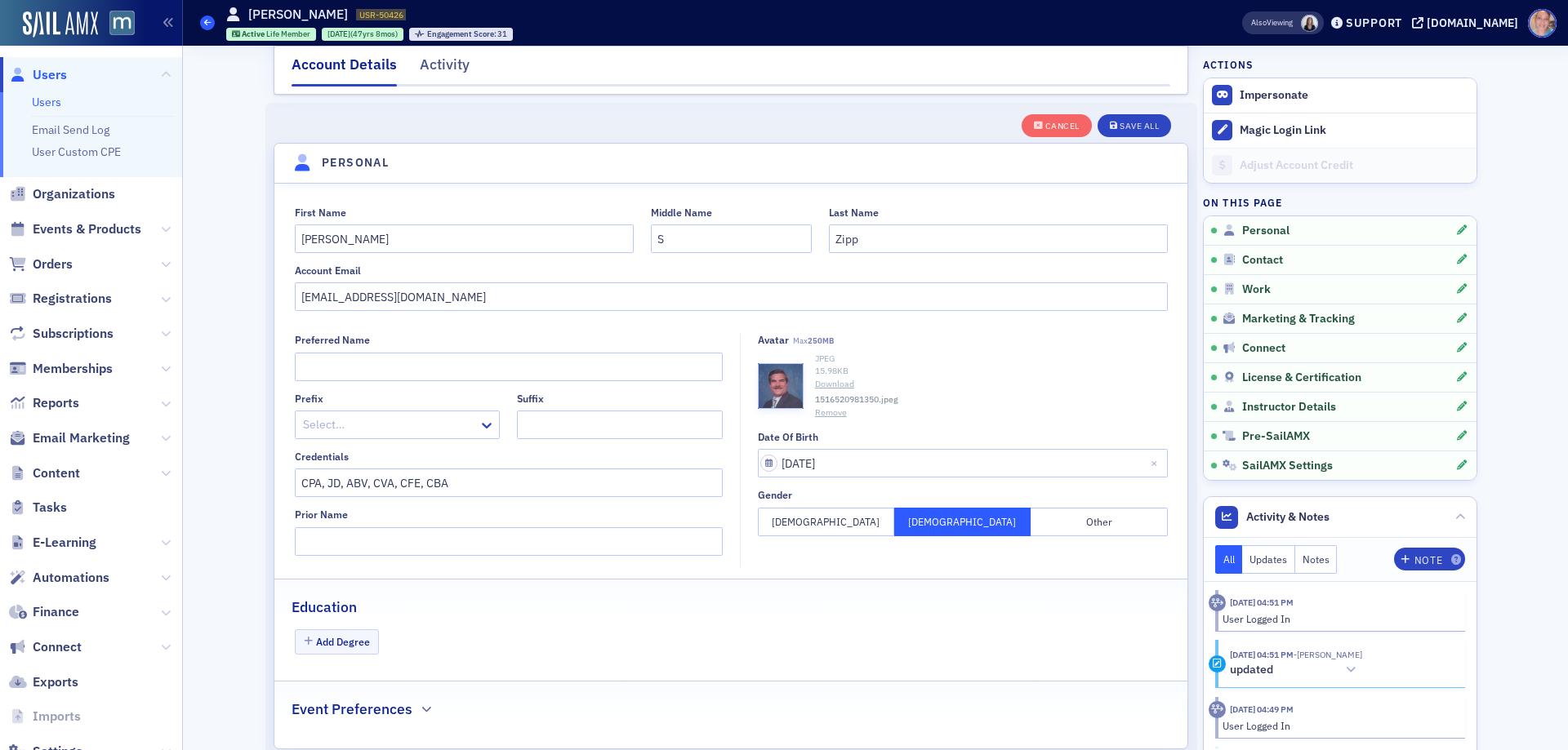
click at [204, 26] on icon at bounding box center [207, 22] width 7 height 8
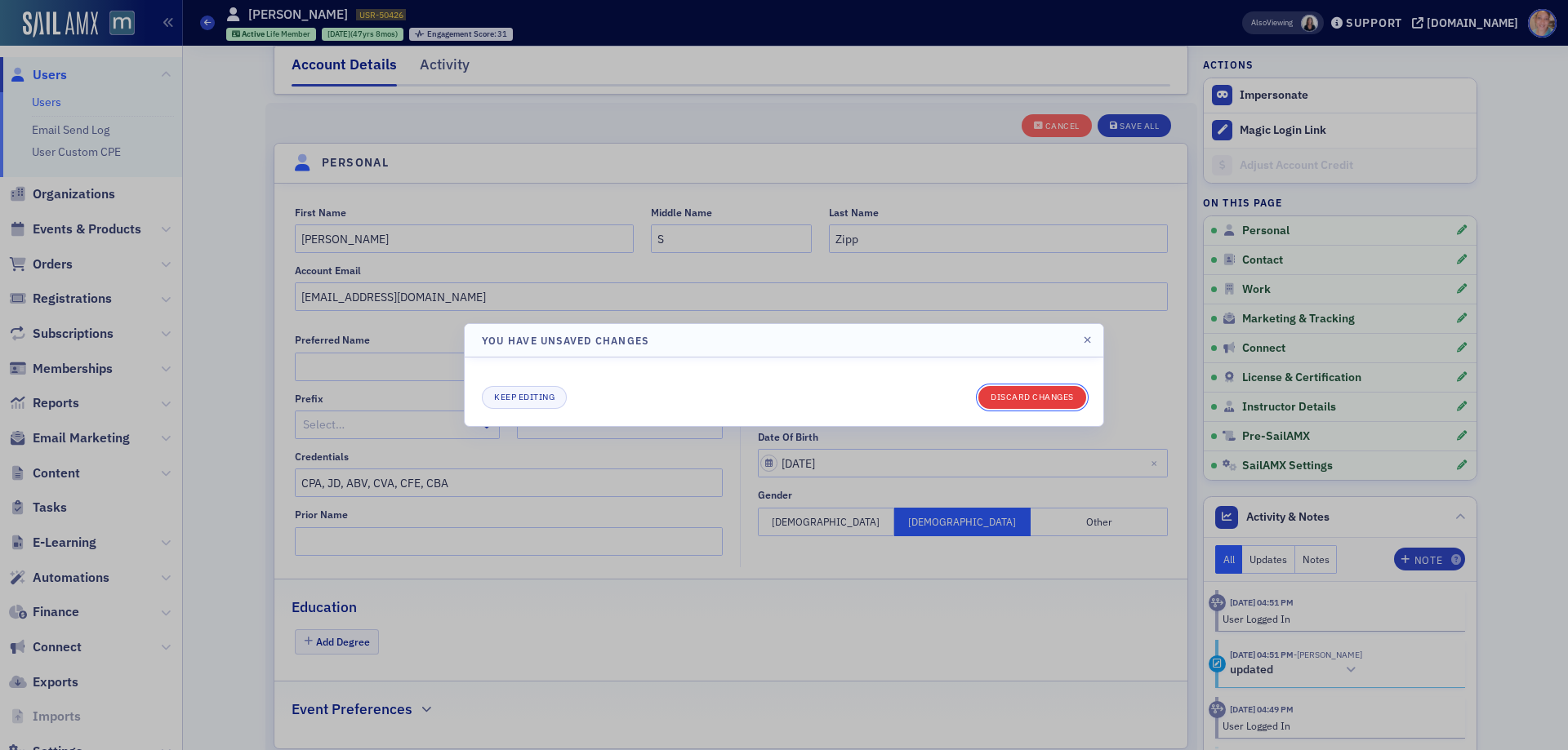
click at [1059, 397] on button "Discard changes" at bounding box center [1032, 398] width 108 height 23
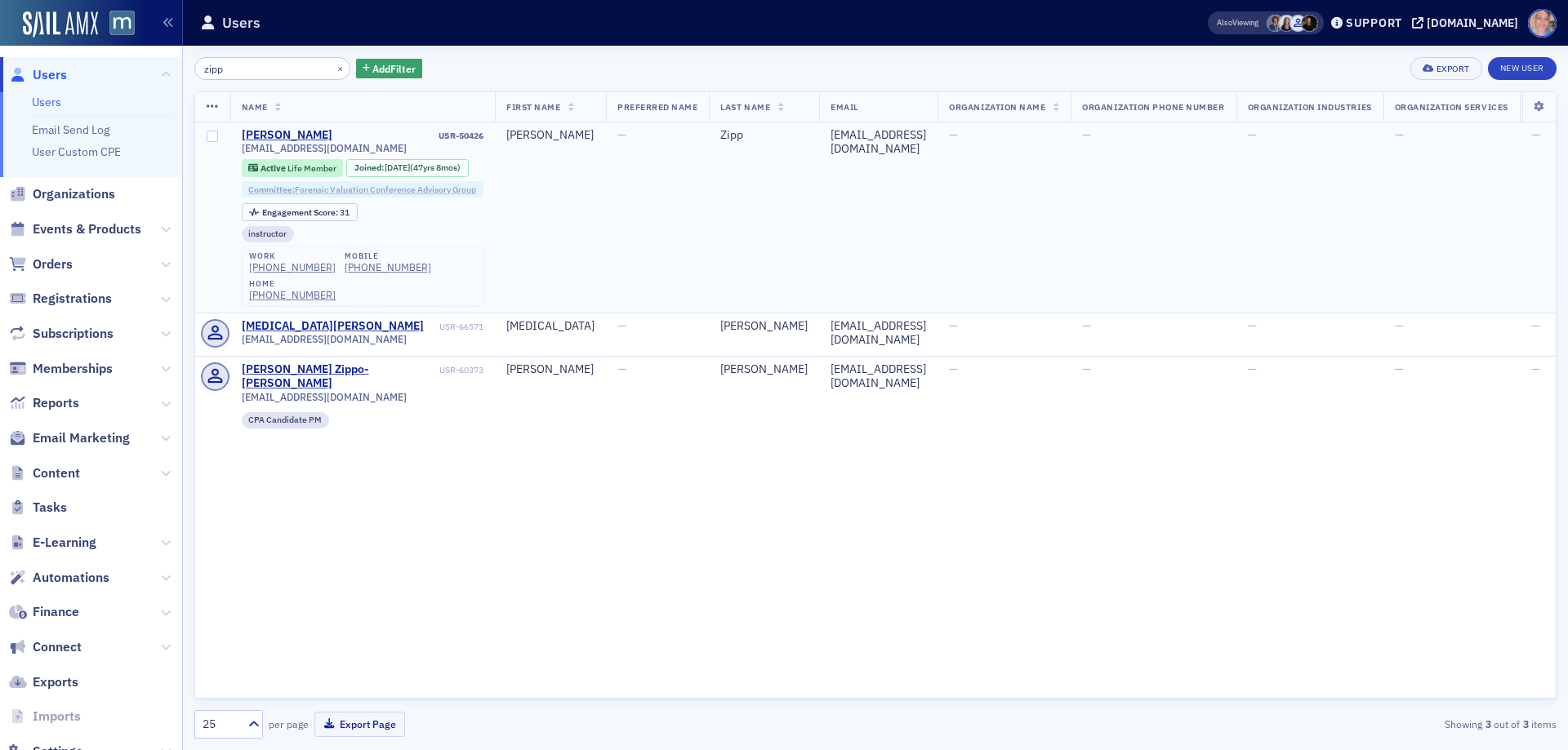
click at [366, 188] on link "Committee : Forensic Valuation Conference Advisory Group" at bounding box center [363, 189] width 228 height 11
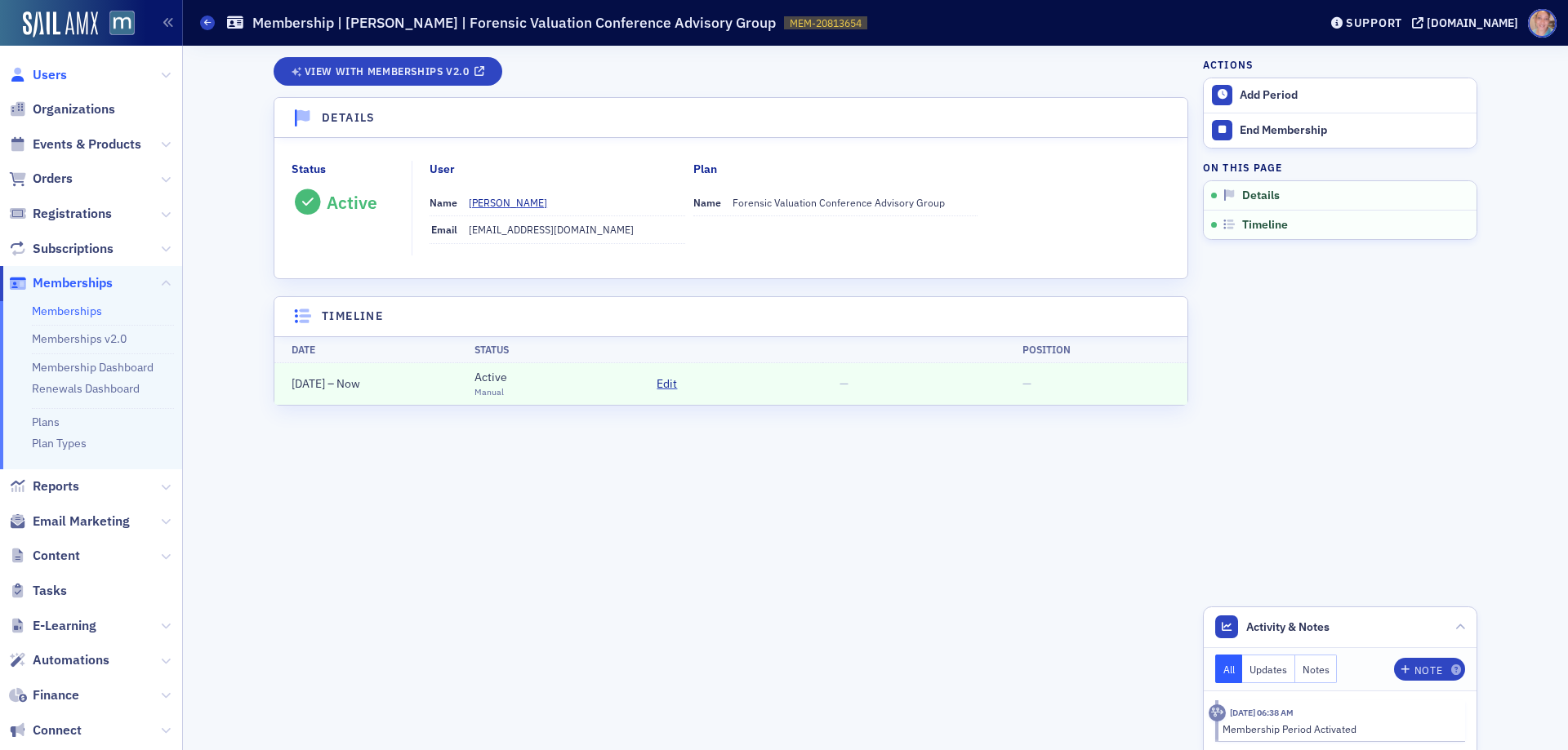
click at [45, 77] on span "Users" at bounding box center [49, 74] width 34 height 18
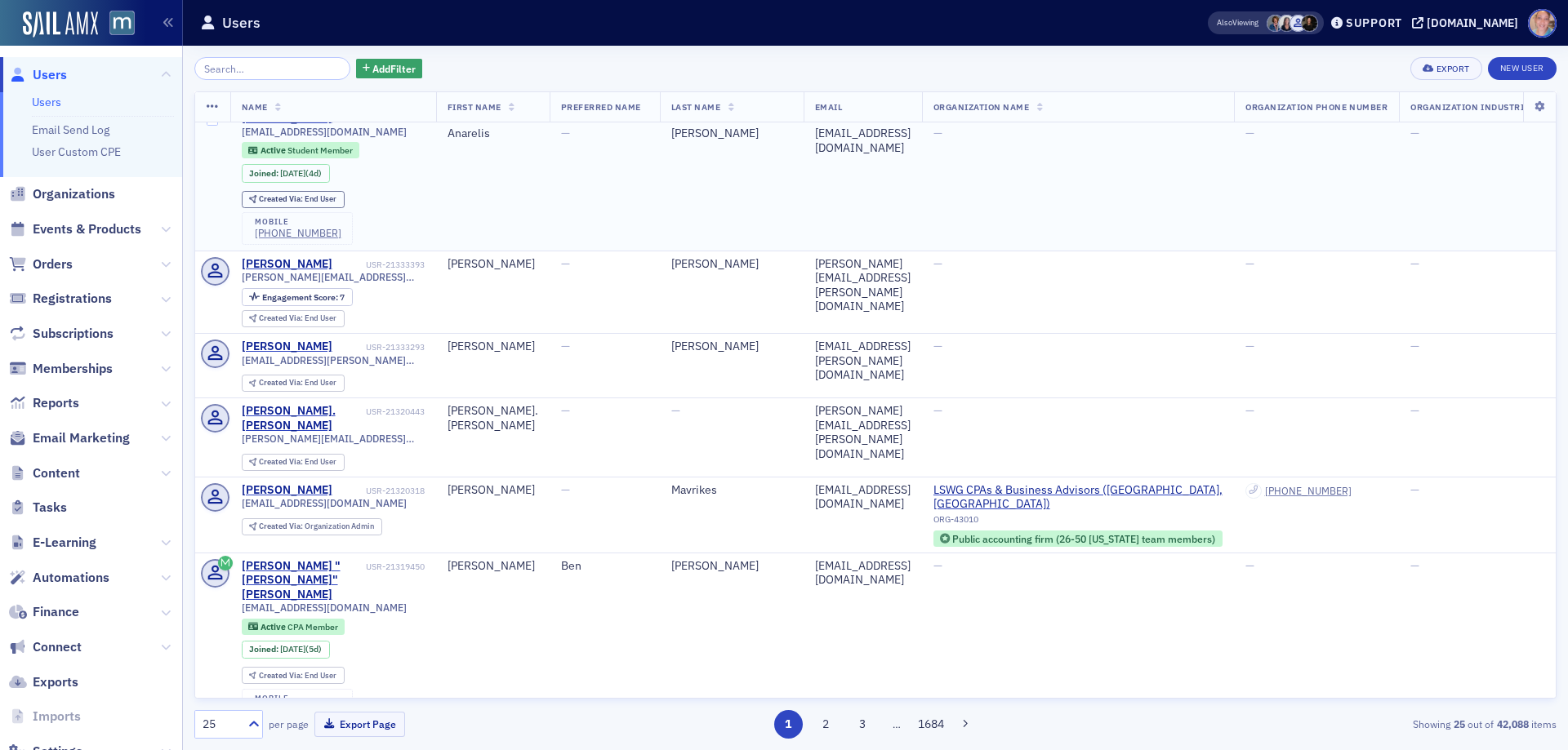
scroll to position [735, 0]
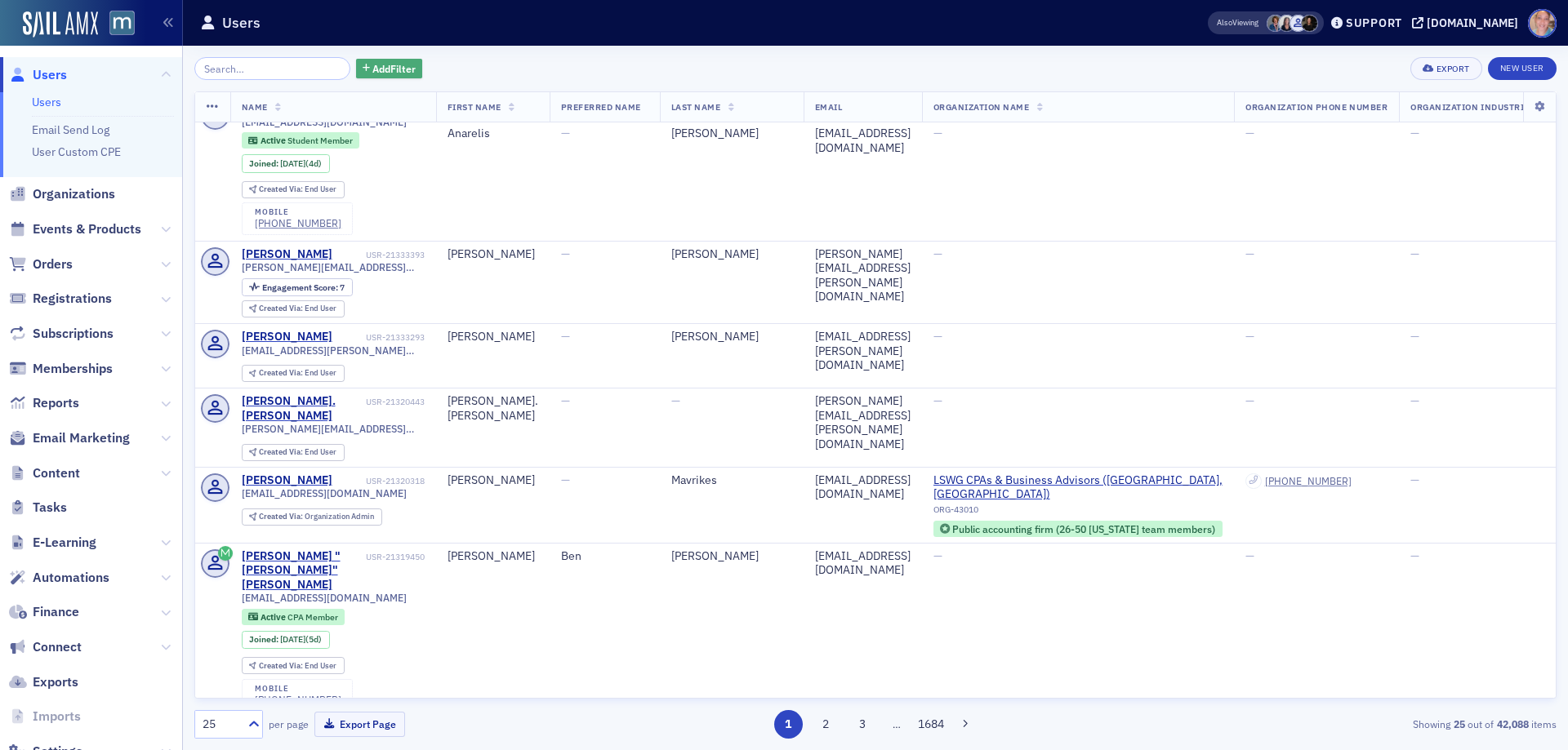
click at [387, 66] on span "Add Filter" at bounding box center [393, 68] width 44 height 14
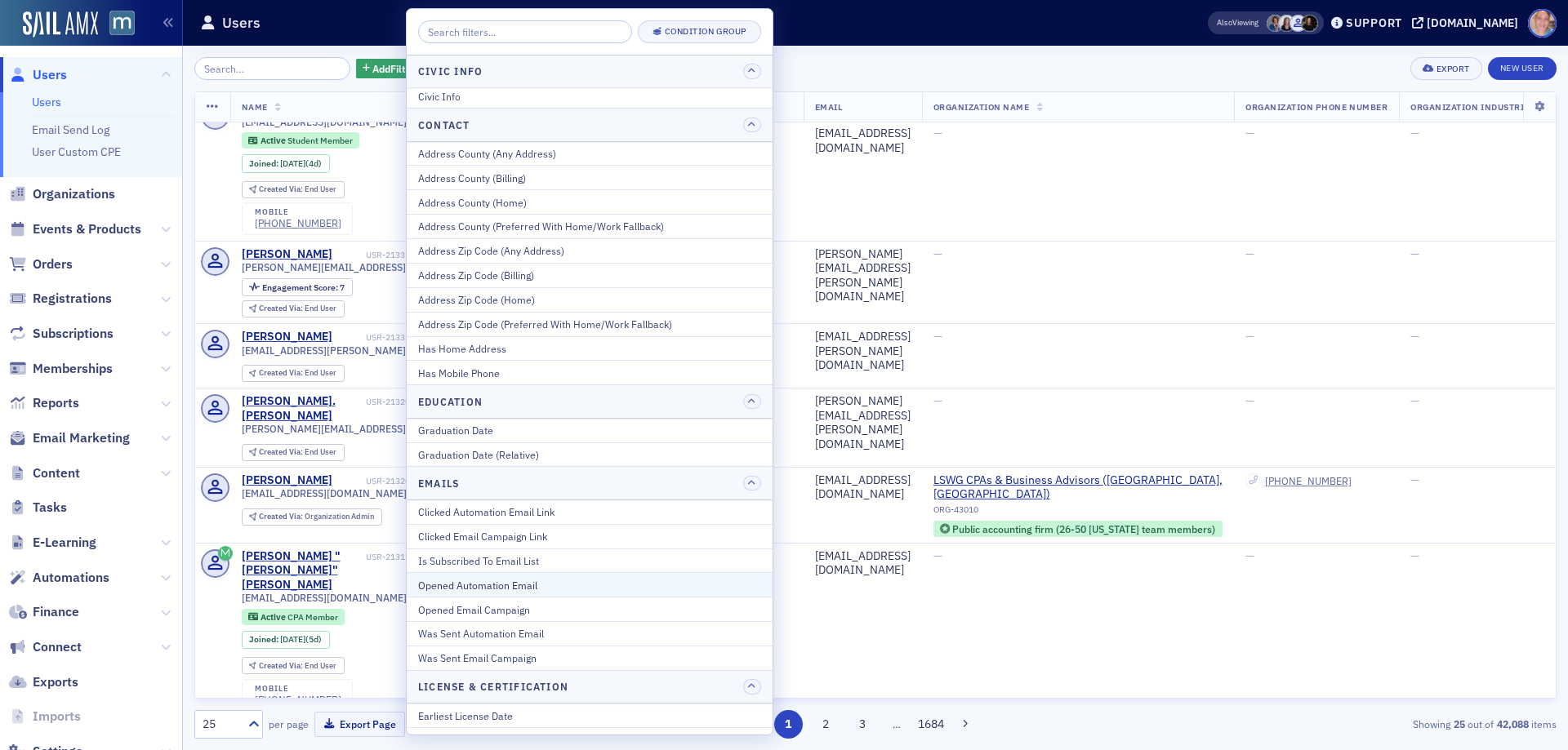
scroll to position [0, 0]
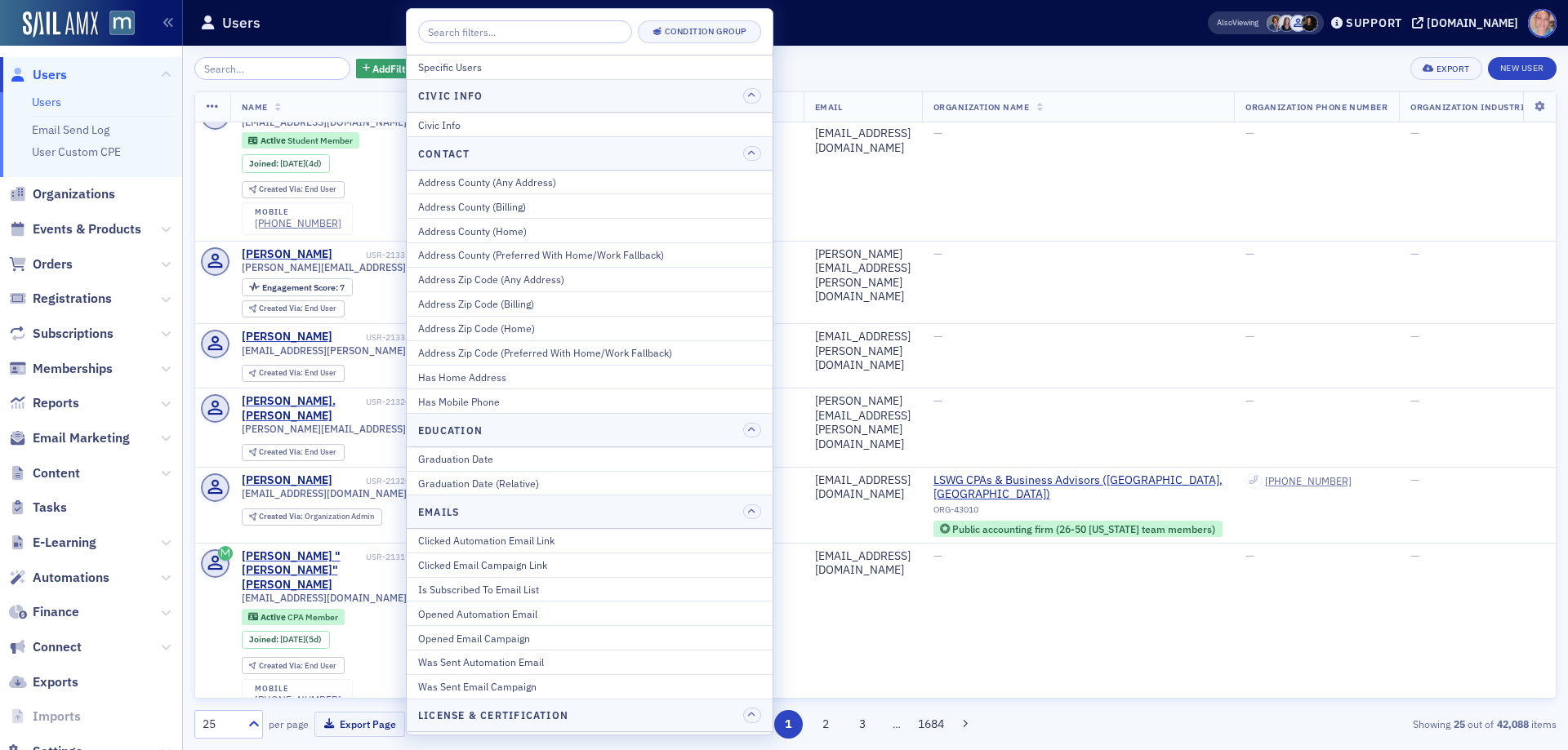
drag, startPoint x: 858, startPoint y: 73, endPoint x: 348, endPoint y: 55, distance: 510.3
click at [858, 72] on div "Add Filter Export New User" at bounding box center [875, 69] width 1362 height 23
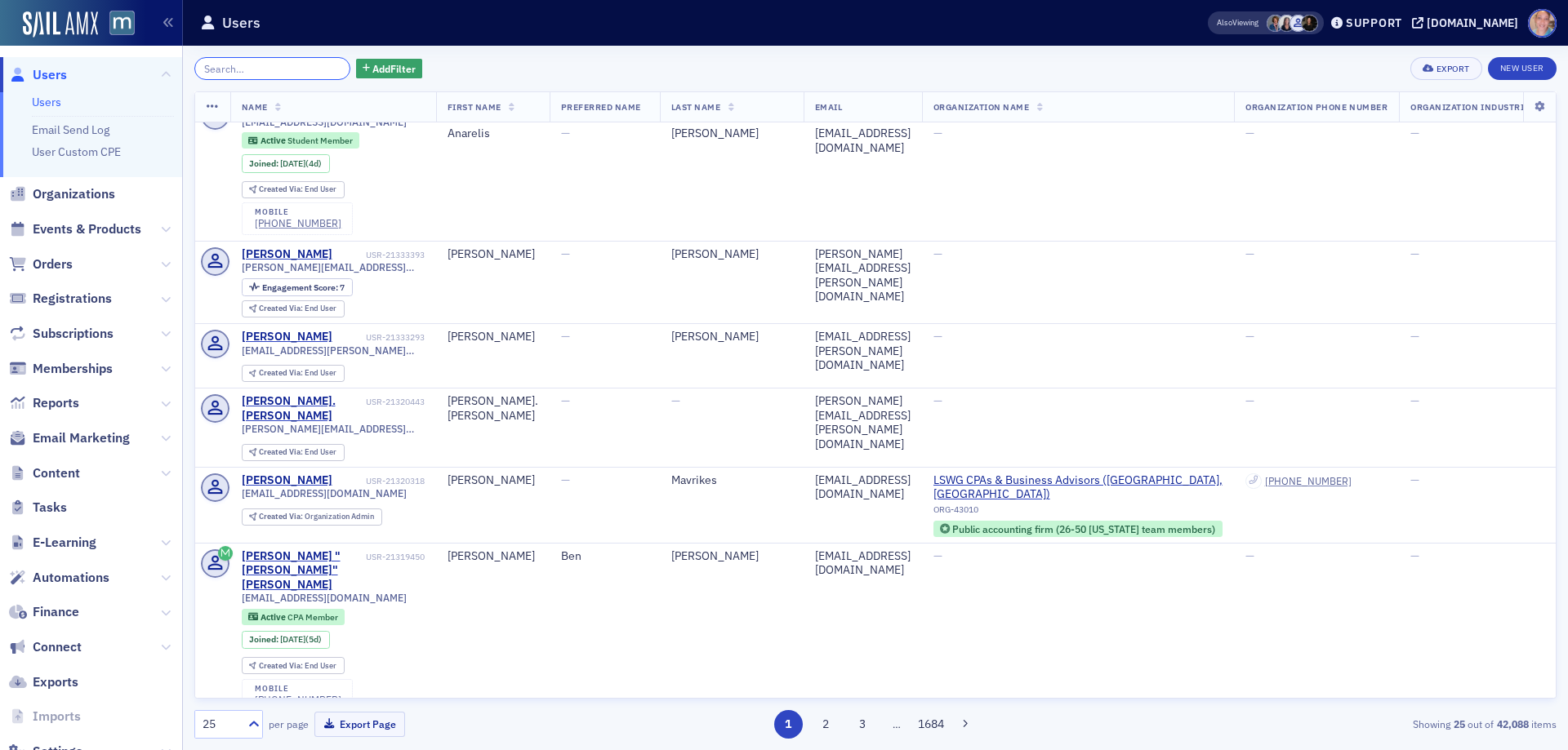
click at [250, 72] on input "search" at bounding box center [272, 69] width 156 height 23
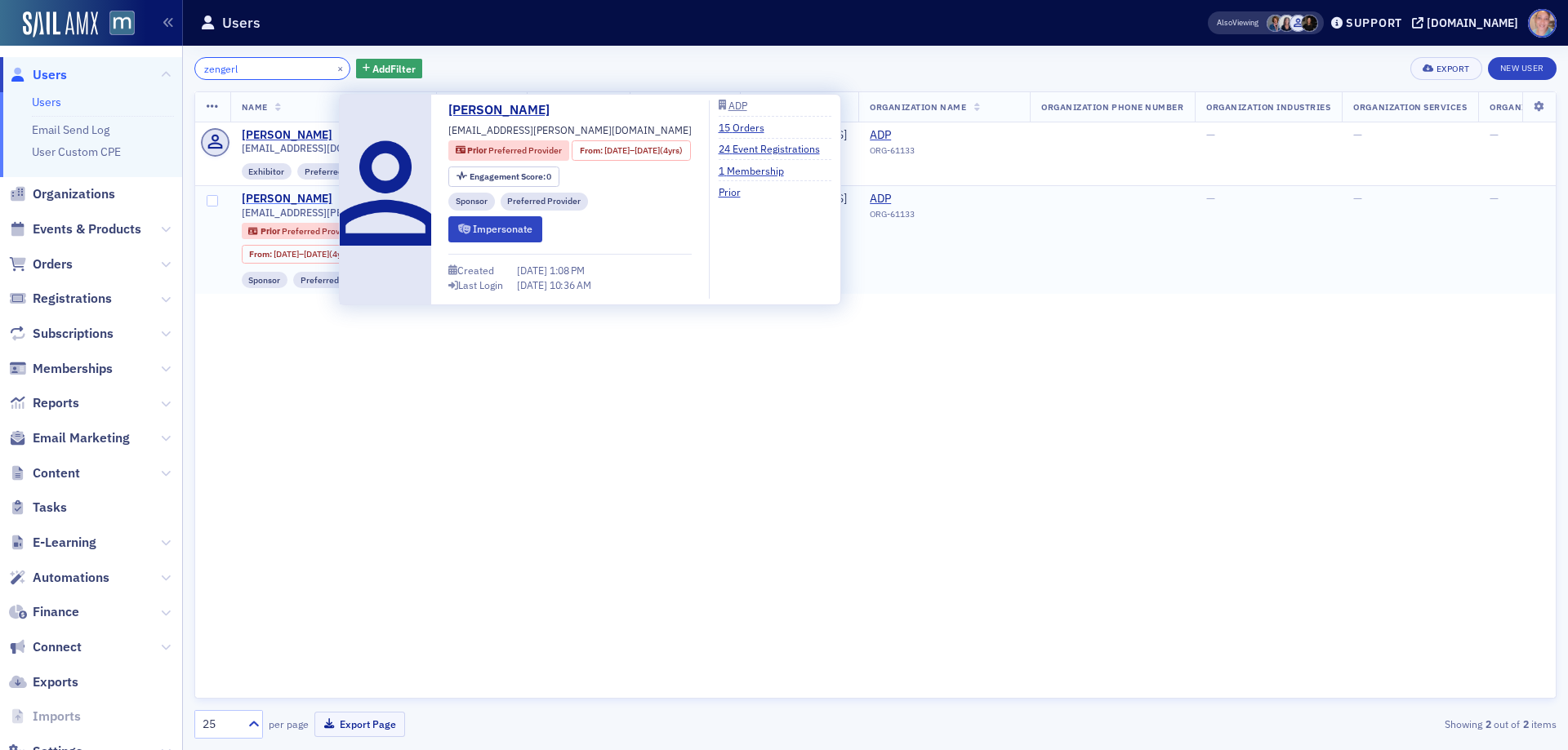
type input "zengerl"
click at [301, 195] on div "[PERSON_NAME]" at bounding box center [287, 199] width 91 height 14
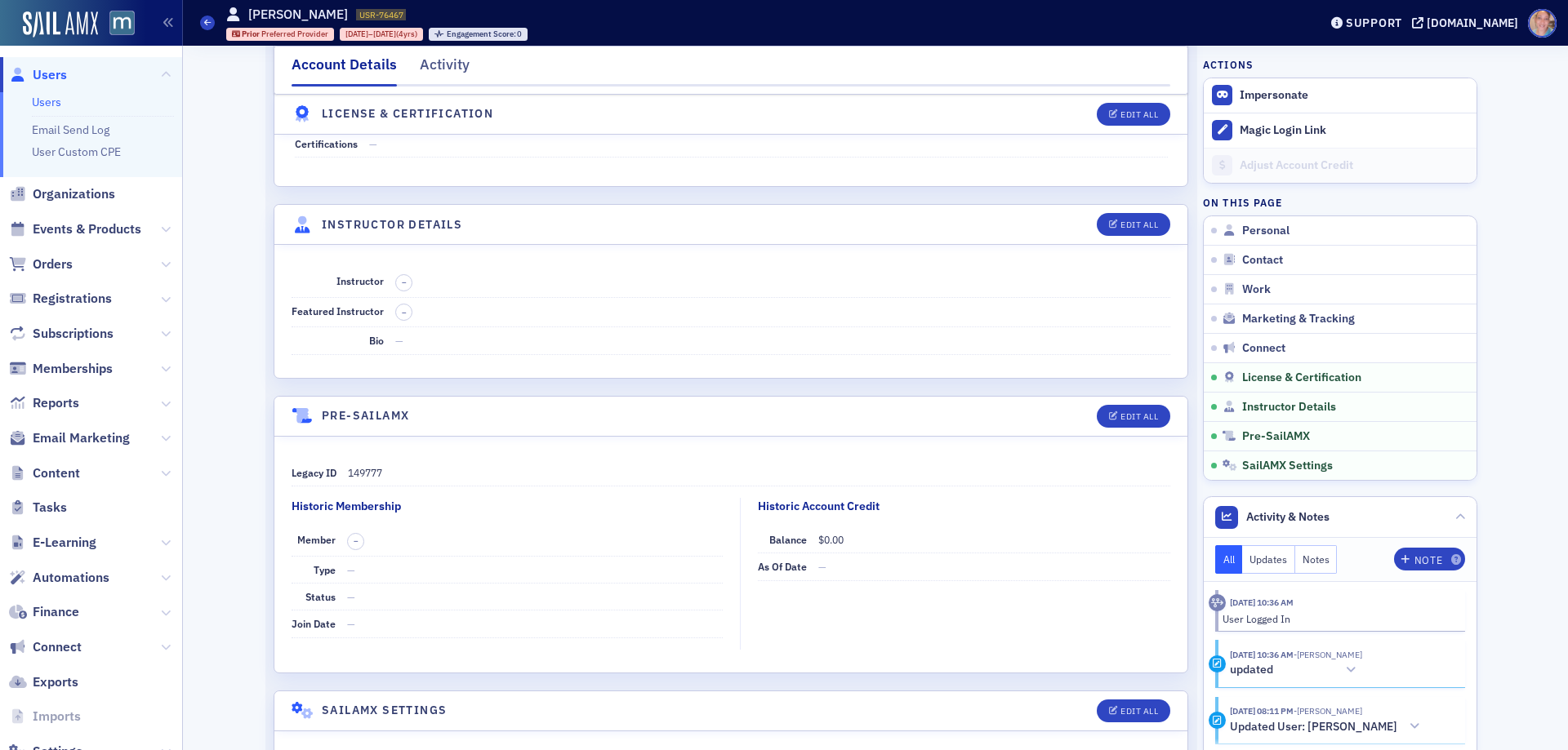
scroll to position [2668, 0]
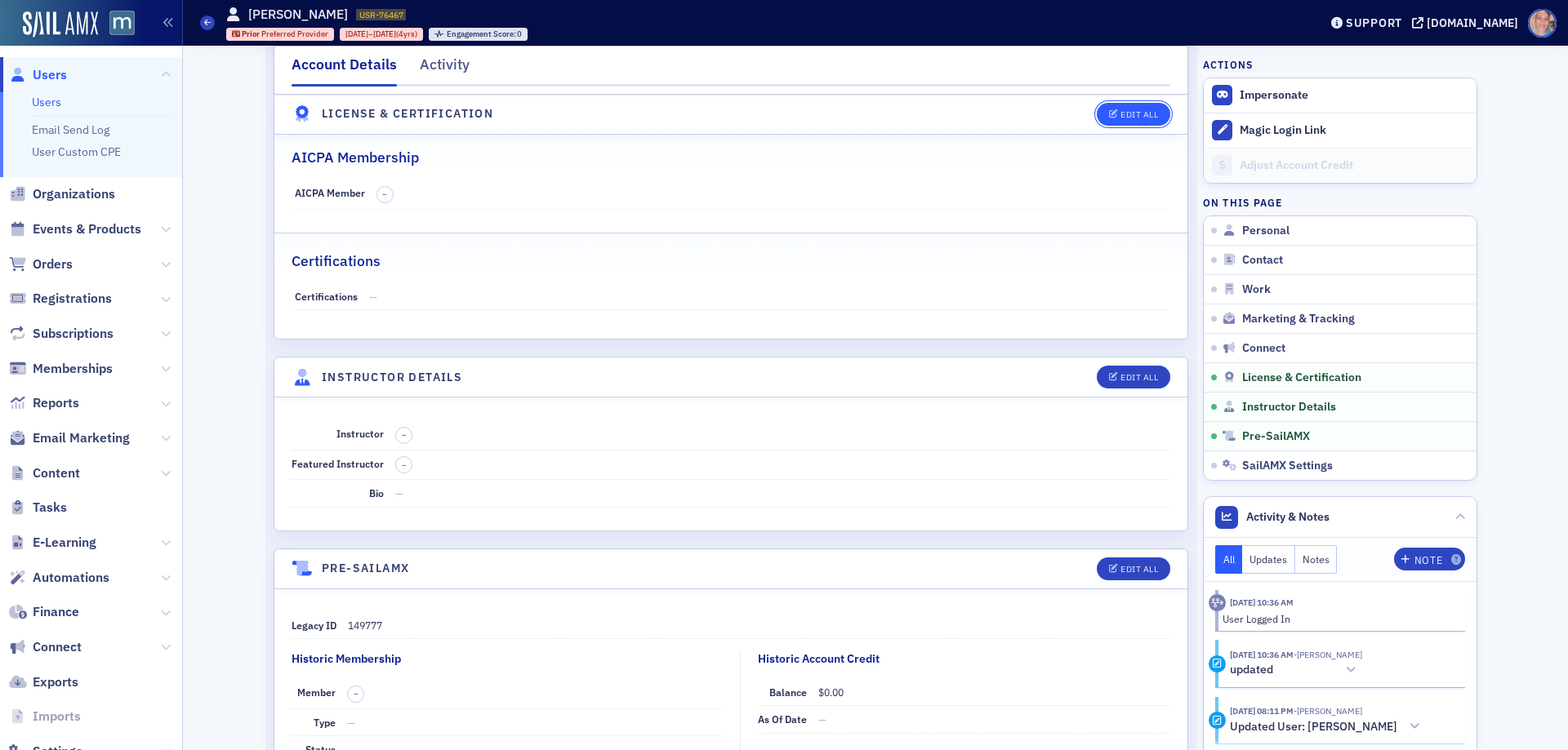
click at [1139, 113] on div "Edit All" at bounding box center [1139, 114] width 38 height 9
select select "US"
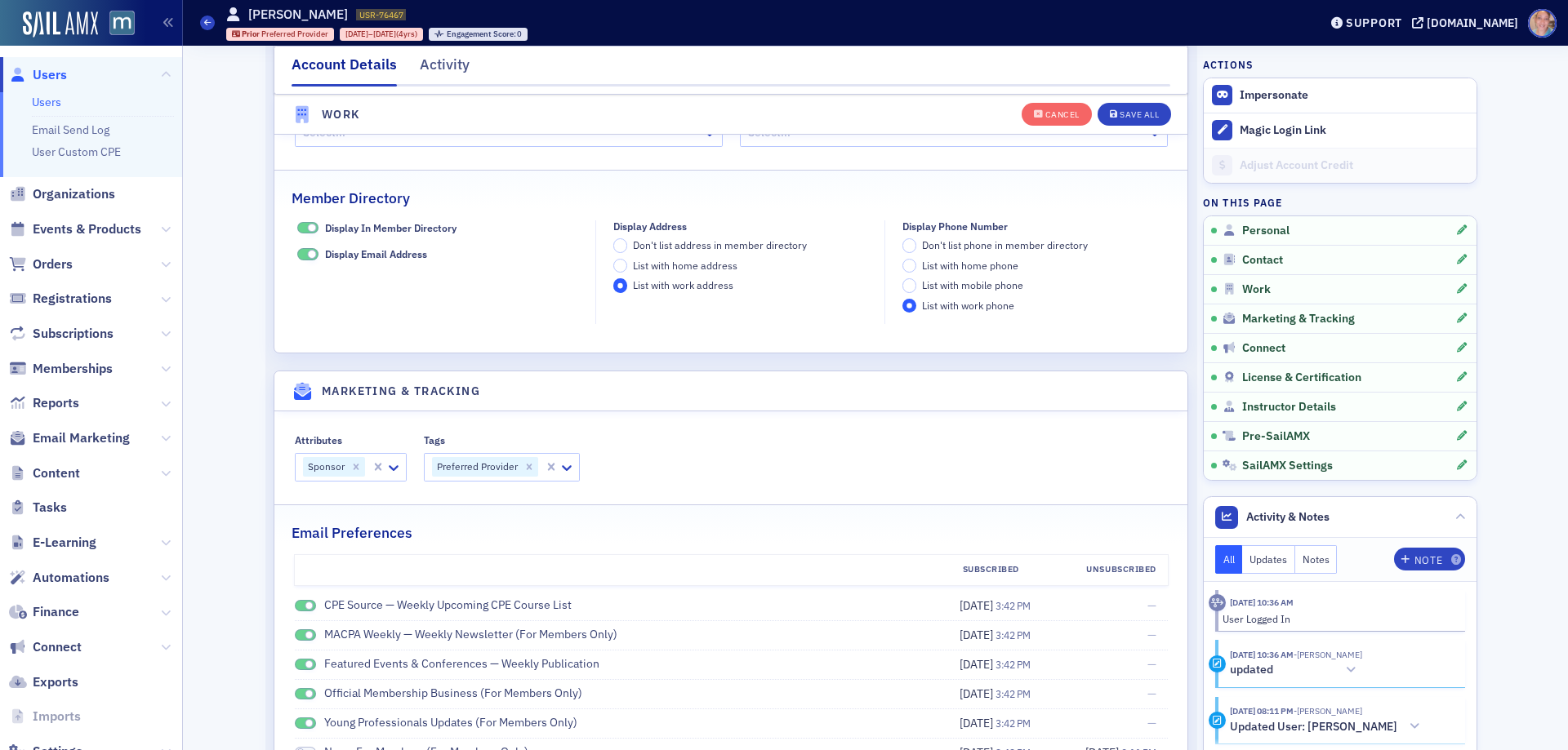
scroll to position [2074, 0]
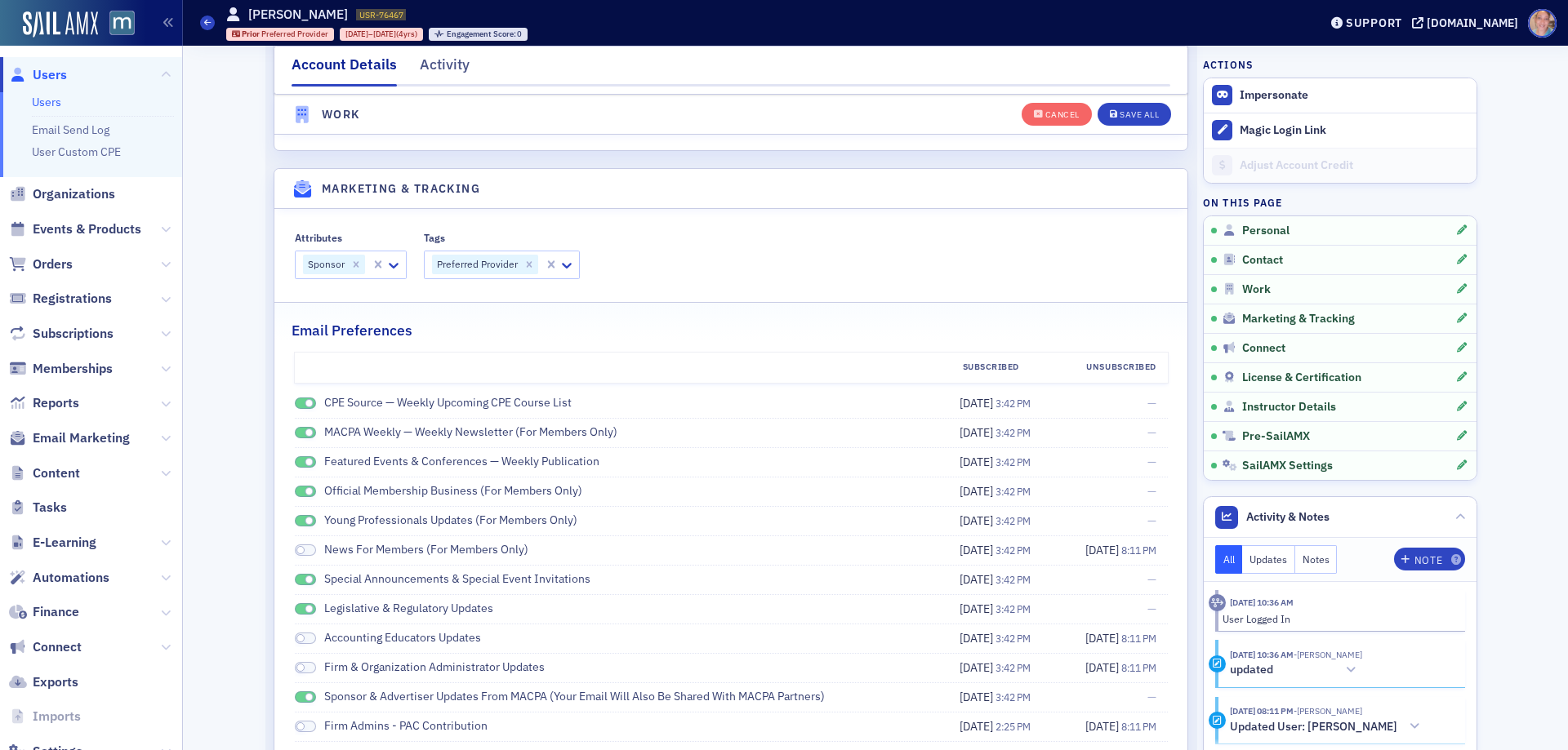
click at [539, 270] on input "Tags" at bounding box center [540, 265] width 3 height 17
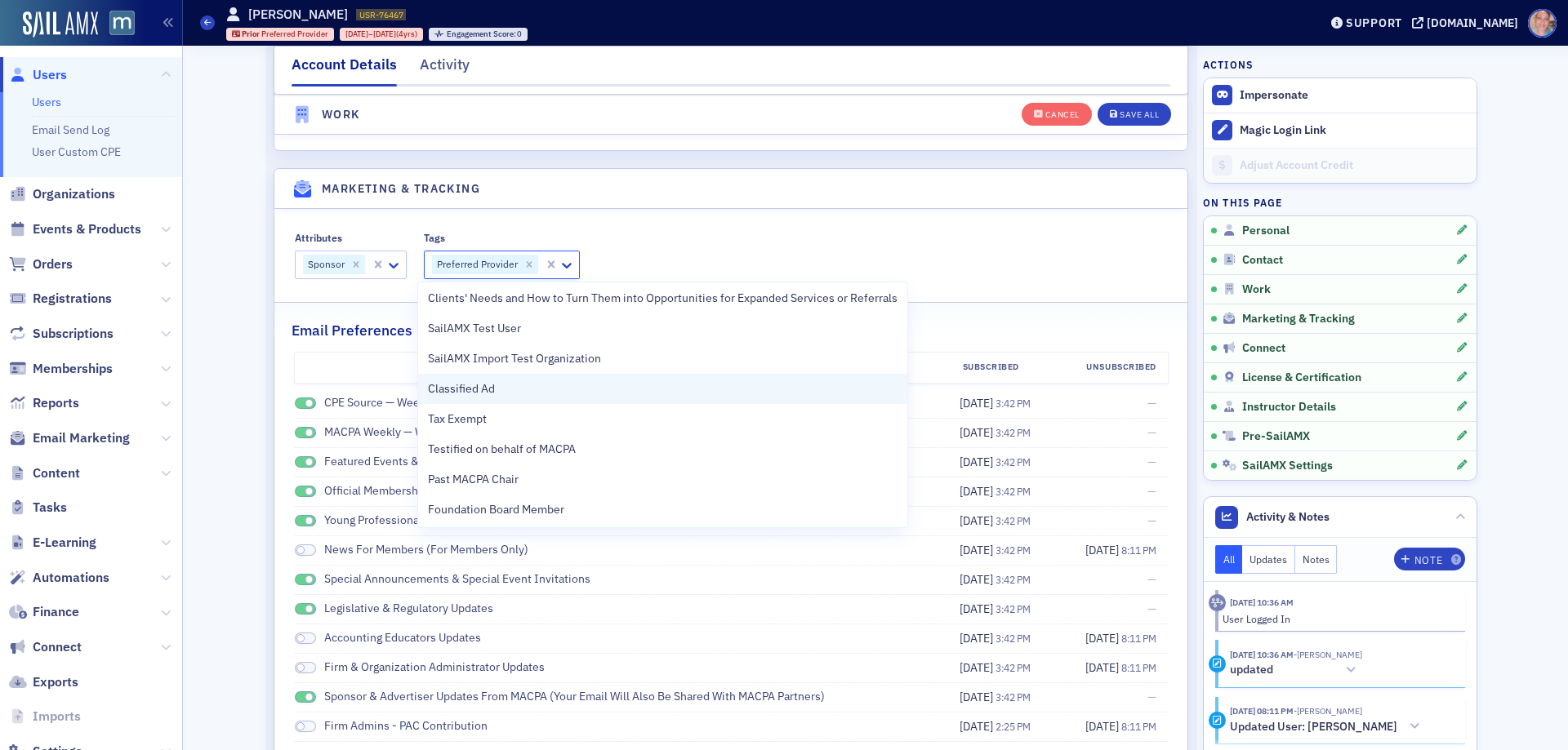
scroll to position [0, 0]
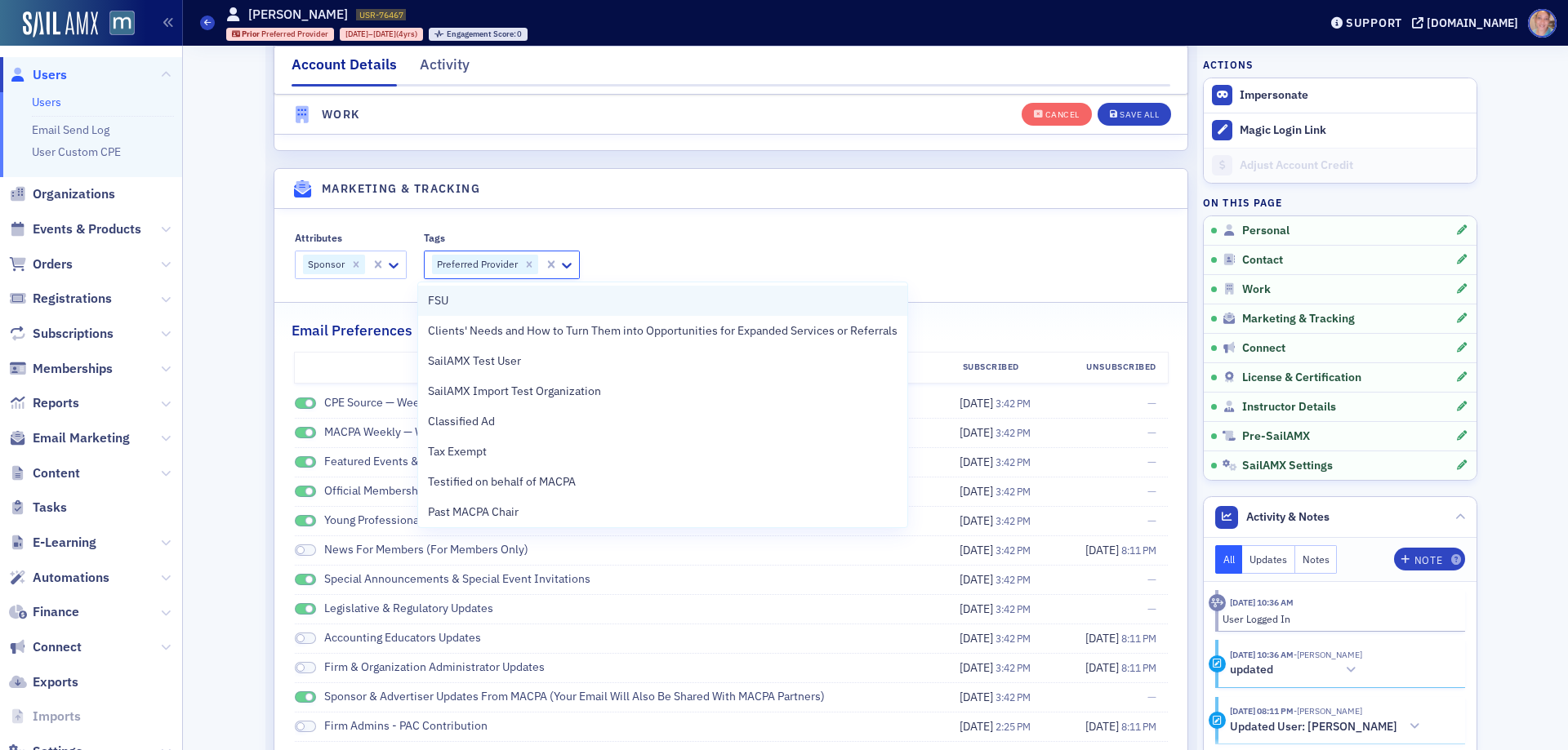
click at [487, 303] on div "FSU" at bounding box center [663, 301] width 470 height 17
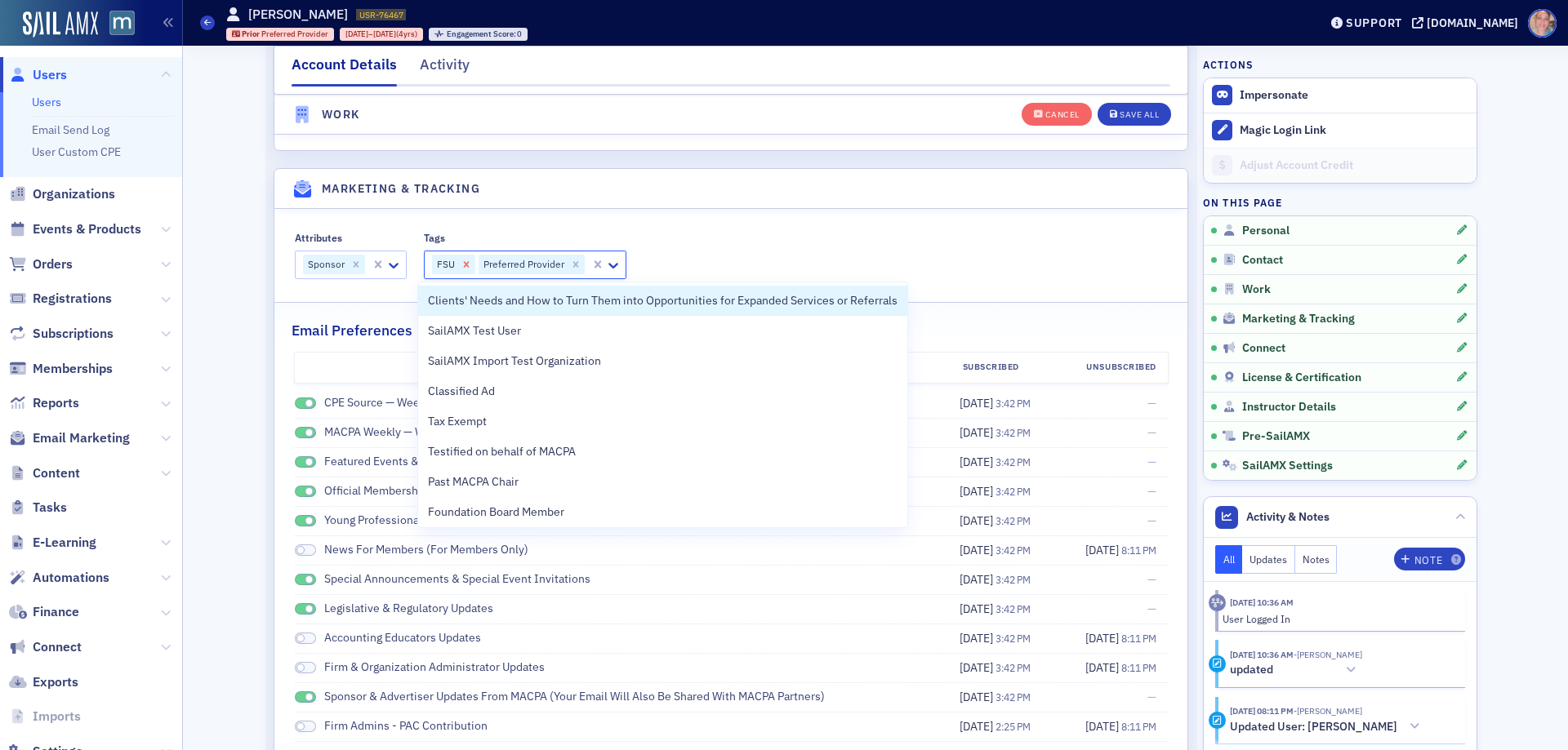
click at [461, 269] on icon "Remove FSU" at bounding box center [467, 265] width 12 height 12
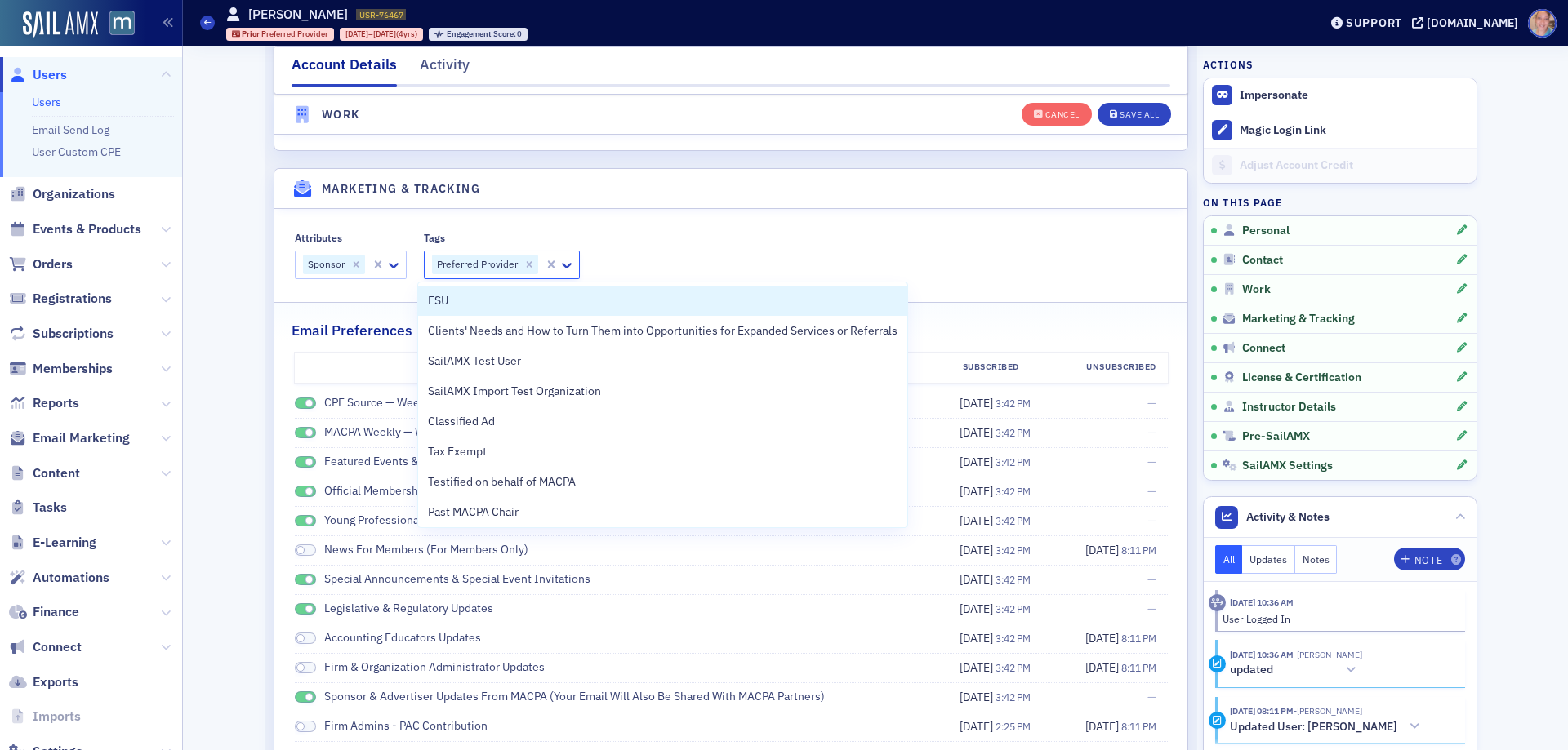
click at [366, 270] on input "Attributes" at bounding box center [367, 265] width 3 height 17
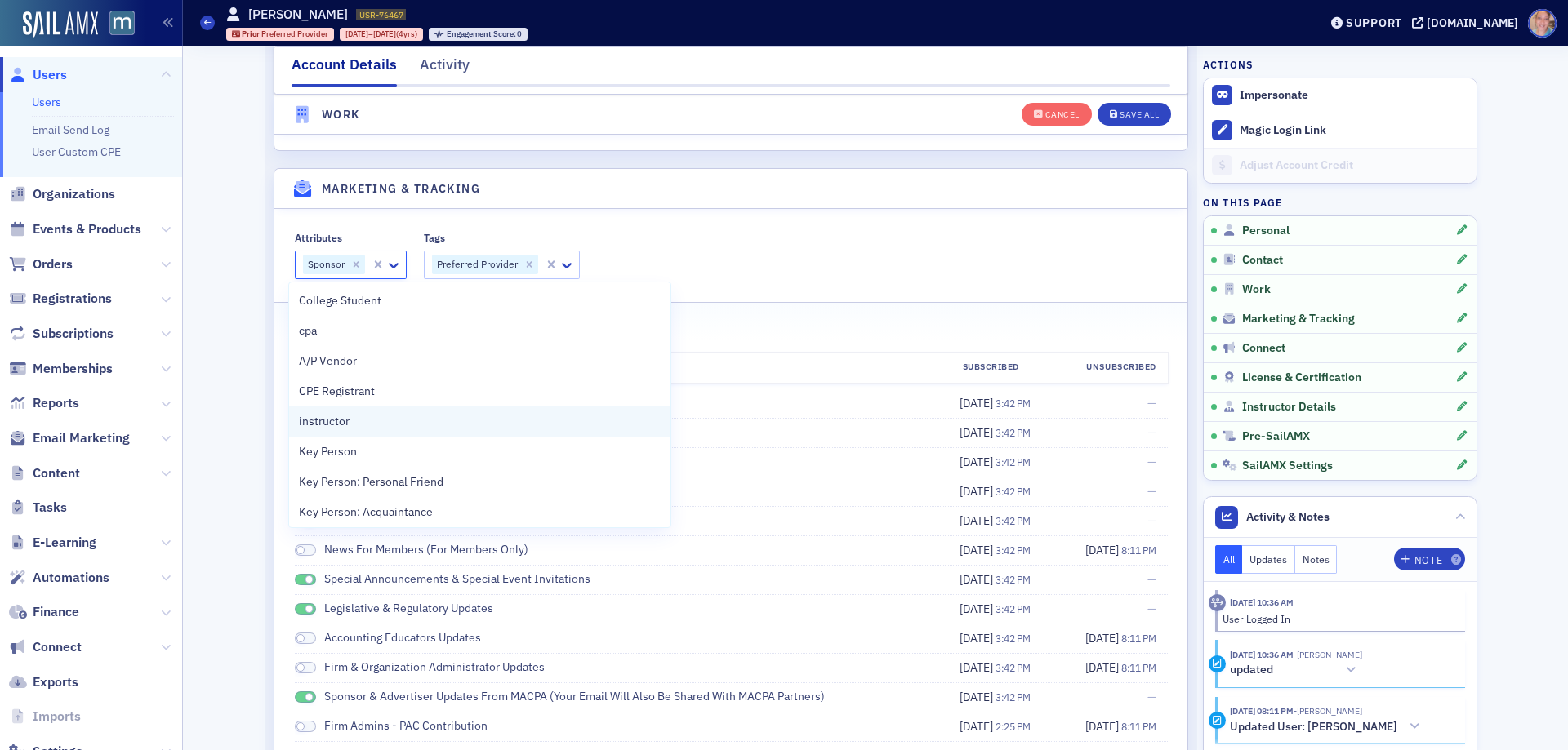
click at [376, 414] on div "instructor" at bounding box center [479, 422] width 362 height 17
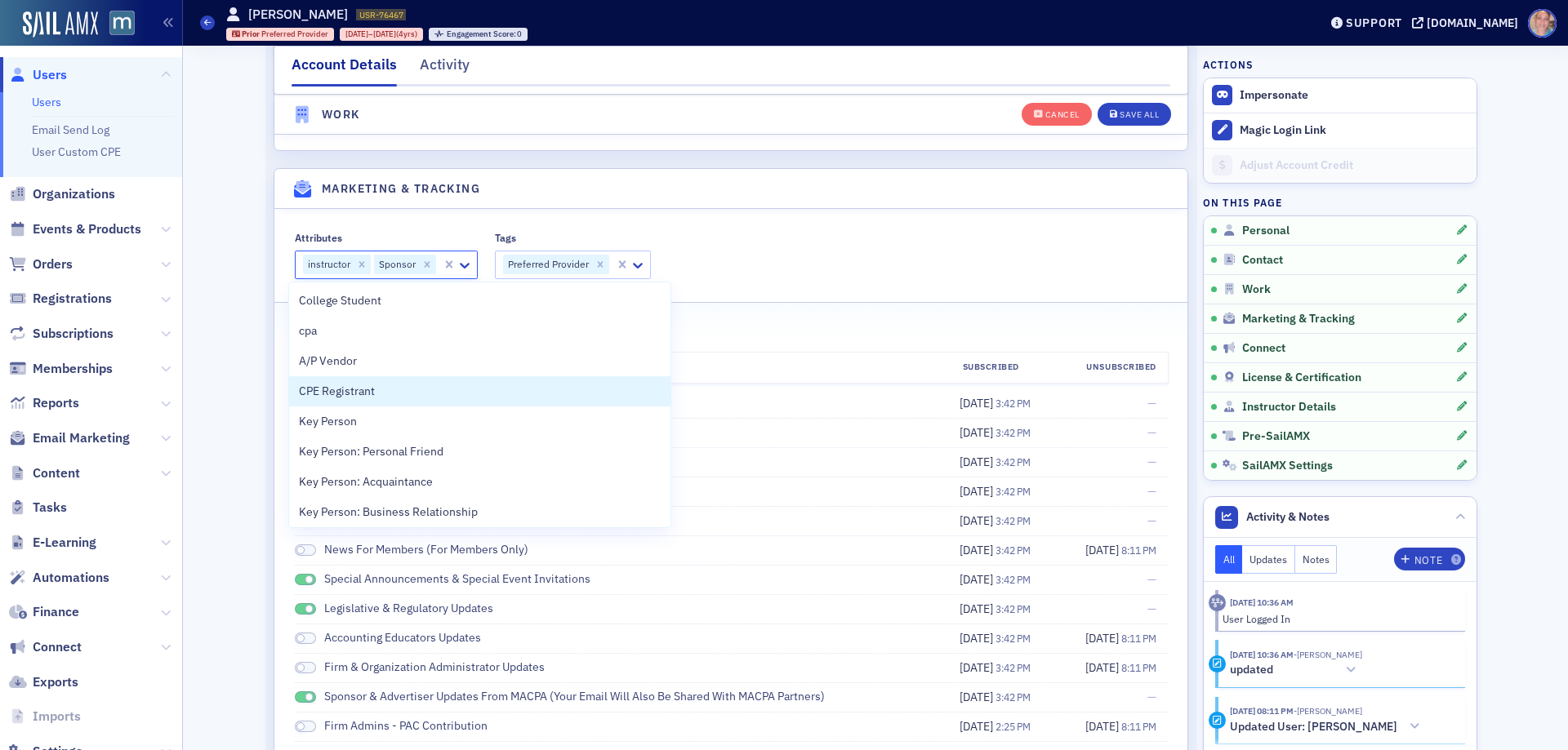
click at [900, 285] on fieldset "Attributes option instructor, selected. 63 results available. Use Up and Down t…" at bounding box center [731, 252] width 914 height 75
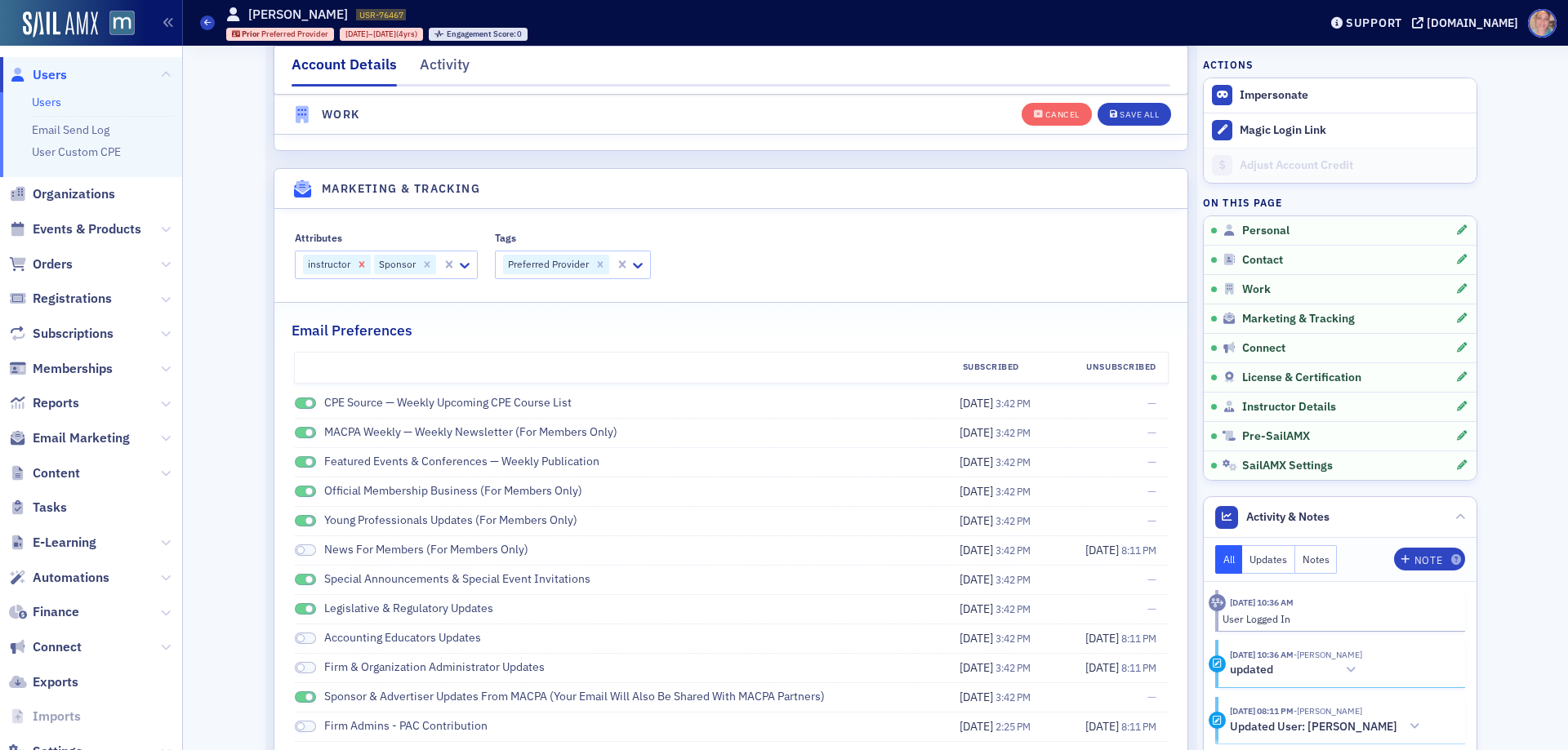
click at [356, 269] on icon "Remove instructor" at bounding box center [362, 265] width 12 height 12
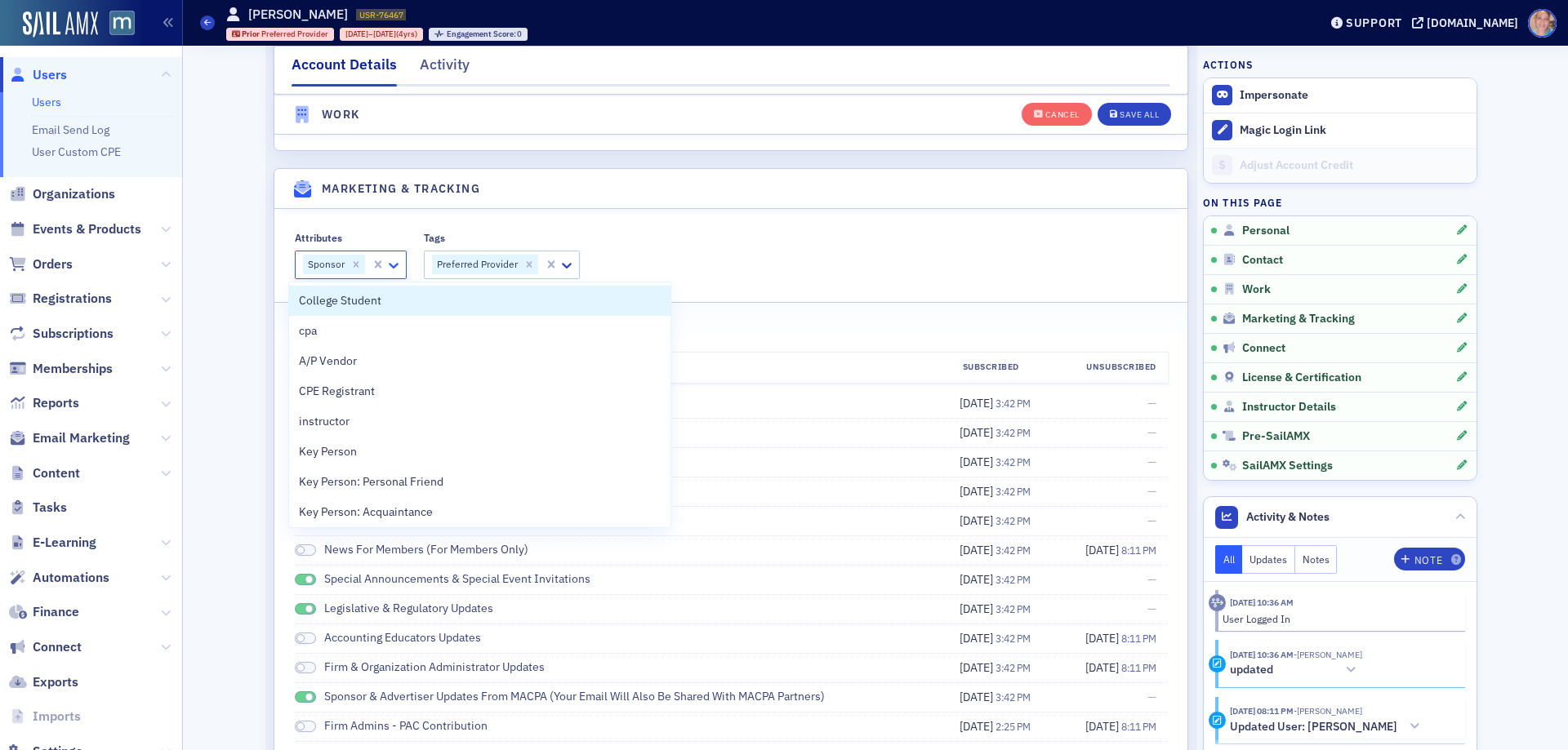
click at [388, 271] on icon at bounding box center [393, 265] width 16 height 16
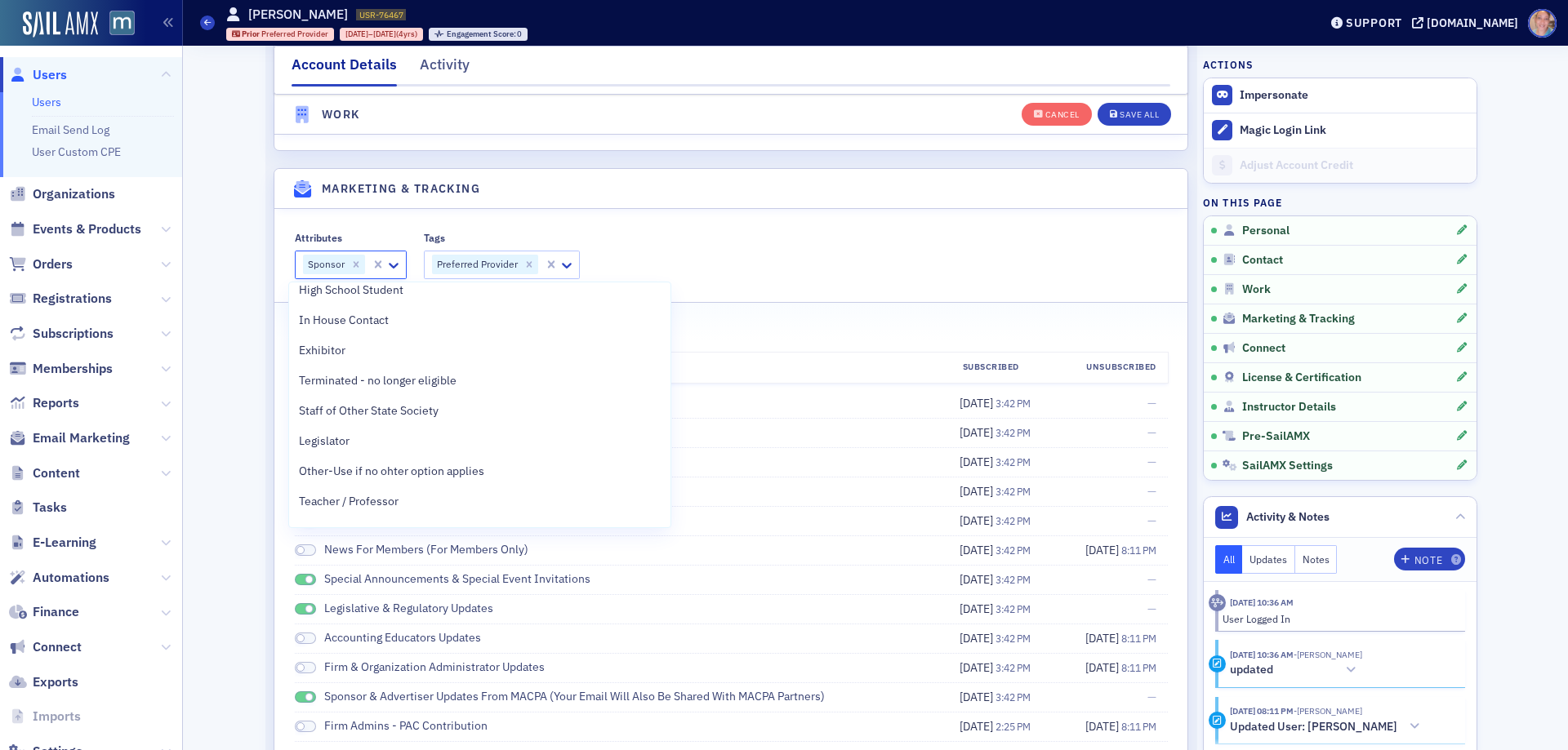
scroll to position [1695, 0]
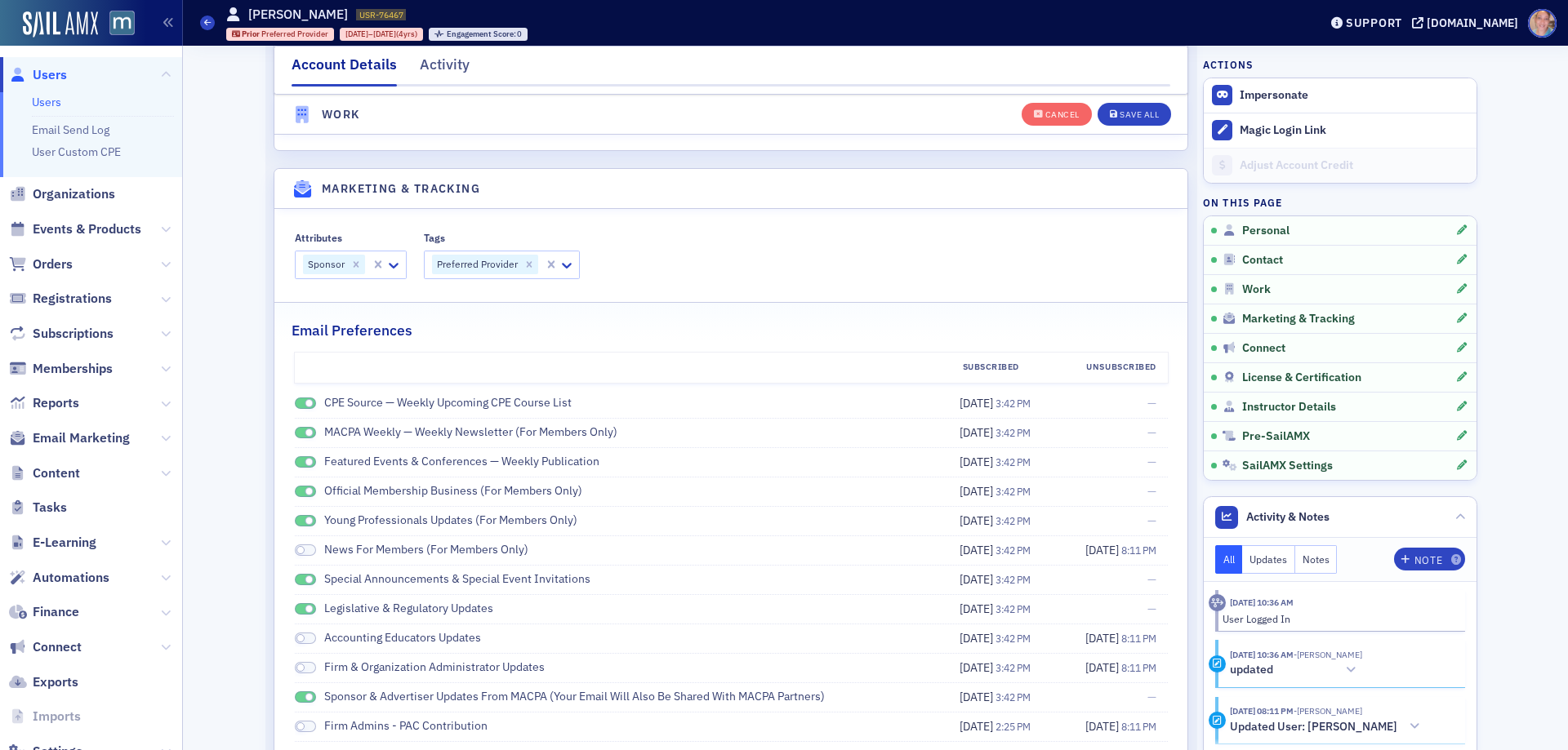
click at [906, 234] on div "Attributes Sponsor Tags Preferred Provider" at bounding box center [731, 255] width 873 height 46
click at [1103, 113] on button "Save All" at bounding box center [1135, 114] width 73 height 23
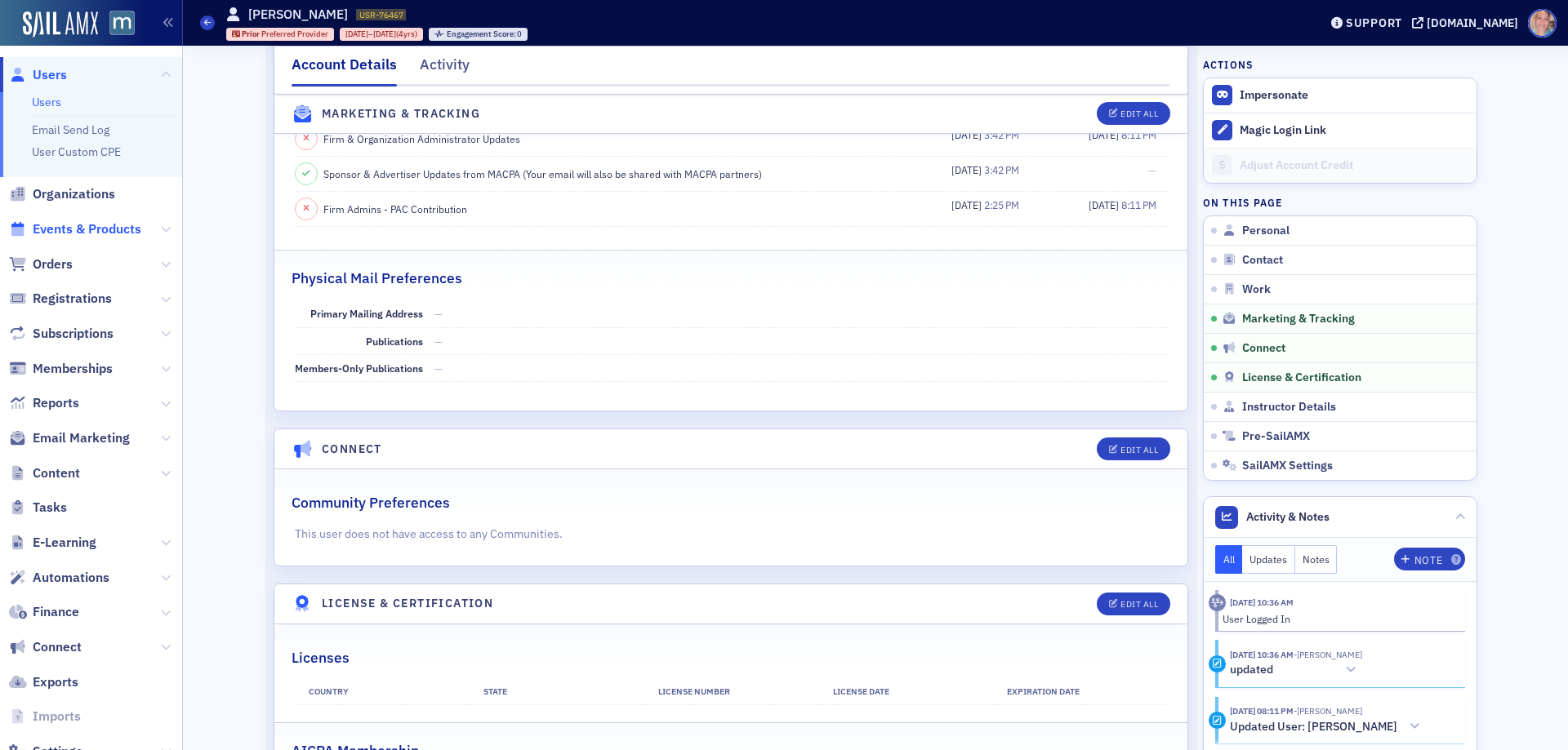
click at [47, 226] on span "Events & Products" at bounding box center [87, 229] width 108 height 18
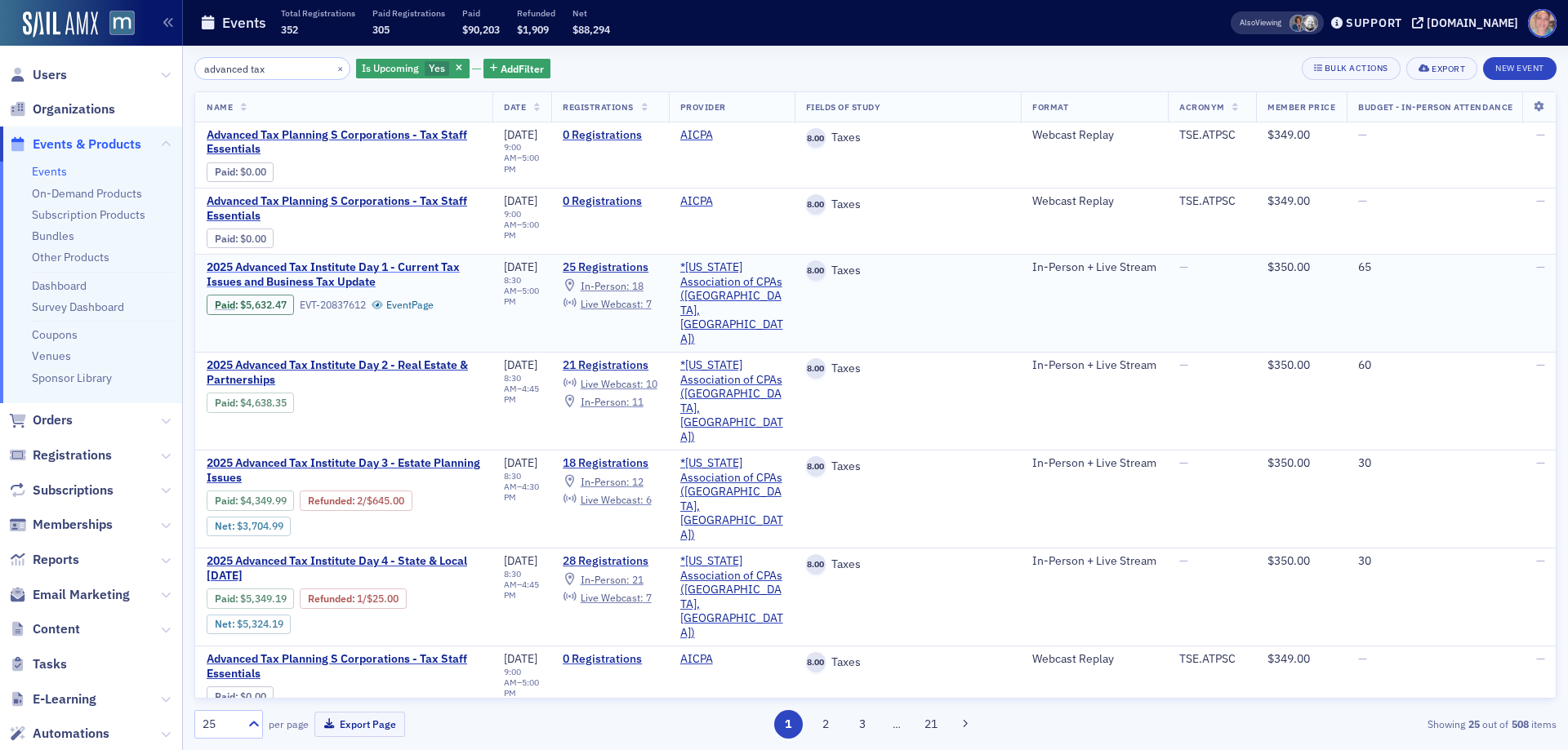
type input "advanced tax"
click at [298, 282] on span "2025 Advanced Tax Institute Day 1 - Current Tax Issues and Business Tax Update" at bounding box center [344, 275] width 275 height 29
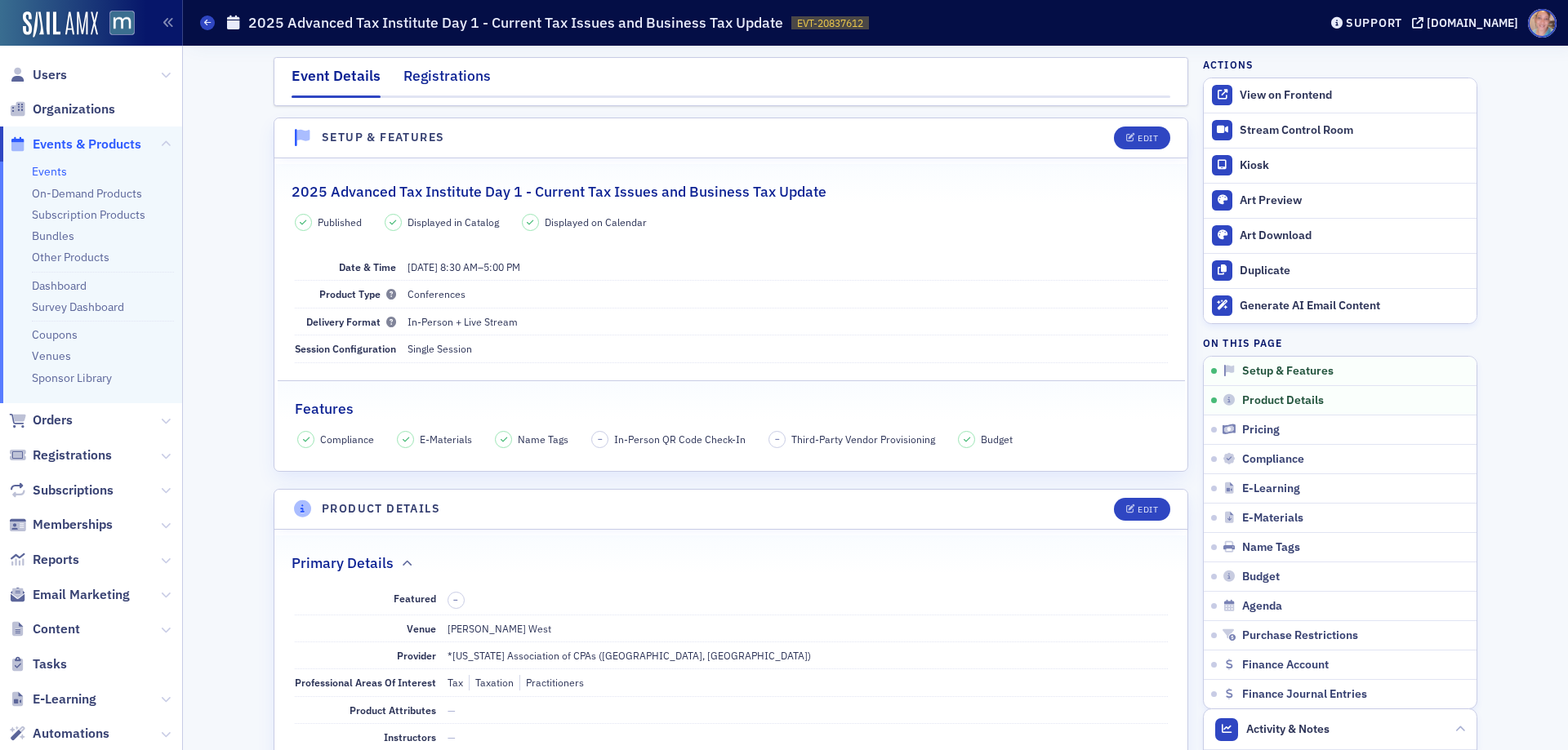
click at [455, 72] on div "Registrations" at bounding box center [447, 80] width 87 height 30
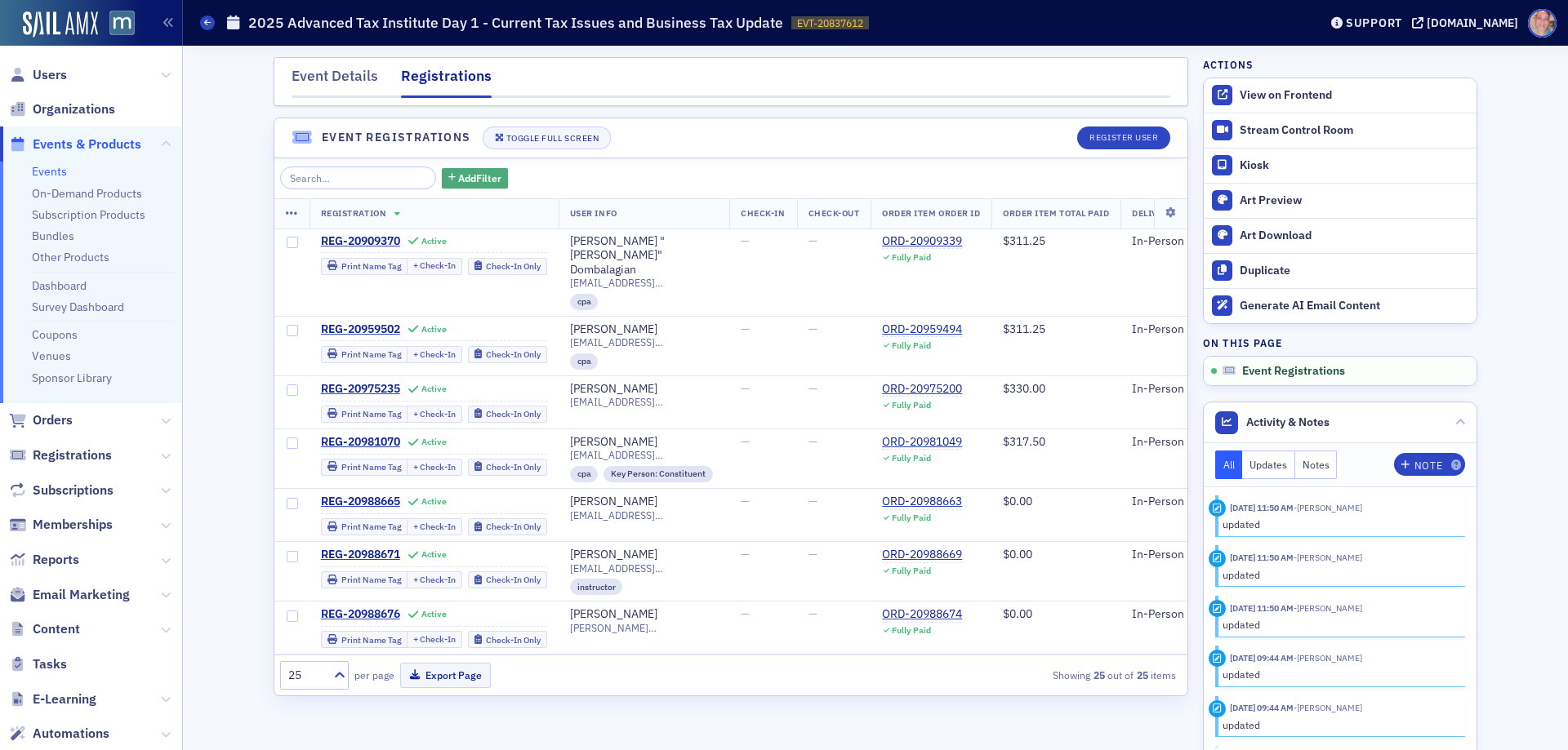
click at [465, 169] on button "Add Filter" at bounding box center [475, 178] width 67 height 20
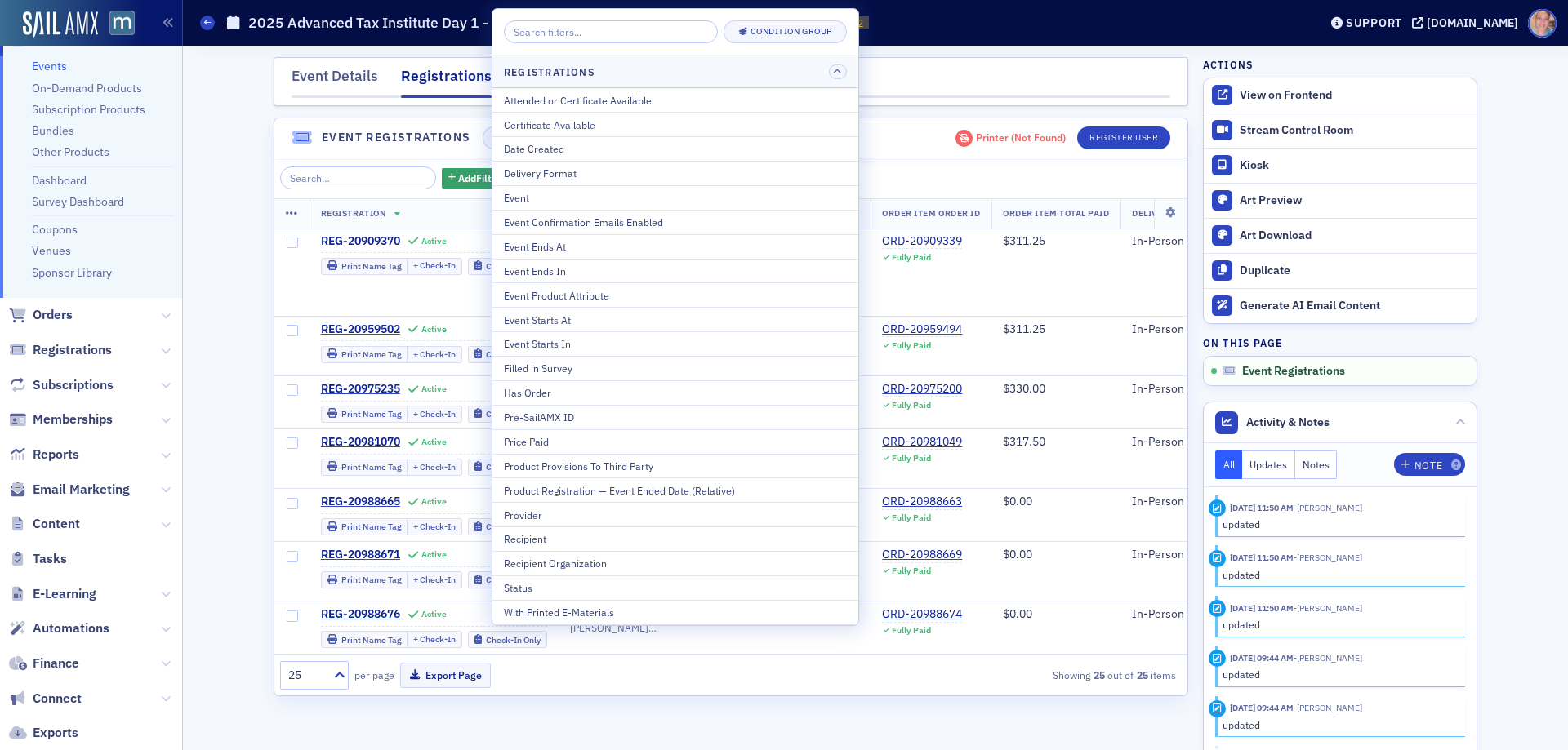
scroll to position [210, 0]
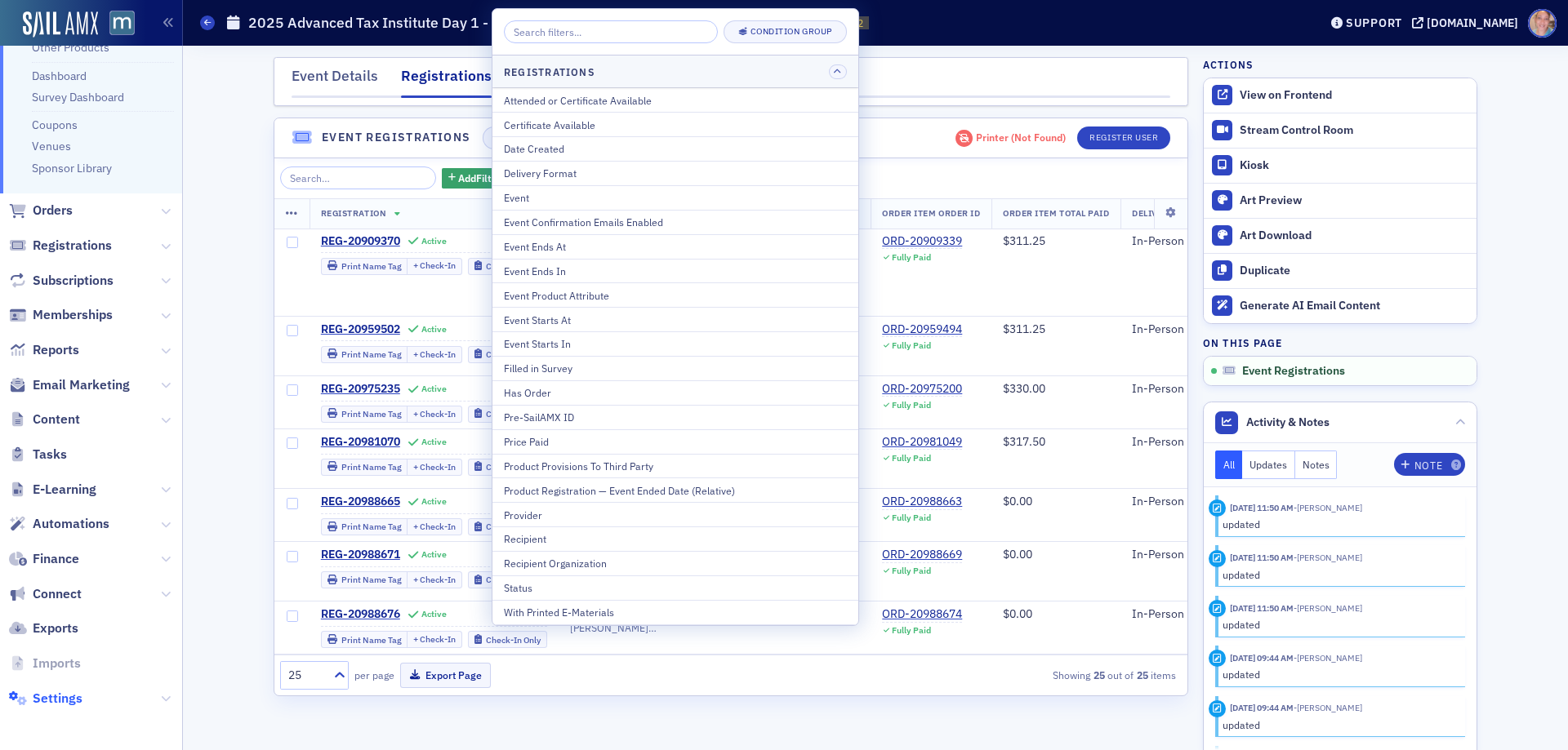
click at [67, 703] on span "Settings" at bounding box center [58, 699] width 50 height 18
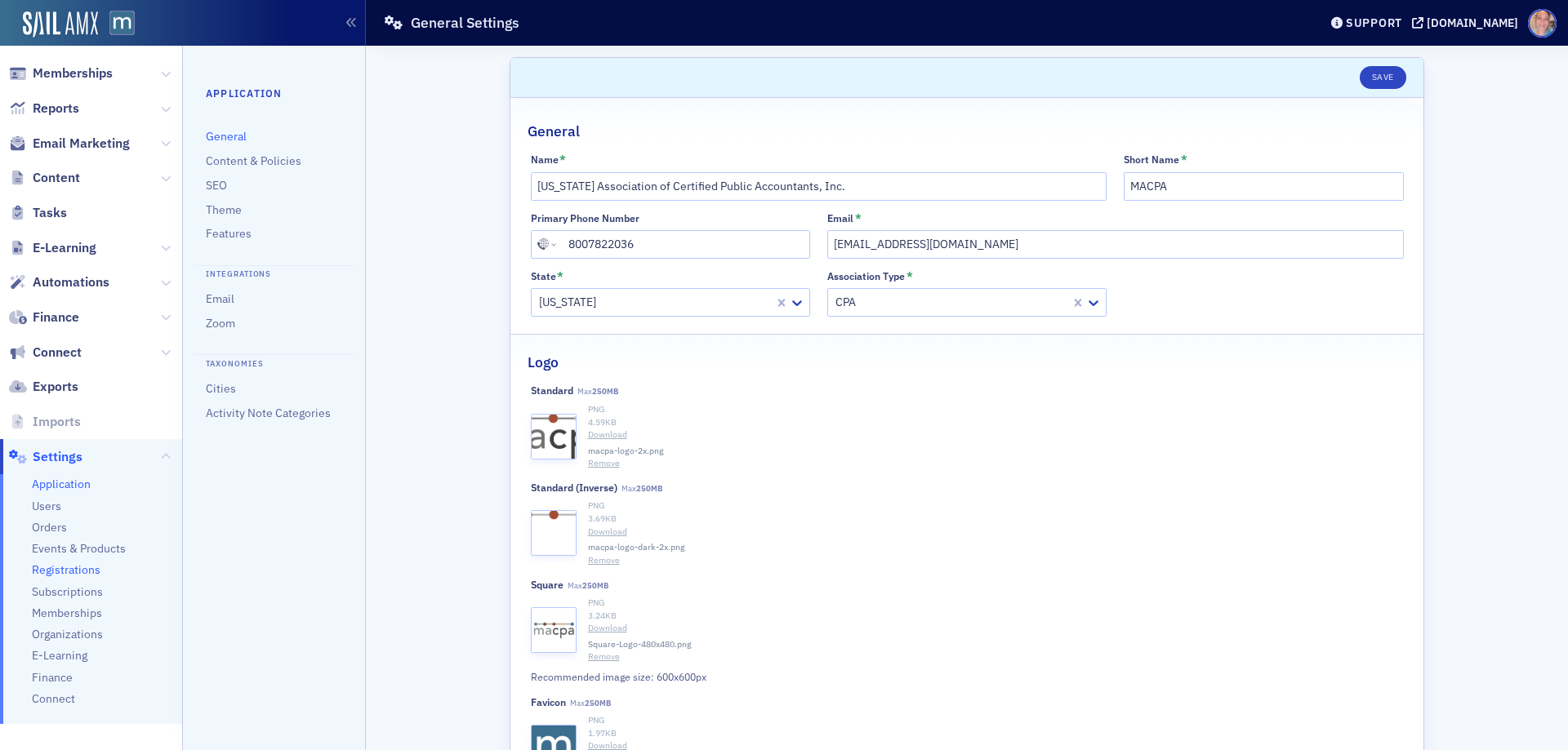
click at [76, 566] on span "Registrations" at bounding box center [66, 570] width 69 height 15
click at [61, 550] on span "Events & Products" at bounding box center [78, 549] width 94 height 15
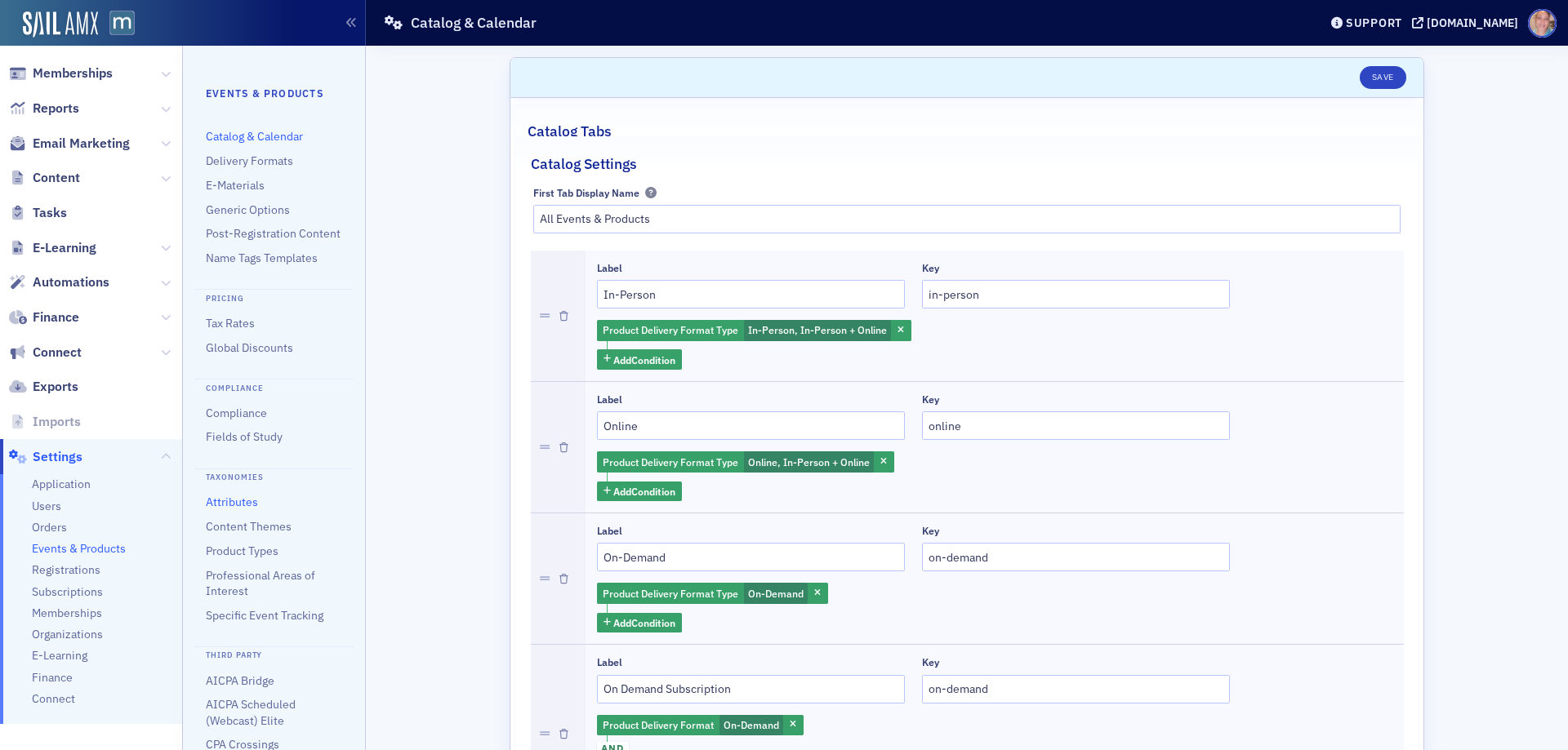
click at [222, 509] on link "Attributes" at bounding box center [232, 502] width 52 height 14
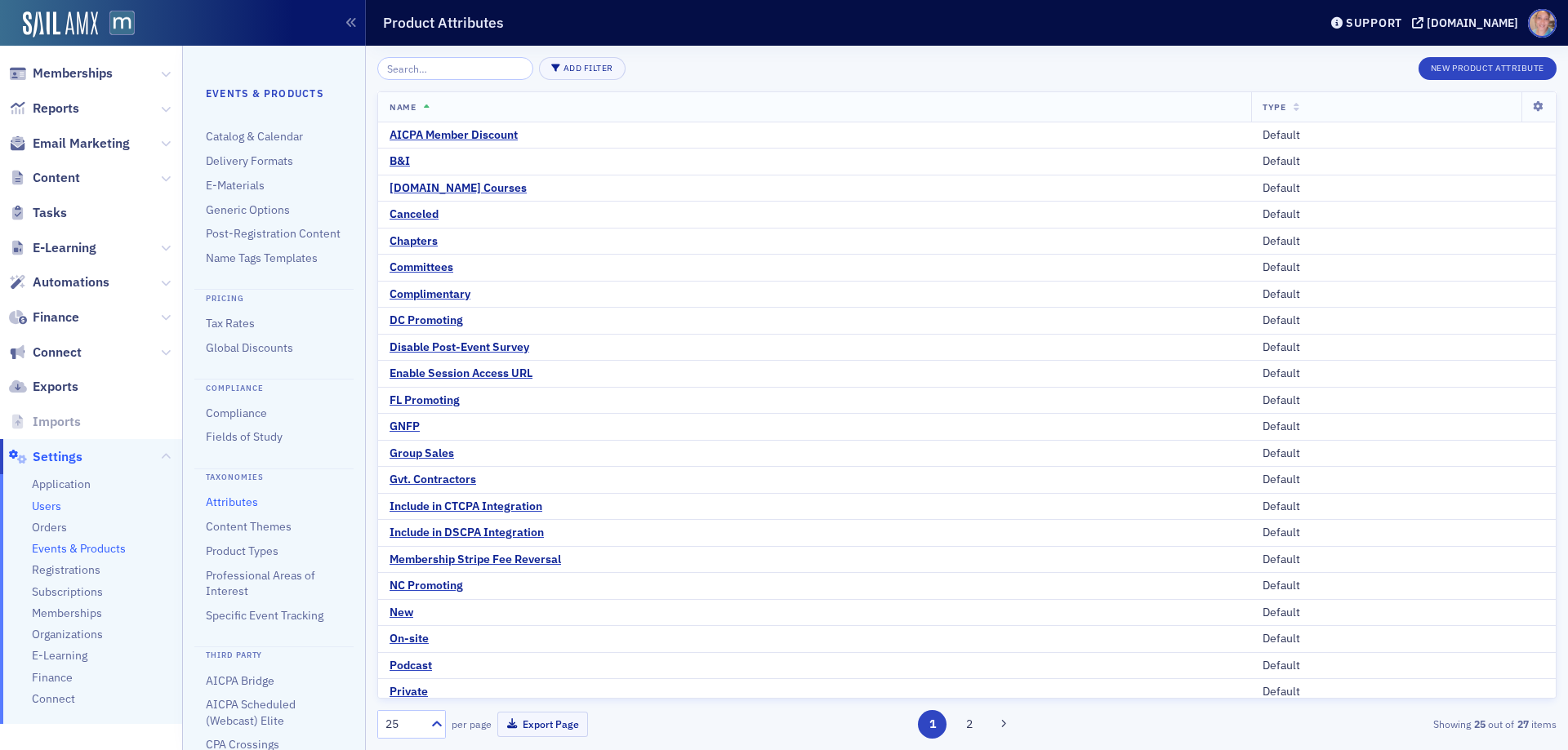
click at [46, 508] on span "Users" at bounding box center [46, 506] width 29 height 15
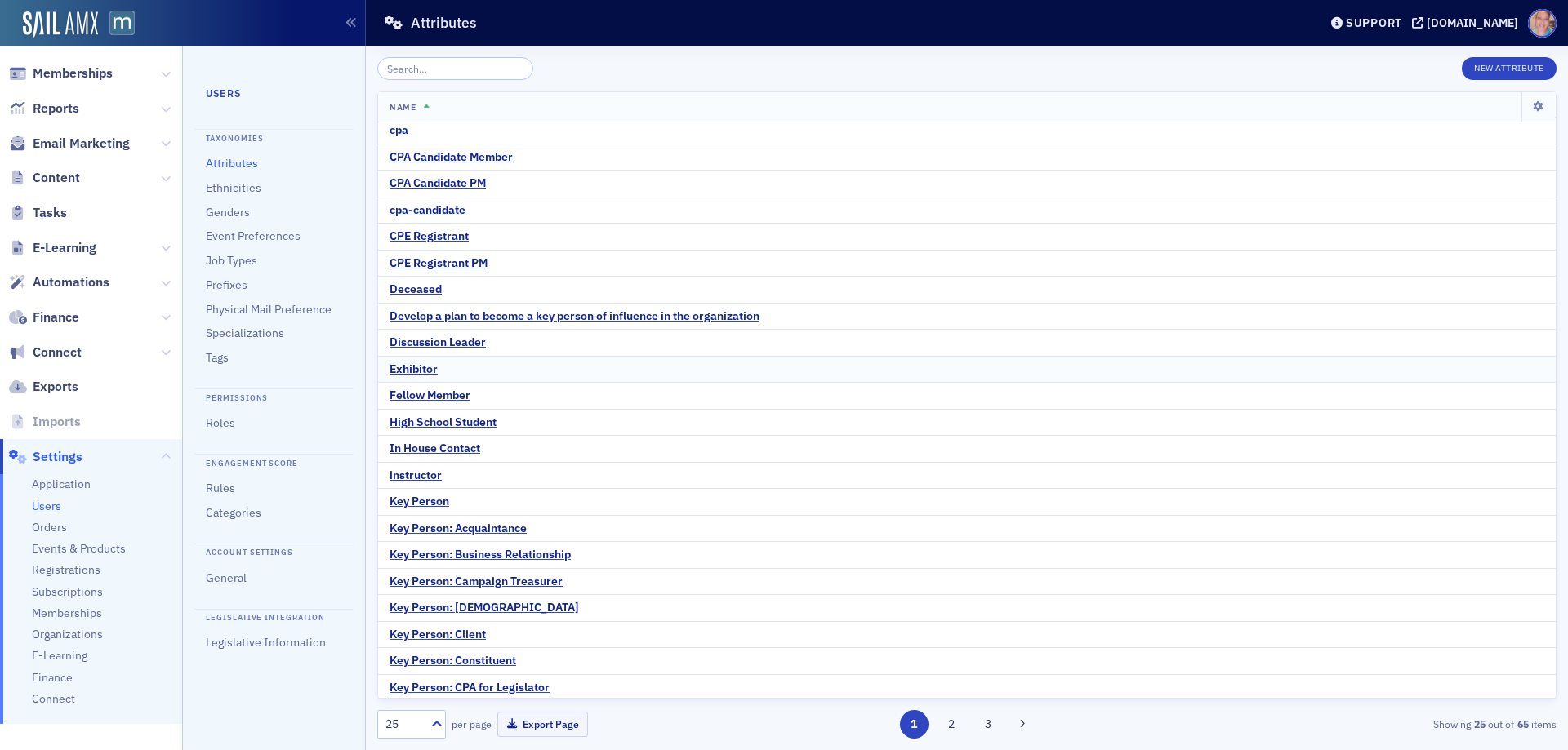
scroll to position [87, 0]
click at [423, 714] on div "25" at bounding box center [411, 725] width 69 height 29
click at [399, 617] on span "100" at bounding box center [397, 624] width 19 height 17
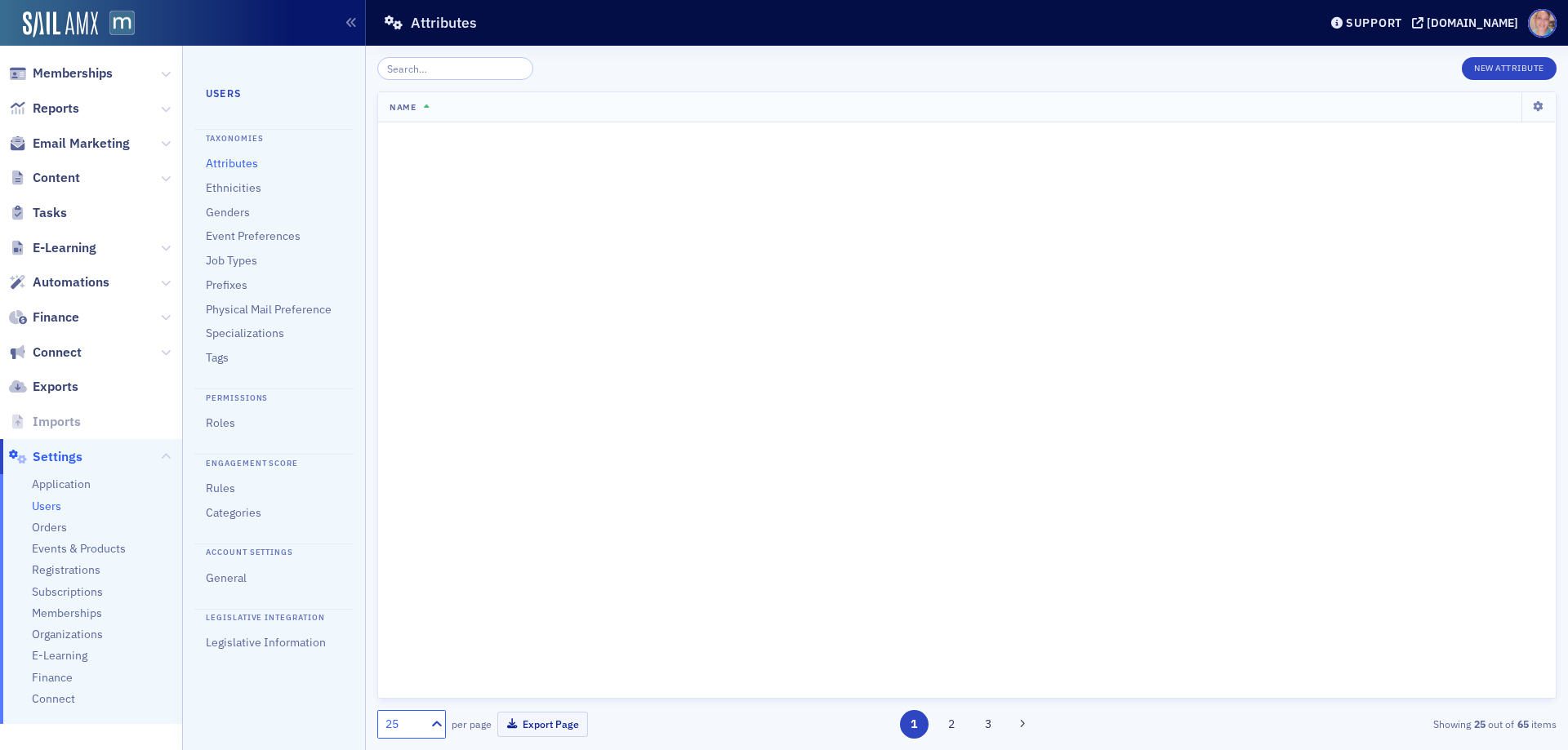
scroll to position [0, 0]
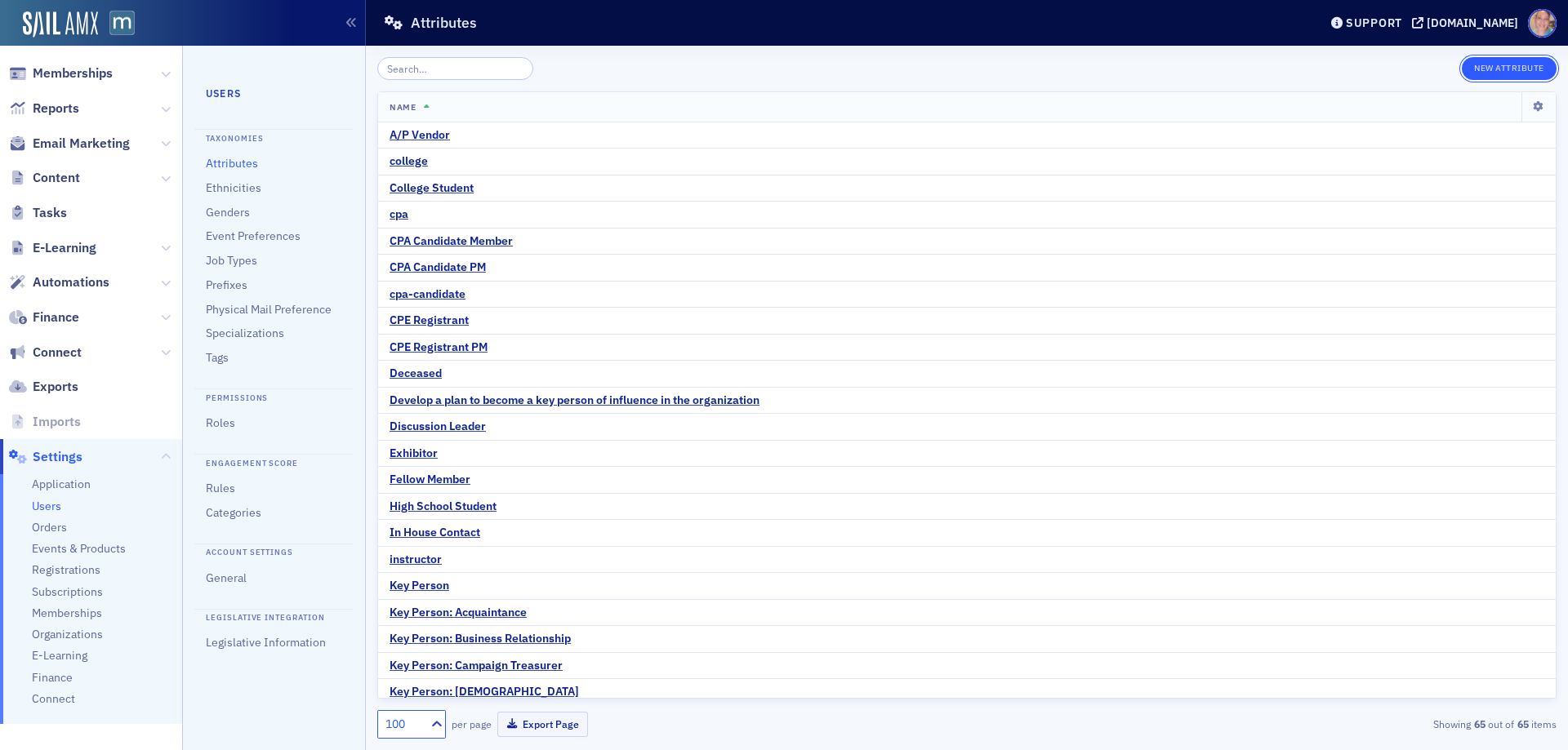
click at [1493, 61] on button "New Attribute" at bounding box center [1509, 69] width 95 height 23
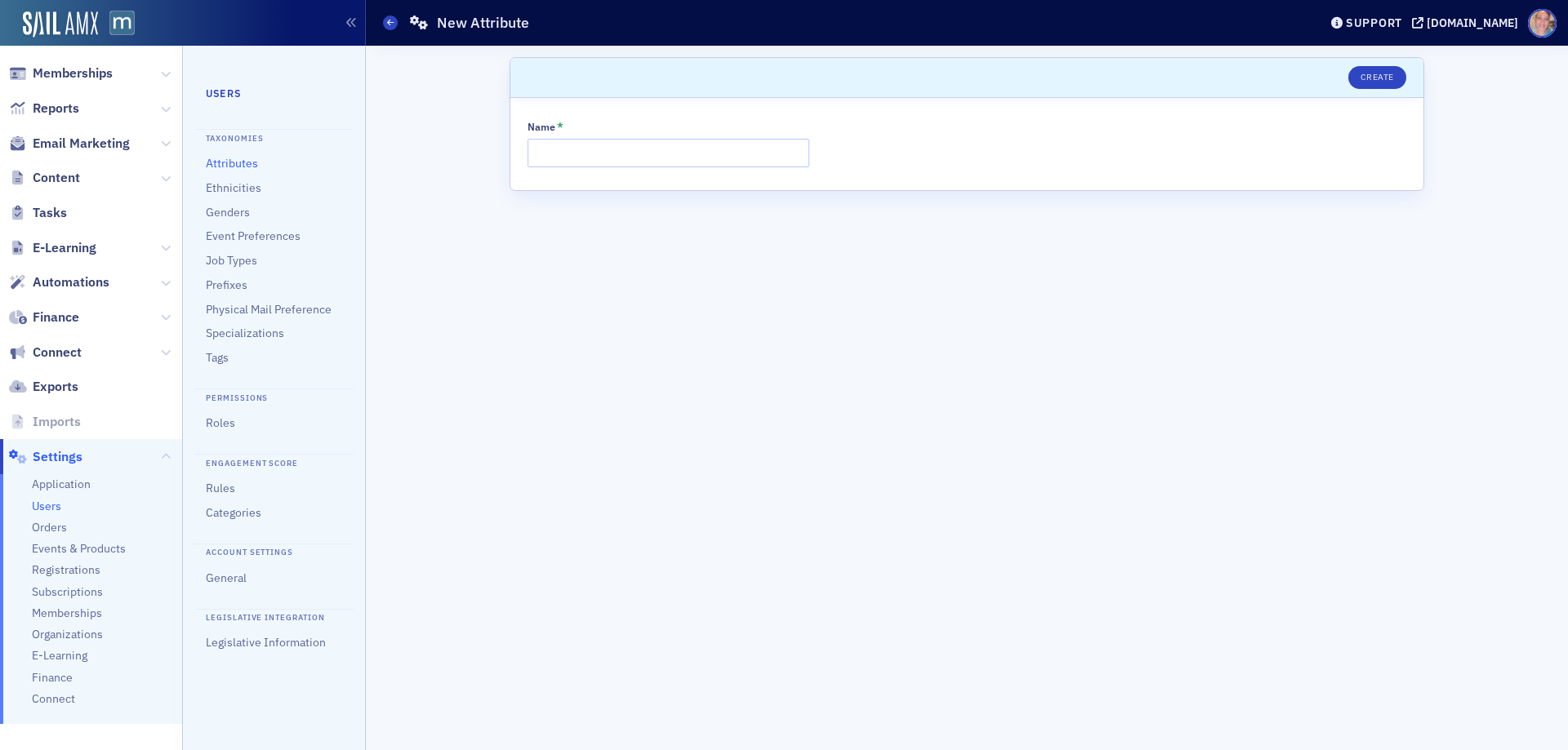
click at [541, 137] on div "Name *" at bounding box center [668, 144] width 281 height 46
click at [674, 166] on input "Name *" at bounding box center [668, 154] width 281 height 29
type input "Committee Member"
click at [1379, 78] on button "Create" at bounding box center [1378, 77] width 58 height 23
click at [1378, 74] on button "Save" at bounding box center [1383, 77] width 46 height 23
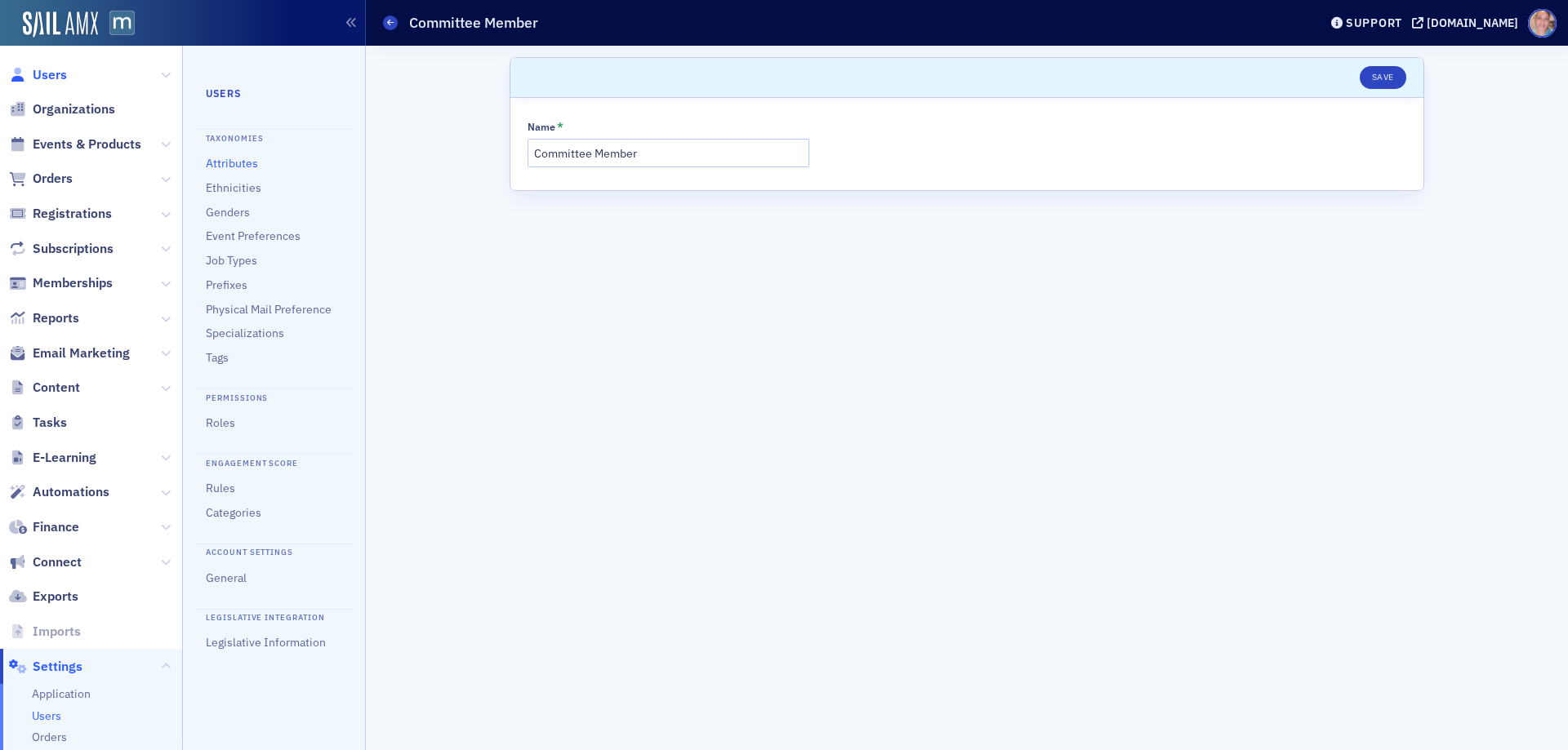
click at [53, 72] on span "Users" at bounding box center [49, 74] width 34 height 18
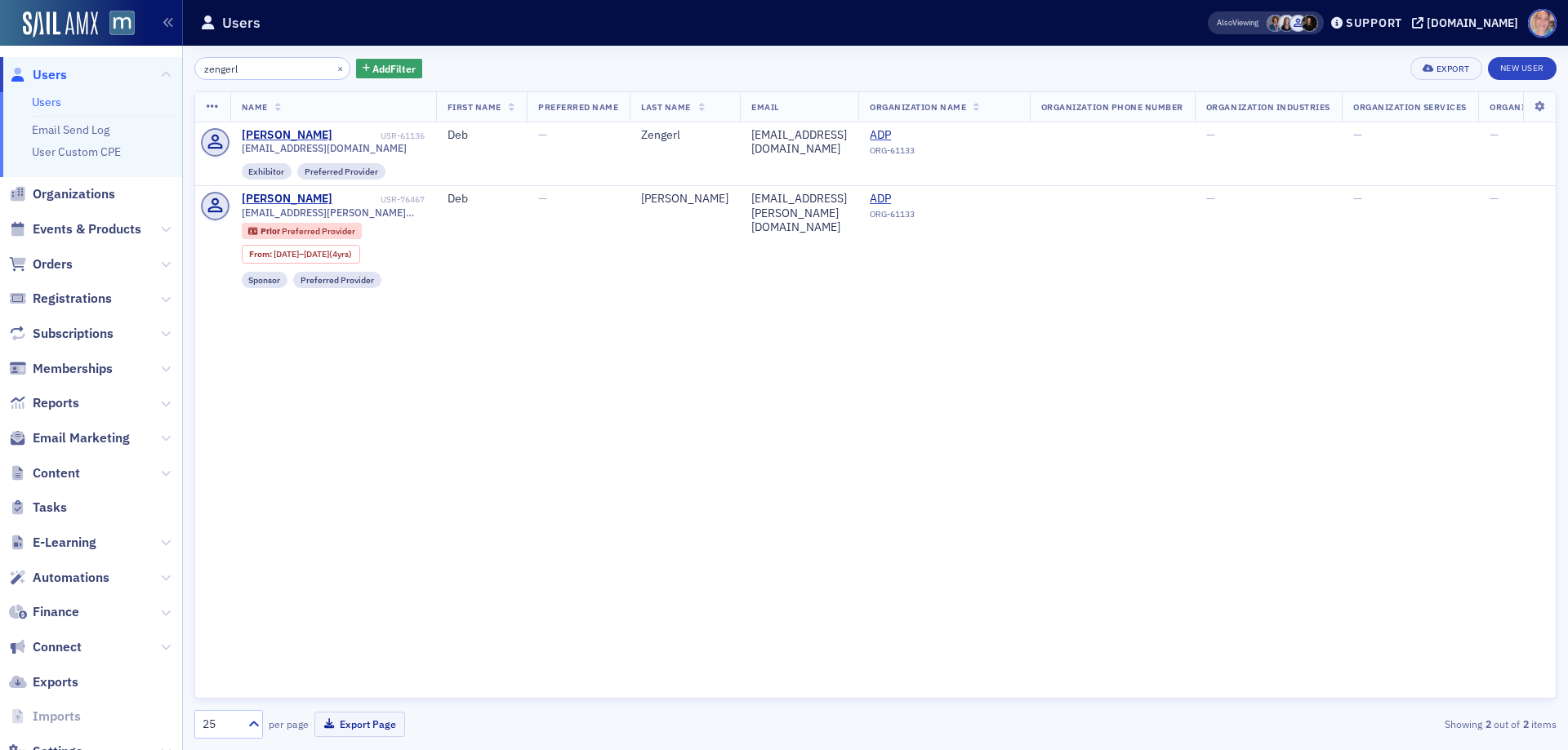
drag, startPoint x: 281, startPoint y: 67, endPoint x: 95, endPoint y: 81, distance: 186.5
click at [107, 62] on div "Users Users Email Send Log User Custom CPE Organizations Events & Products Orde…" at bounding box center [784, 375] width 1568 height 750
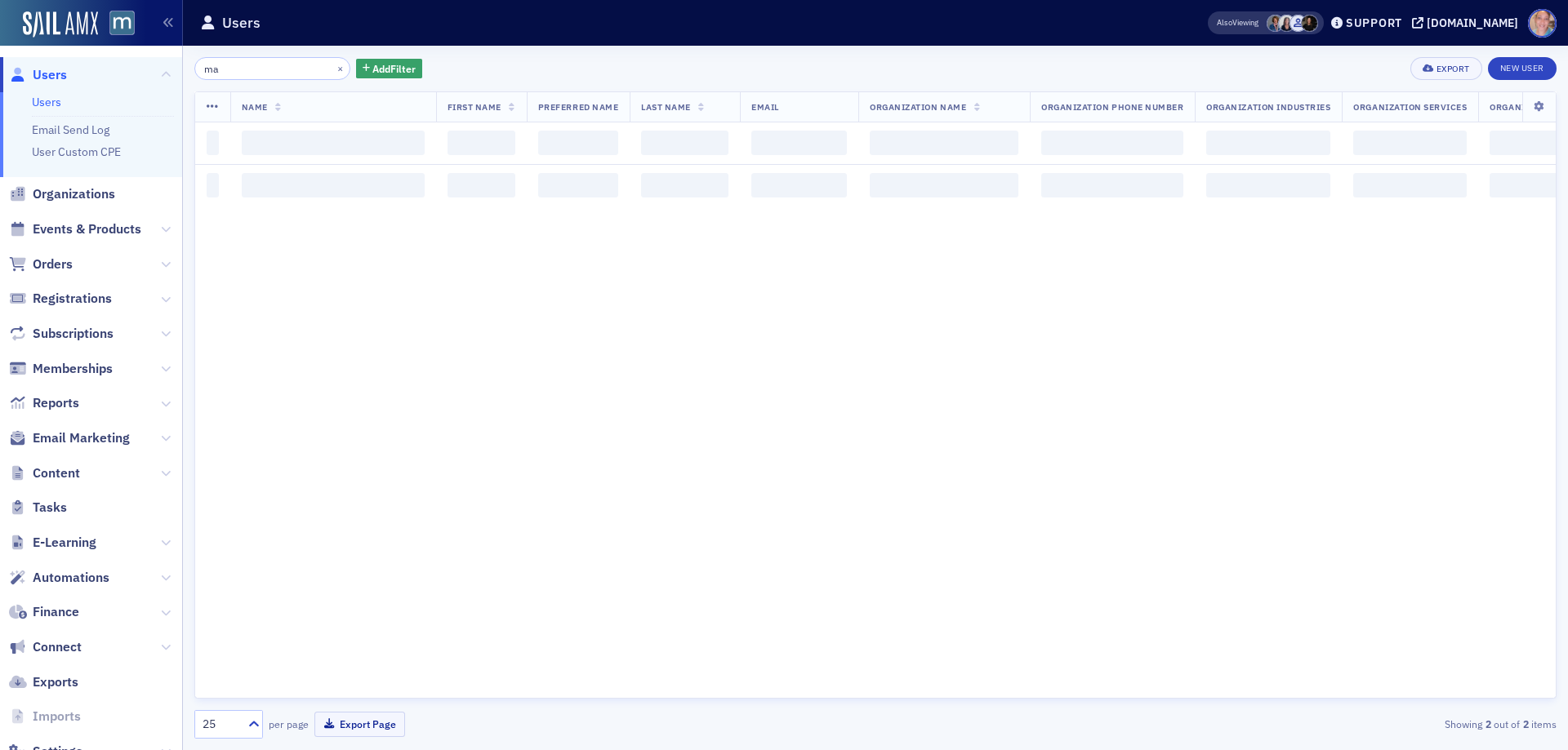
type input "m"
type input "[PERSON_NAME]"
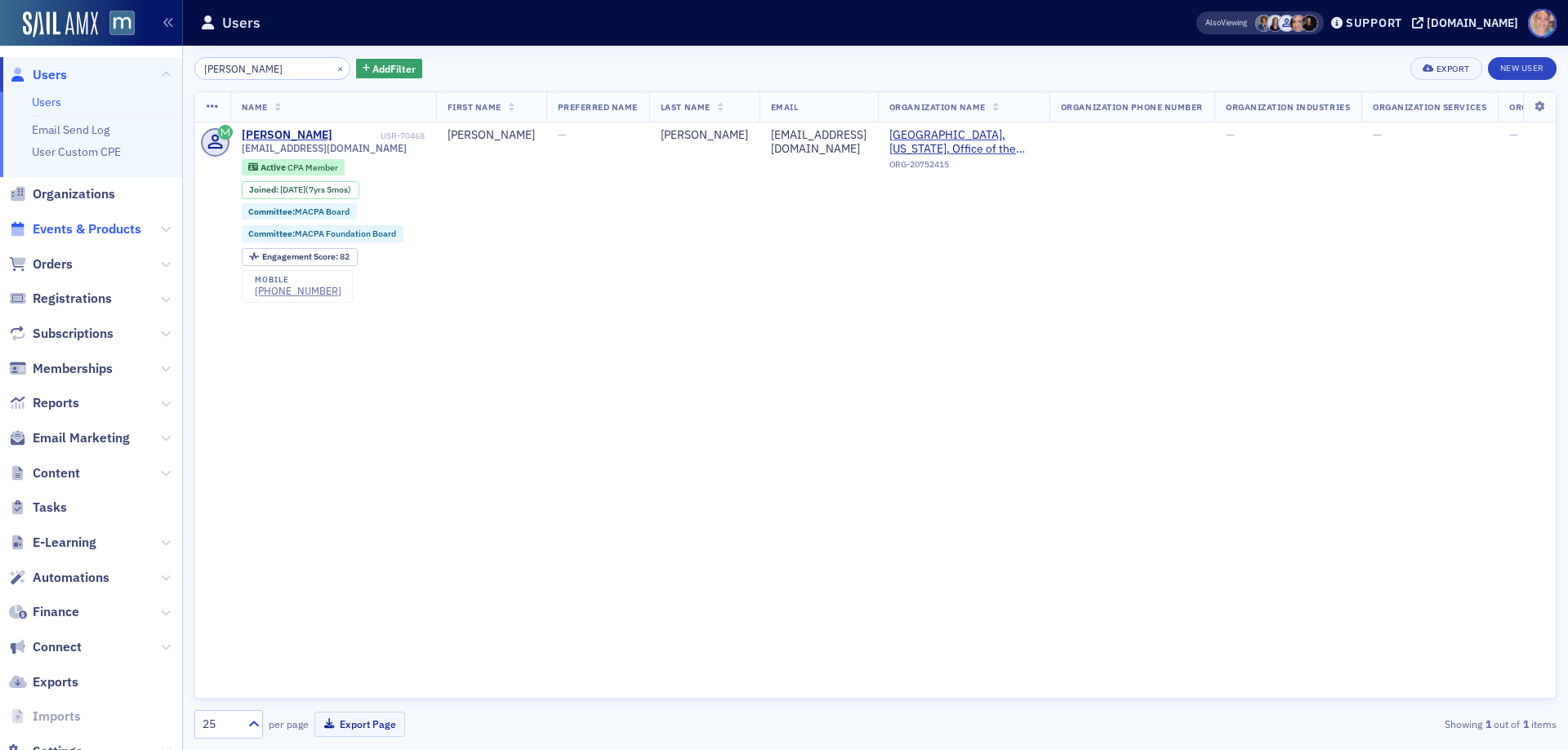
click at [83, 223] on span "Events & Products" at bounding box center [87, 229] width 108 height 18
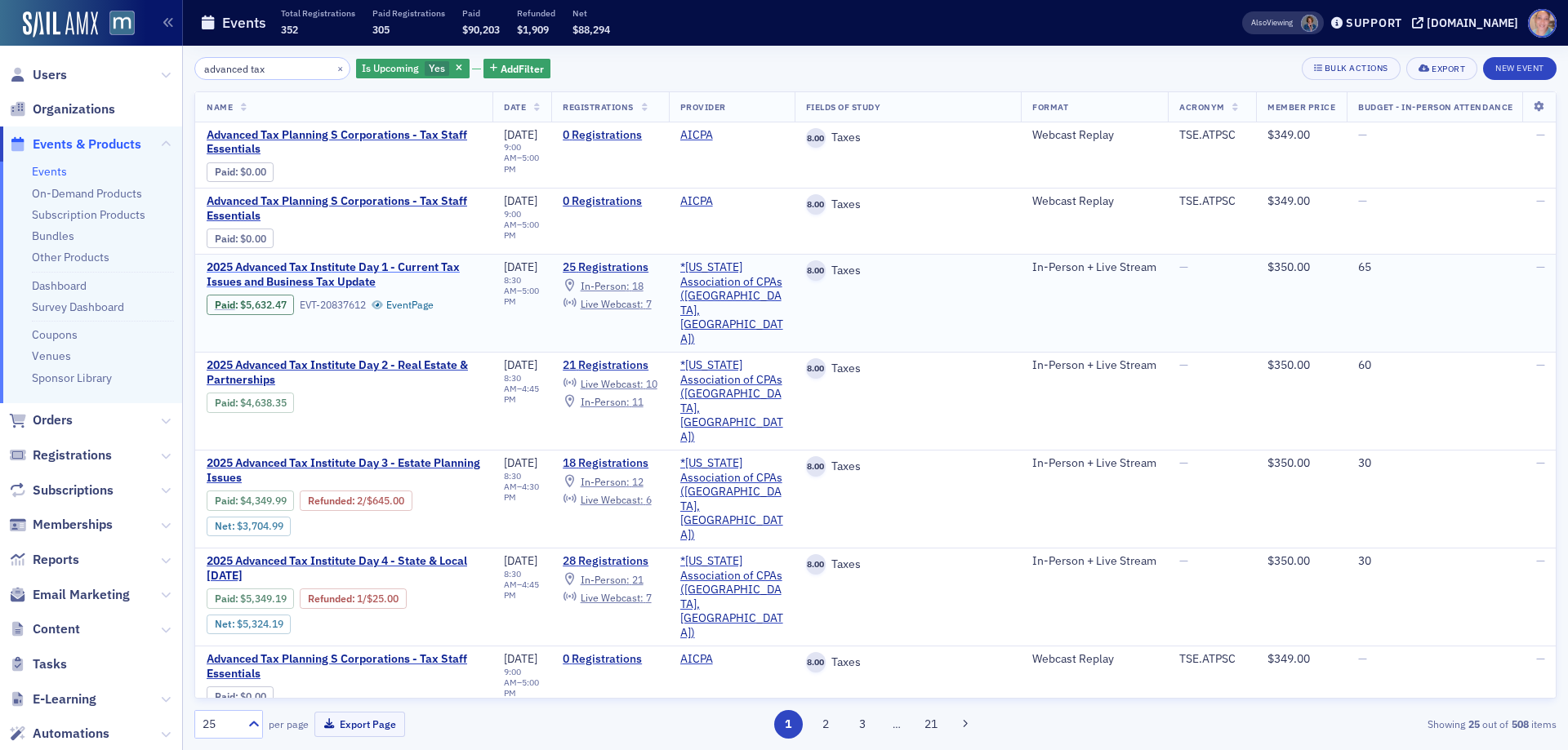
click at [293, 281] on span "2025 Advanced Tax Institute Day 1 - Current Tax Issues and Business Tax Update" at bounding box center [344, 275] width 275 height 29
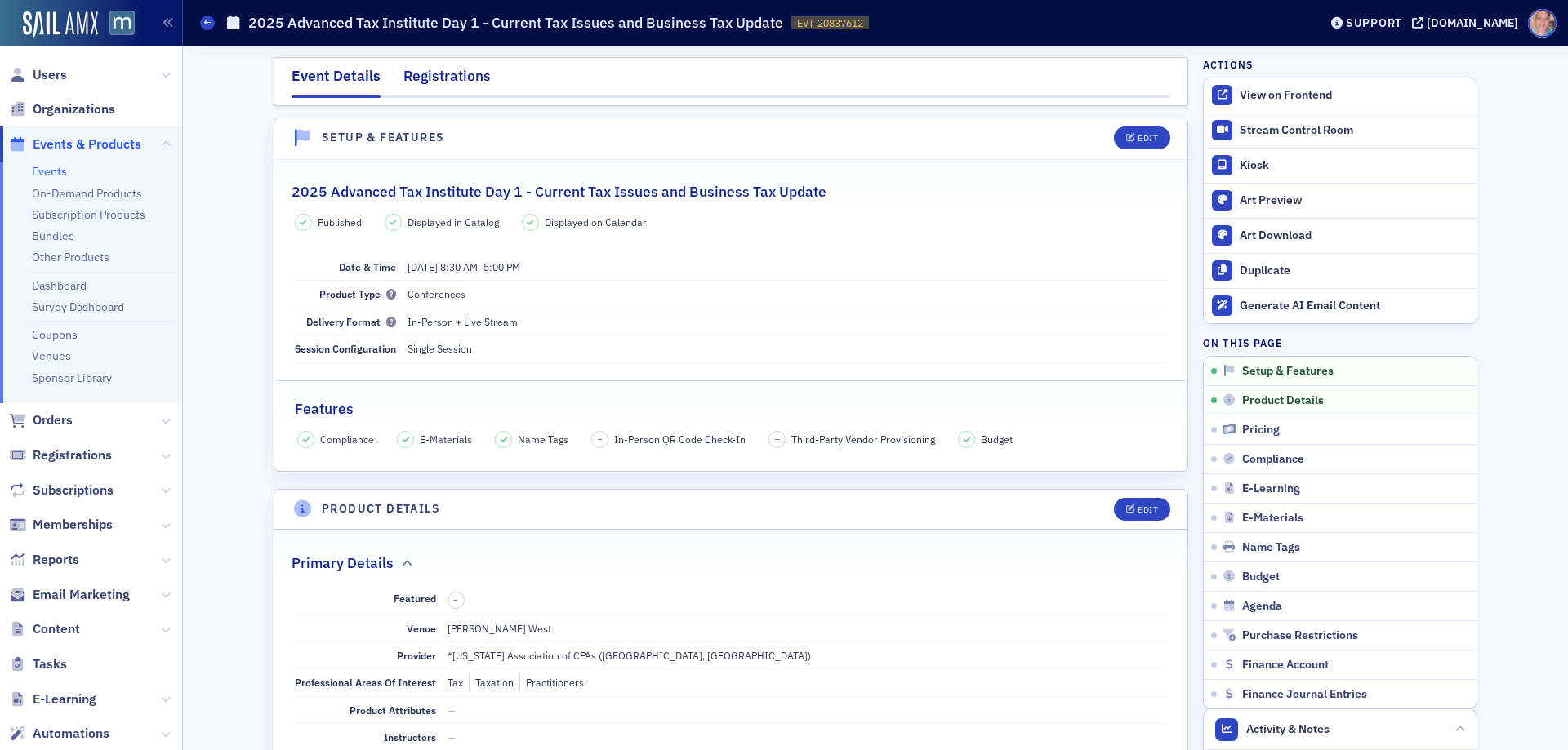
click at [461, 72] on div "Registrations" at bounding box center [447, 80] width 87 height 30
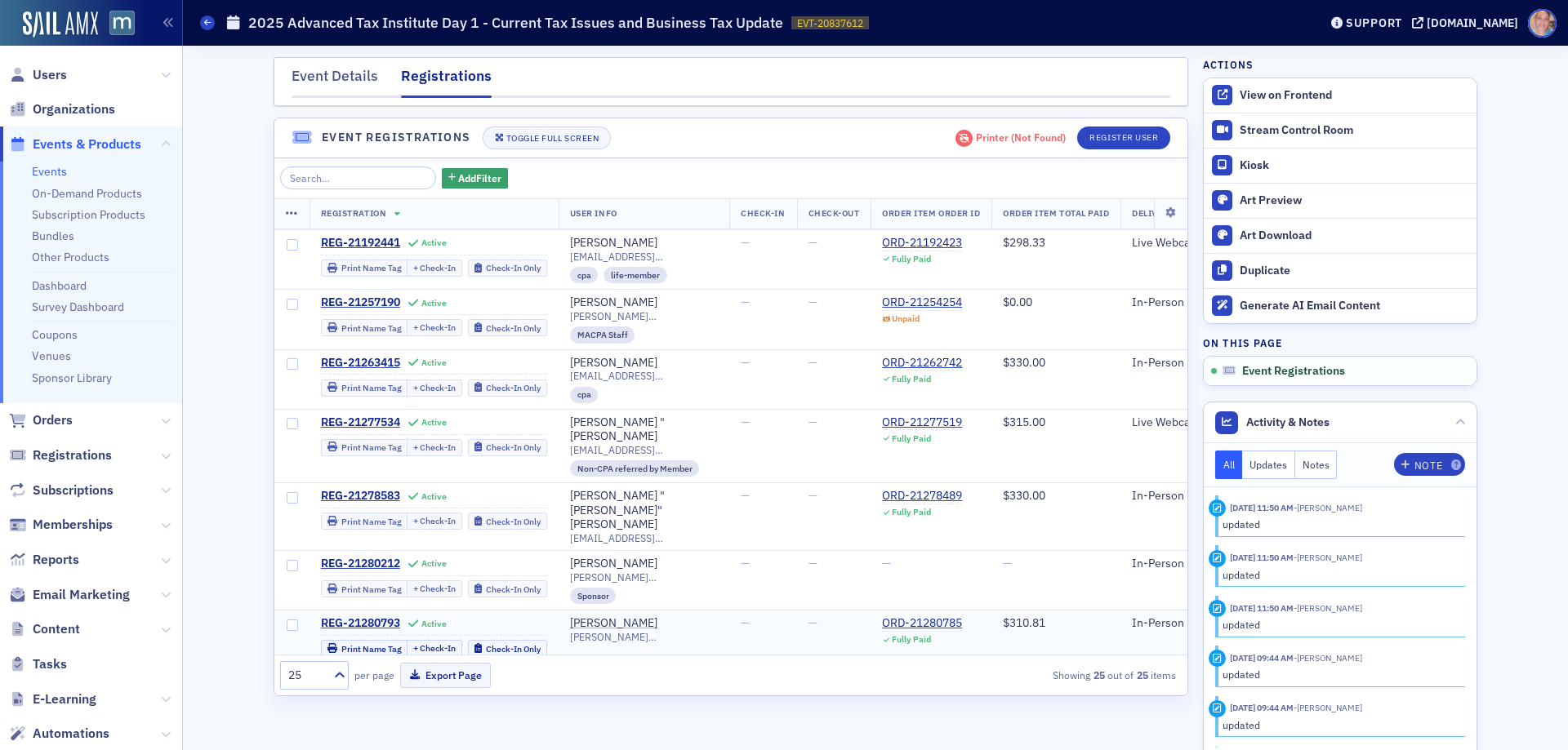
scroll to position [980, 0]
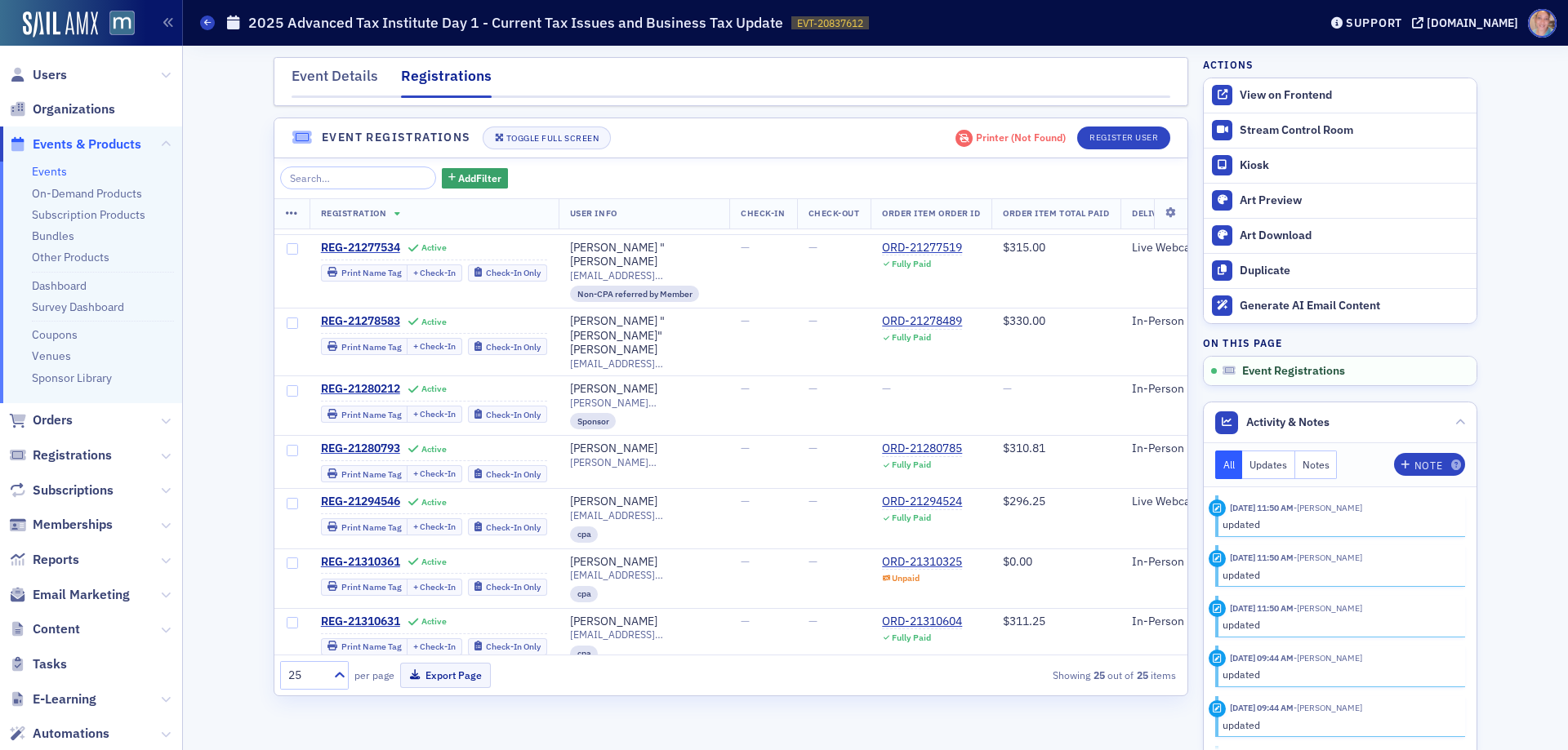
drag, startPoint x: 58, startPoint y: 169, endPoint x: 63, endPoint y: 176, distance: 8.6
click at [58, 170] on link "Events" at bounding box center [49, 171] width 35 height 14
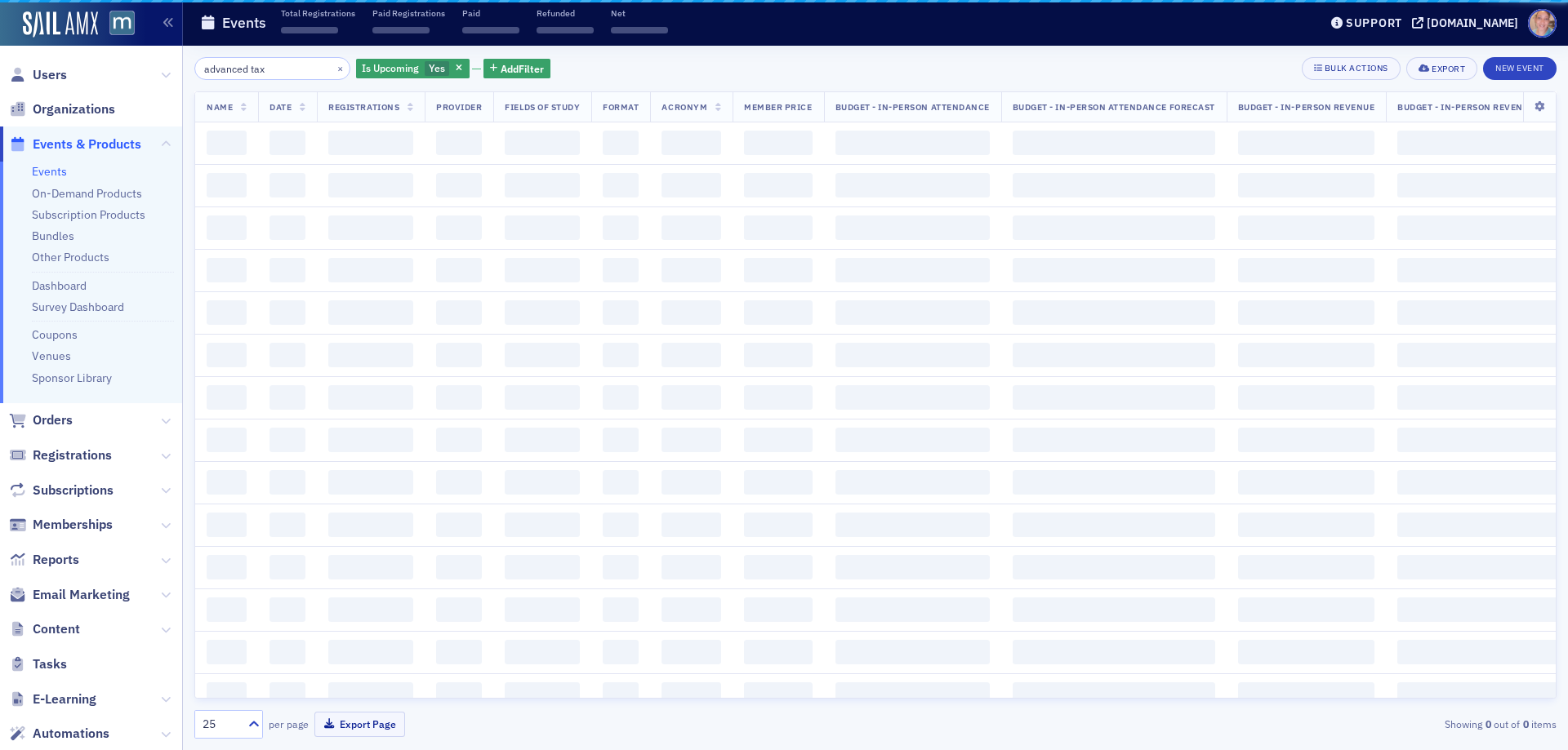
click at [0, 98] on html "Users Organizations Events & Products Events On-Demand Products Subscription Pr…" at bounding box center [784, 375] width 1568 height 750
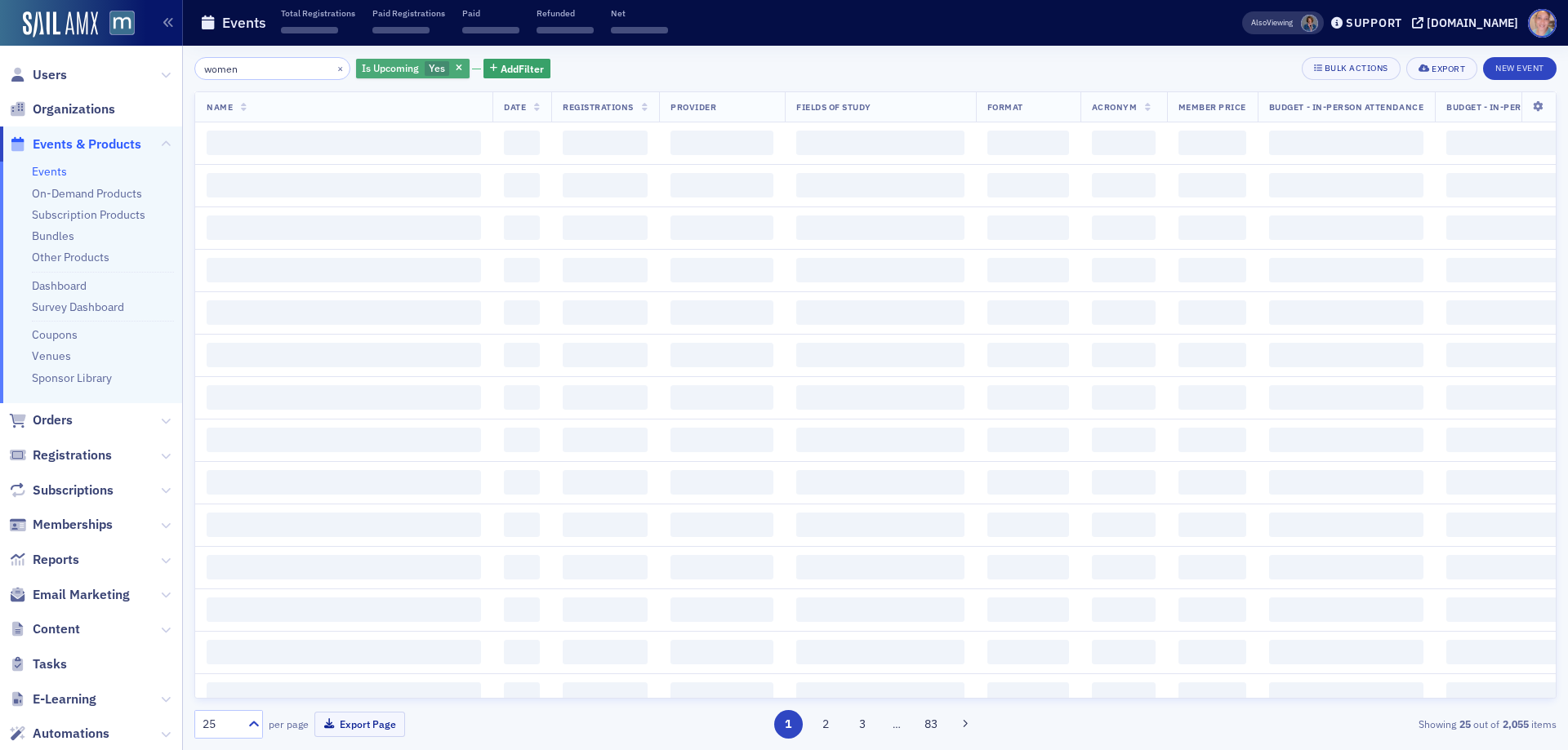
click at [387, 70] on span "Is Upcoming" at bounding box center [390, 68] width 57 height 14
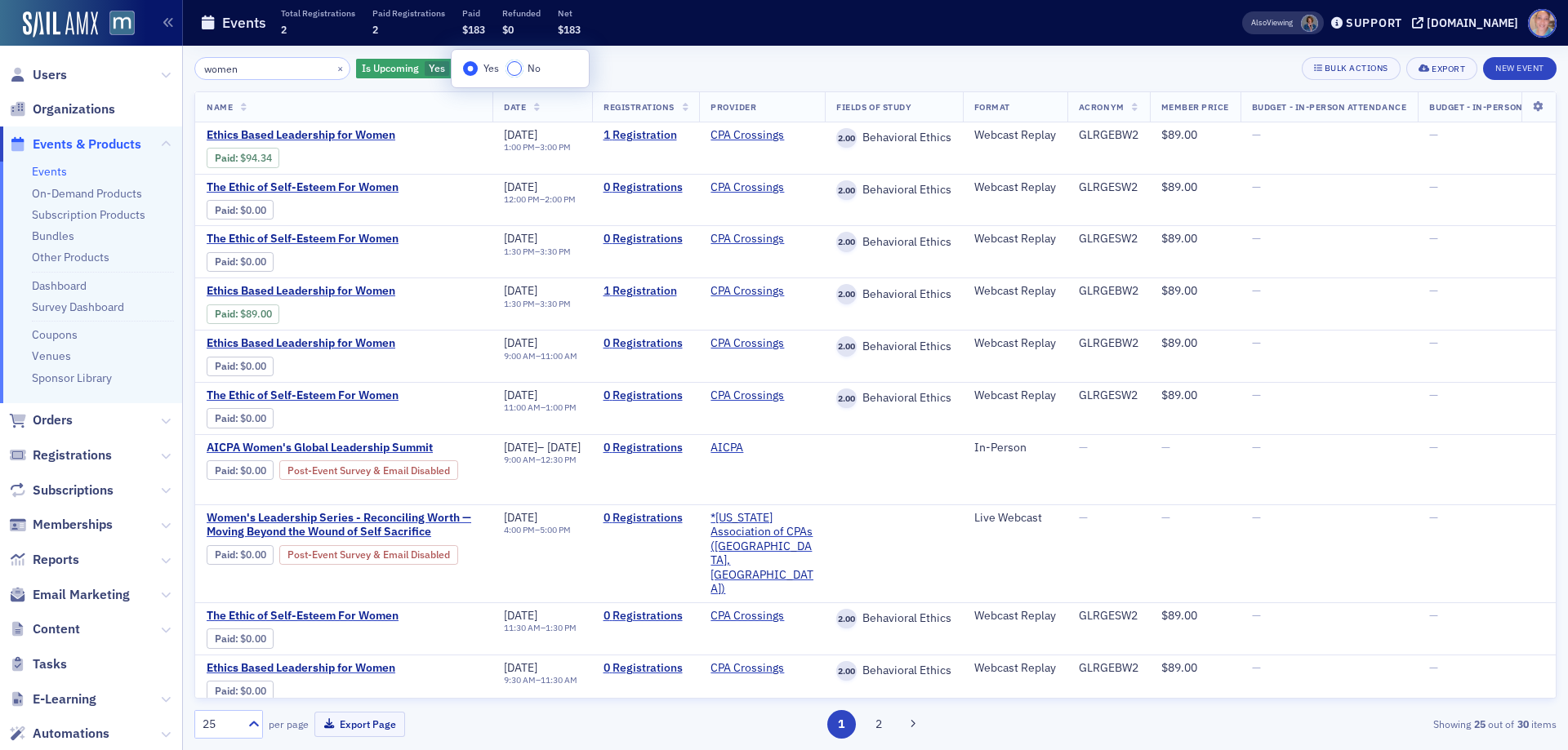
click at [509, 73] on input "No" at bounding box center [514, 68] width 15 height 14
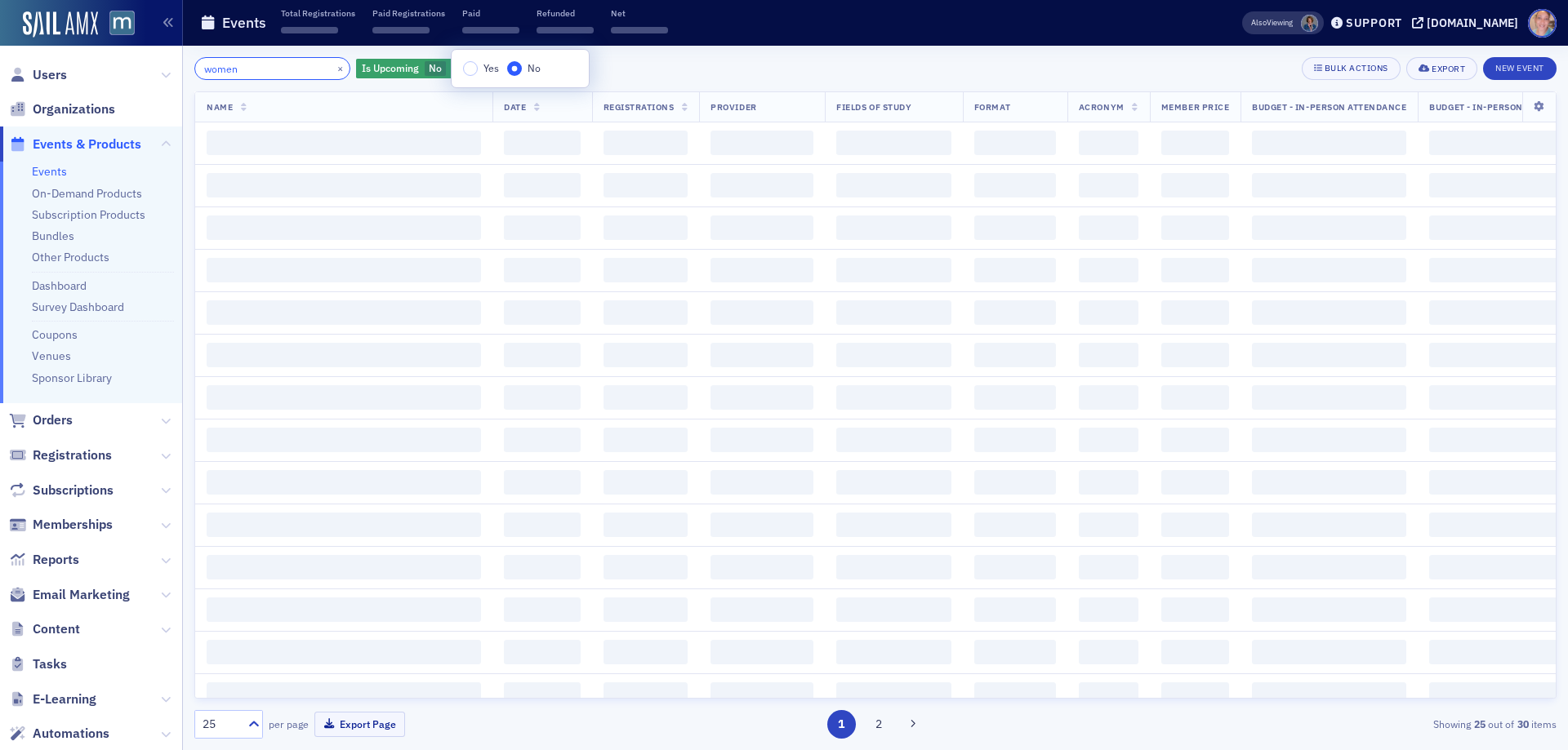
click at [211, 62] on input "women" at bounding box center [272, 69] width 156 height 23
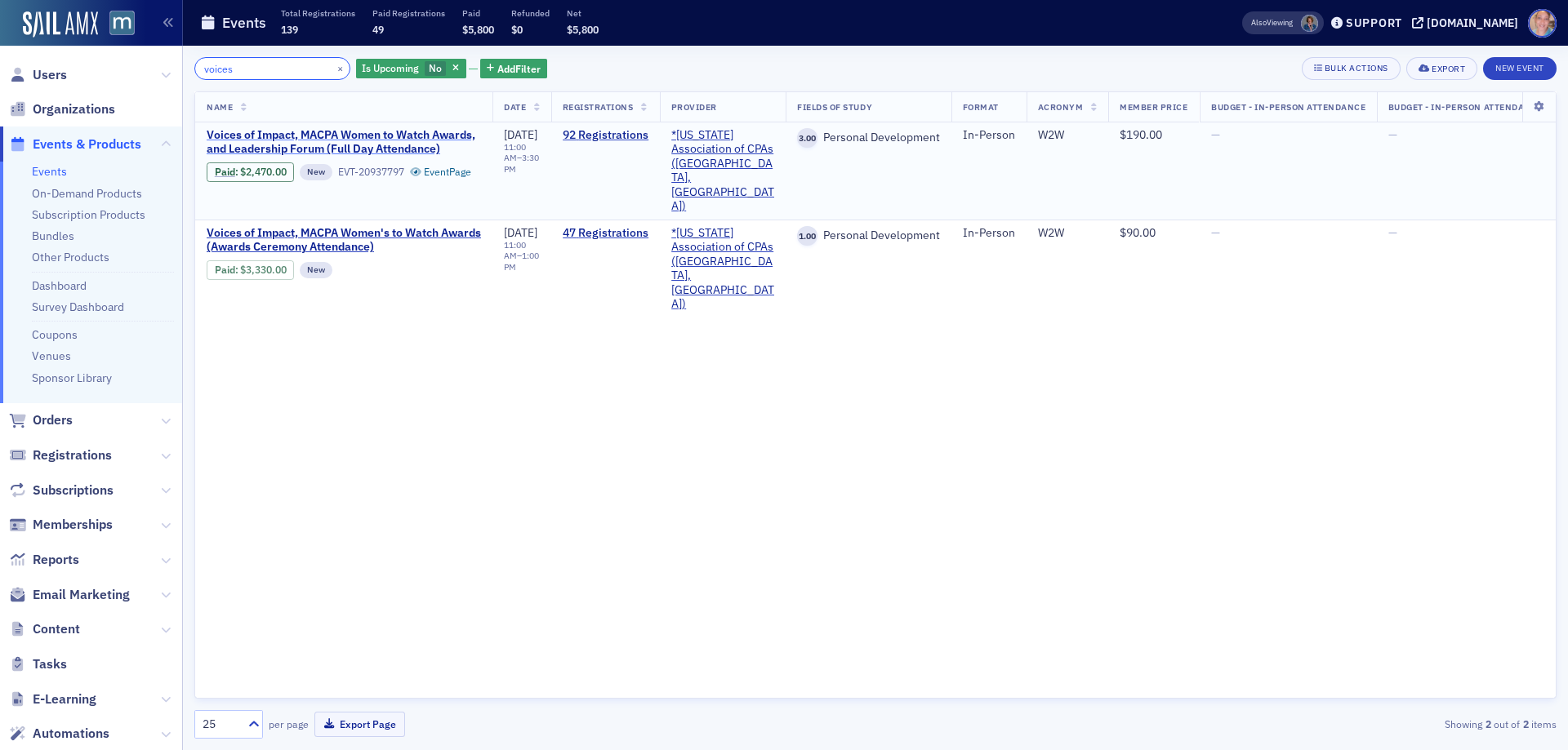
type input "voices"
click at [330, 129] on span "Voices of Impact, MACPA Women to Watch Awards, and Leadership Forum (Full Day A…" at bounding box center [344, 143] width 275 height 29
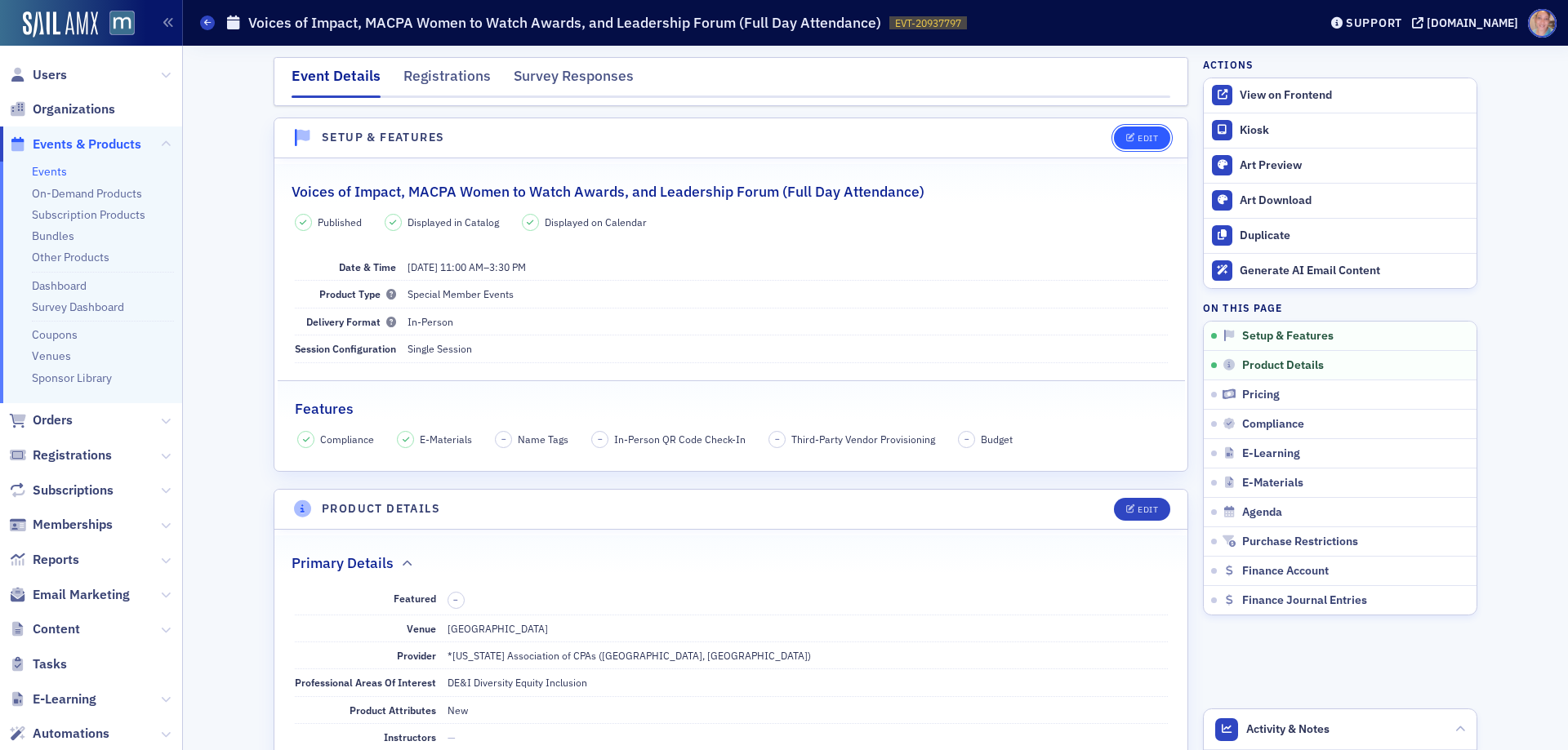
click at [1136, 129] on button "Edit" at bounding box center [1142, 138] width 56 height 23
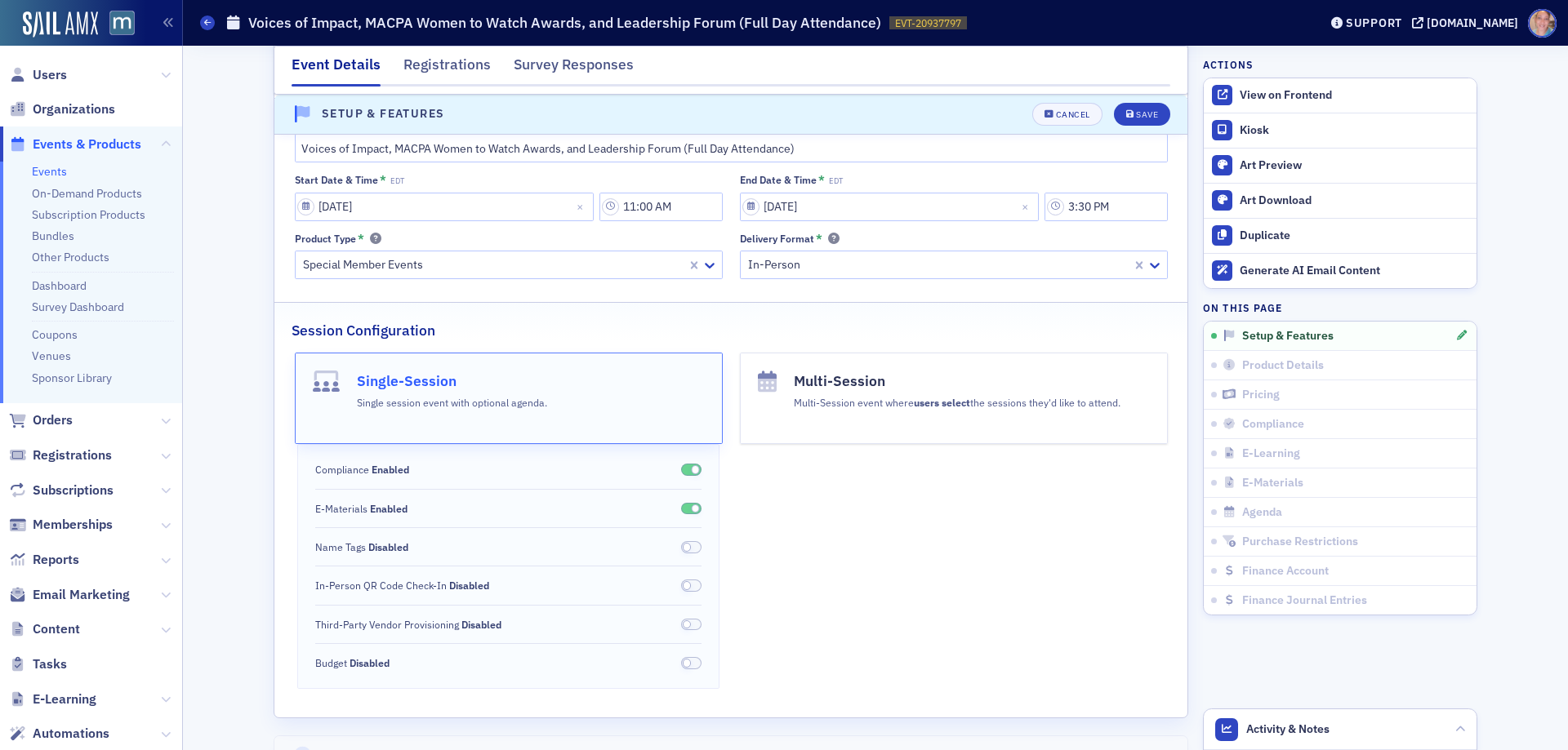
scroll to position [268, 0]
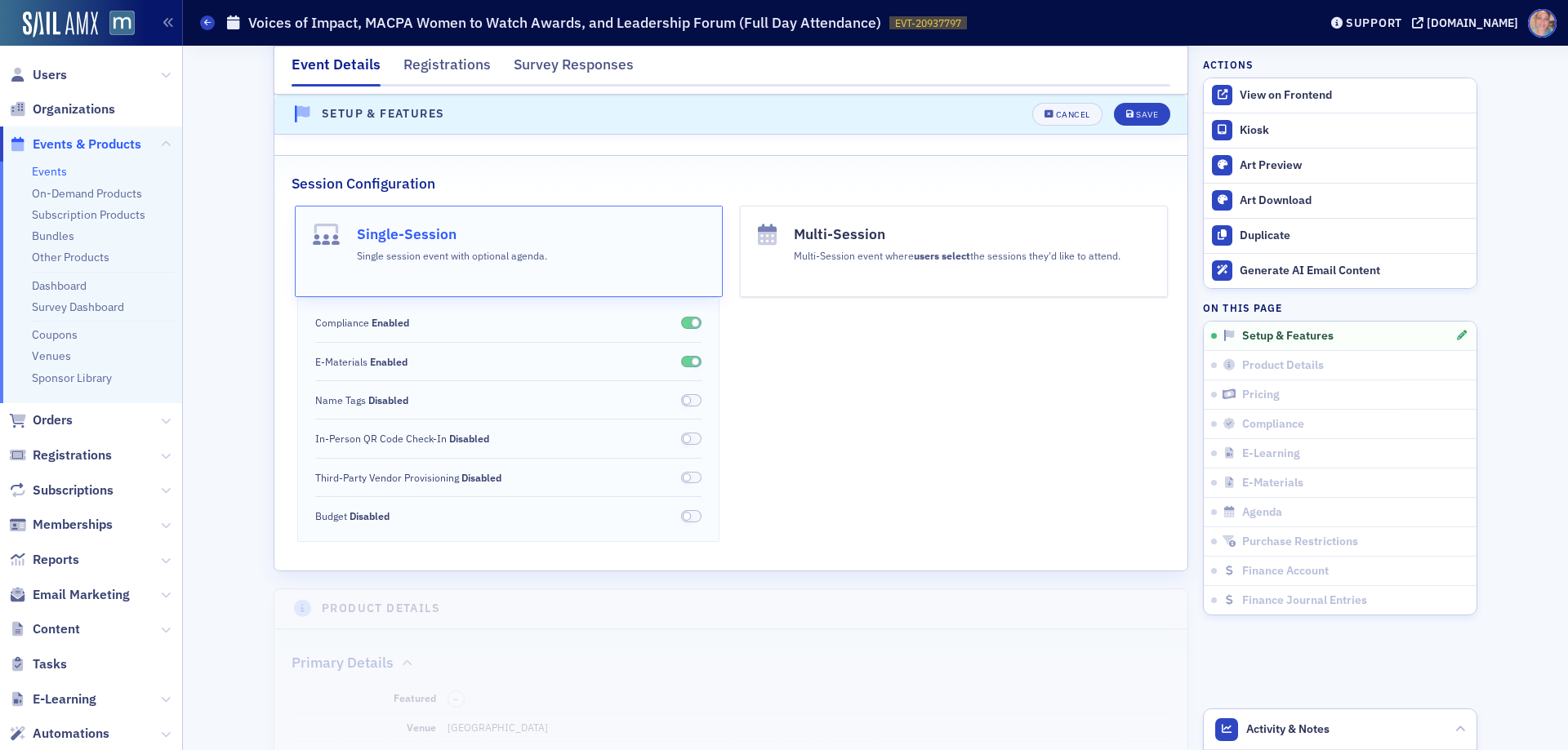
click at [690, 401] on span at bounding box center [692, 400] width 21 height 13
click at [1127, 109] on button "Save" at bounding box center [1142, 114] width 56 height 23
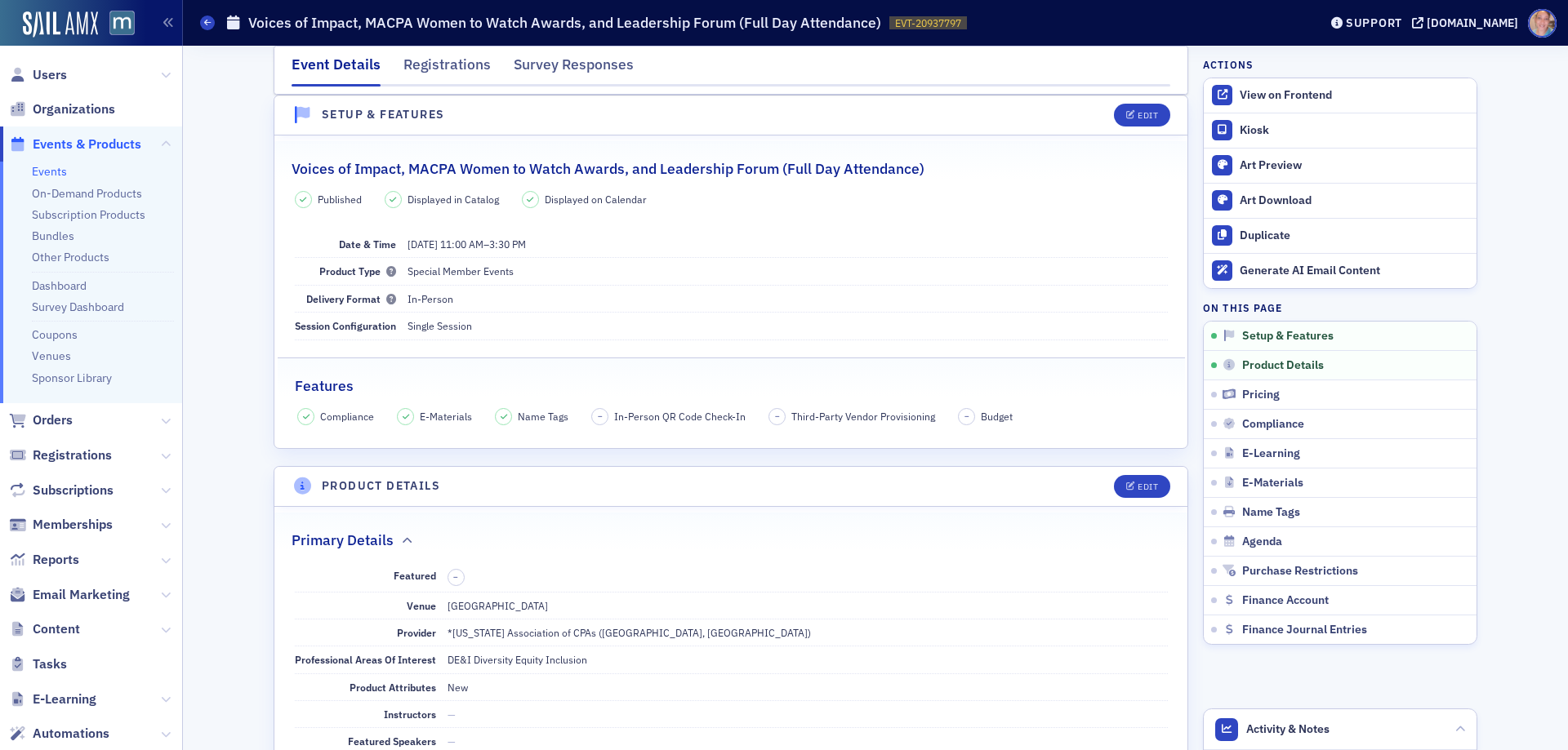
scroll to position [0, 0]
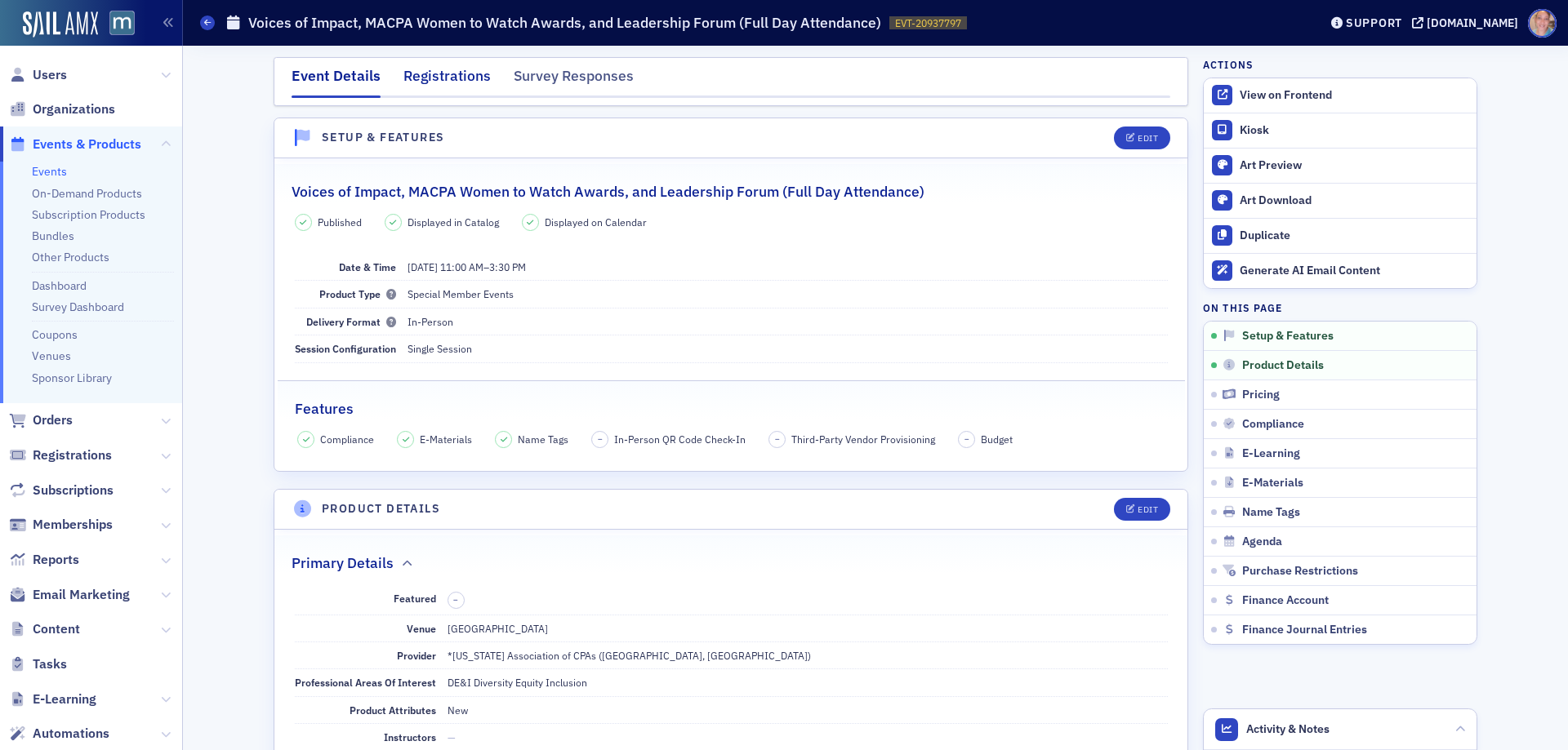
click at [443, 79] on div "Registrations" at bounding box center [447, 80] width 87 height 30
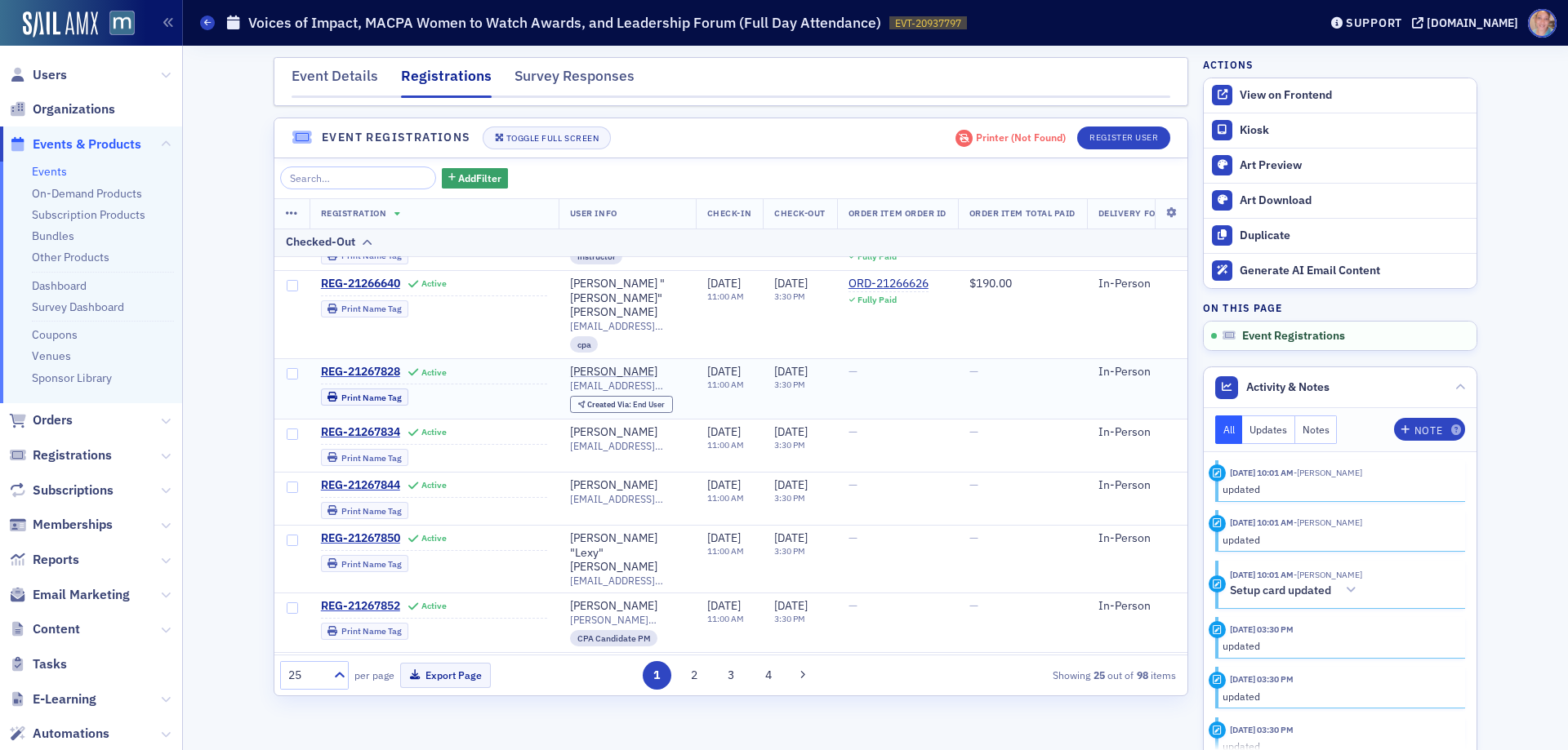
scroll to position [1100, 0]
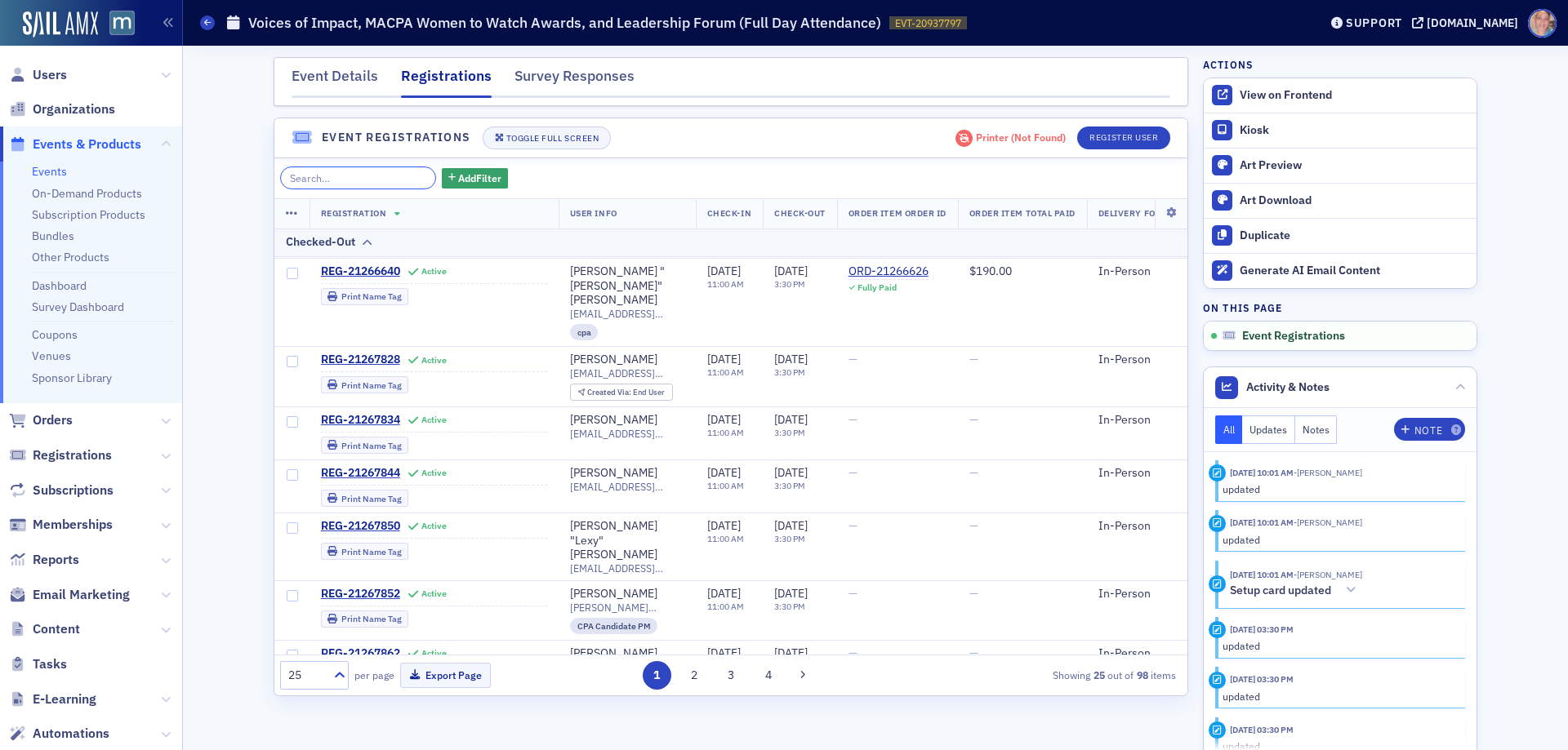
drag, startPoint x: 351, startPoint y: 182, endPoint x: 682, endPoint y: 116, distance: 337.5
click at [351, 179] on input "search" at bounding box center [358, 178] width 156 height 23
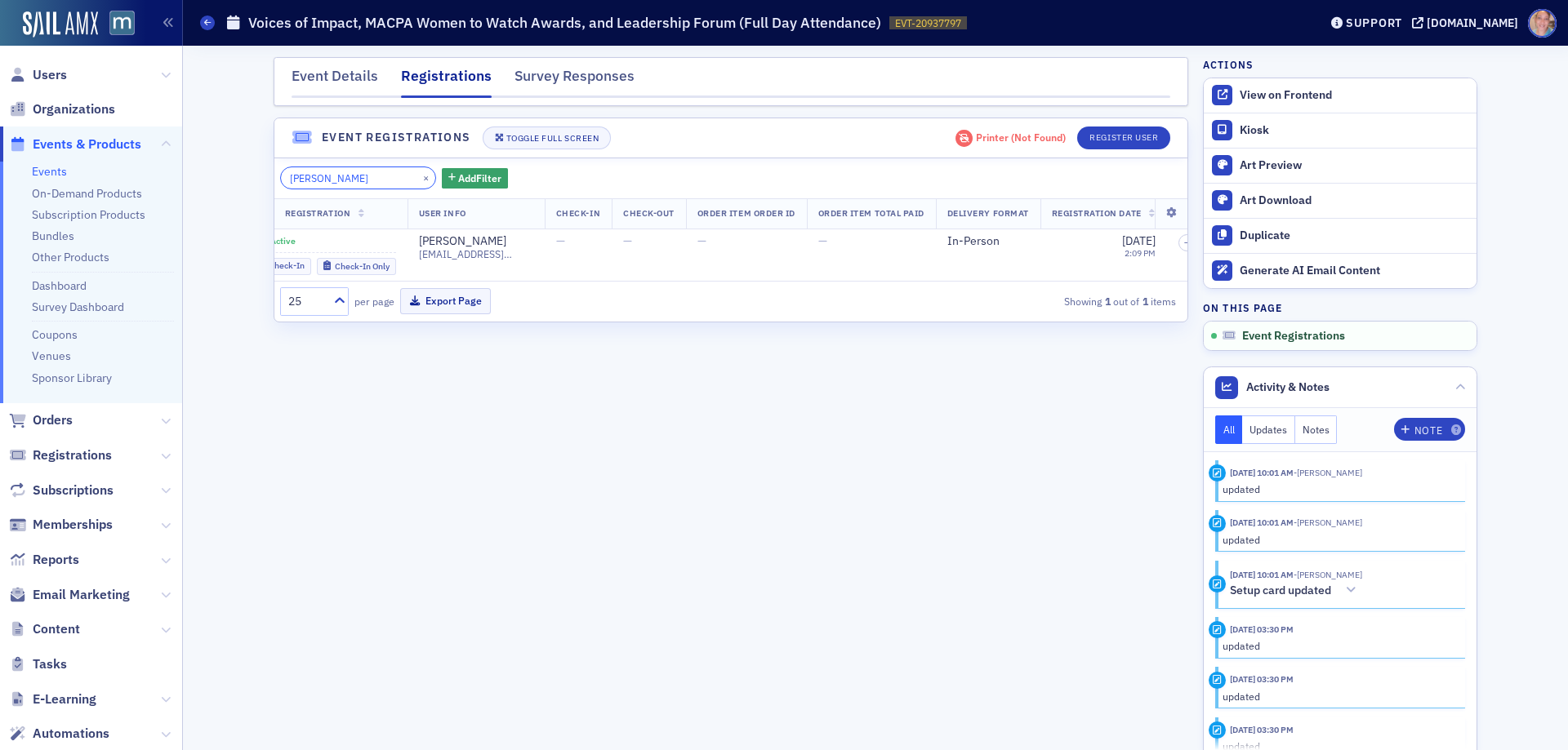
scroll to position [0, 0]
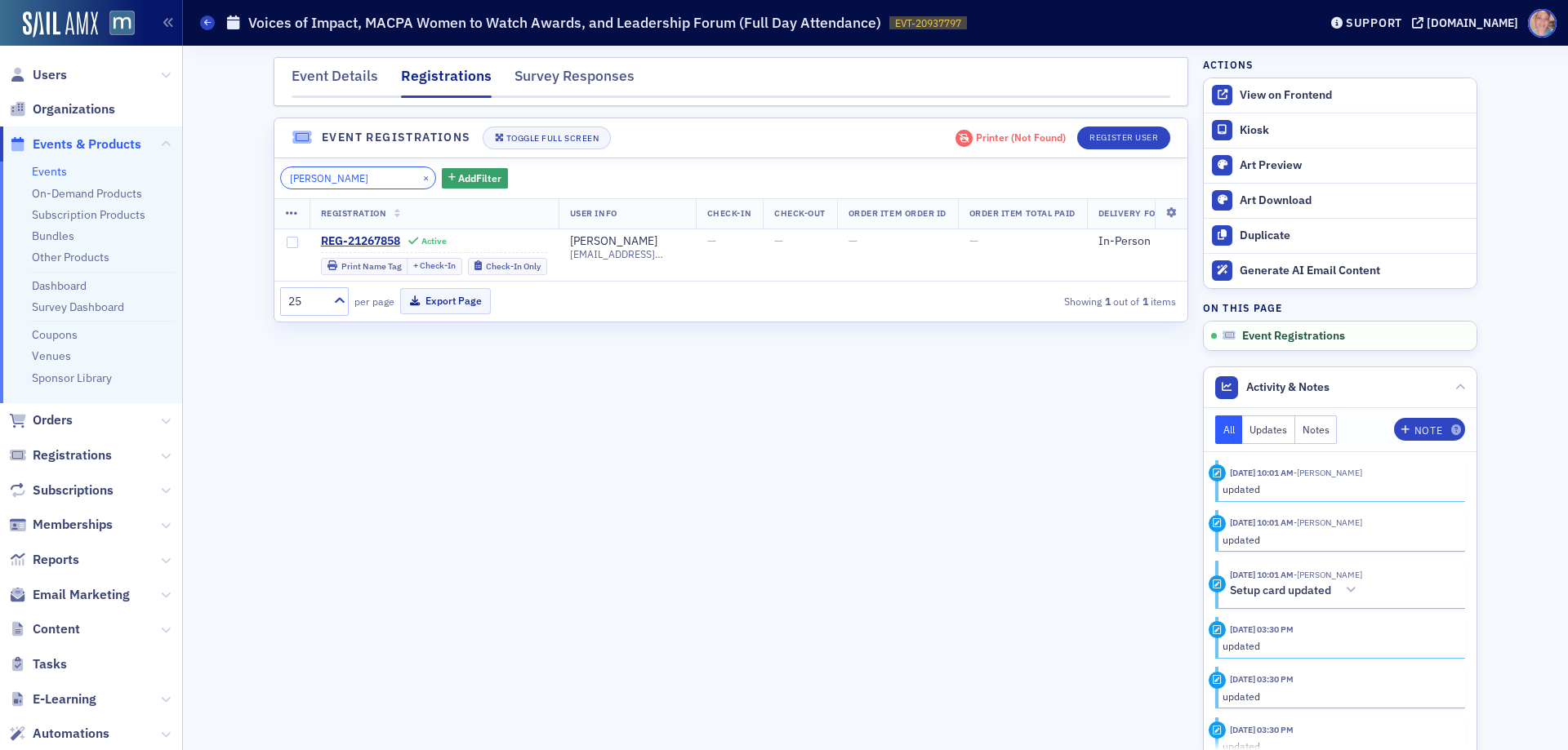
type input "[PERSON_NAME]"
click at [419, 172] on button "×" at bounding box center [425, 177] width 15 height 14
